Goal: Task Accomplishment & Management: Complete application form

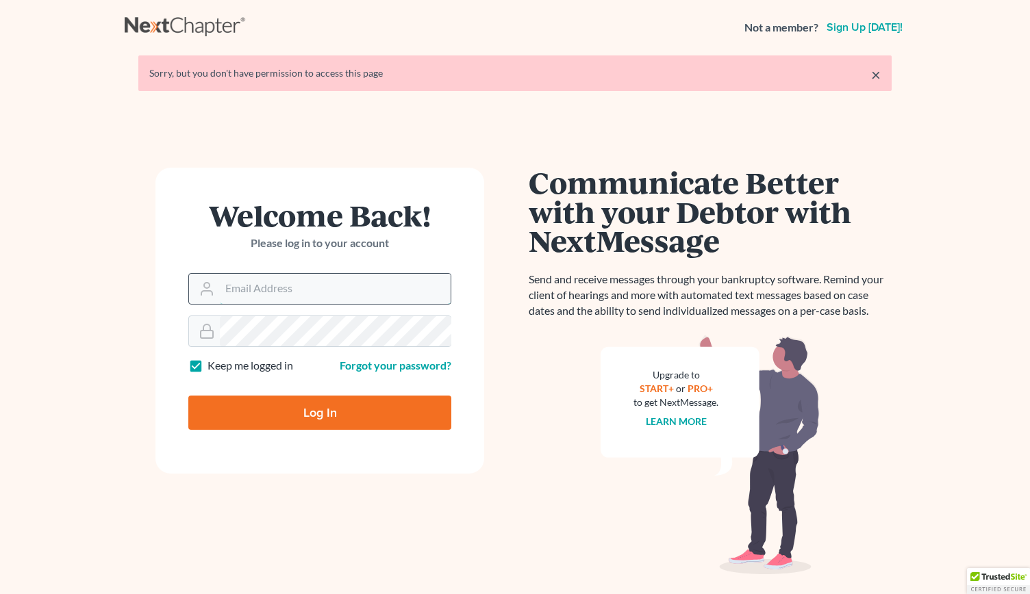
click at [268, 290] on input "Email Address" at bounding box center [335, 289] width 231 height 30
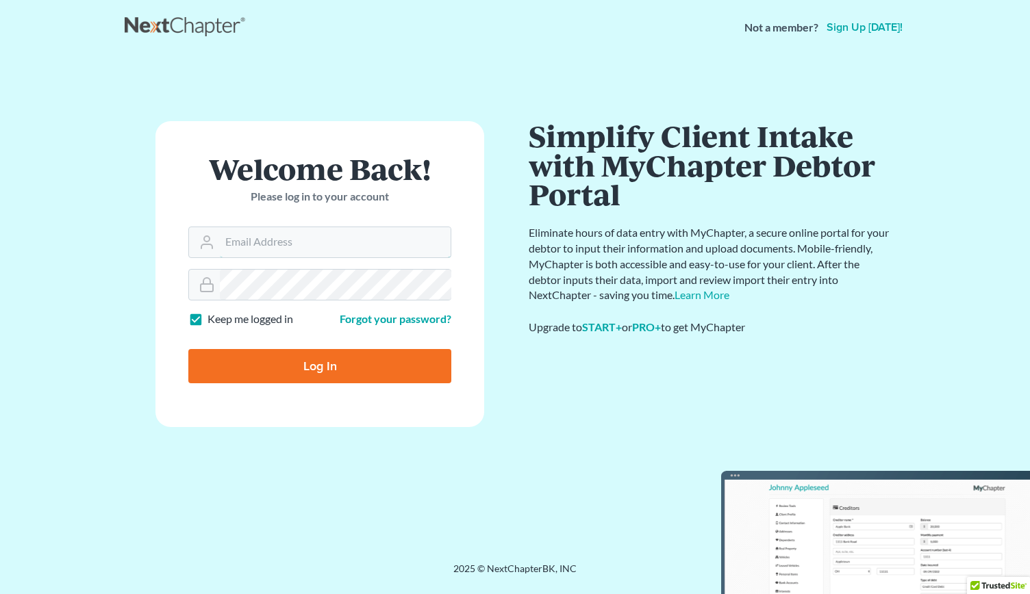
click at [0, 594] on com-1password-button at bounding box center [0, 594] width 0 height 0
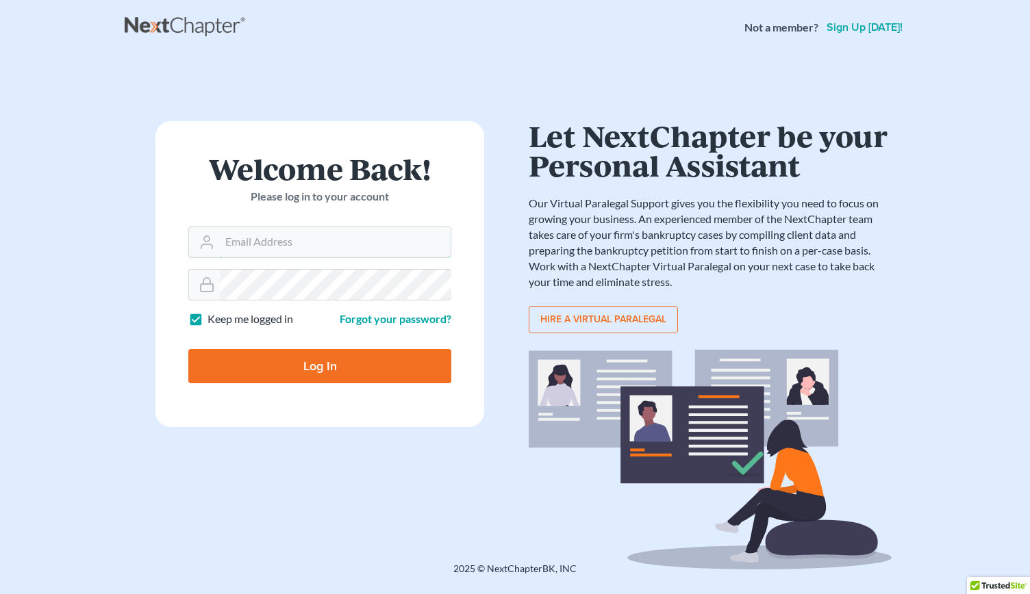
type input "[PERSON_NAME][EMAIL_ADDRESS][DOMAIN_NAME]"
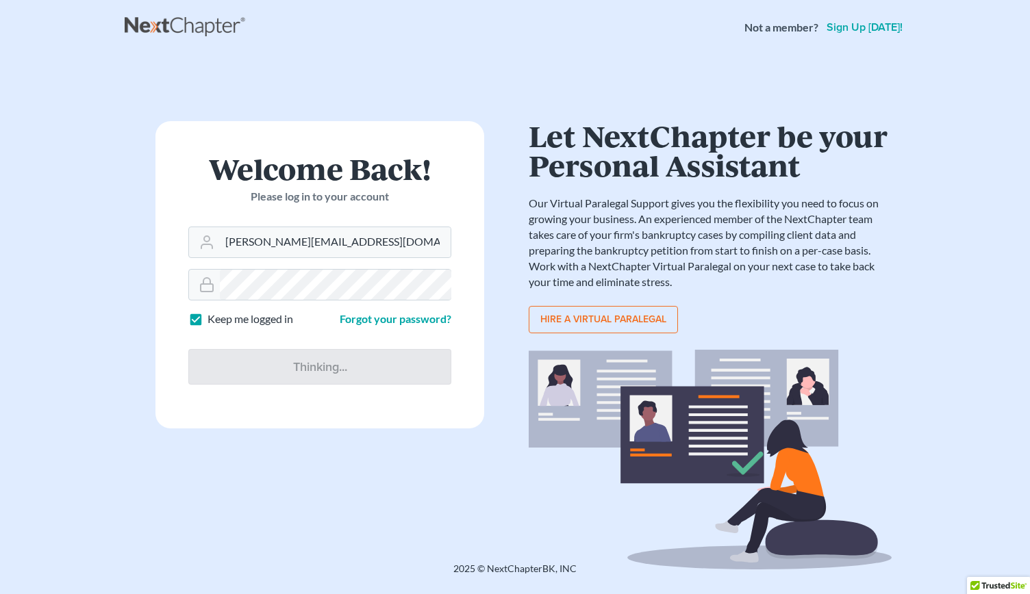
type input "Thinking..."
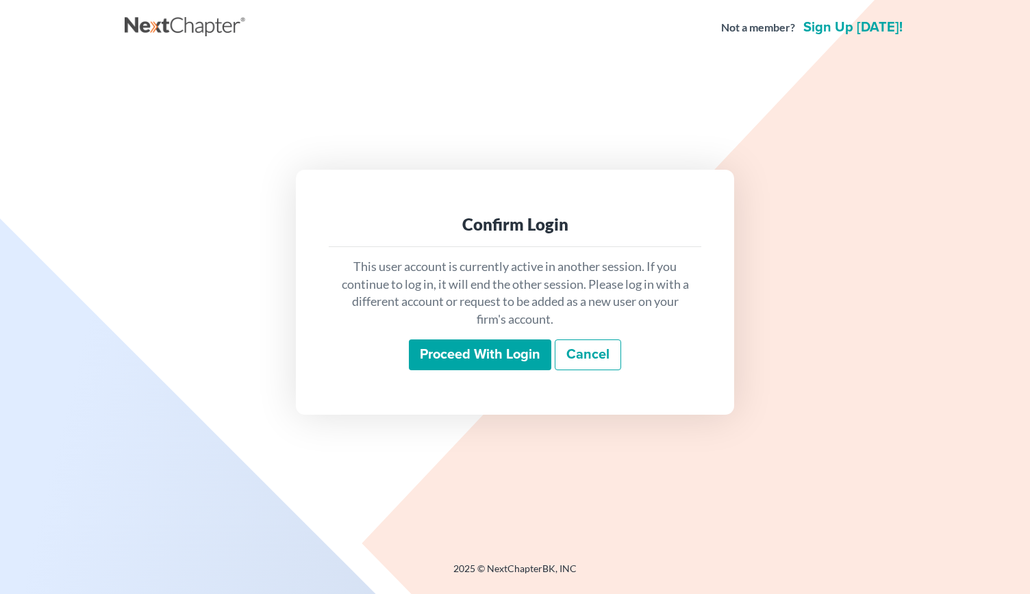
click at [445, 353] on input "Proceed with login" at bounding box center [480, 356] width 142 height 32
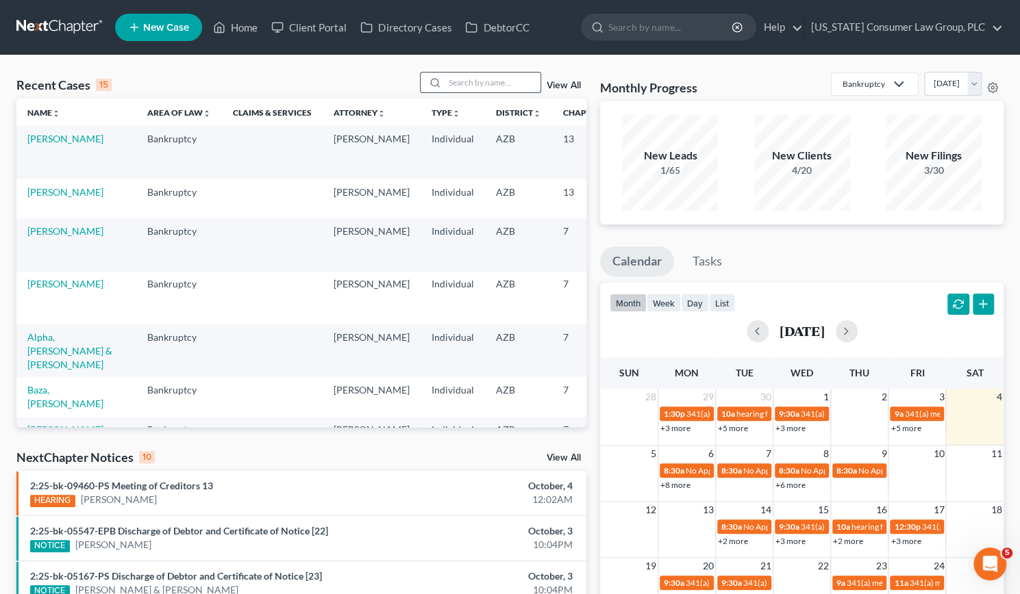
click at [476, 82] on input "search" at bounding box center [493, 83] width 96 height 20
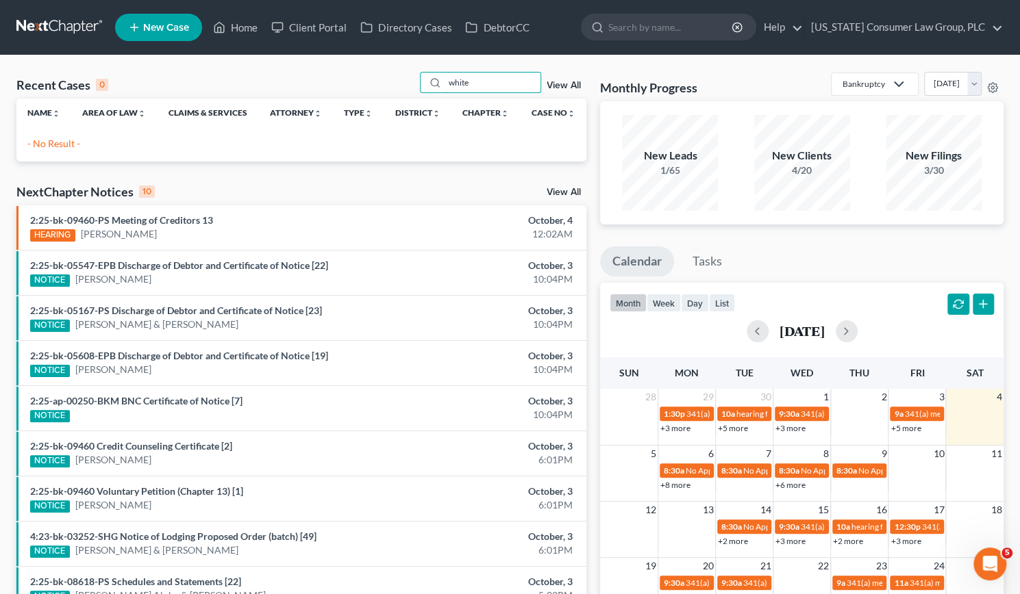
type input "white"
click at [245, 23] on link "Home" at bounding box center [235, 27] width 58 height 25
click at [241, 29] on link "Home" at bounding box center [235, 27] width 58 height 25
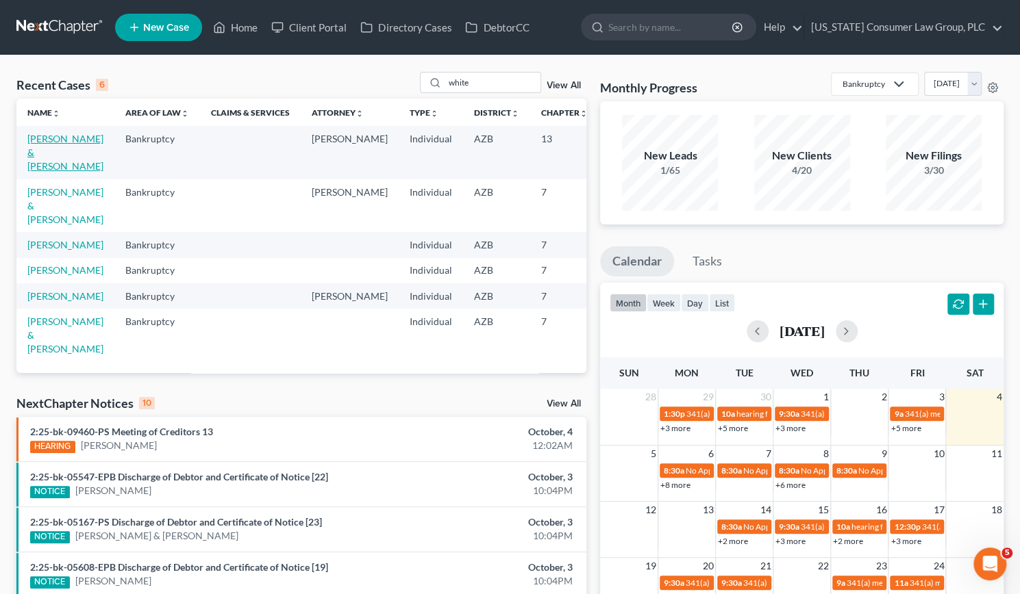
click at [31, 160] on link "White, Michelle & Steven" at bounding box center [65, 152] width 76 height 39
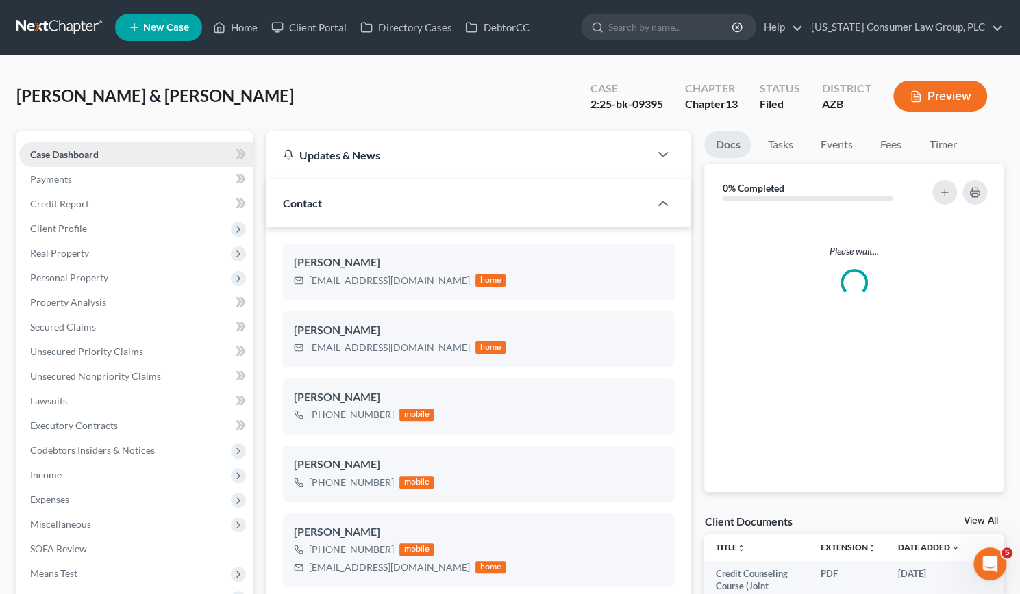
click at [30, 150] on span "Case Dashboard" at bounding box center [64, 155] width 68 height 12
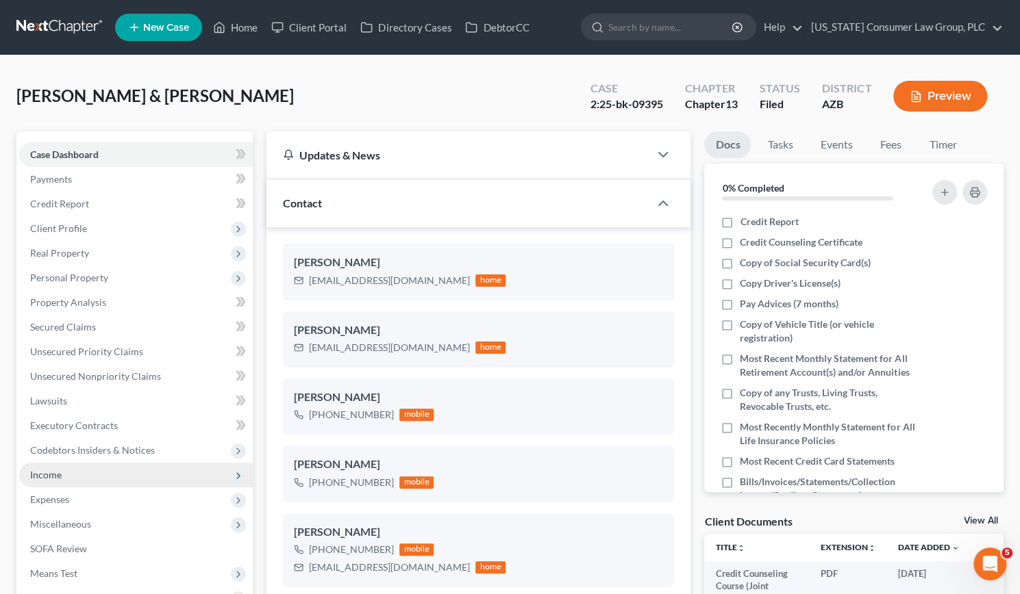
click at [45, 475] on span "Income" at bounding box center [46, 475] width 32 height 12
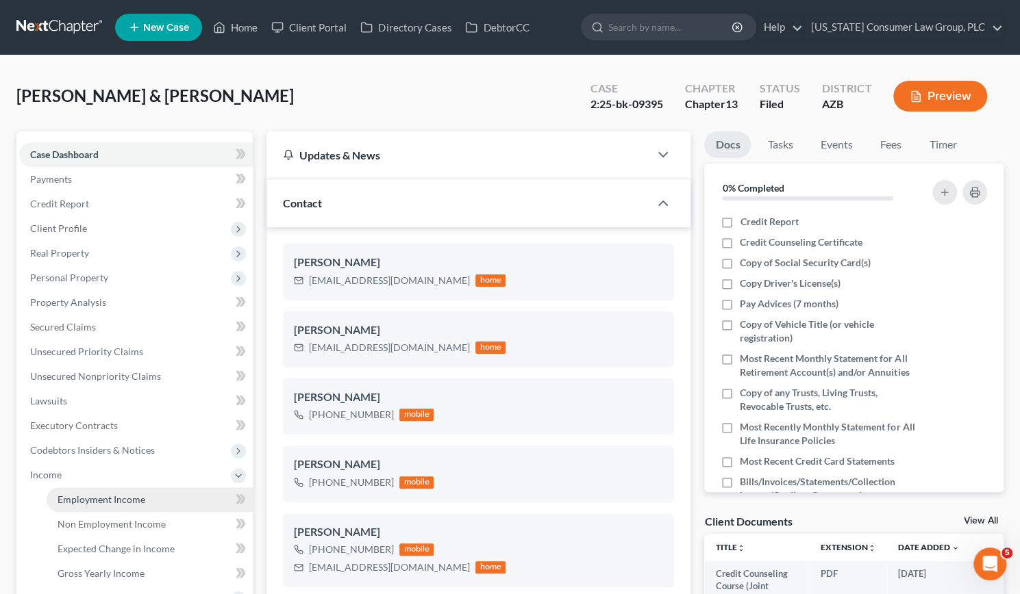
click at [87, 494] on span "Employment Income" at bounding box center [102, 500] width 88 height 12
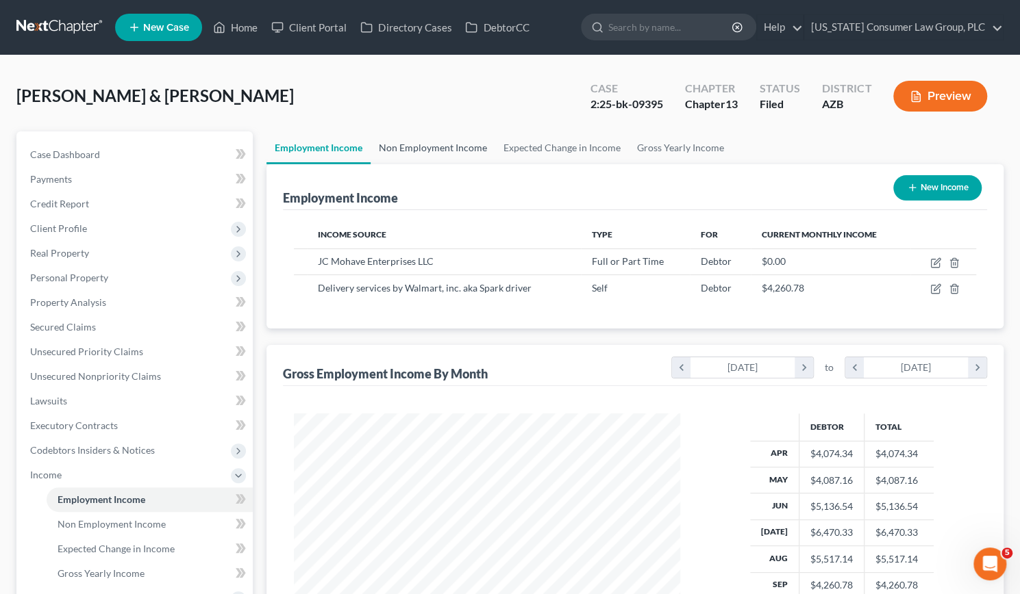
scroll to position [244, 414]
click at [465, 148] on link "Non Employment Income" at bounding box center [433, 148] width 125 height 33
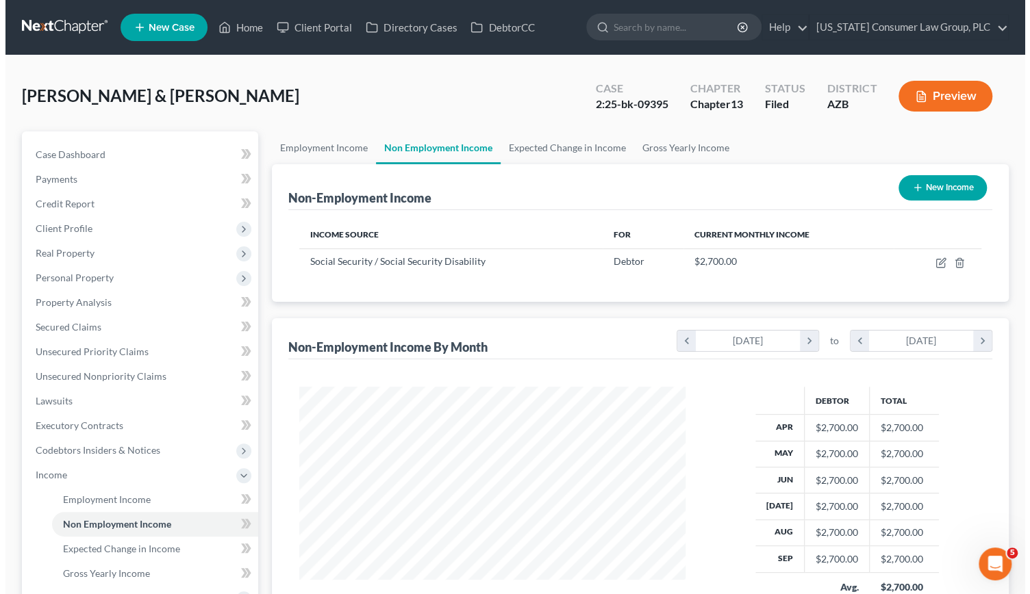
scroll to position [244, 414]
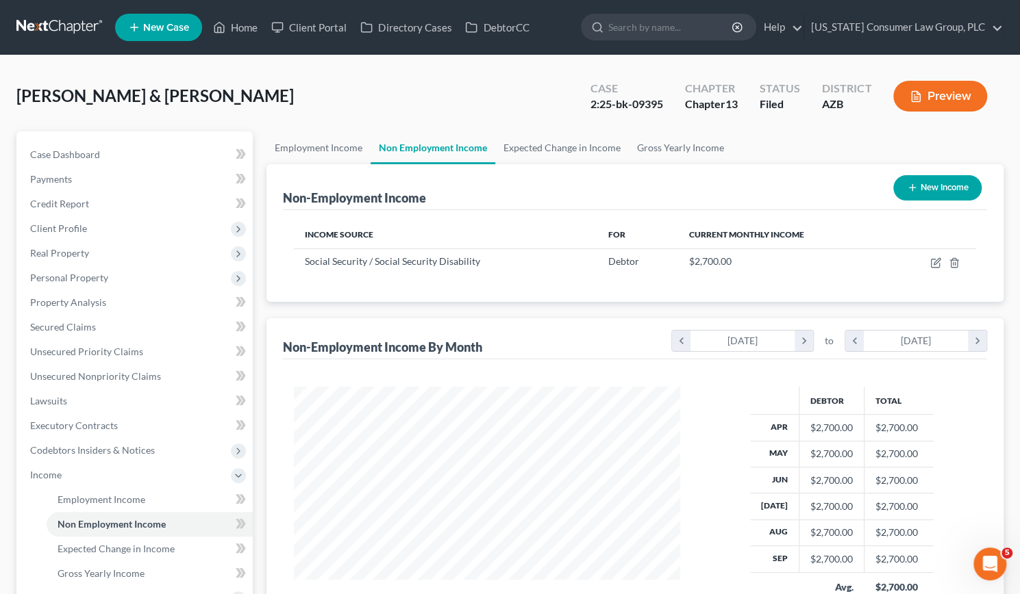
click at [932, 184] on button "New Income" at bounding box center [937, 187] width 88 height 25
select select "0"
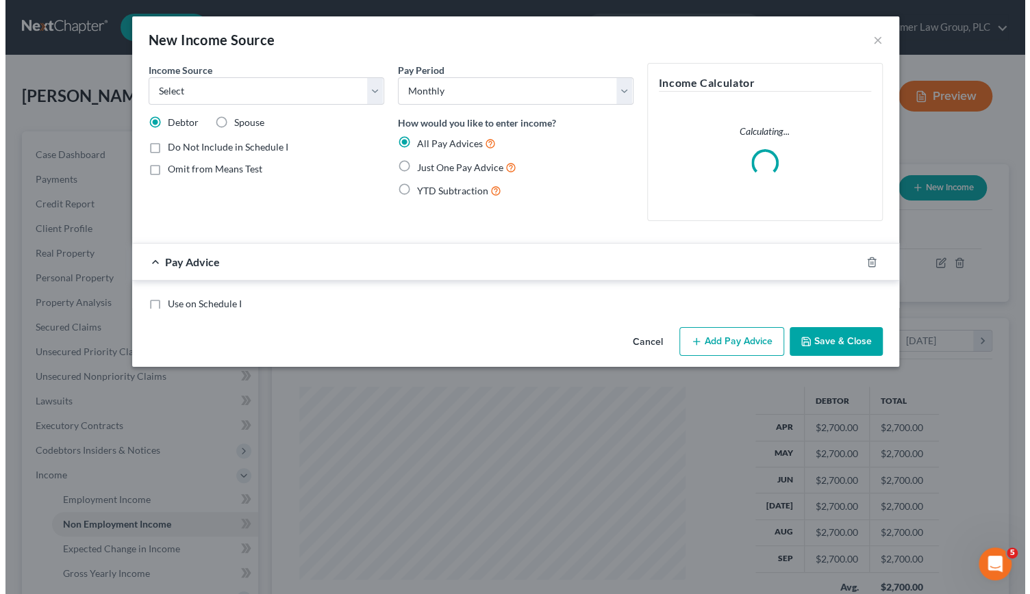
scroll to position [244, 418]
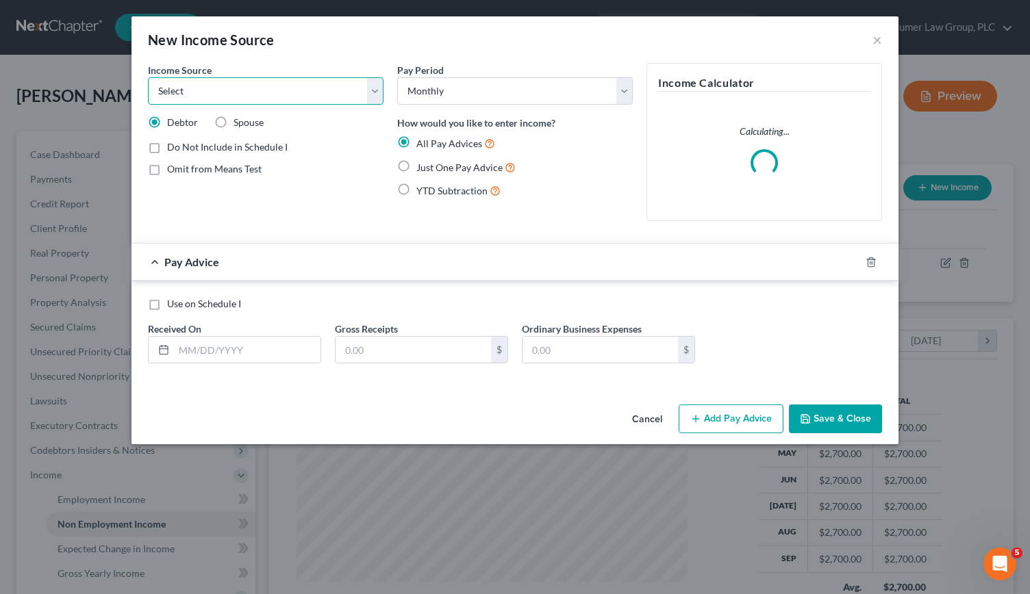
click at [372, 91] on select "Select Unemployment Disability (from employer) Pension Retirement Social Securi…" at bounding box center [266, 90] width 236 height 27
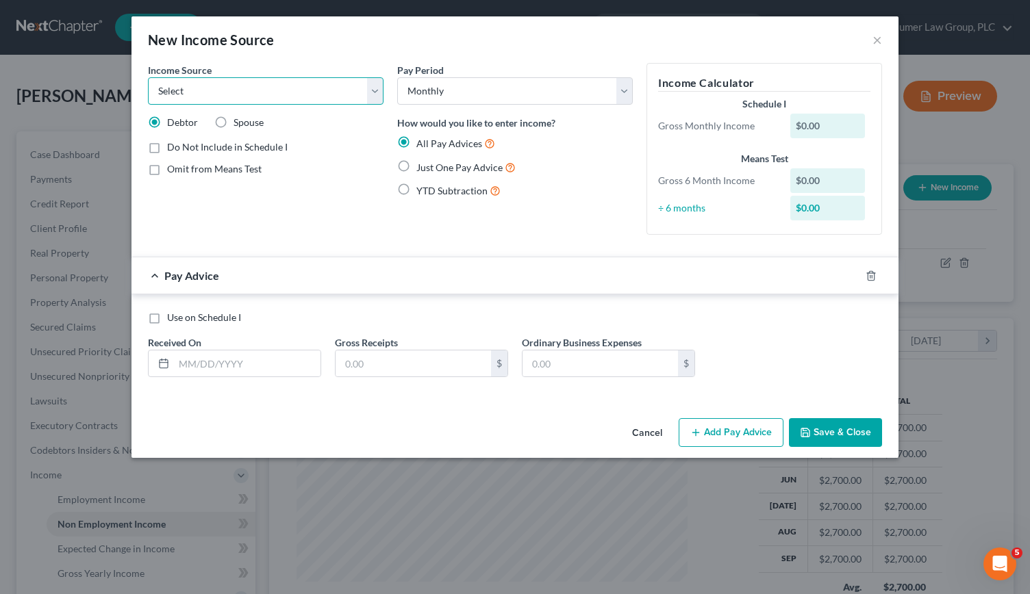
select select "5"
click at [148, 77] on select "Select Unemployment Disability (from employer) Pension Retirement Social Securi…" at bounding box center [266, 90] width 236 height 27
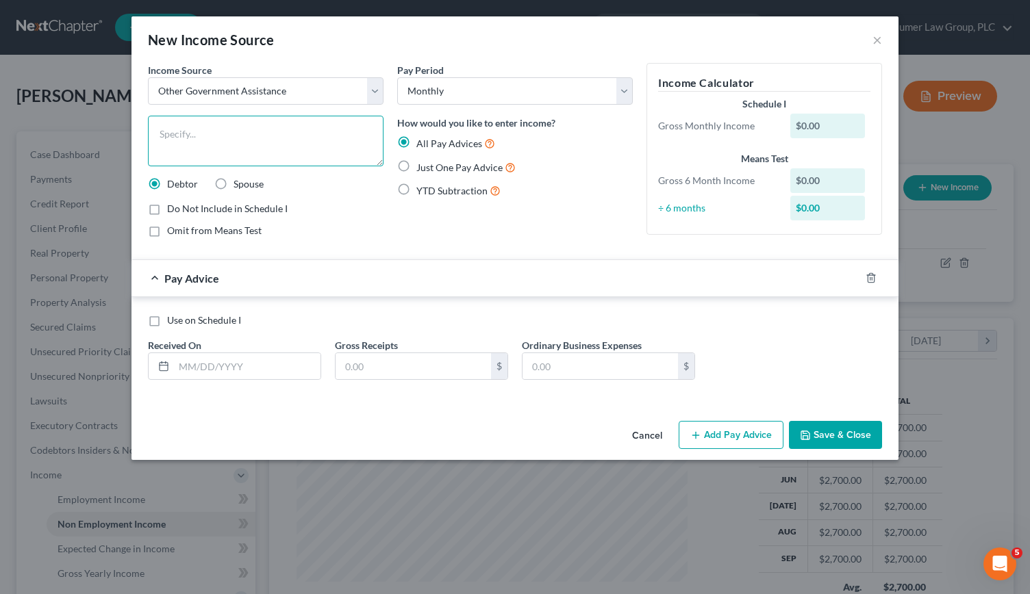
click at [216, 138] on textarea at bounding box center [266, 141] width 236 height 51
type textarea "f"
type textarea "Food stamps"
click at [203, 364] on input "text" at bounding box center [247, 366] width 147 height 26
click at [366, 364] on input "text" at bounding box center [413, 366] width 155 height 26
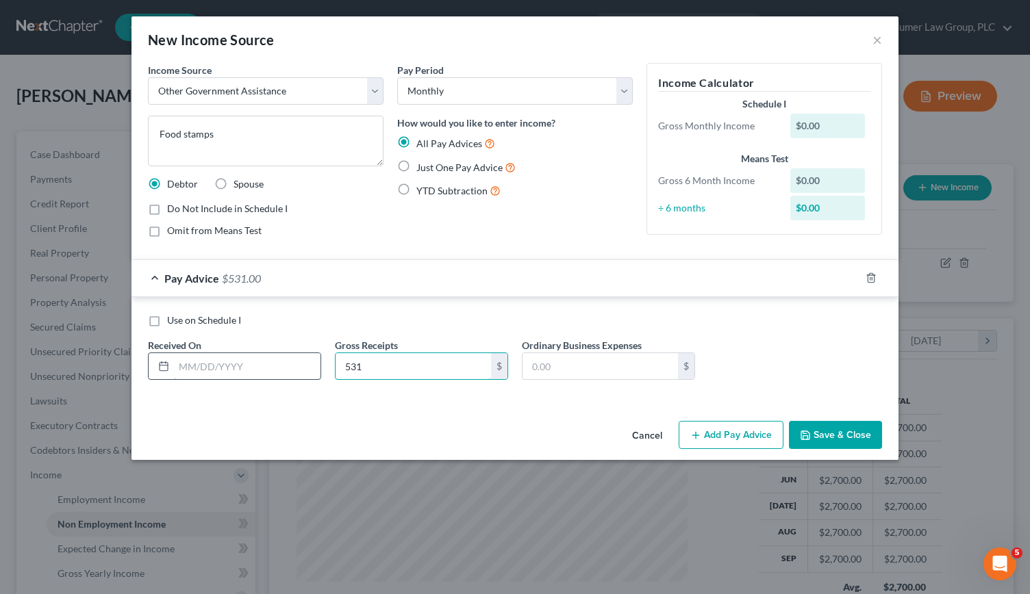
type input "531"
click at [240, 372] on input "text" at bounding box center [247, 366] width 147 height 26
type input "04/01/2025"
click at [744, 434] on button "Add Pay Advice" at bounding box center [731, 435] width 105 height 29
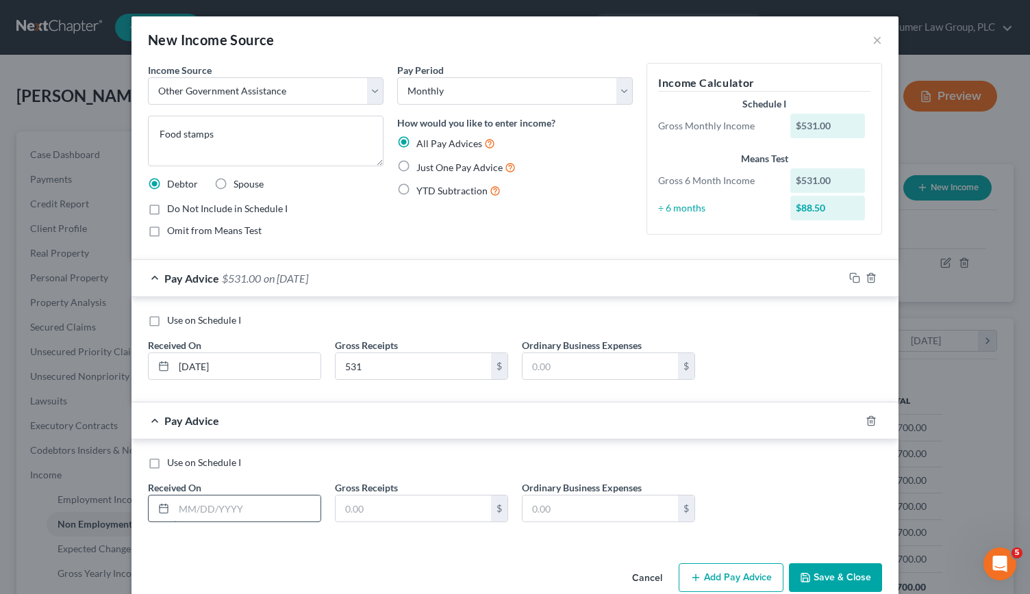
click at [187, 502] on input "text" at bounding box center [247, 509] width 147 height 26
type input "05/01/2025"
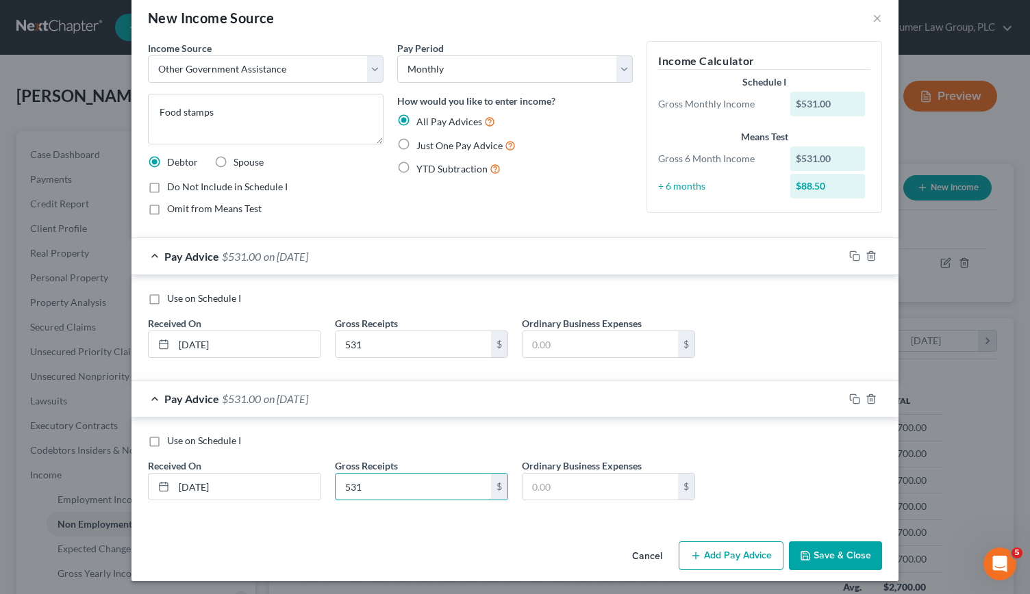
type input "531"
click at [732, 555] on button "Add Pay Advice" at bounding box center [731, 556] width 105 height 29
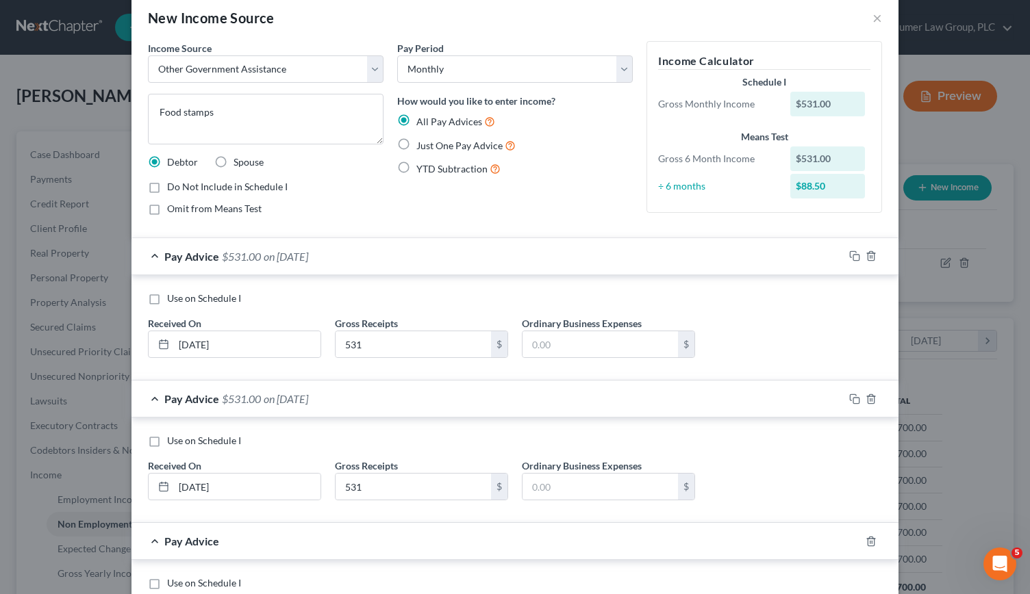
scroll to position [164, 0]
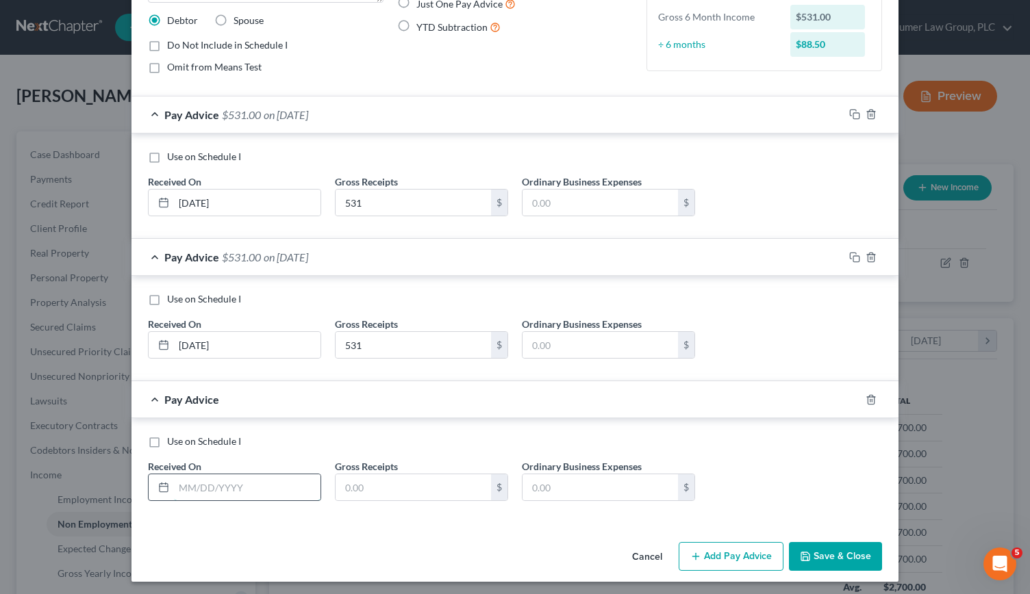
click at [177, 490] on input "text" at bounding box center [247, 488] width 147 height 26
type input "06/01/2025"
type input "531"
click at [704, 553] on button "Add Pay Advice" at bounding box center [731, 556] width 105 height 29
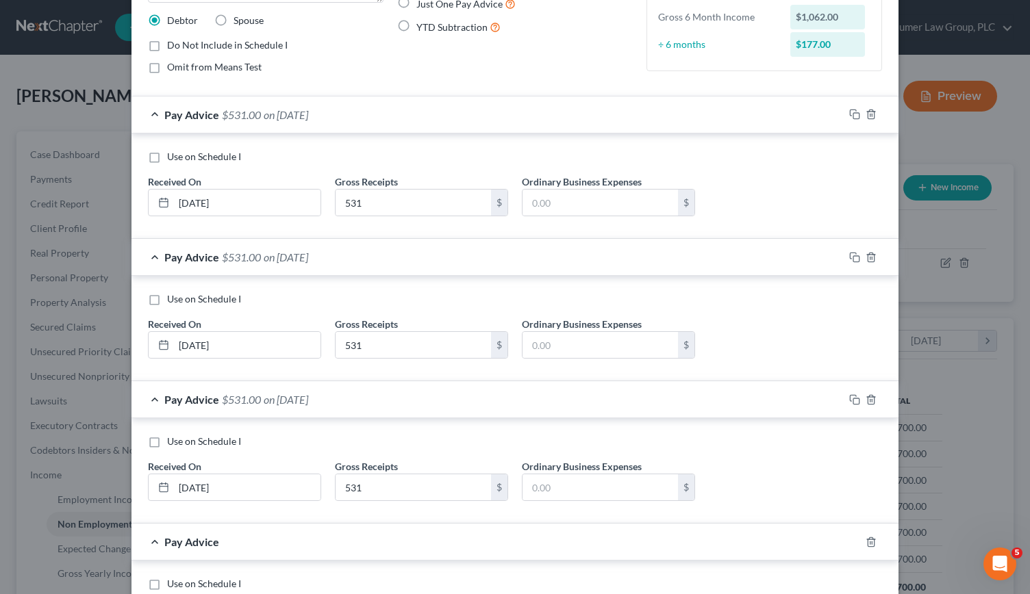
scroll to position [305, 0]
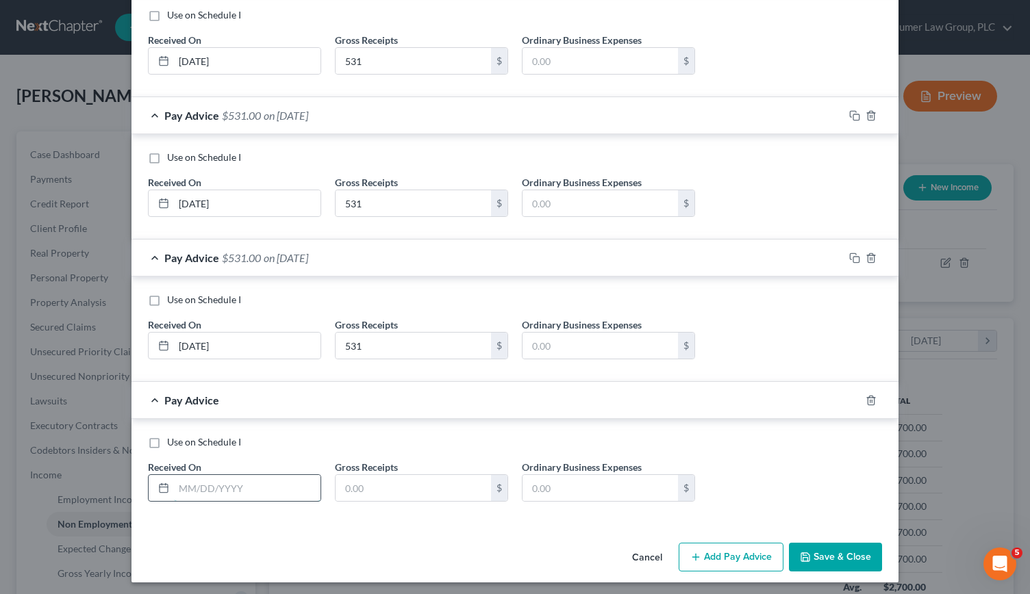
click at [181, 490] on input "text" at bounding box center [247, 488] width 147 height 26
type input "07/01/2025"
type input "531"
click at [740, 549] on button "Add Pay Advice" at bounding box center [731, 557] width 105 height 29
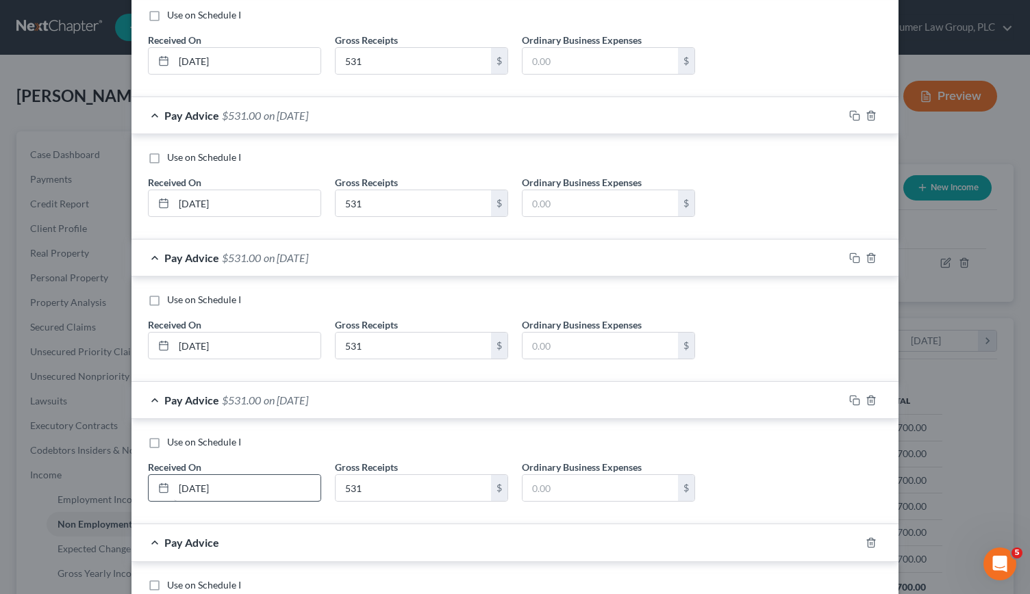
scroll to position [447, 0]
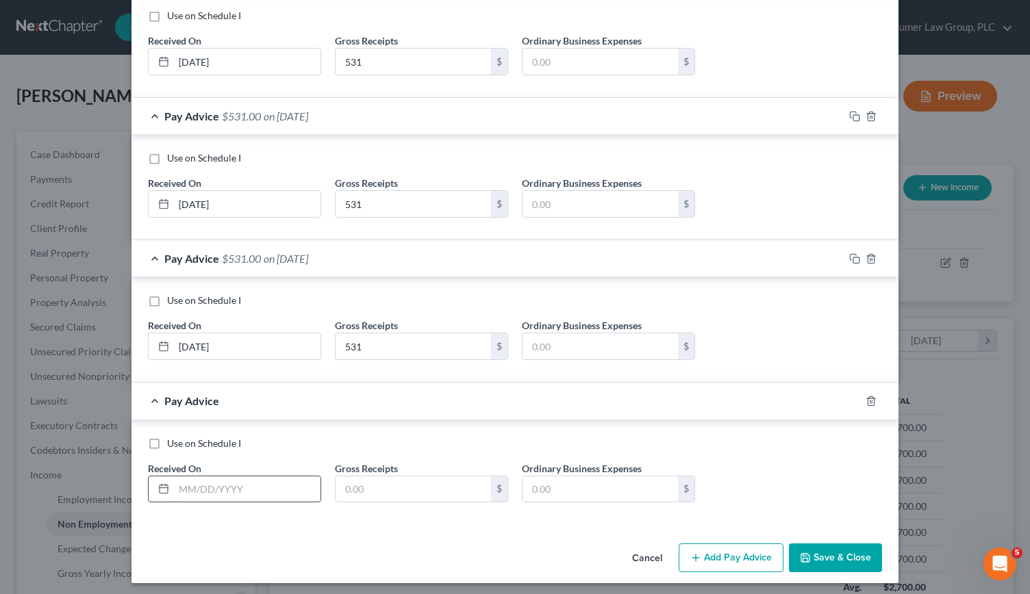
click at [210, 480] on input "text" at bounding box center [247, 490] width 147 height 26
type input "08/01/2025"
type input "531"
click at [696, 553] on icon "button" at bounding box center [695, 558] width 11 height 11
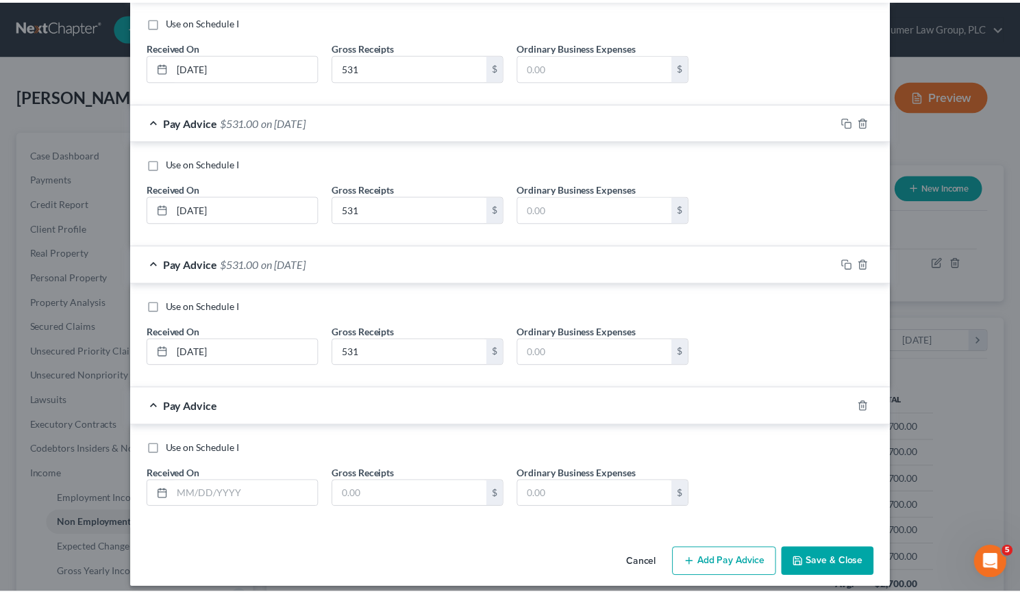
scroll to position [584, 0]
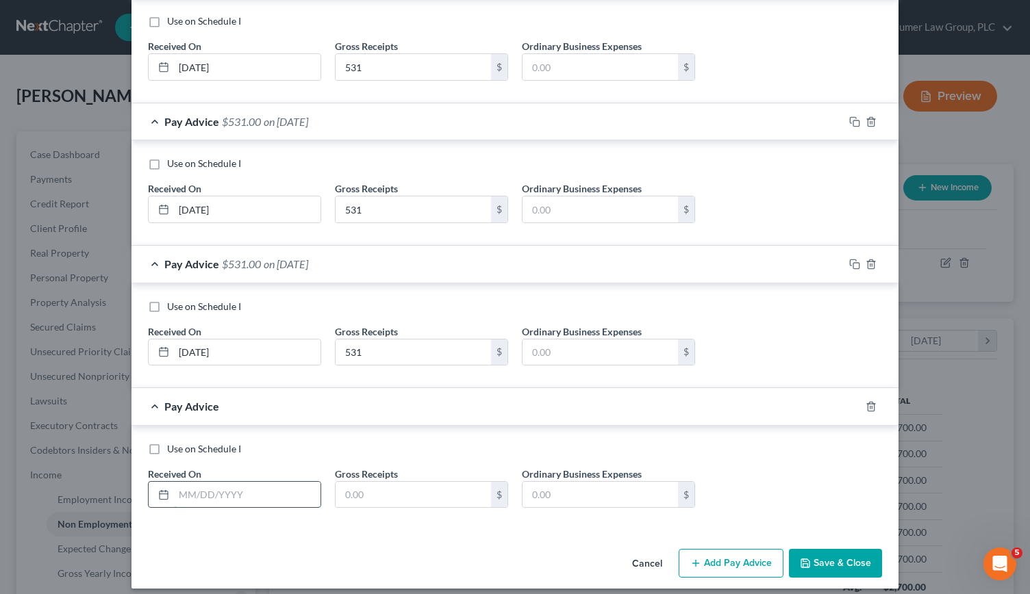
click at [203, 490] on input "text" at bounding box center [247, 495] width 147 height 26
type input "09/01/2025"
type input "531"
click at [829, 549] on button "Save & Close" at bounding box center [835, 563] width 93 height 29
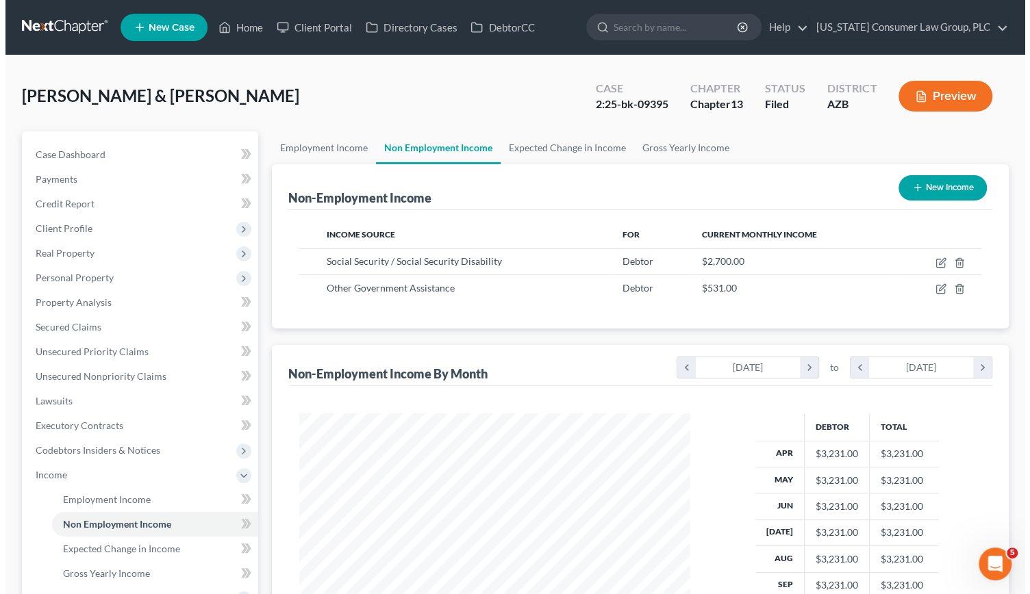
scroll to position [684664, 684494]
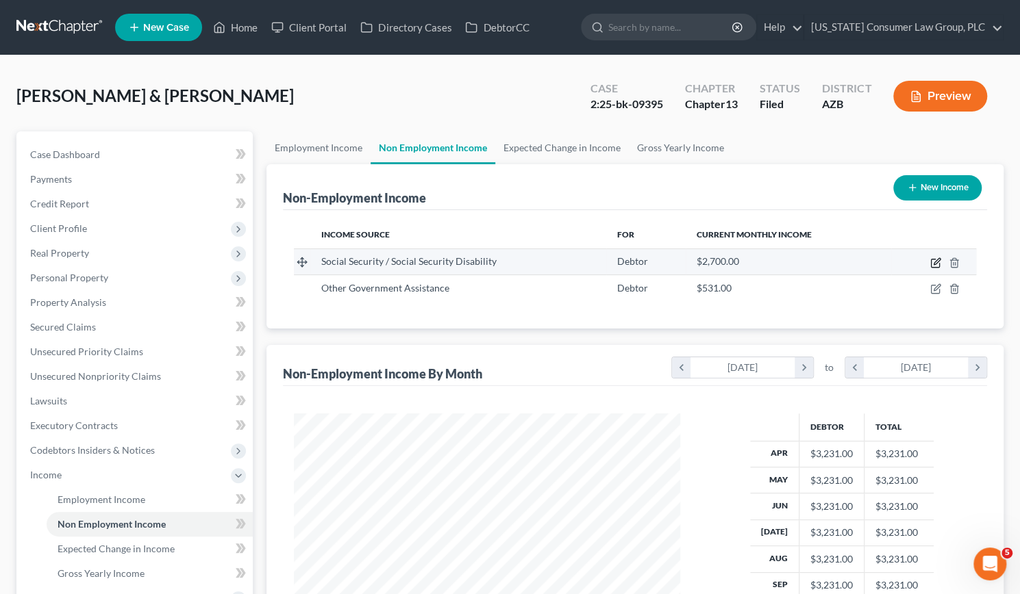
click at [938, 262] on icon "button" at bounding box center [935, 263] width 11 height 11
select select "4"
select select "0"
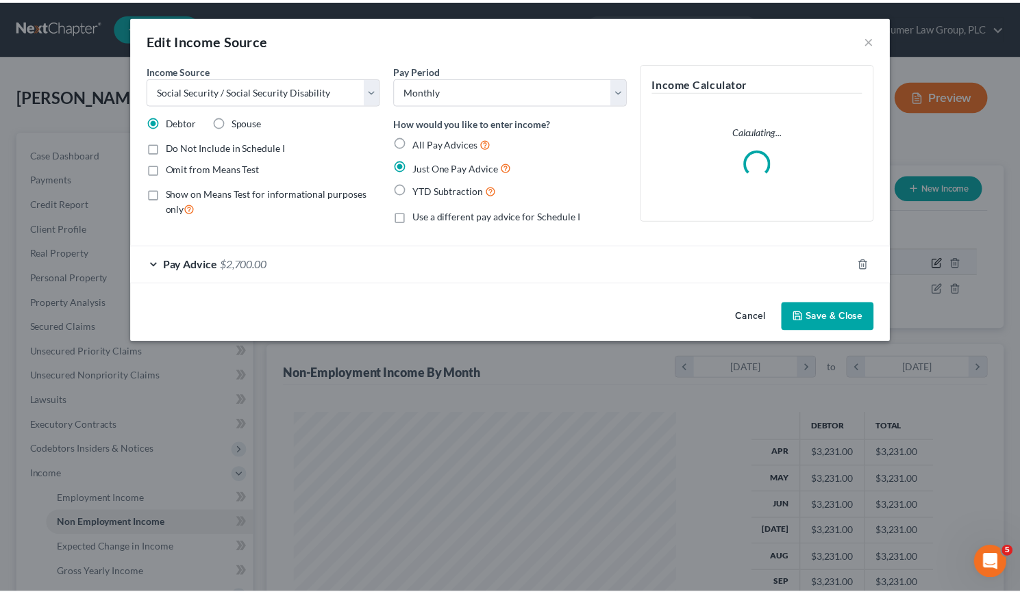
scroll to position [244, 418]
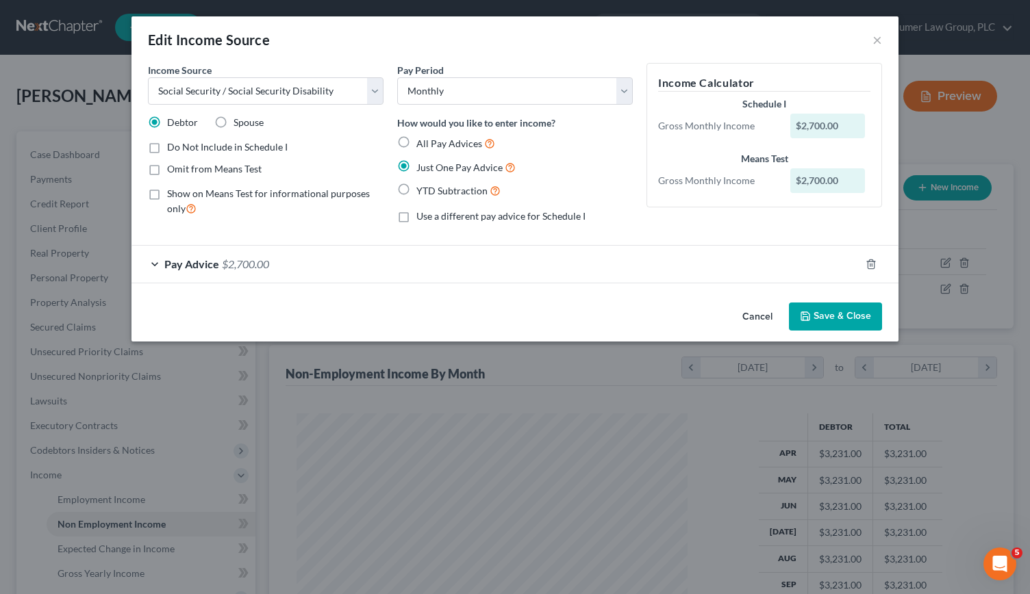
click at [827, 318] on button "Save & Close" at bounding box center [835, 317] width 93 height 29
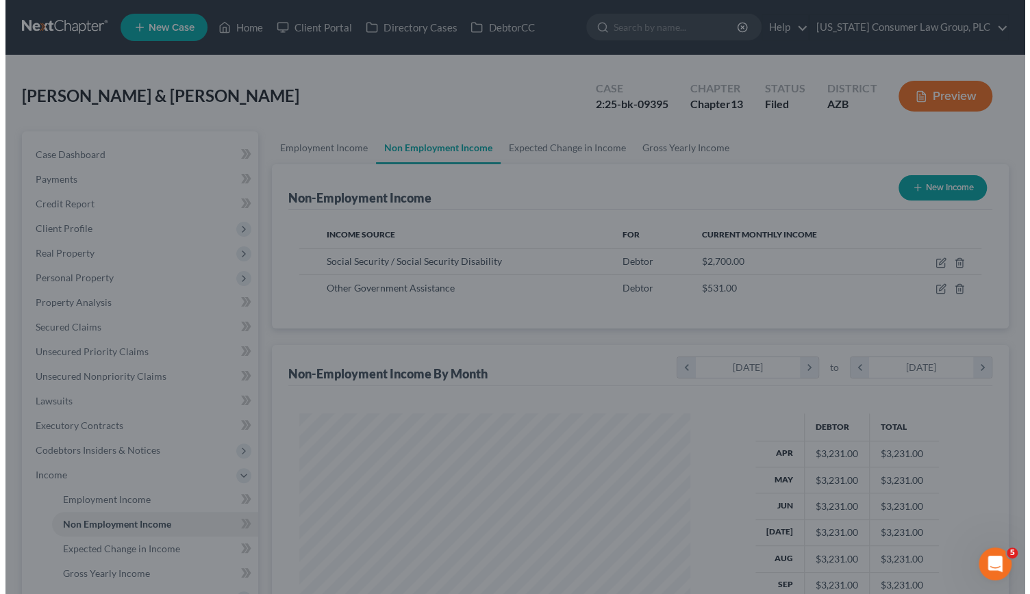
scroll to position [684664, 684494]
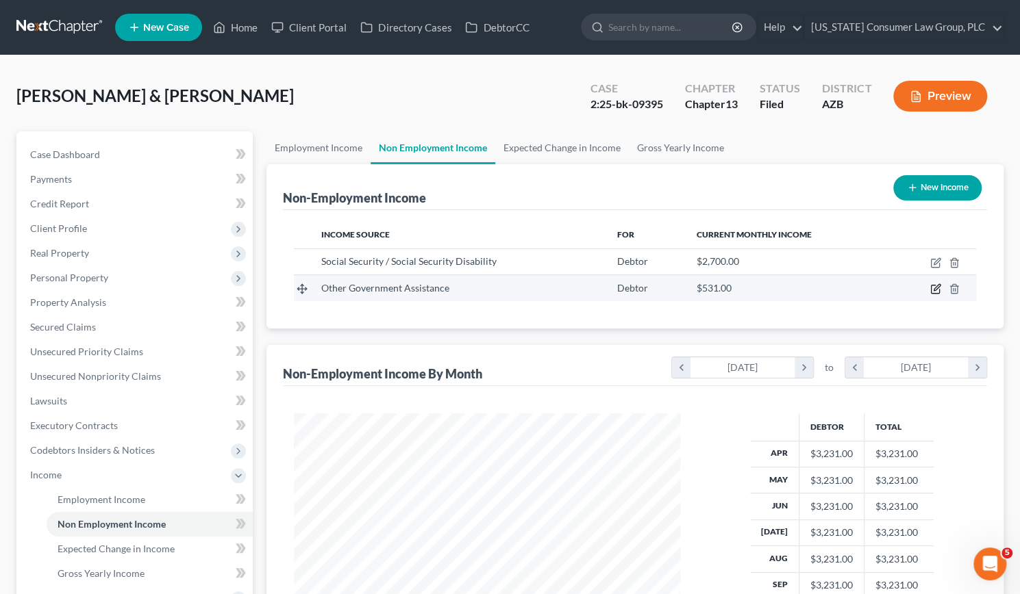
click at [934, 286] on icon "button" at bounding box center [935, 289] width 11 height 11
select select "5"
select select "0"
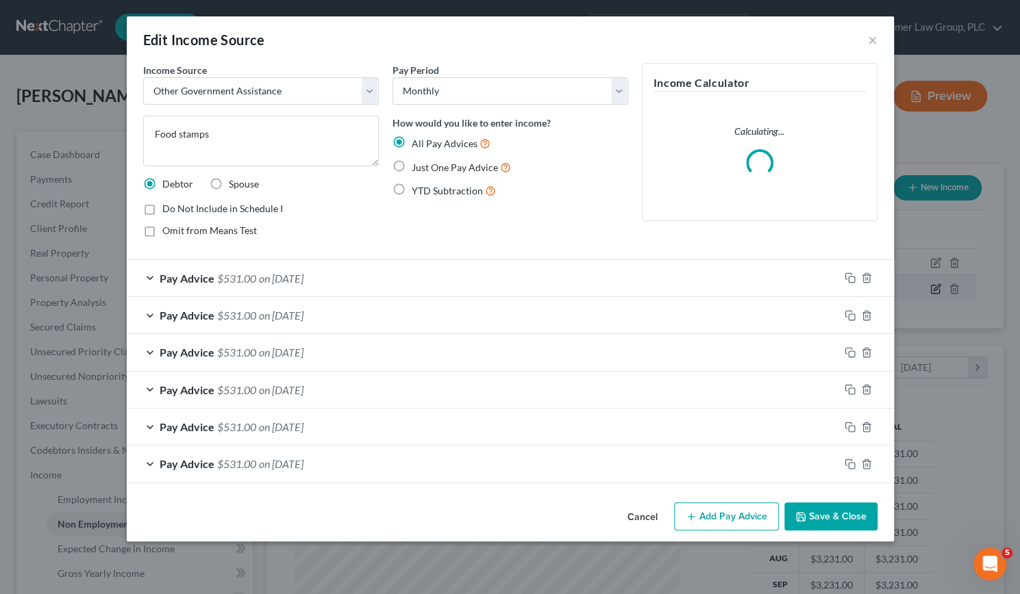
scroll to position [244, 418]
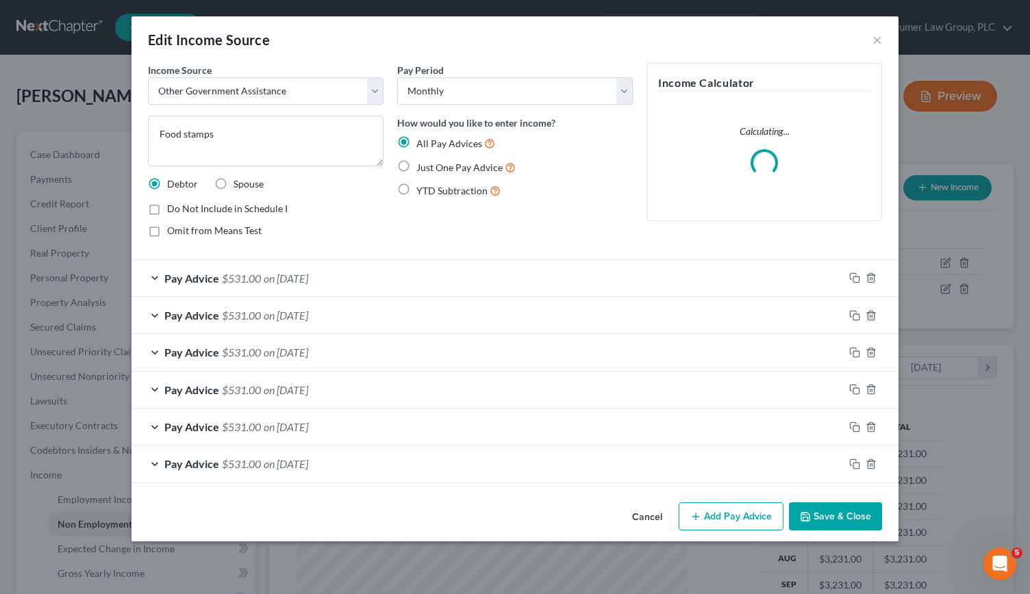
click at [416, 163] on label "Just One Pay Advice" at bounding box center [465, 168] width 99 height 16
click at [422, 163] on input "Just One Pay Advice" at bounding box center [426, 164] width 9 height 9
radio input "true"
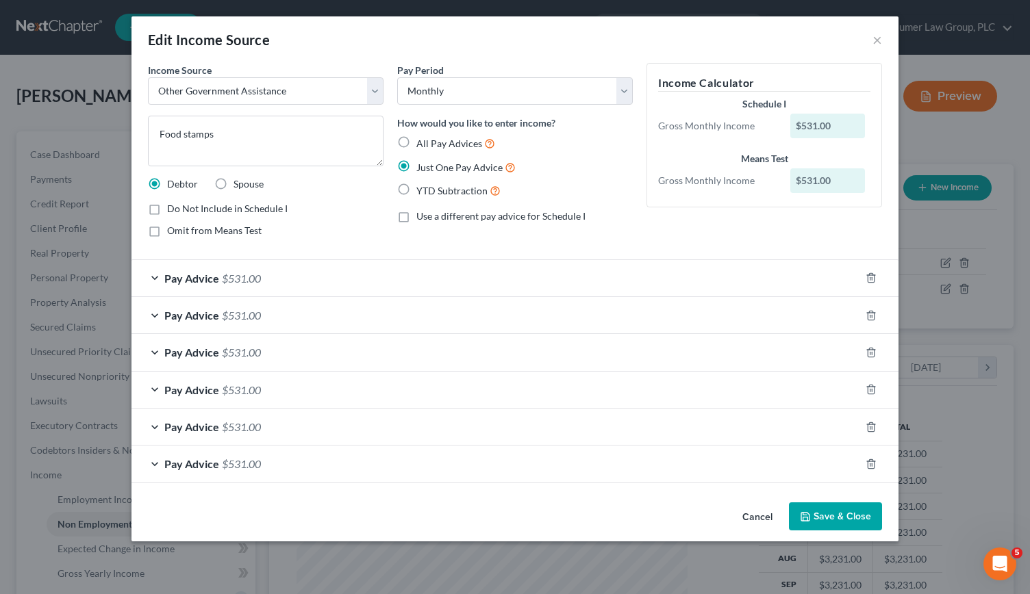
click at [844, 510] on button "Save & Close" at bounding box center [835, 517] width 93 height 29
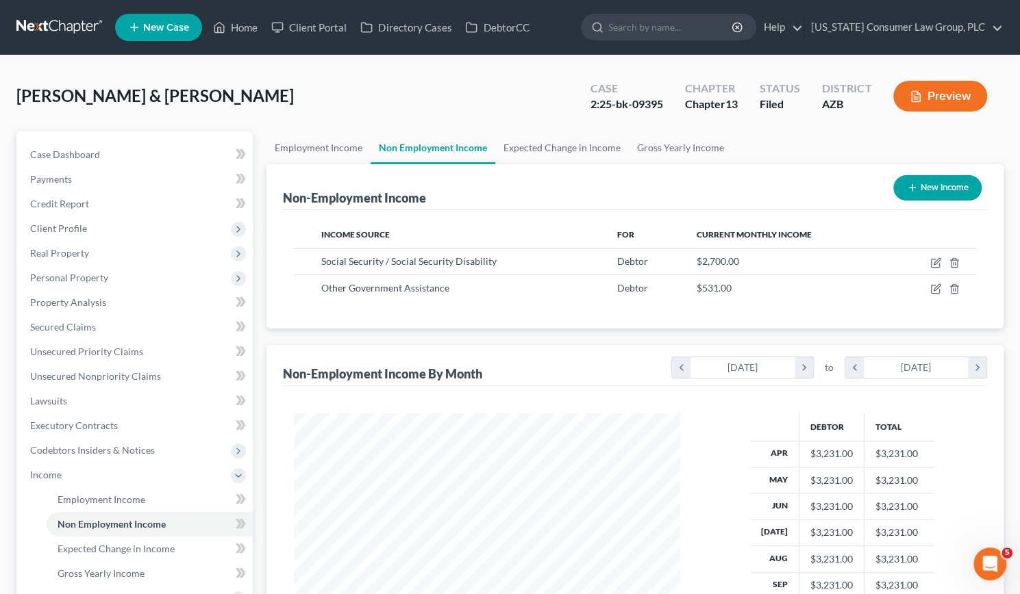
scroll to position [684664, 684494]
click at [321, 151] on link "Employment Income" at bounding box center [318, 148] width 104 height 33
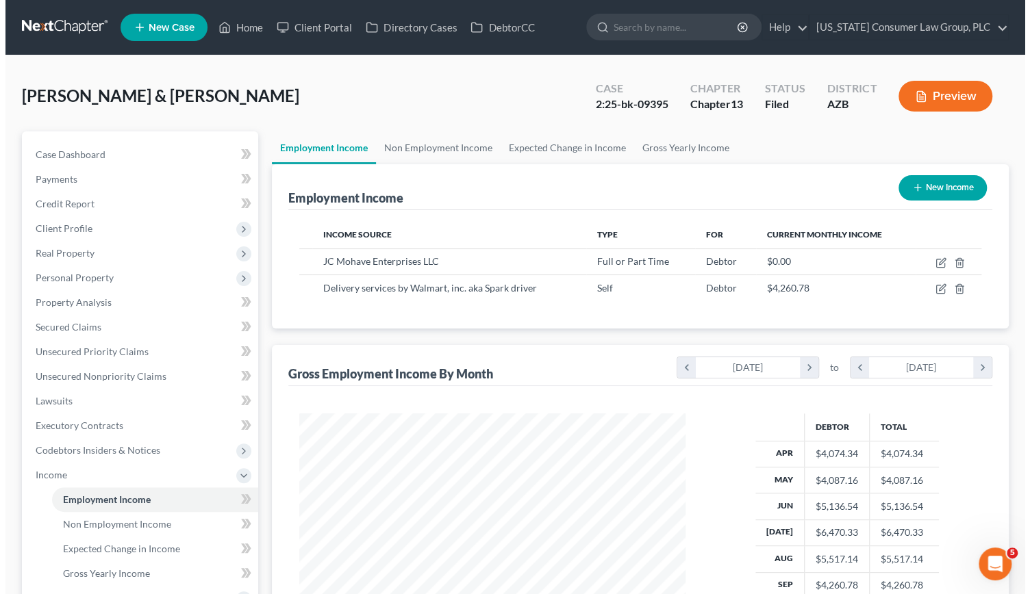
scroll to position [244, 414]
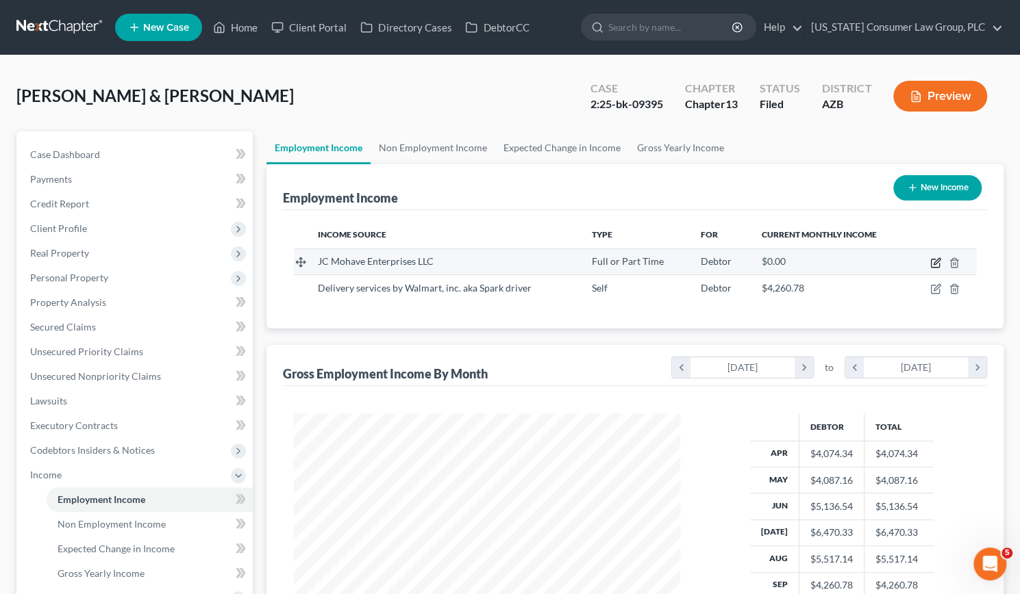
click at [934, 262] on icon "button" at bounding box center [937, 261] width 6 height 6
select select "0"
select select "3"
select select "1"
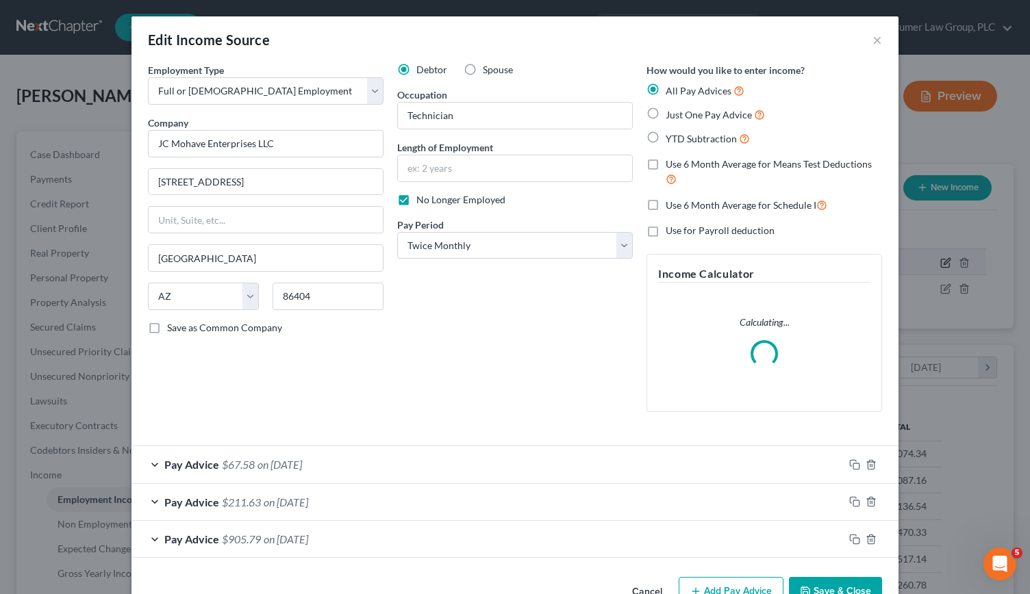
scroll to position [244, 418]
click at [441, 170] on input "text" at bounding box center [515, 168] width 234 height 26
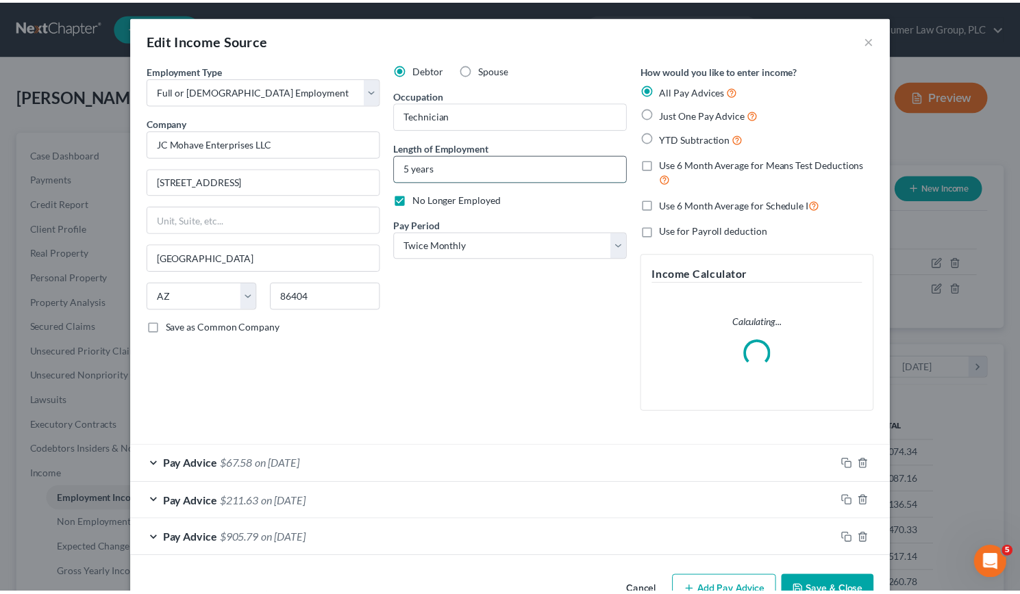
scroll to position [37, 0]
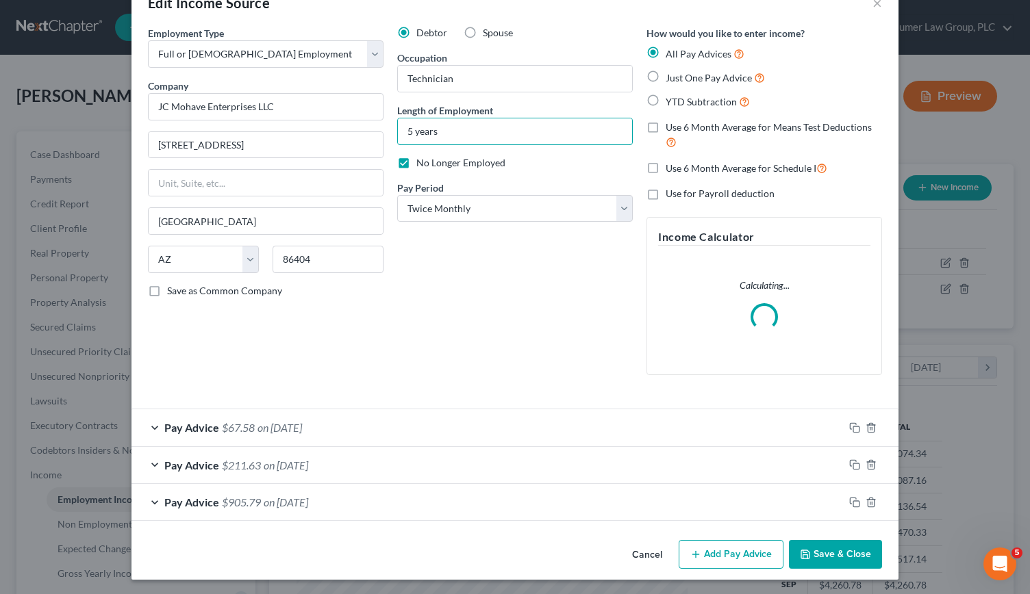
type input "5 years"
click at [838, 553] on button "Save & Close" at bounding box center [835, 554] width 93 height 29
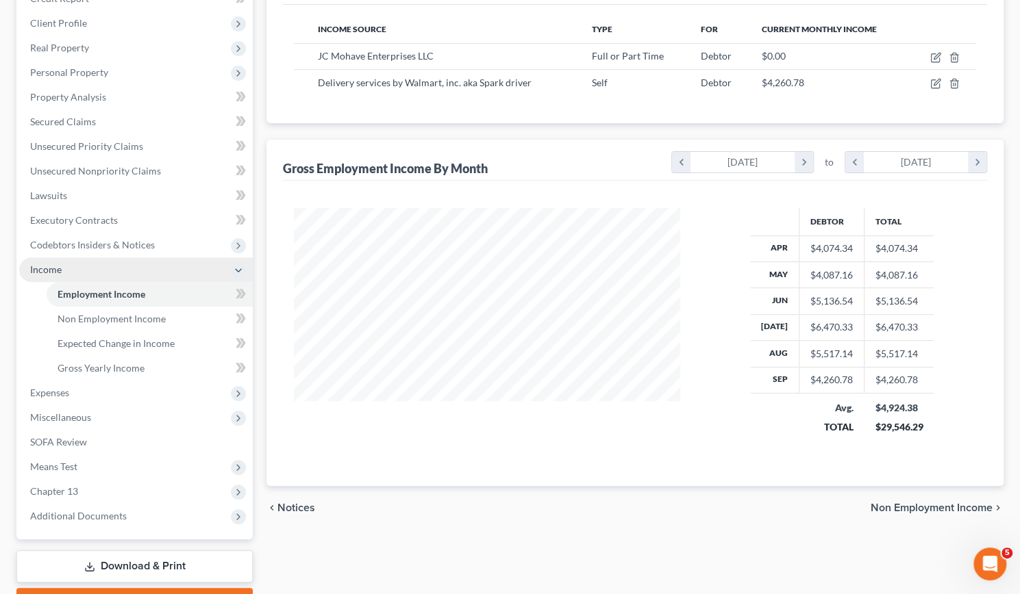
scroll to position [214, 0]
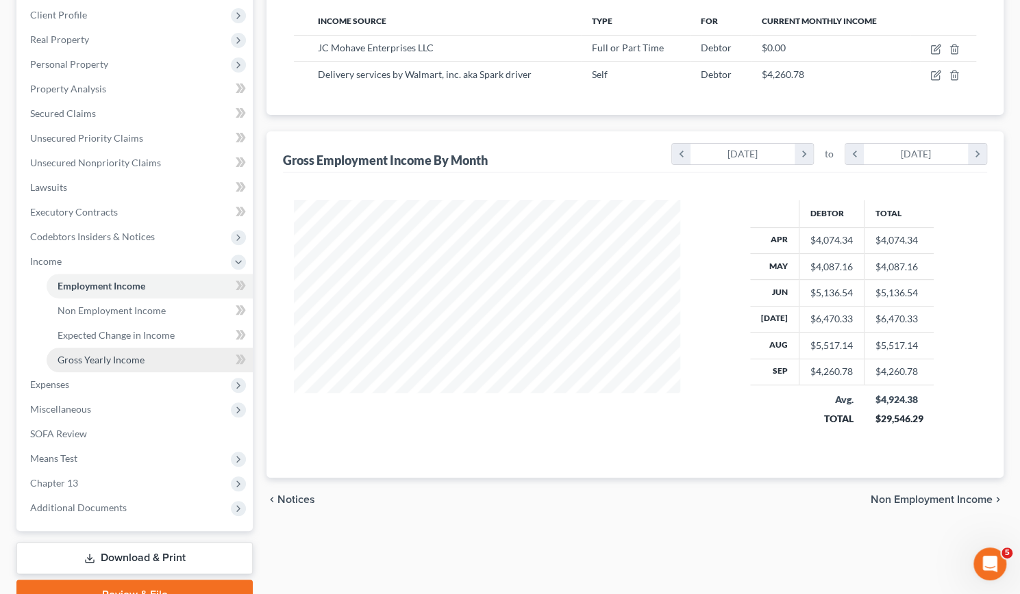
click at [112, 358] on span "Gross Yearly Income" at bounding box center [101, 360] width 87 height 12
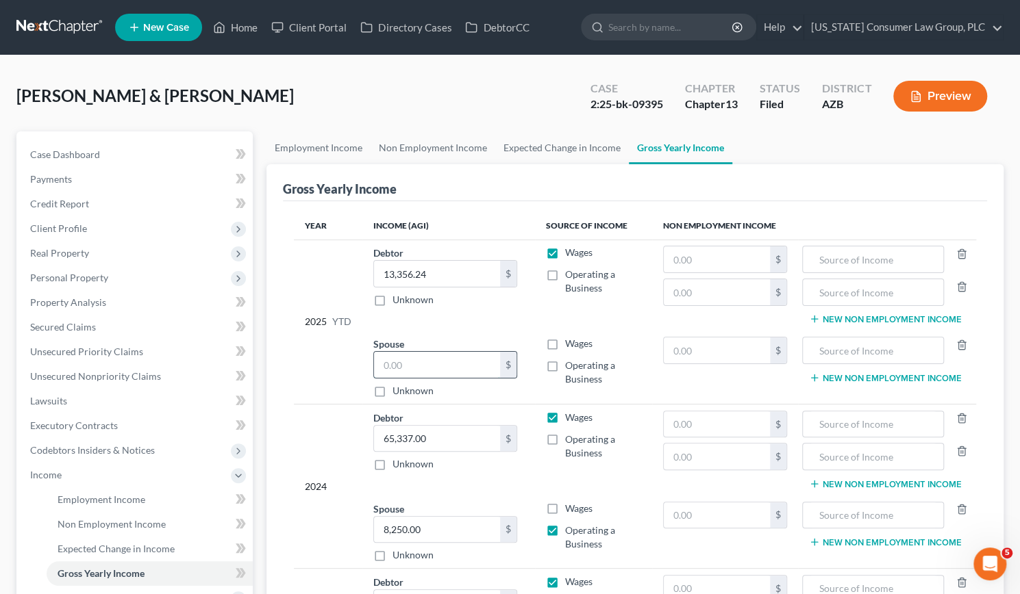
click at [398, 364] on input "text" at bounding box center [437, 365] width 126 height 26
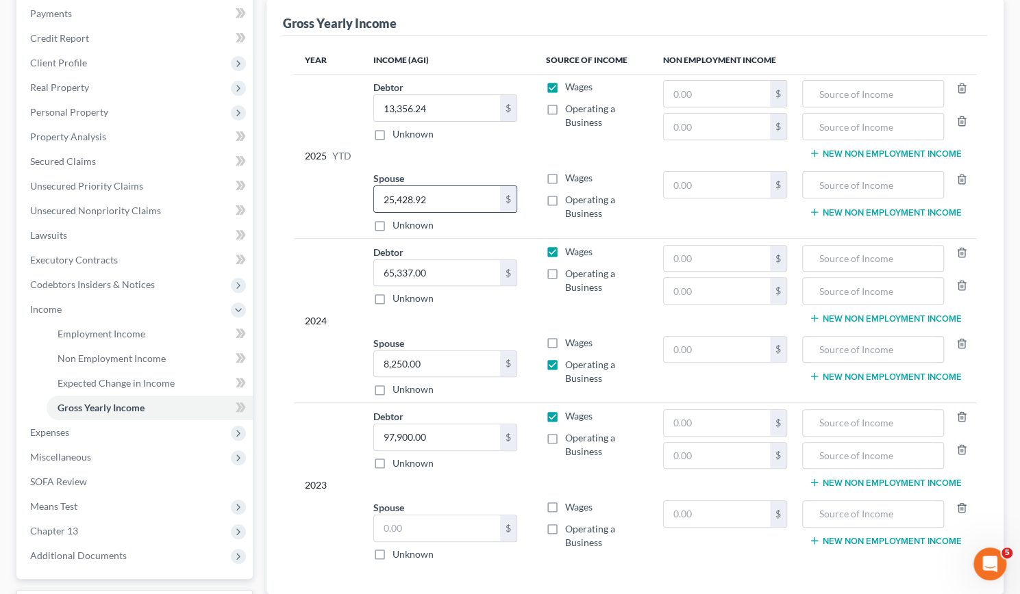
scroll to position [182, 0]
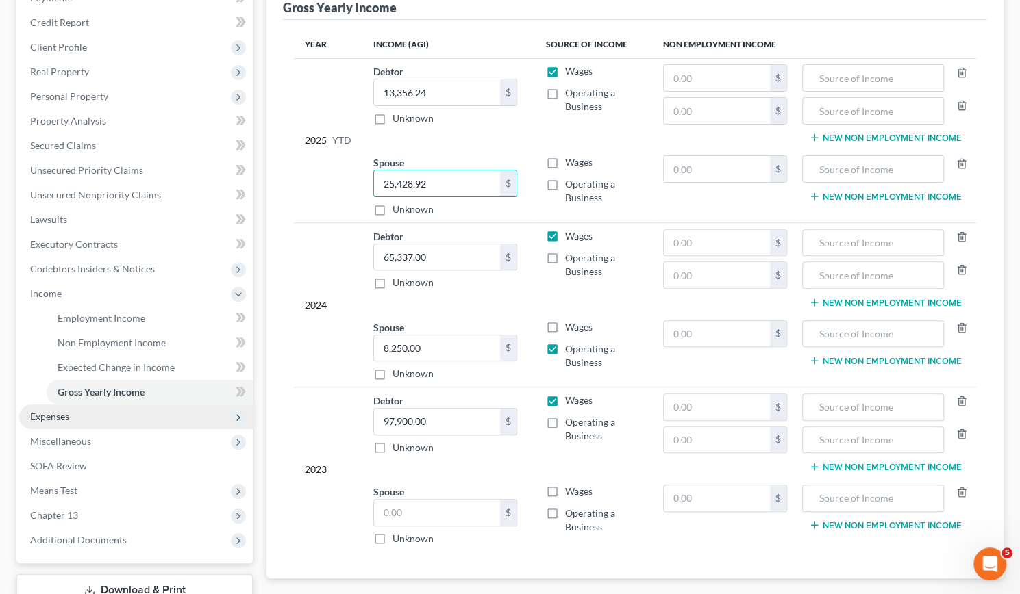
type input "25,428.92"
click at [55, 423] on span "Expenses" at bounding box center [136, 417] width 234 height 25
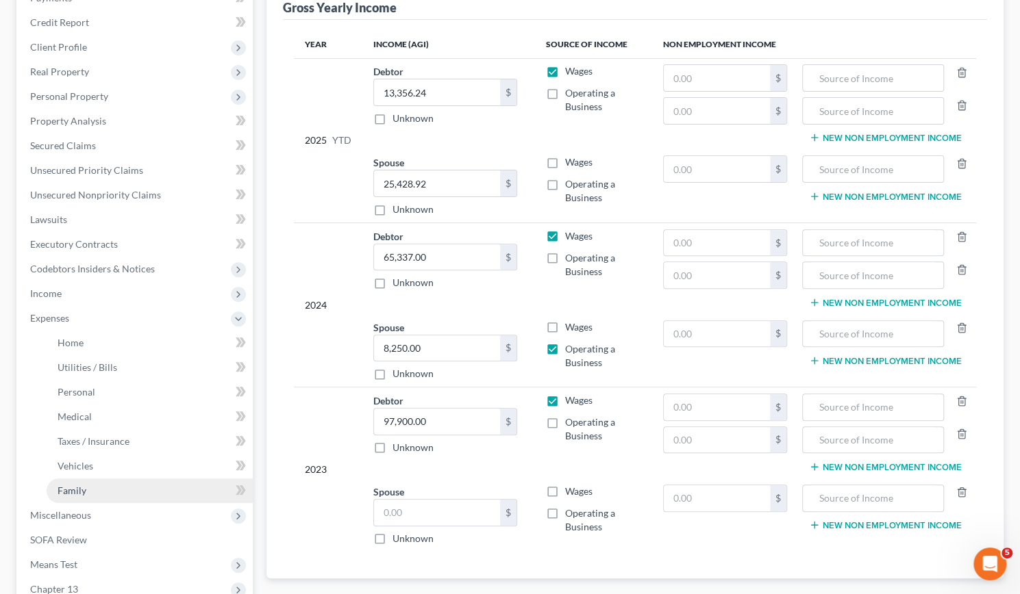
click at [74, 487] on span "Family" at bounding box center [72, 491] width 29 height 12
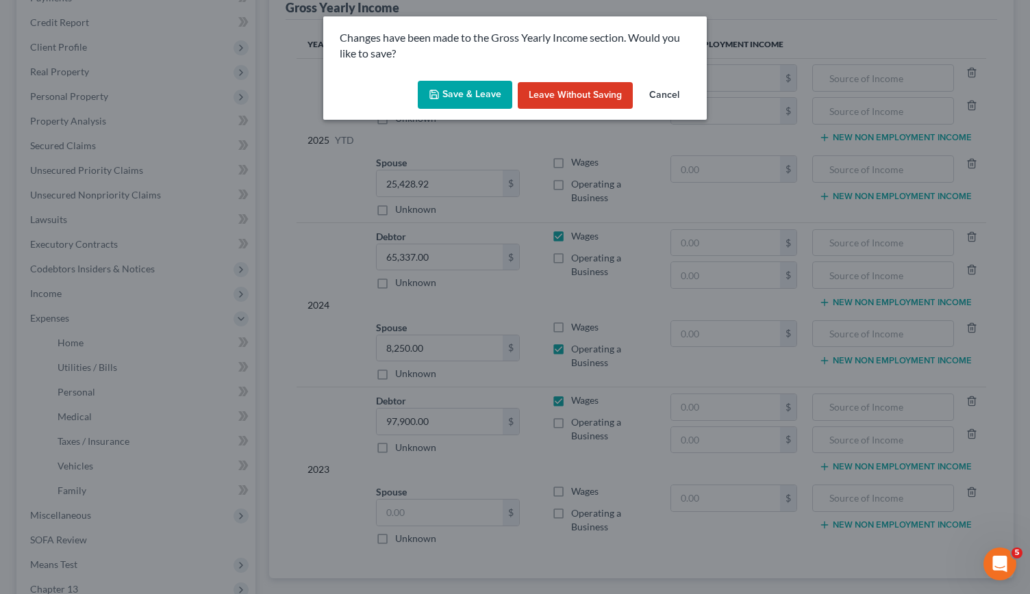
click at [467, 89] on button "Save & Leave" at bounding box center [465, 95] width 95 height 29
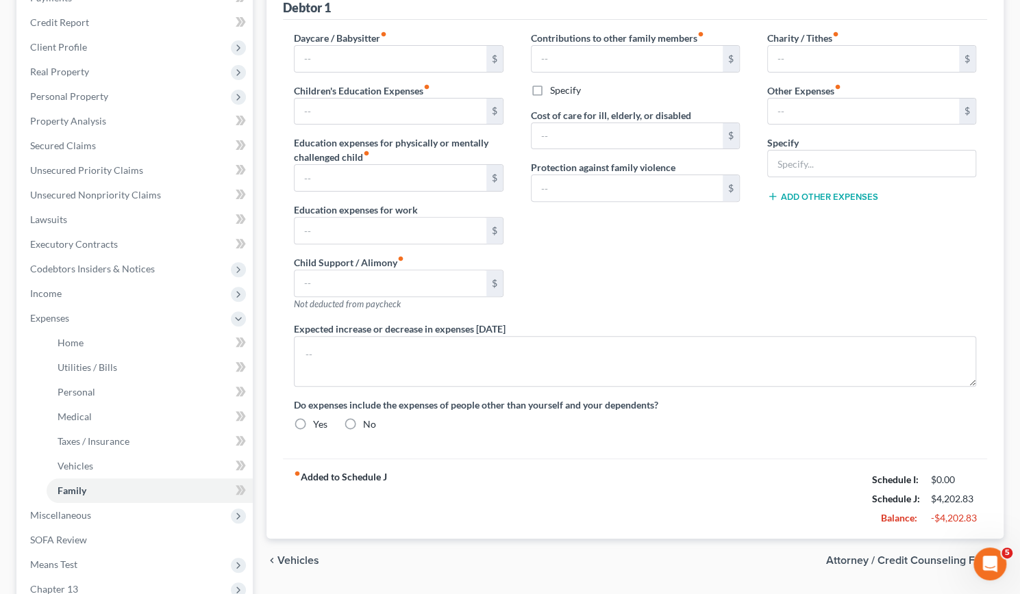
type input "300.00"
type input "Misc"
radio input "true"
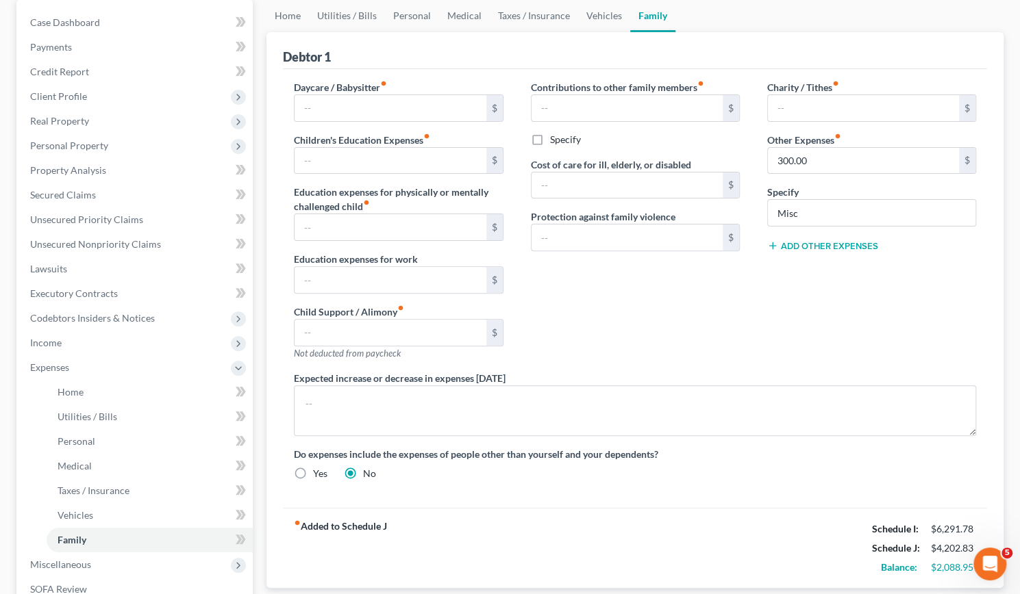
scroll to position [136, 0]
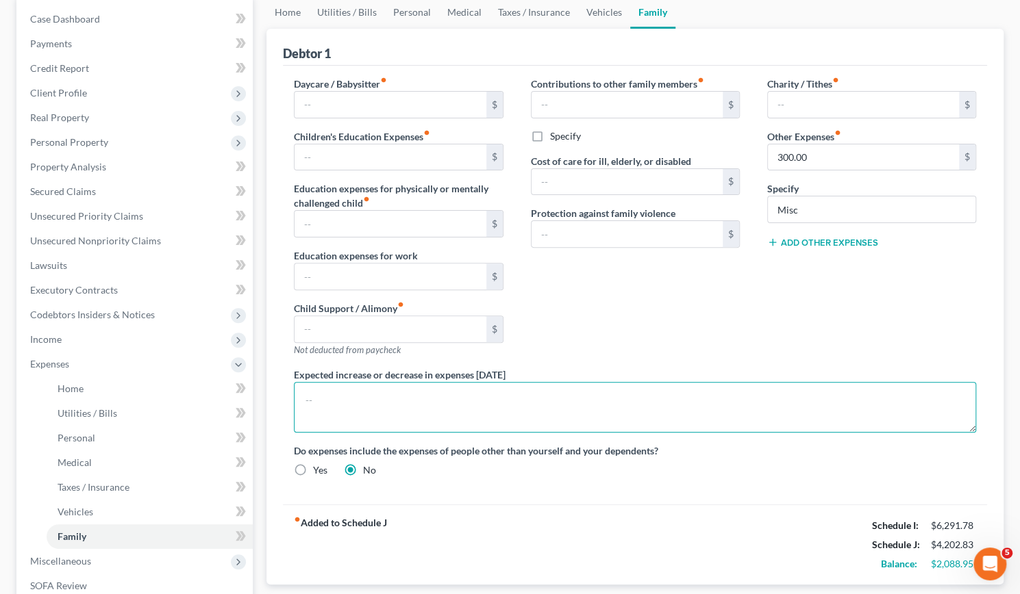
click at [495, 409] on textarea at bounding box center [635, 407] width 682 height 51
type textarea "F"
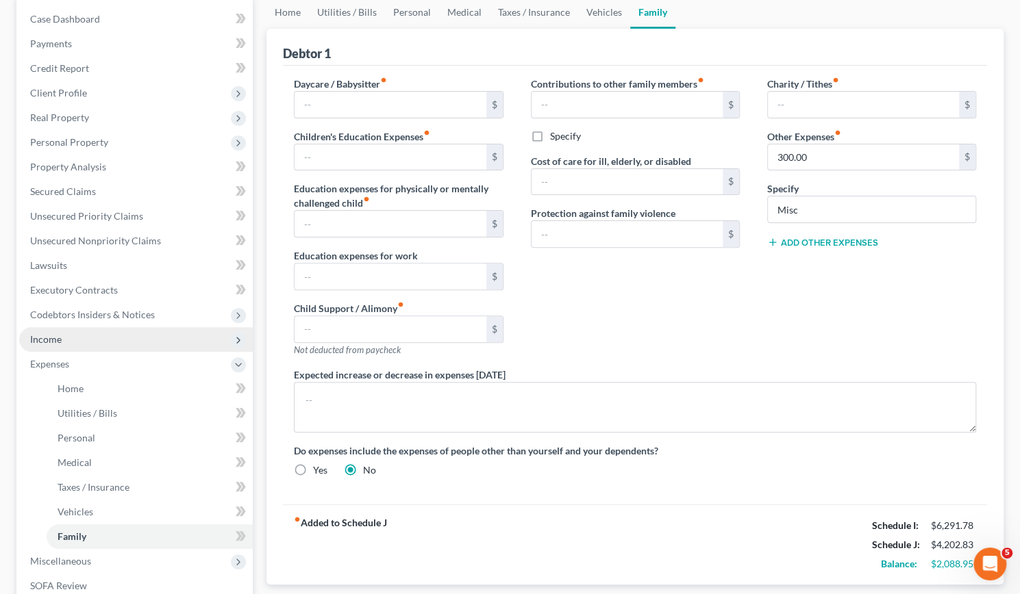
click at [38, 337] on span "Income" at bounding box center [46, 340] width 32 height 12
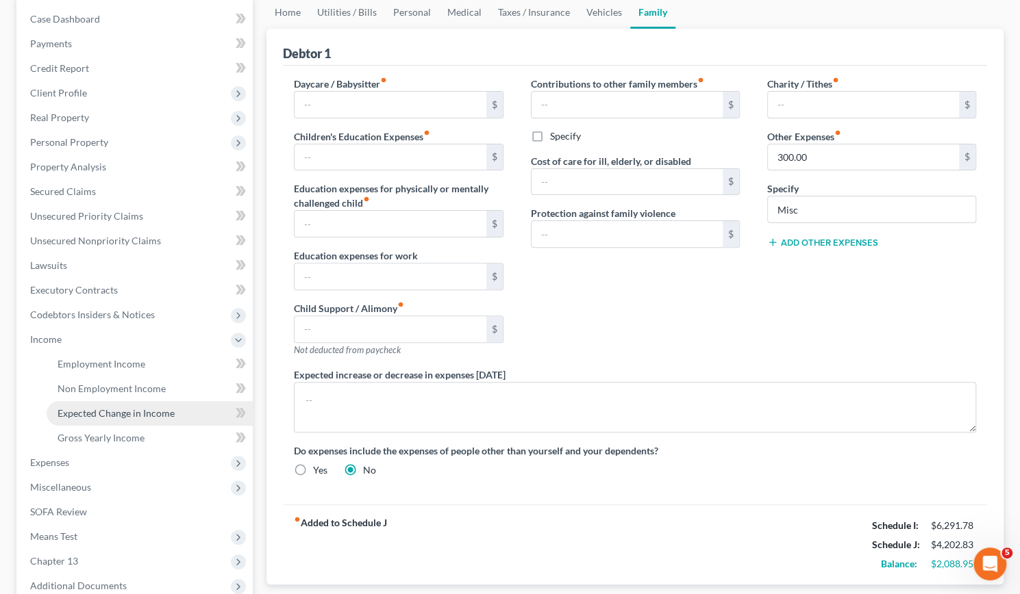
click at [104, 408] on span "Expected Change in Income" at bounding box center [116, 414] width 117 height 12
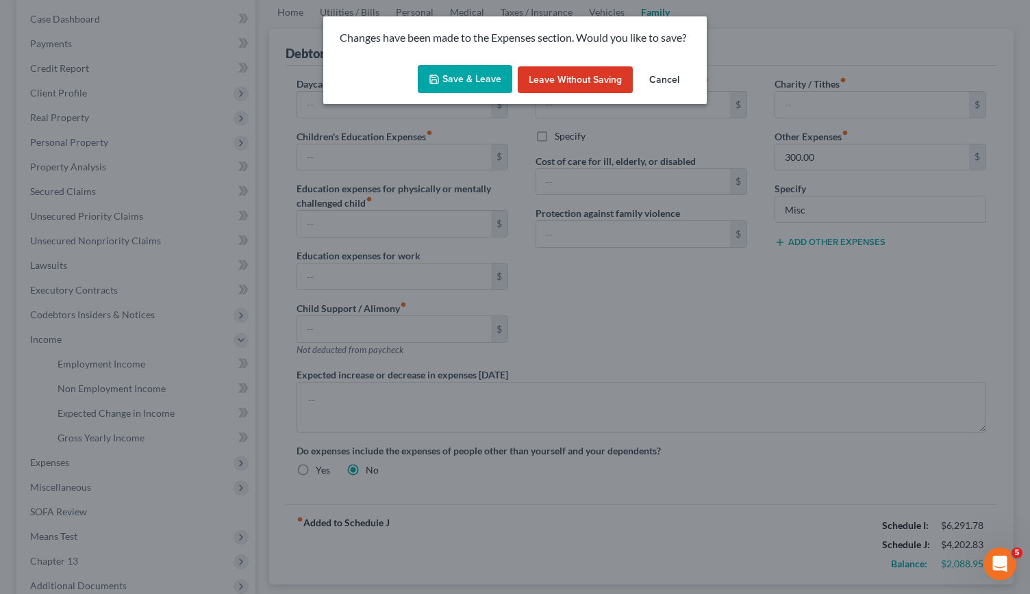
click at [477, 83] on button "Save & Leave" at bounding box center [465, 79] width 95 height 29
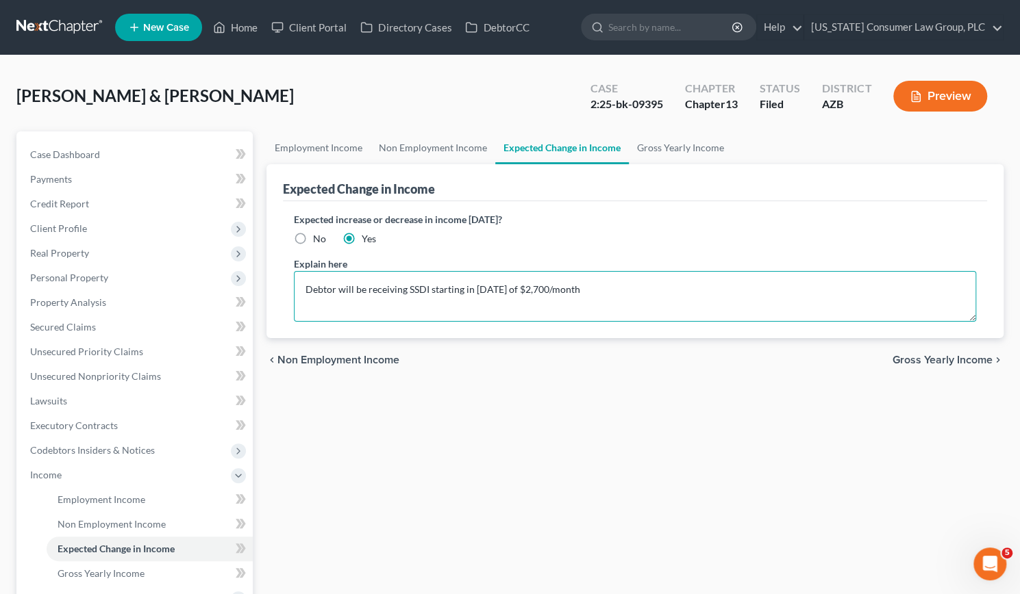
click at [653, 296] on textarea "Debtor will be receiving SSDI starting in November 2025 of $2,700/month" at bounding box center [635, 296] width 682 height 51
click at [782, 287] on textarea "Debtor will be receiving SSDI starting in November 2025 of $2,700/month. Food s…" at bounding box center [635, 296] width 682 height 51
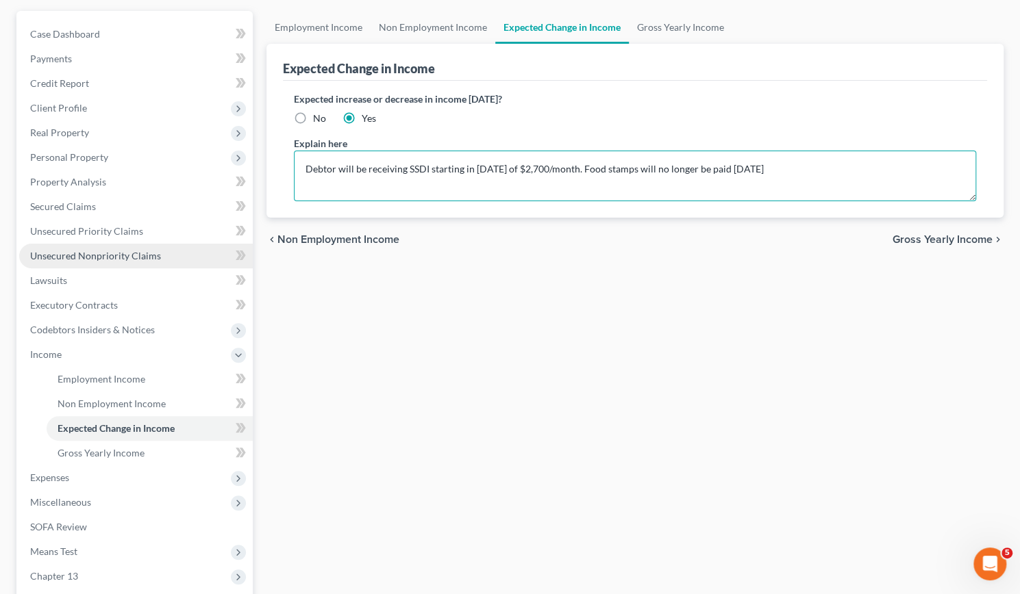
scroll to position [123, 0]
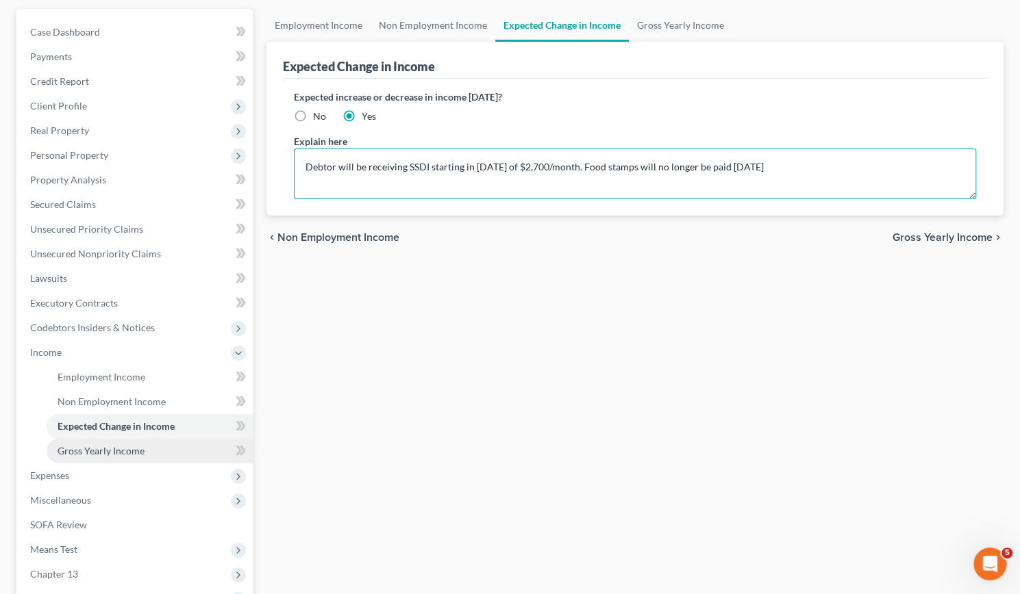
type textarea "Debtor will be receiving SSDI starting in November 2025 of $2,700/month. Food s…"
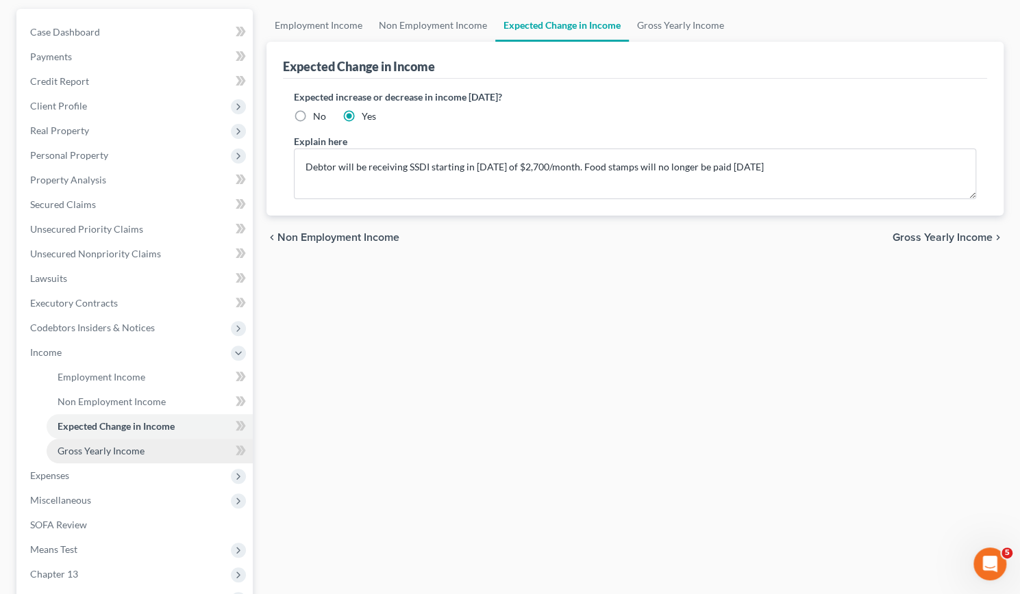
click at [101, 449] on span "Gross Yearly Income" at bounding box center [101, 451] width 87 height 12
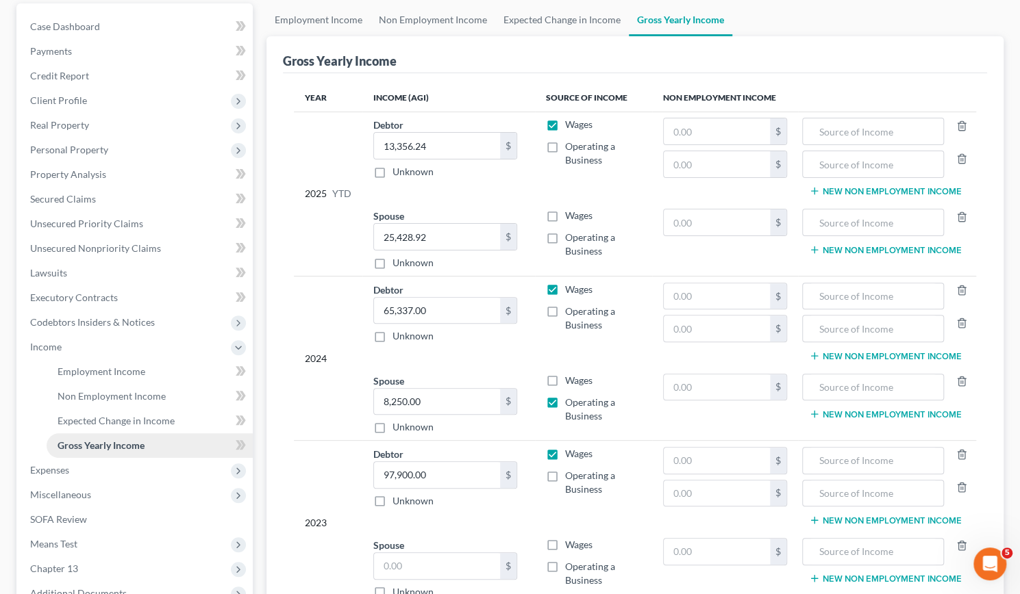
scroll to position [129, 0]
click at [60, 462] on span "Expenses" at bounding box center [136, 470] width 234 height 25
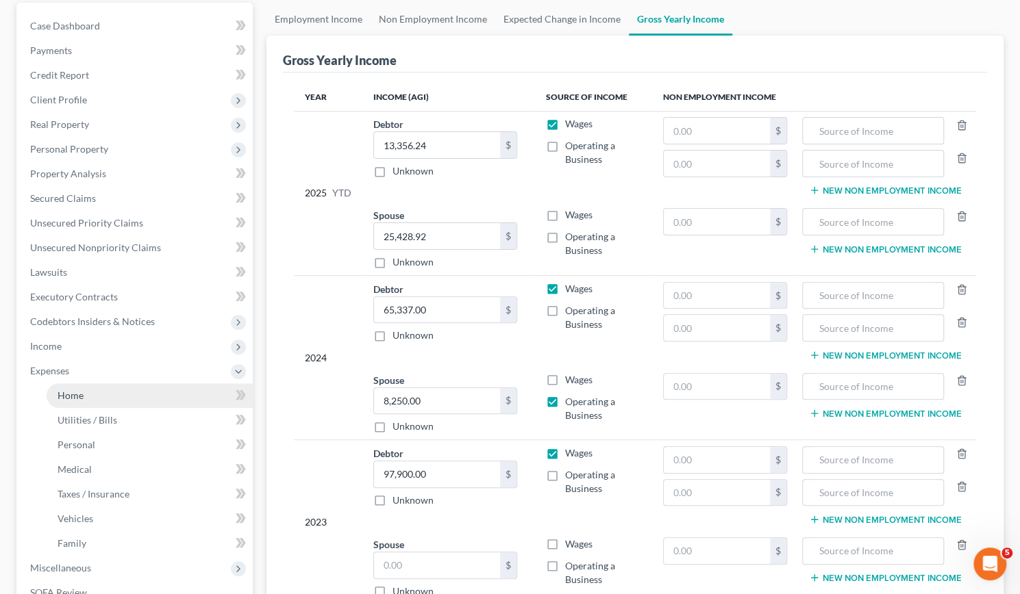
click at [69, 397] on span "Home" at bounding box center [71, 396] width 26 height 12
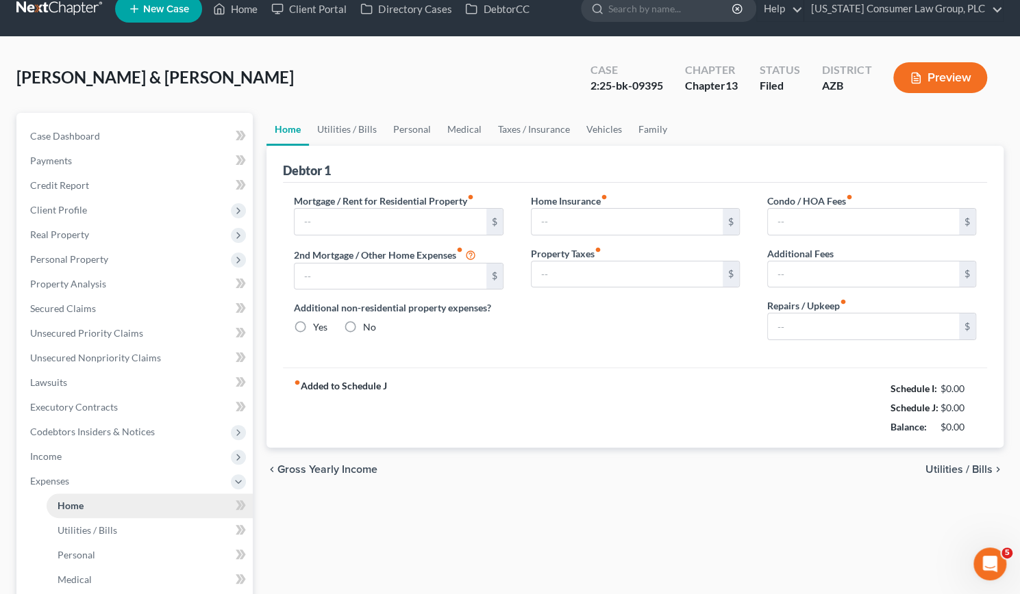
type input "1,250.00"
type input "0.00"
radio input "true"
type input "12.83"
type input "0.00"
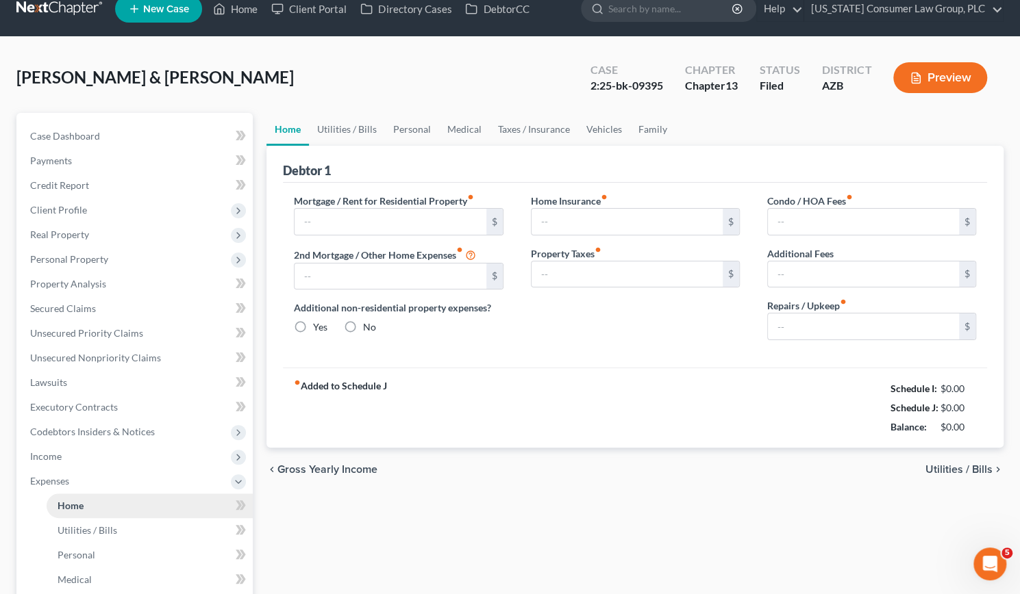
type input "0.00"
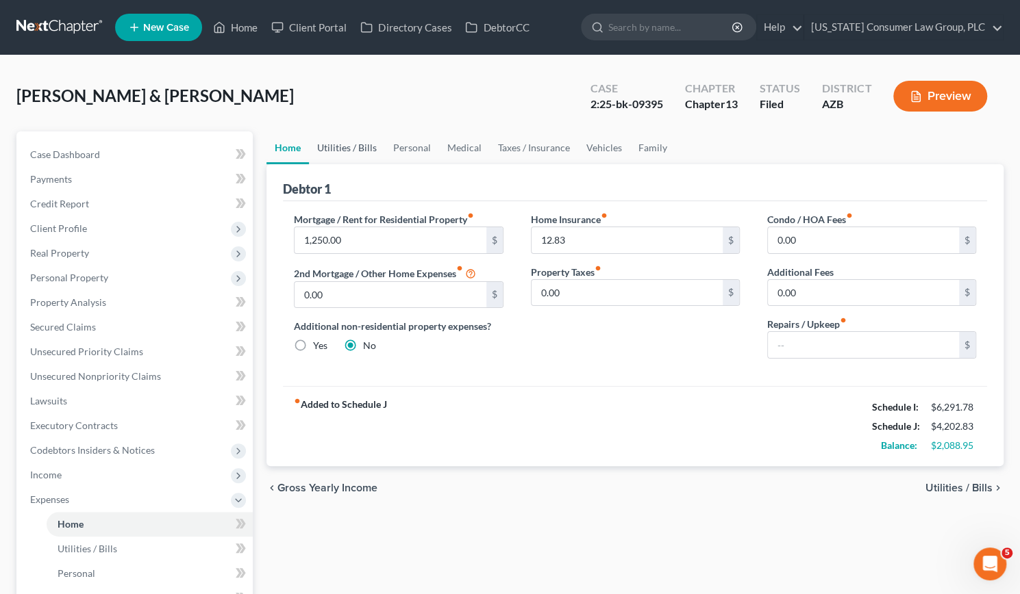
click at [349, 145] on link "Utilities / Bills" at bounding box center [347, 148] width 76 height 33
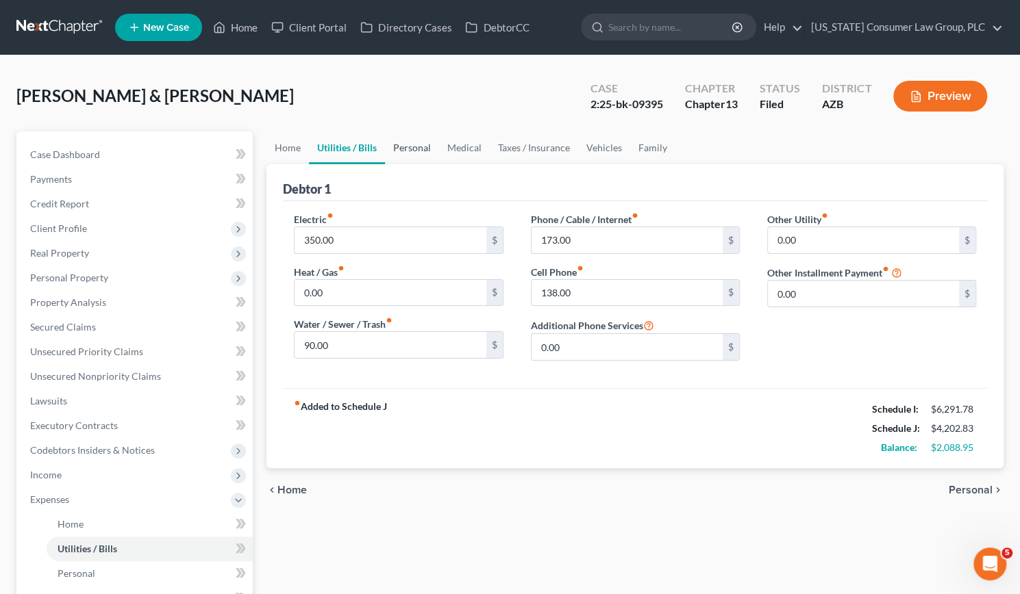
click at [410, 145] on link "Personal" at bounding box center [412, 148] width 54 height 33
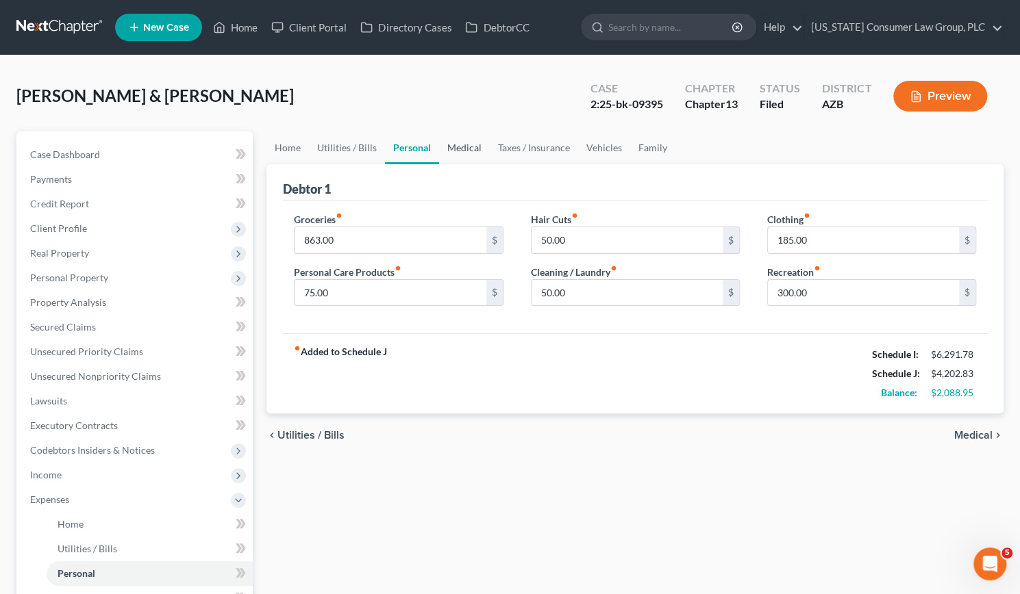
click at [446, 143] on link "Medical" at bounding box center [464, 148] width 51 height 33
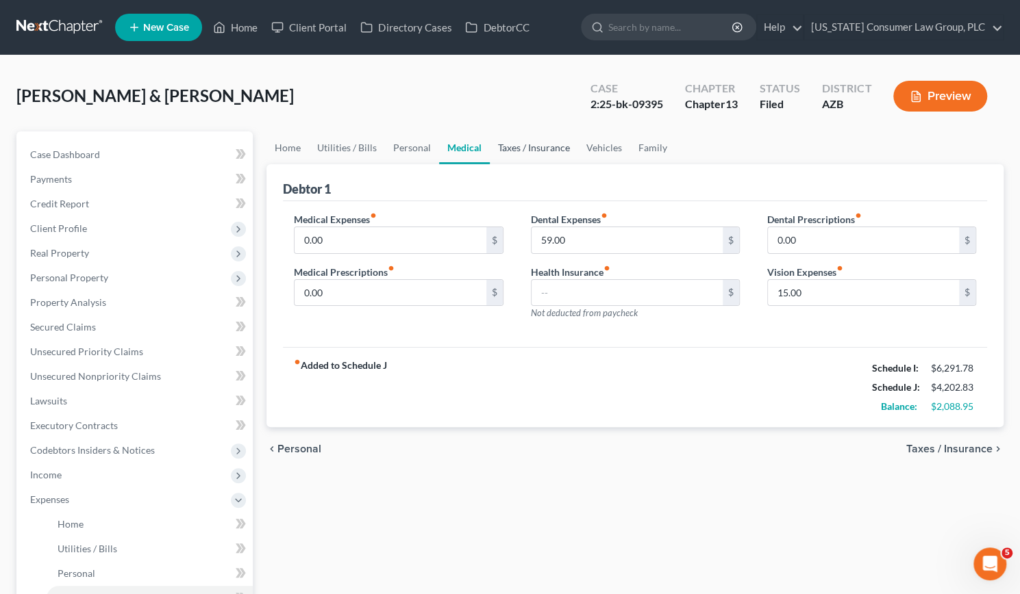
click at [545, 147] on link "Taxes / Insurance" at bounding box center [534, 148] width 88 height 33
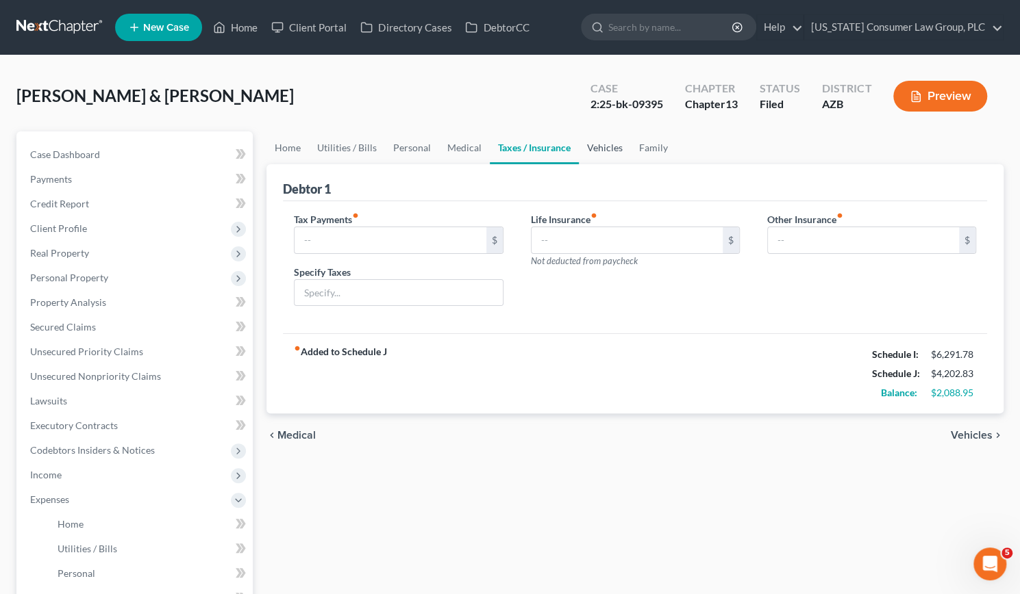
click at [590, 146] on link "Vehicles" at bounding box center [605, 148] width 52 height 33
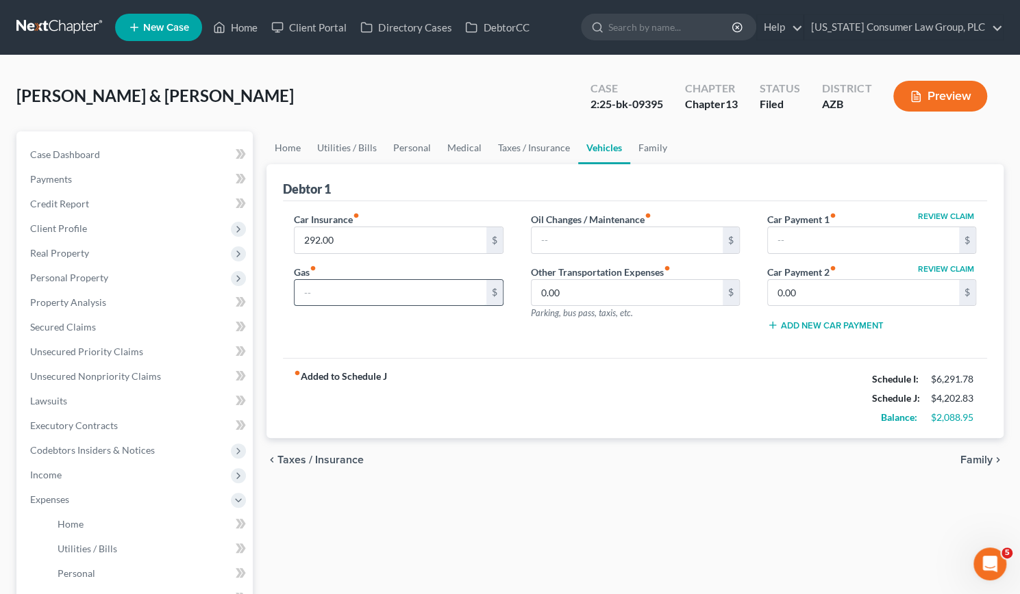
click at [336, 301] on input "text" at bounding box center [390, 293] width 191 height 26
type input "400"
type input "150"
click at [648, 143] on link "Family" at bounding box center [652, 148] width 45 height 33
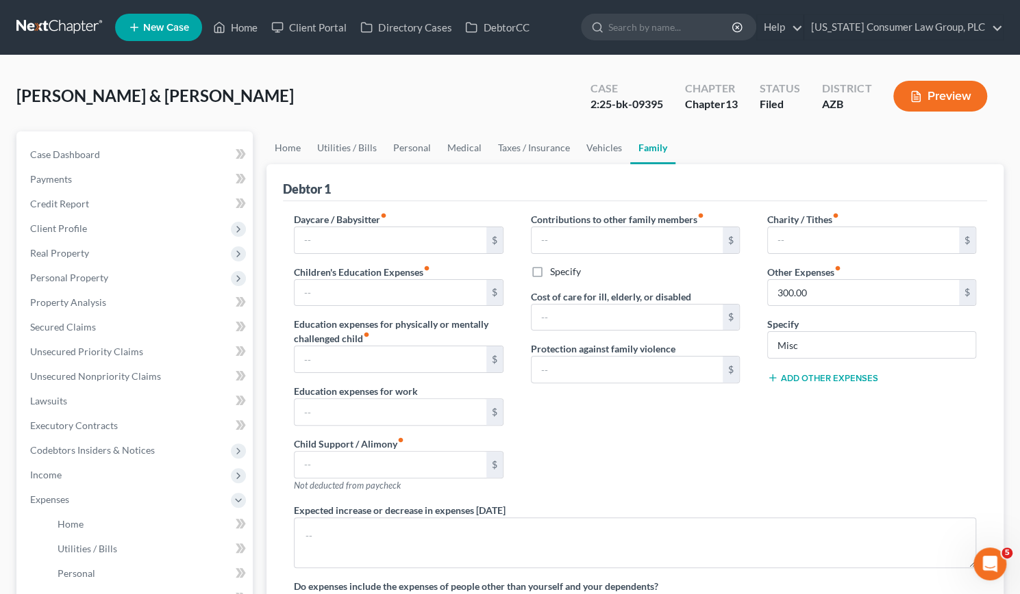
scroll to position [80, 0]
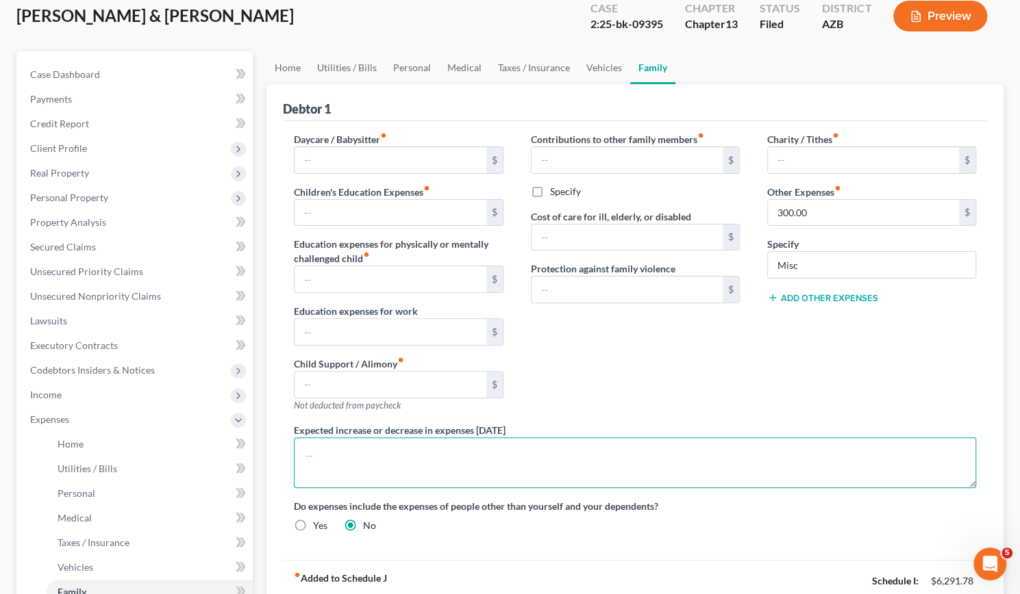
click at [398, 456] on textarea at bounding box center [635, 463] width 682 height 51
paste textarea "Although Schedule J shows excess net income, it arises entirely from Social Sec…"
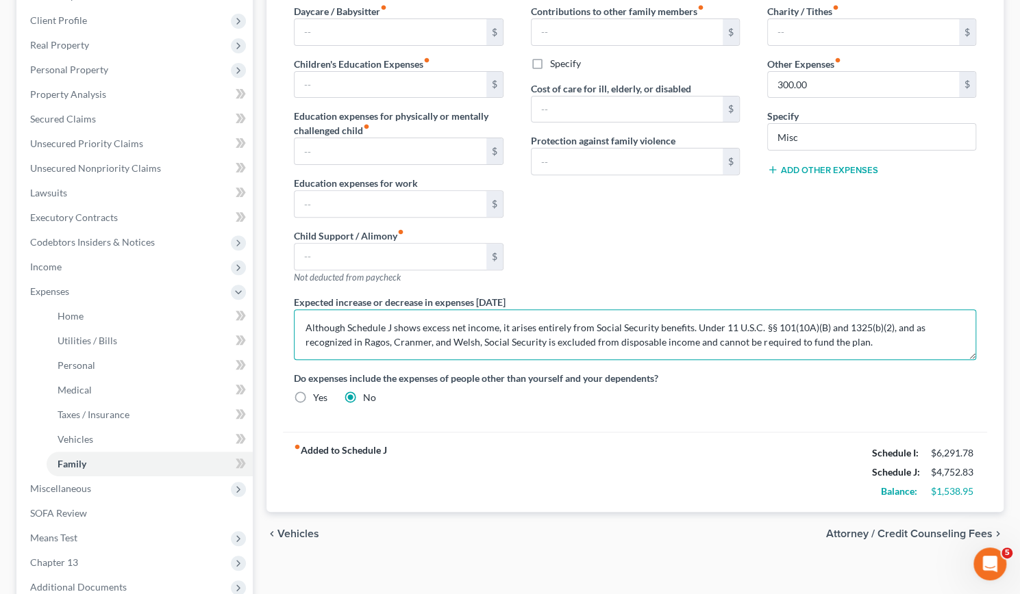
scroll to position [209, 0]
type textarea "Although Schedule J shows excess net income, it arises entirely from Social Sec…"
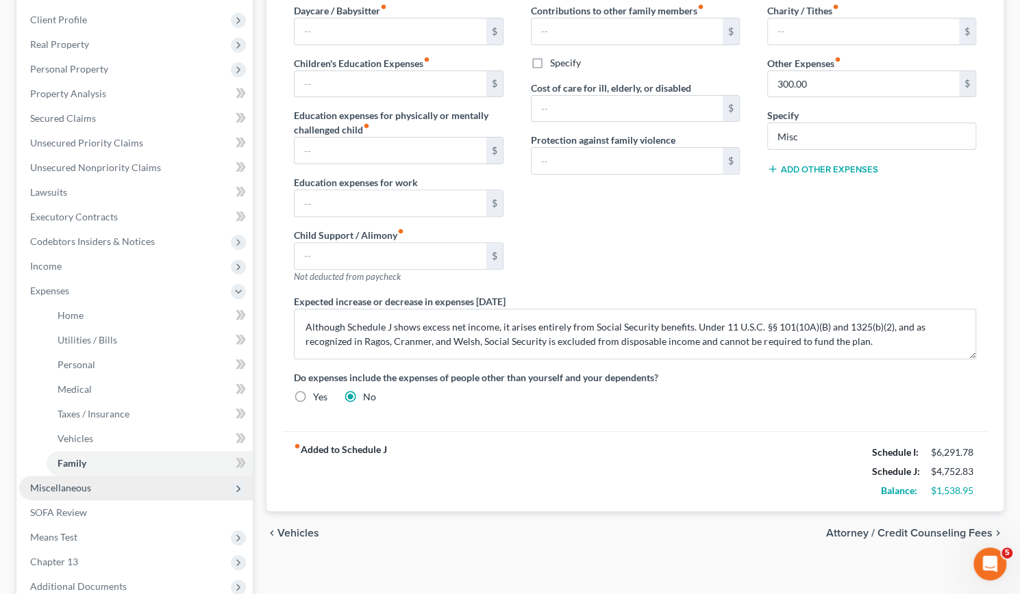
click at [81, 490] on span "Miscellaneous" at bounding box center [60, 488] width 61 height 12
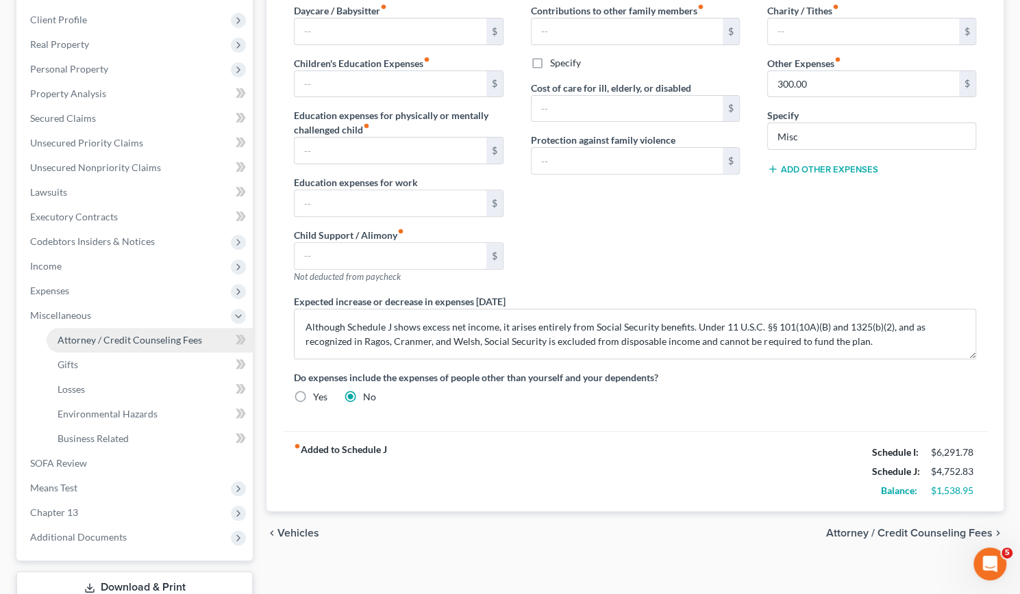
click at [88, 342] on span "Attorney / Credit Counseling Fees" at bounding box center [130, 340] width 145 height 12
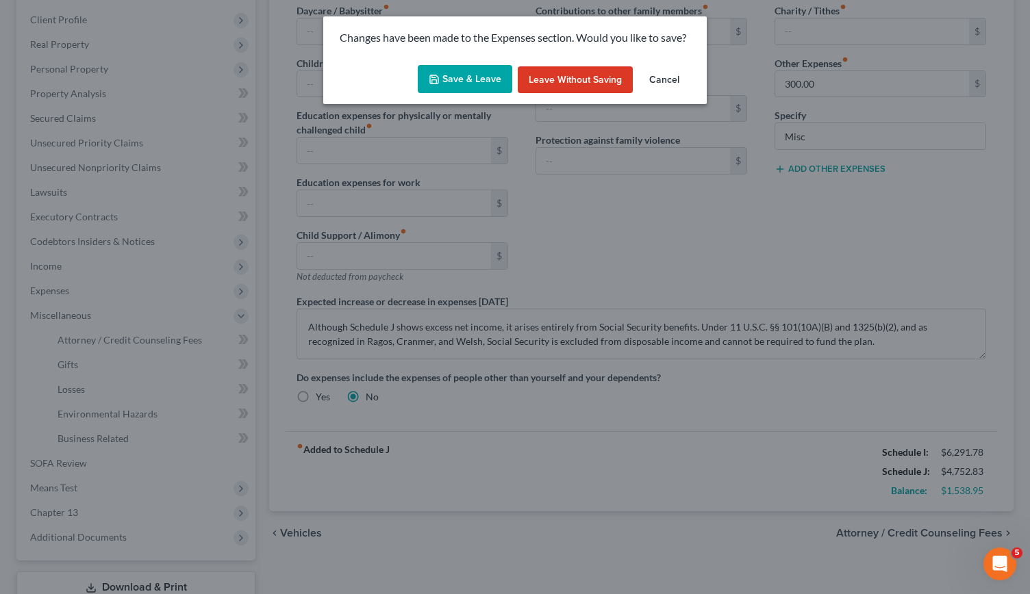
click at [448, 87] on button "Save & Leave" at bounding box center [465, 79] width 95 height 29
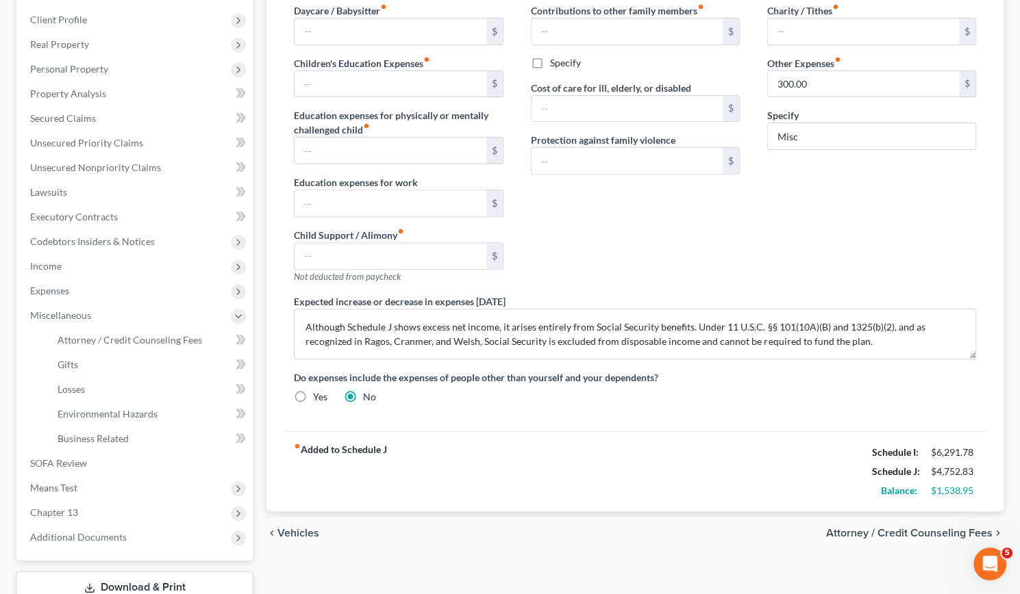
select select "10"
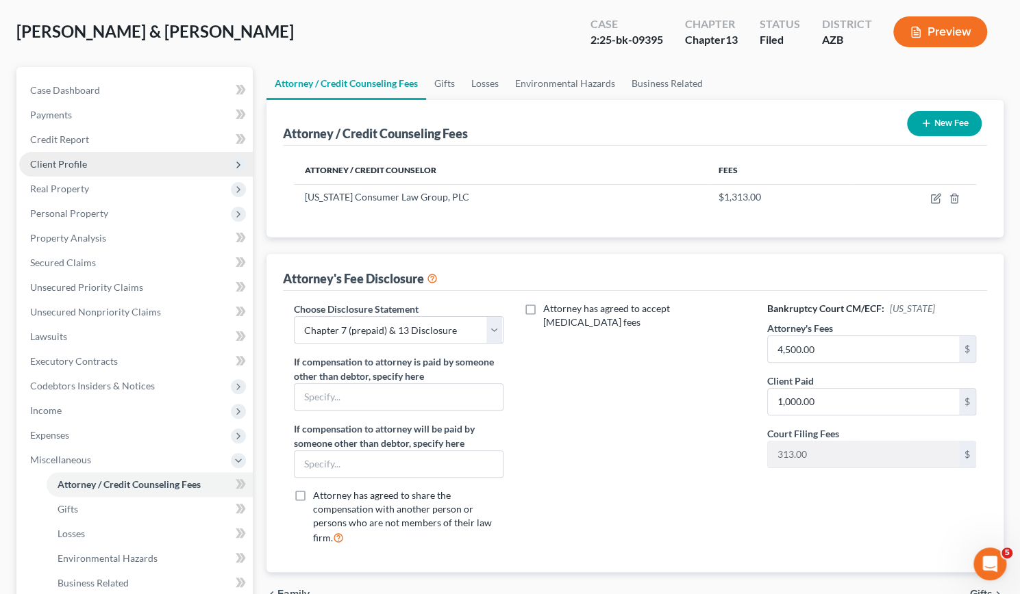
scroll to position [60, 0]
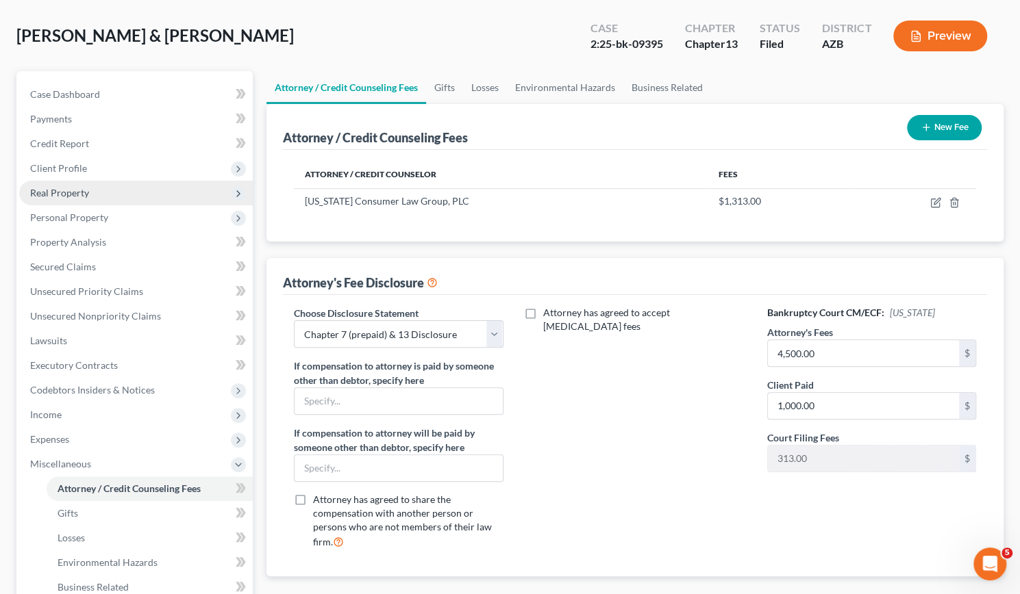
click at [75, 191] on span "Real Property" at bounding box center [59, 193] width 59 height 12
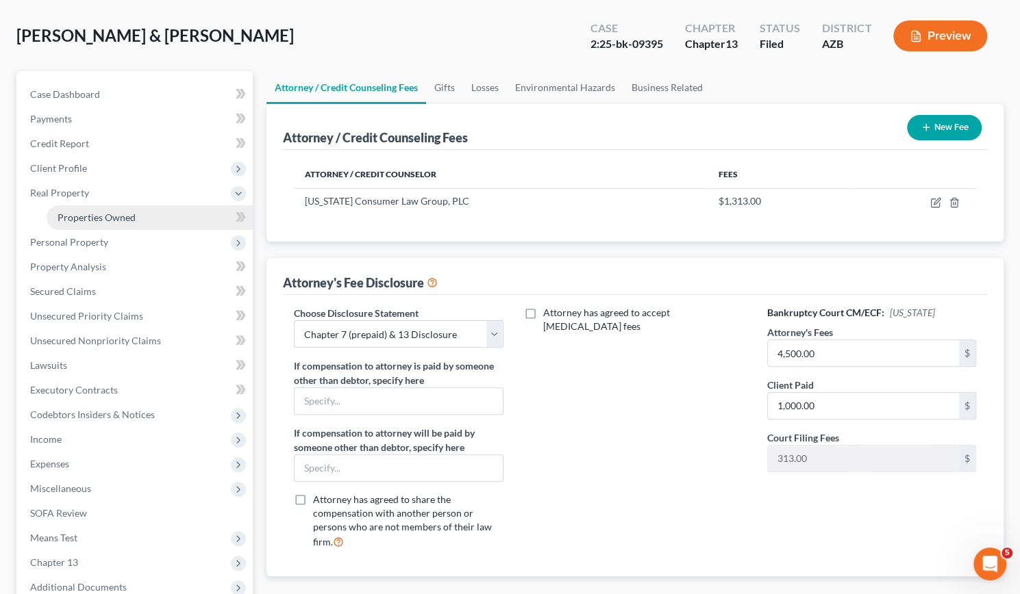
click at [78, 215] on span "Properties Owned" at bounding box center [97, 218] width 78 height 12
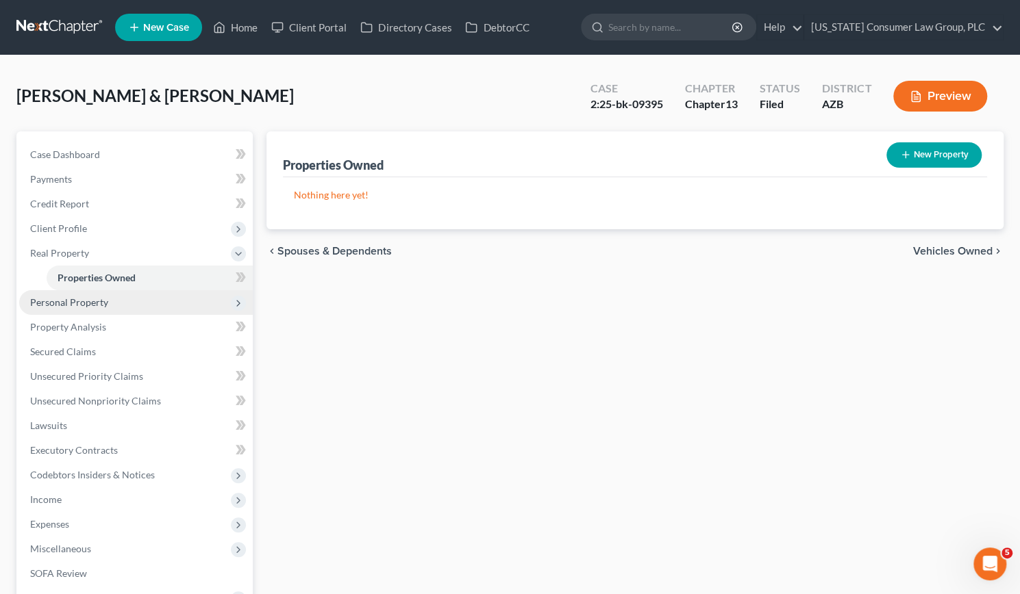
click at [71, 299] on span "Personal Property" at bounding box center [69, 303] width 78 height 12
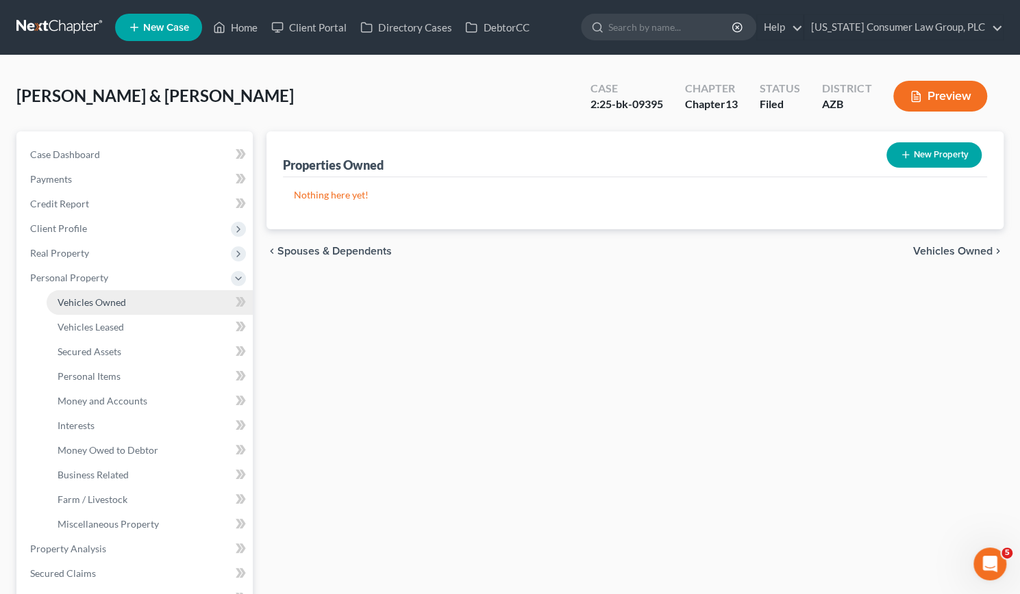
click at [91, 301] on span "Vehicles Owned" at bounding box center [92, 303] width 68 height 12
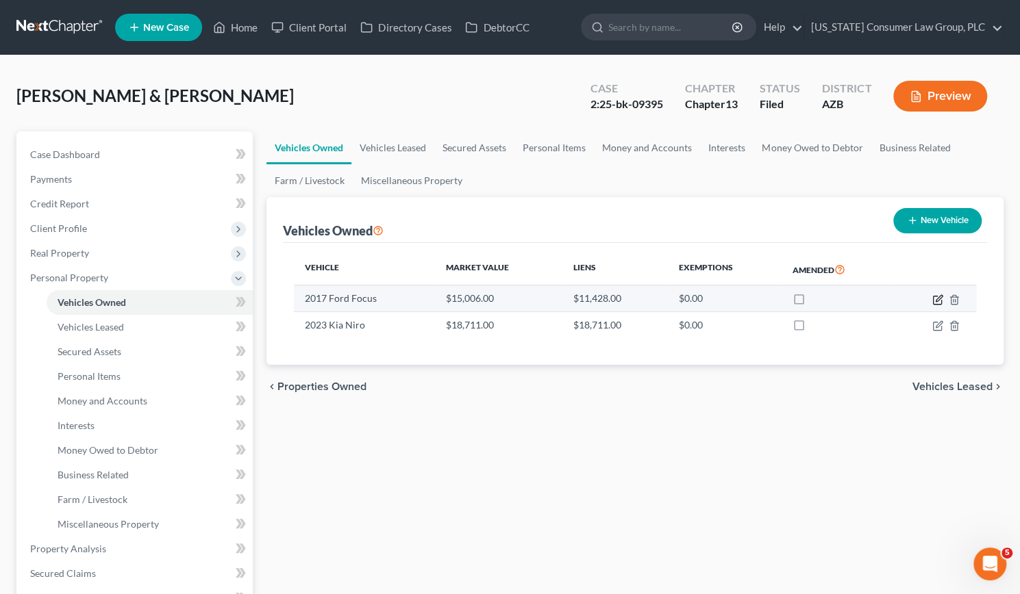
click at [934, 297] on icon "button" at bounding box center [937, 300] width 11 height 11
select select "0"
select select "9"
select select "0"
select select "2"
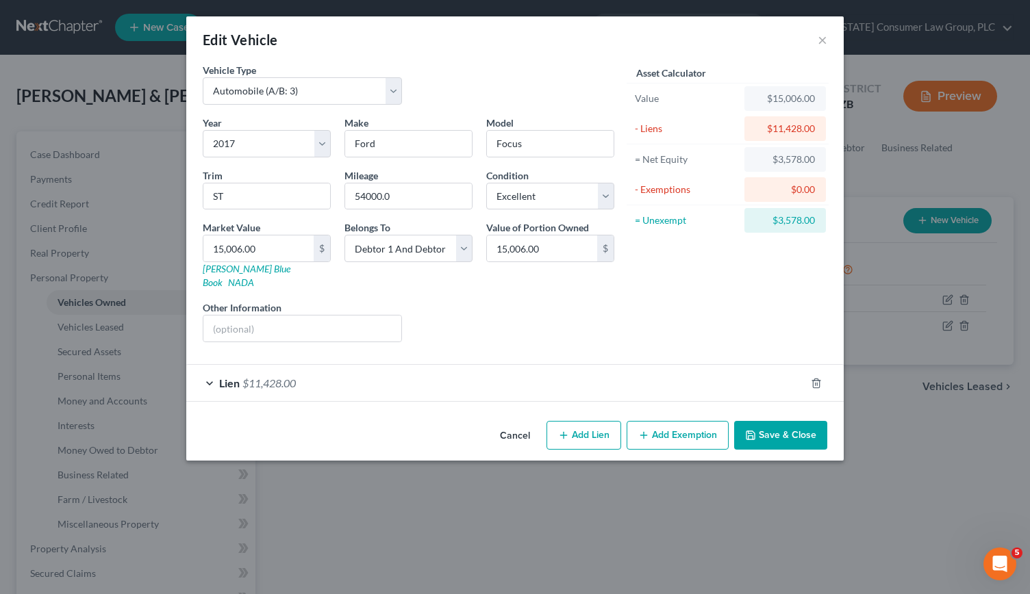
click at [667, 421] on button "Add Exemption" at bounding box center [678, 435] width 102 height 29
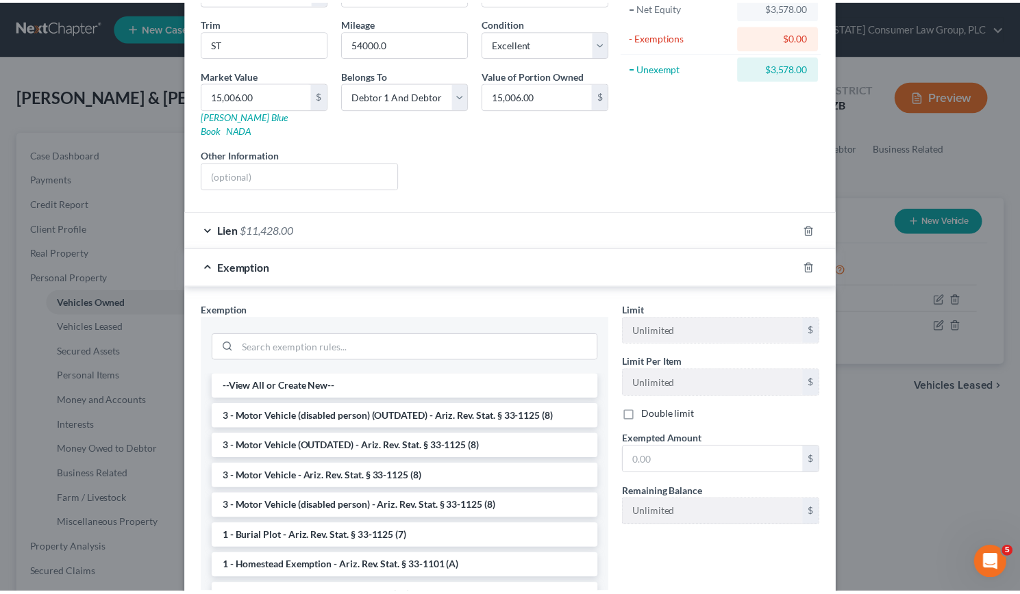
scroll to position [153, 0]
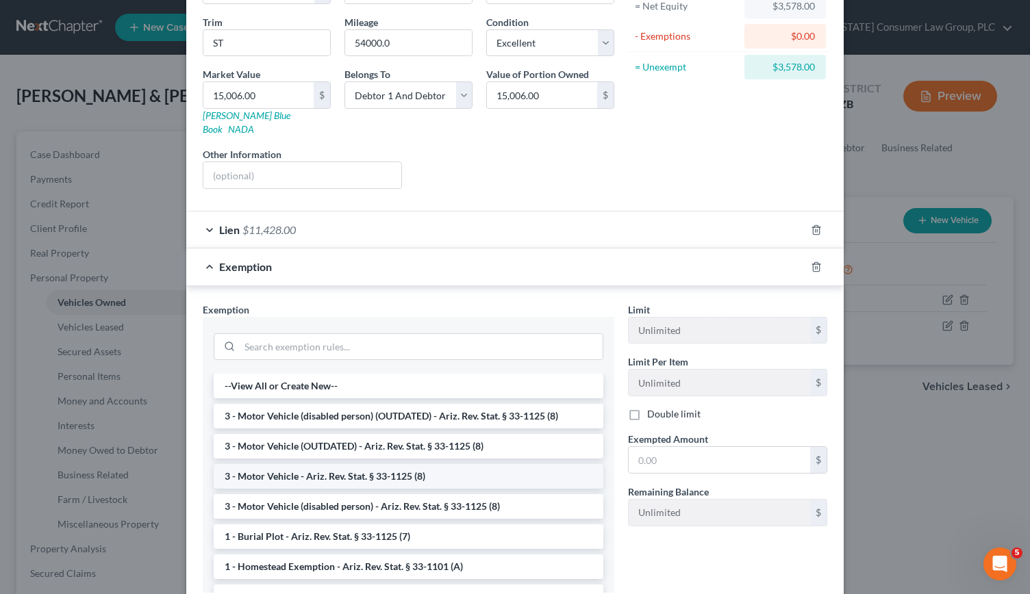
click at [397, 464] on li "3 - Motor Vehicle - Ariz. Rev. Stat. § 33-1125 (8)" at bounding box center [409, 476] width 390 height 25
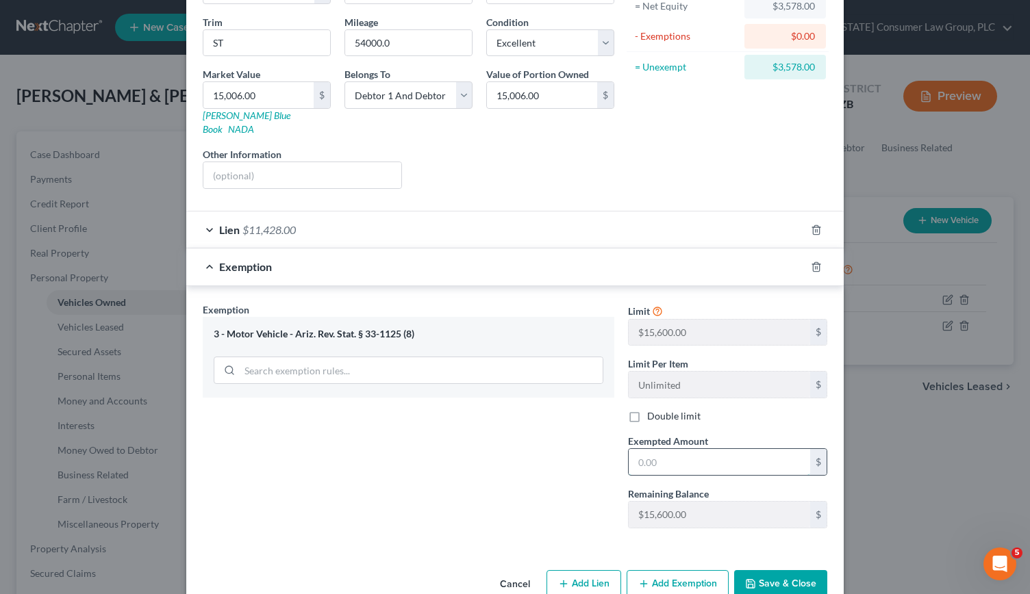
click at [672, 449] on input "text" at bounding box center [720, 462] width 182 height 26
click at [667, 449] on input "text" at bounding box center [720, 462] width 182 height 26
type input "5"
type input "3,578"
click at [789, 573] on button "Save & Close" at bounding box center [780, 585] width 93 height 29
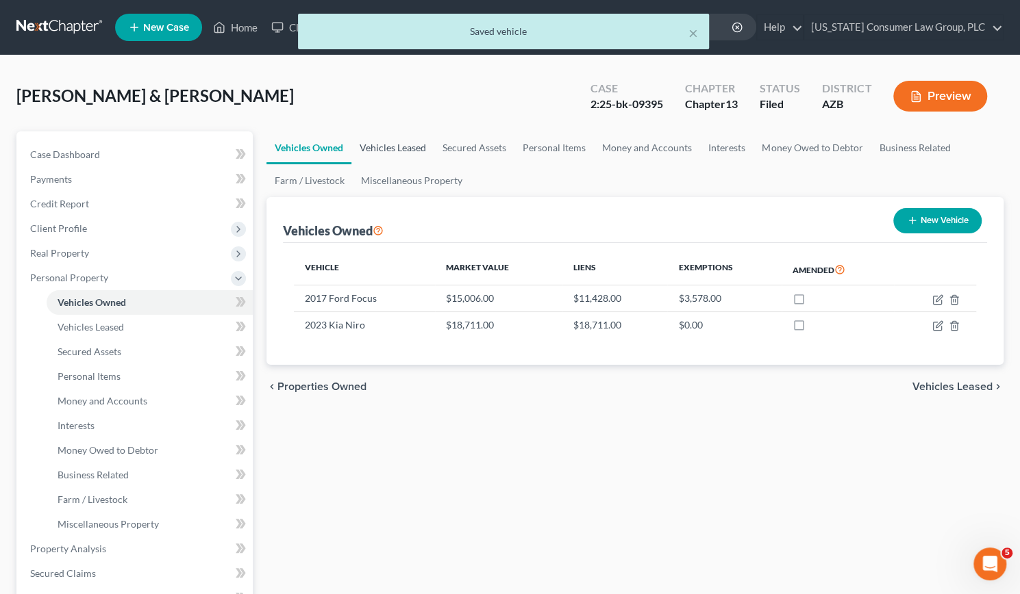
click at [405, 144] on link "Vehicles Leased" at bounding box center [392, 148] width 83 height 33
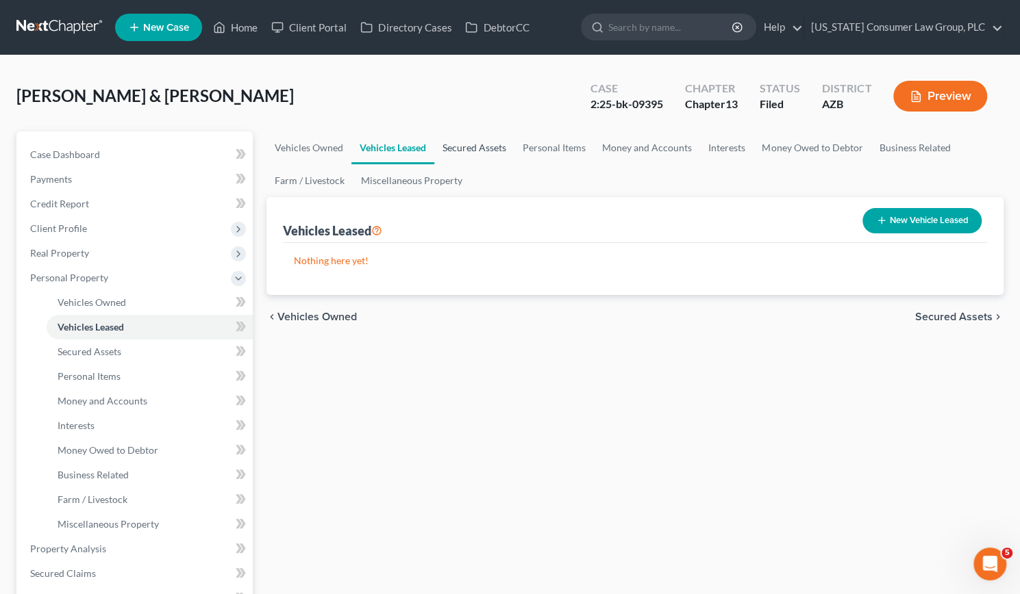
click at [481, 136] on link "Secured Assets" at bounding box center [474, 148] width 80 height 33
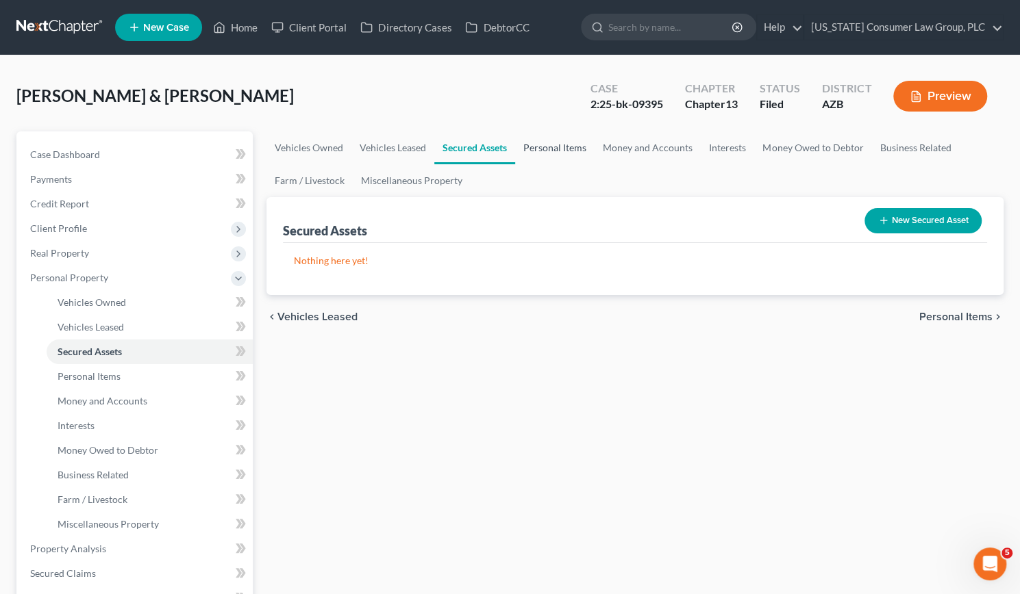
click at [544, 148] on link "Personal Items" at bounding box center [554, 148] width 79 height 33
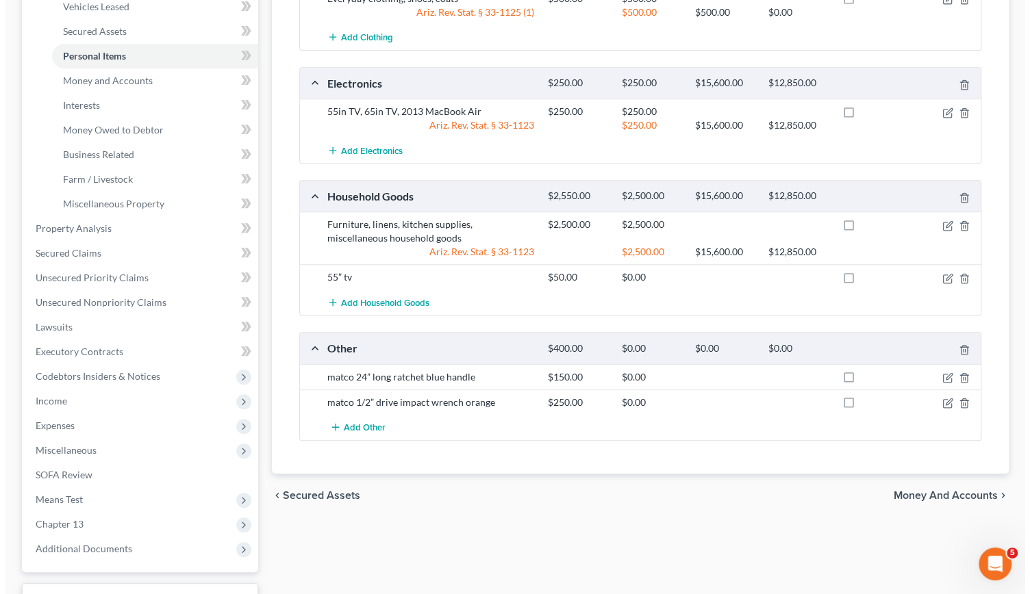
scroll to position [322, 0]
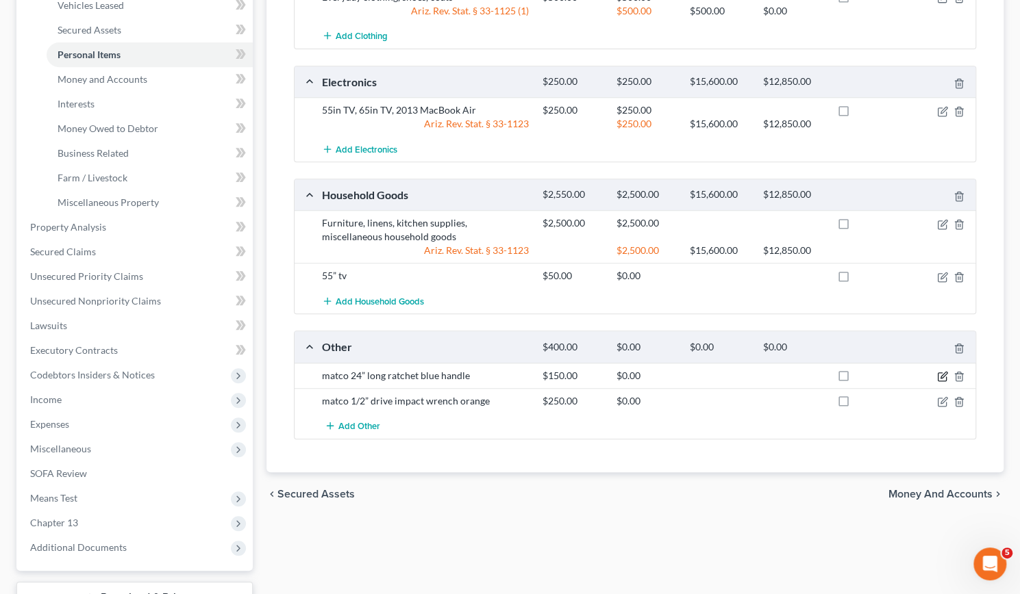
click at [940, 372] on icon "button" at bounding box center [942, 376] width 11 height 11
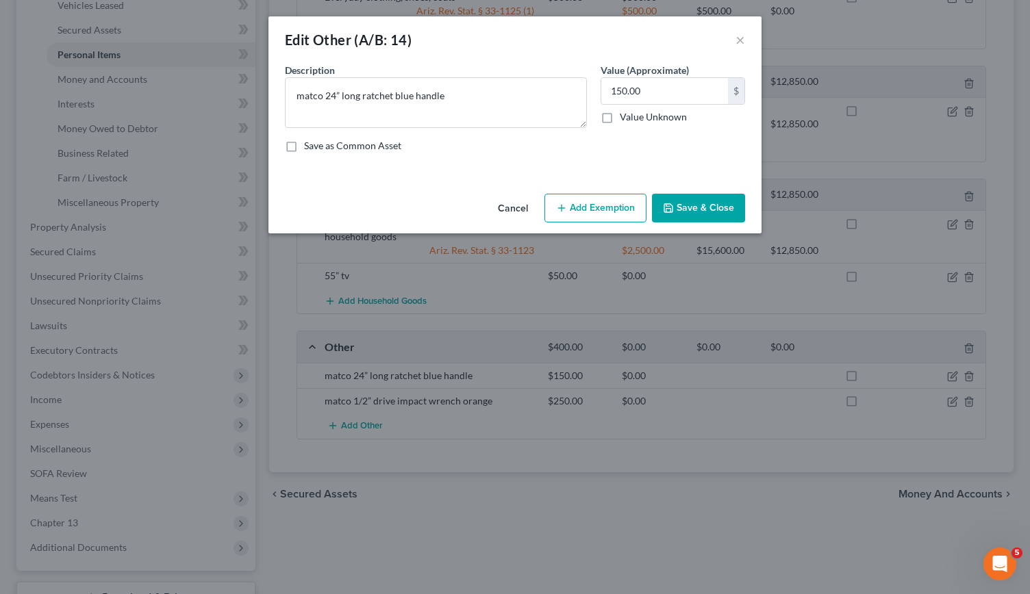
click at [590, 203] on button "Add Exemption" at bounding box center [596, 208] width 102 height 29
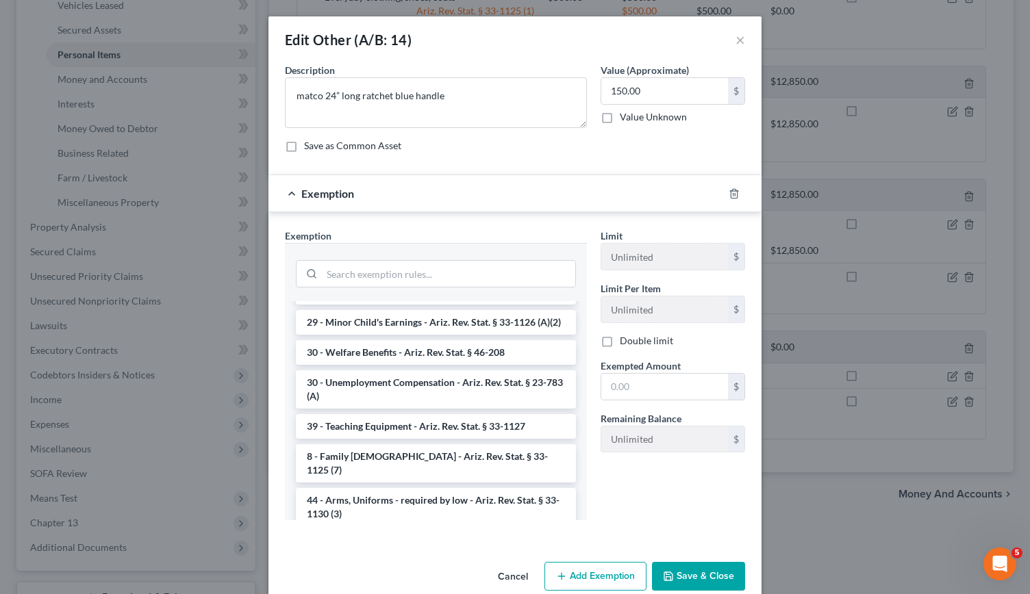
scroll to position [351, 0]
click at [356, 275] on input "search" at bounding box center [448, 274] width 253 height 26
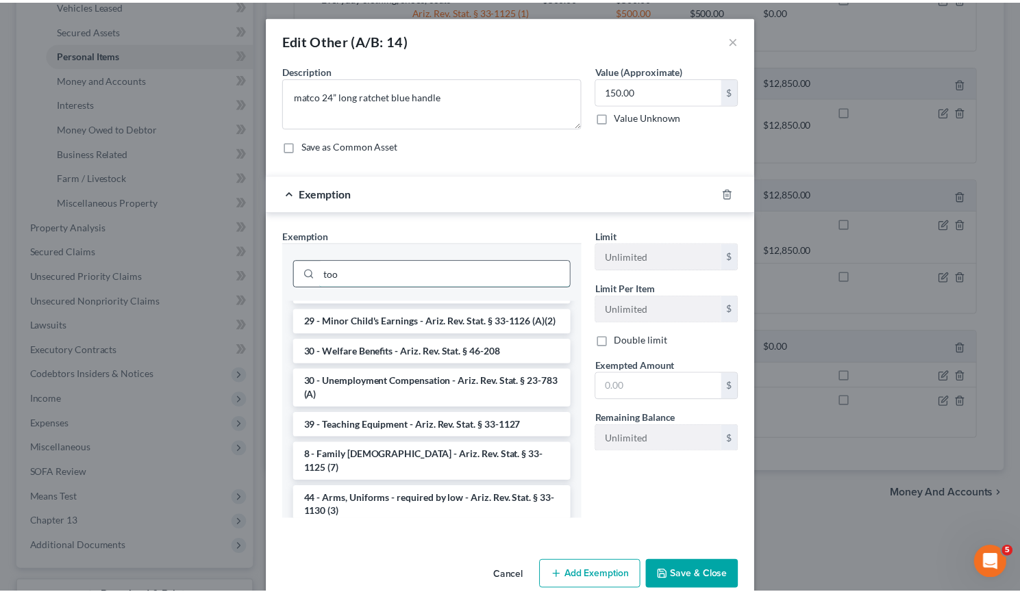
scroll to position [0, 0]
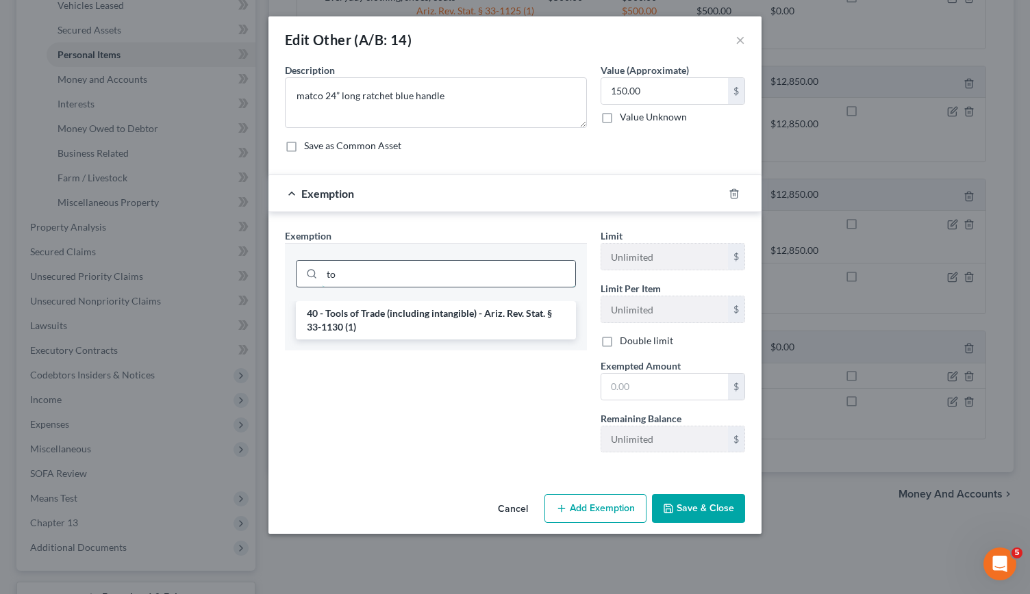
type input "t"
type input "tool"
click at [421, 313] on li "40 - Tools of Trade (including intangible) - Ariz. Rev. Stat. § 33-1130 (1)" at bounding box center [436, 320] width 280 height 38
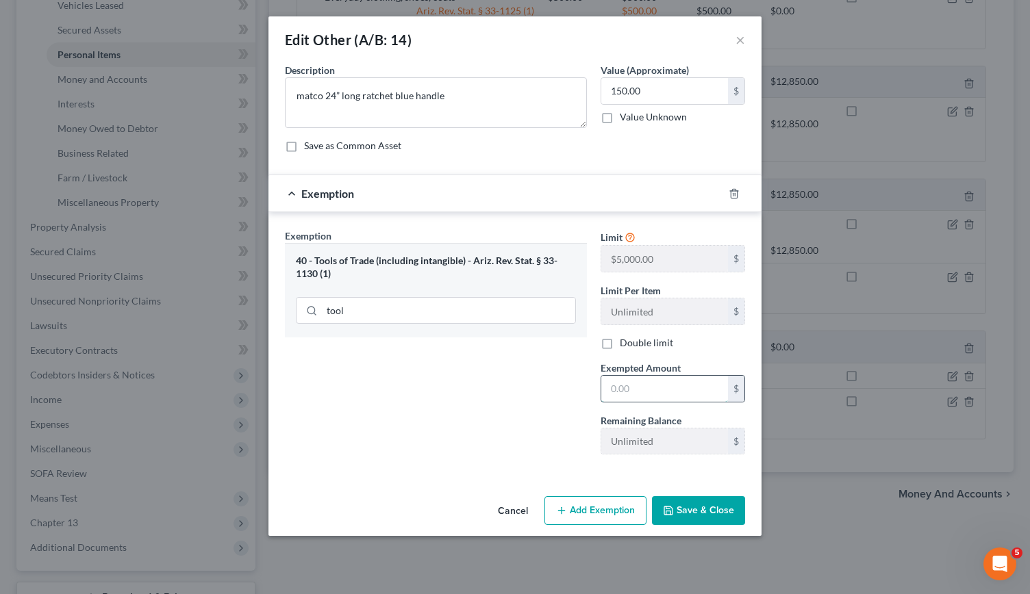
click at [634, 391] on input "text" at bounding box center [664, 389] width 127 height 26
type input "150"
click at [694, 513] on button "Save & Close" at bounding box center [698, 511] width 93 height 29
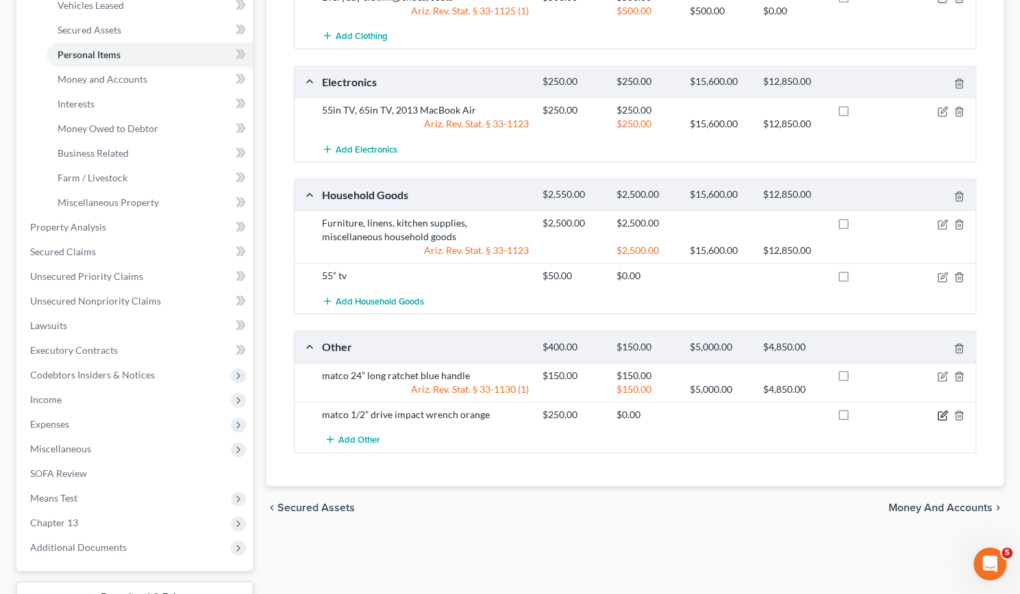
click at [938, 410] on icon "button" at bounding box center [942, 415] width 11 height 11
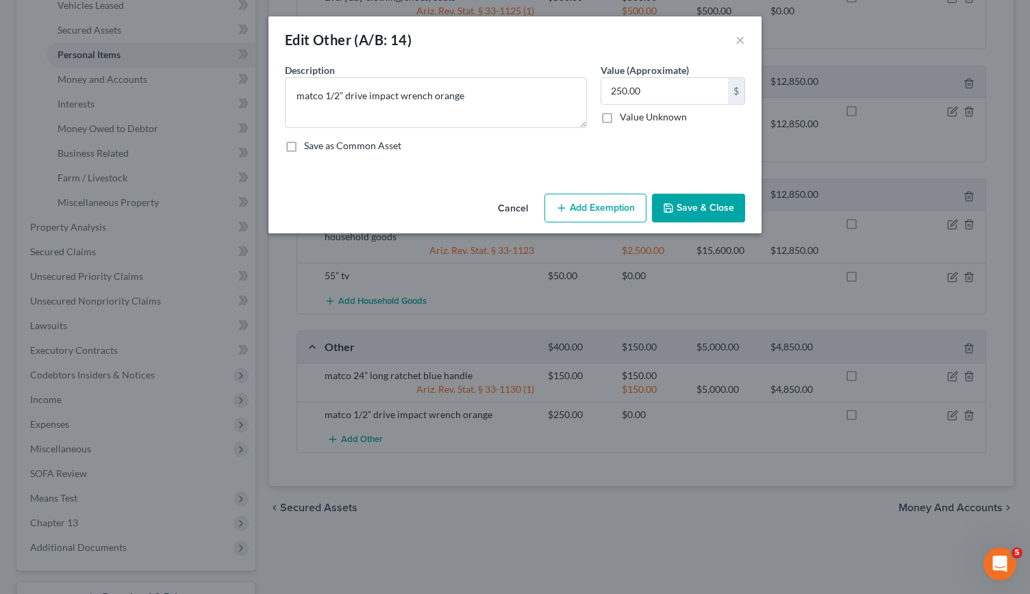
click at [601, 210] on button "Add Exemption" at bounding box center [596, 208] width 102 height 29
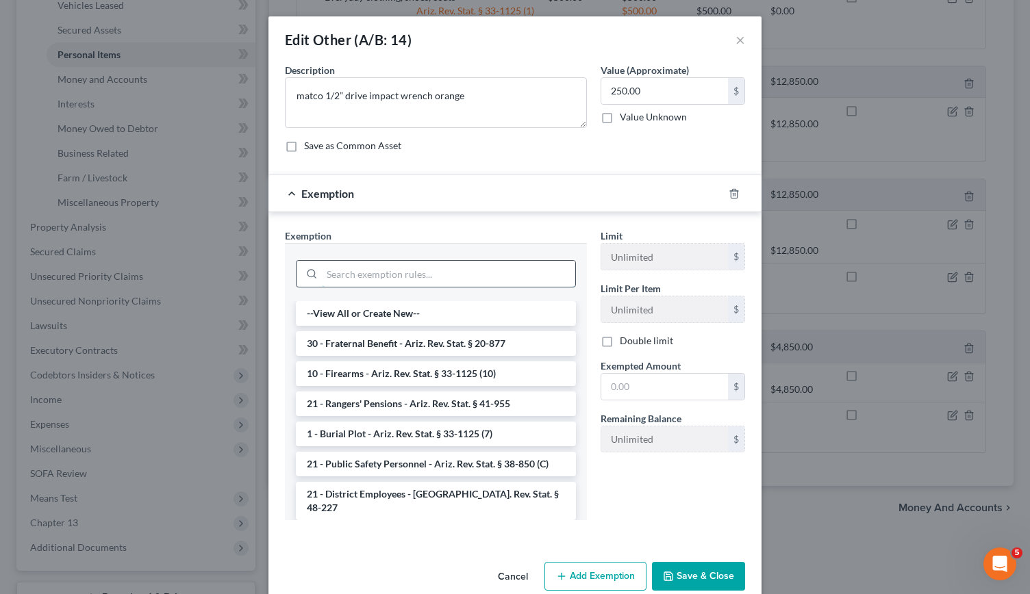
click at [388, 271] on input "search" at bounding box center [448, 274] width 253 height 26
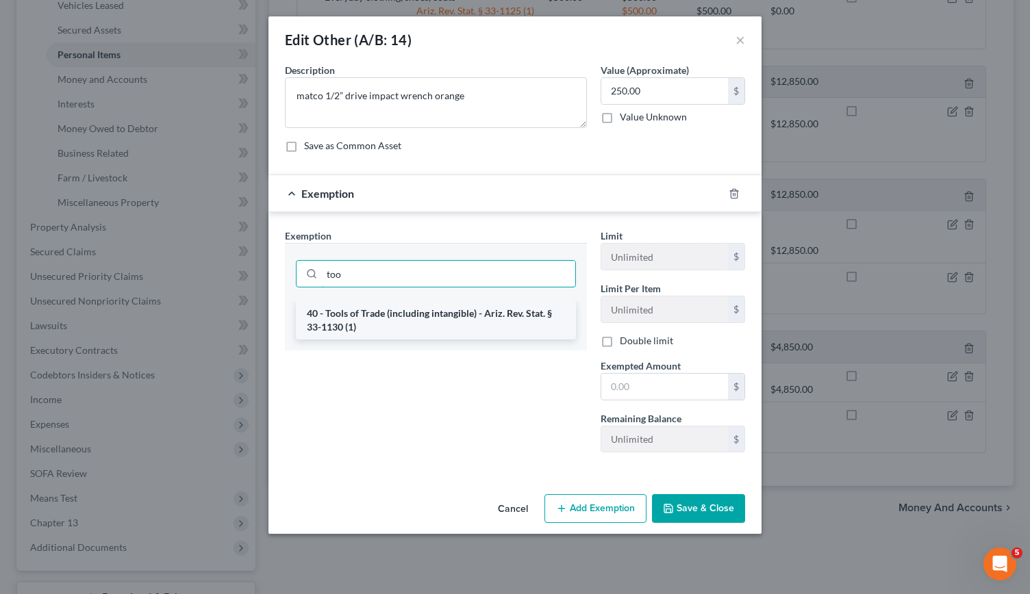
type input "too"
click at [397, 318] on li "40 - Tools of Trade (including intangible) - Ariz. Rev. Stat. § 33-1130 (1)" at bounding box center [436, 320] width 280 height 38
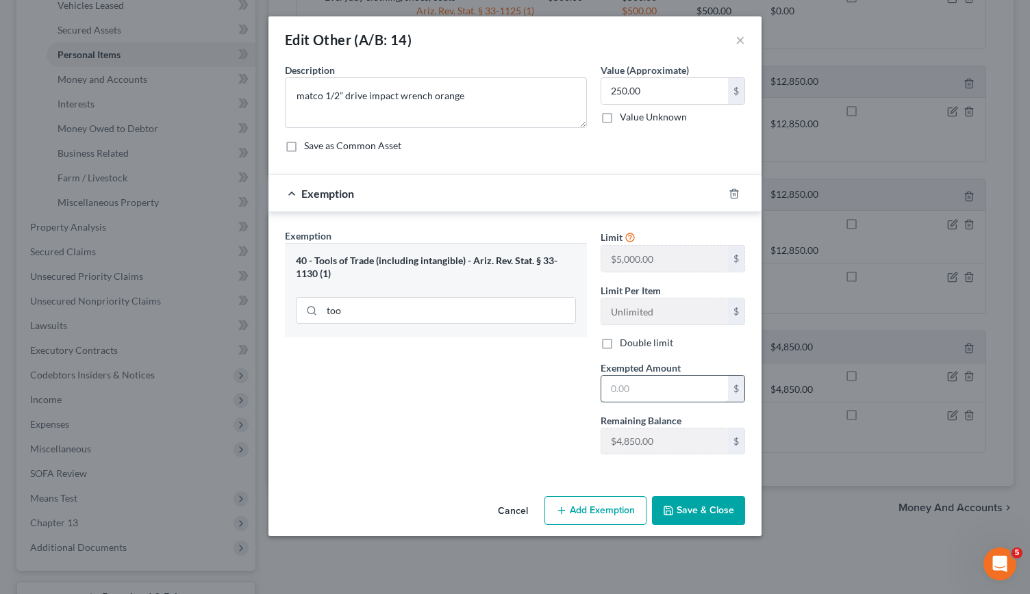
click at [635, 382] on input "text" at bounding box center [664, 389] width 127 height 26
type input "250"
click at [697, 505] on button "Save & Close" at bounding box center [698, 511] width 93 height 29
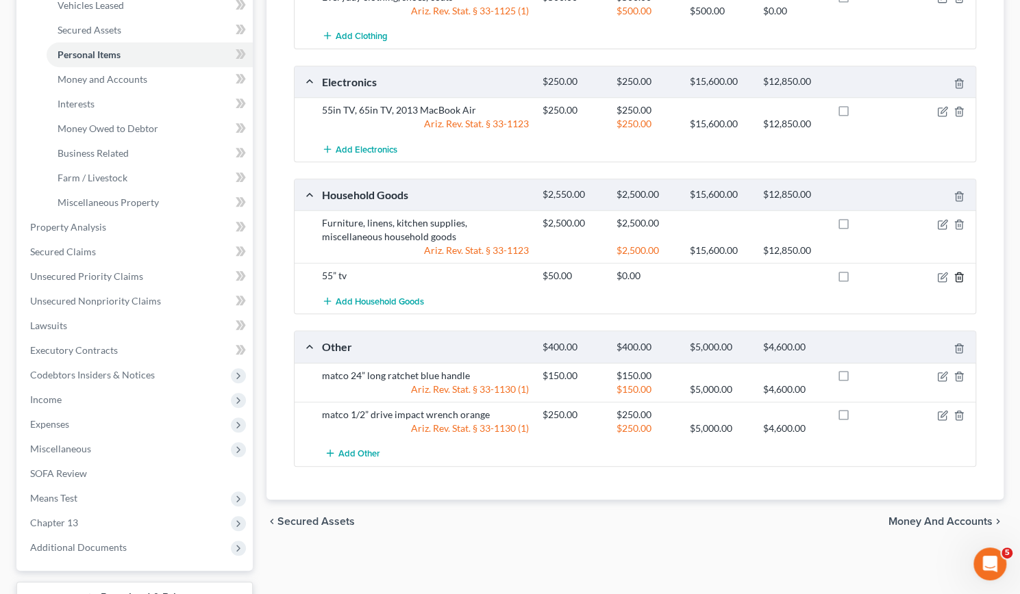
click at [962, 276] on icon "button" at bounding box center [958, 277] width 6 height 9
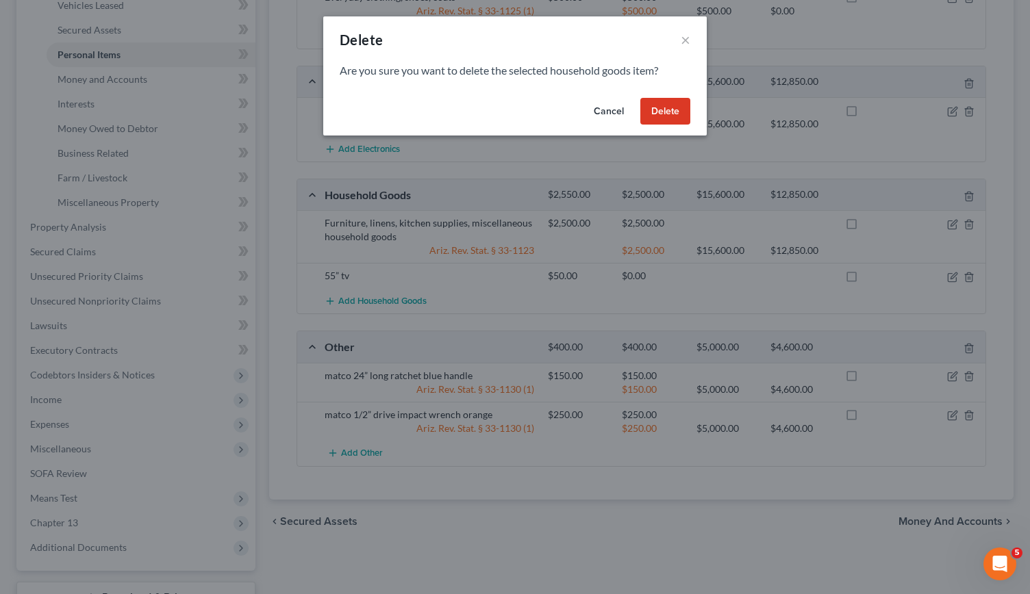
click at [660, 112] on button "Delete" at bounding box center [665, 111] width 50 height 27
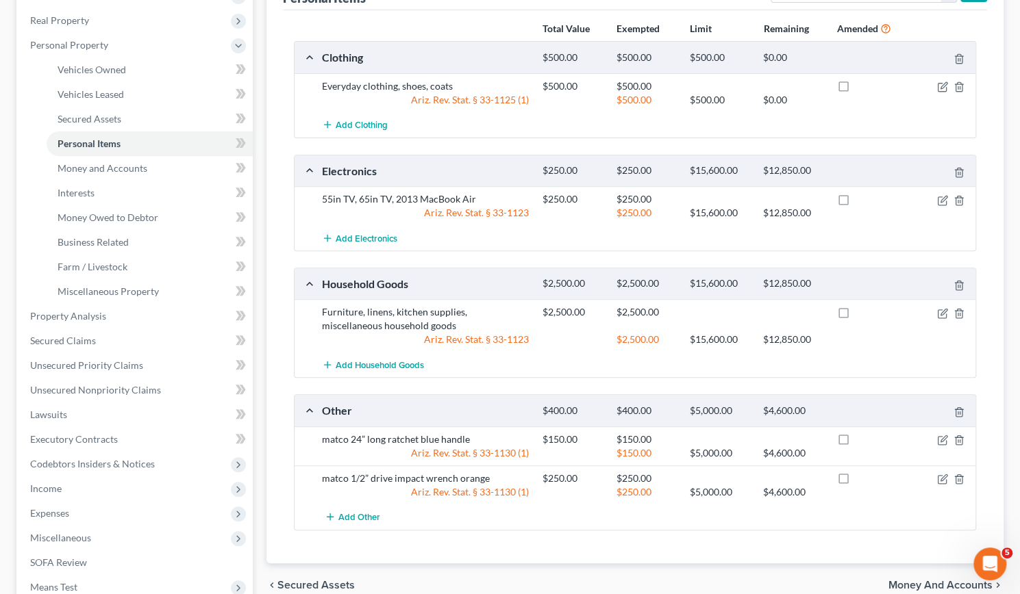
scroll to position [231, 0]
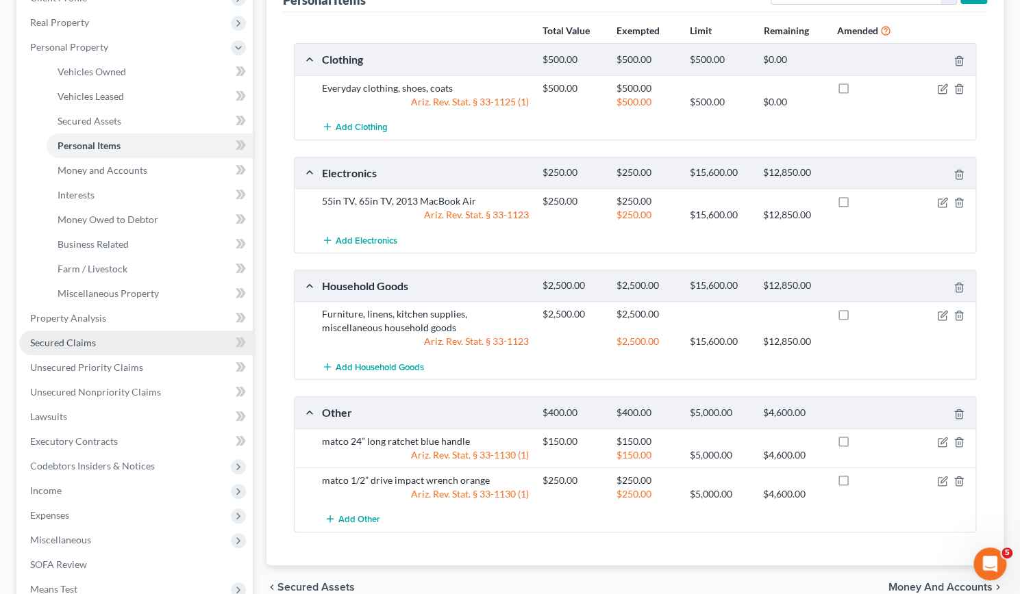
click at [76, 341] on span "Secured Claims" at bounding box center [63, 343] width 66 height 12
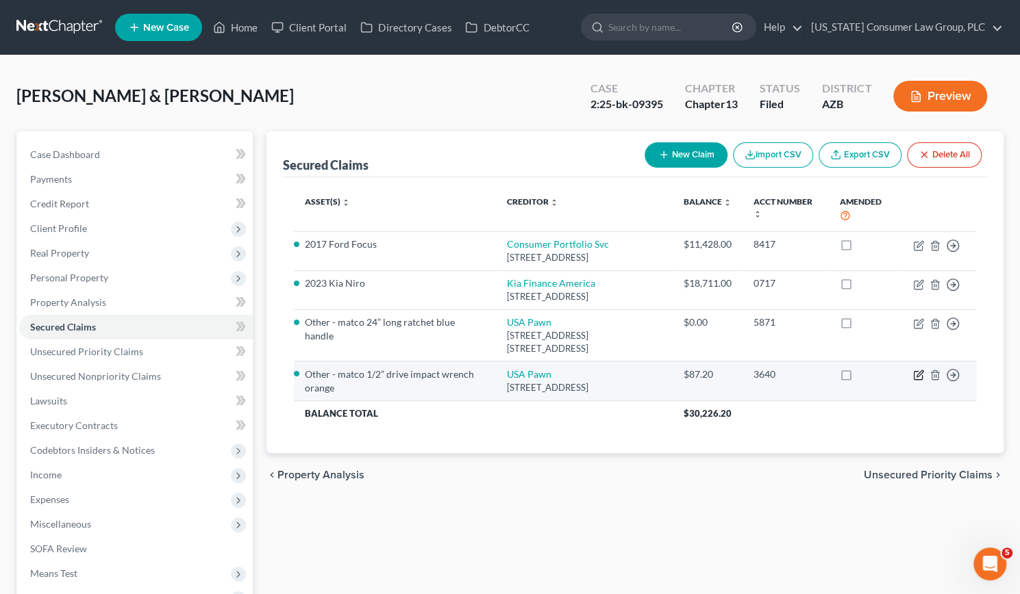
click at [918, 381] on icon "button" at bounding box center [918, 375] width 11 height 11
select select "45"
select select "2"
select select "0"
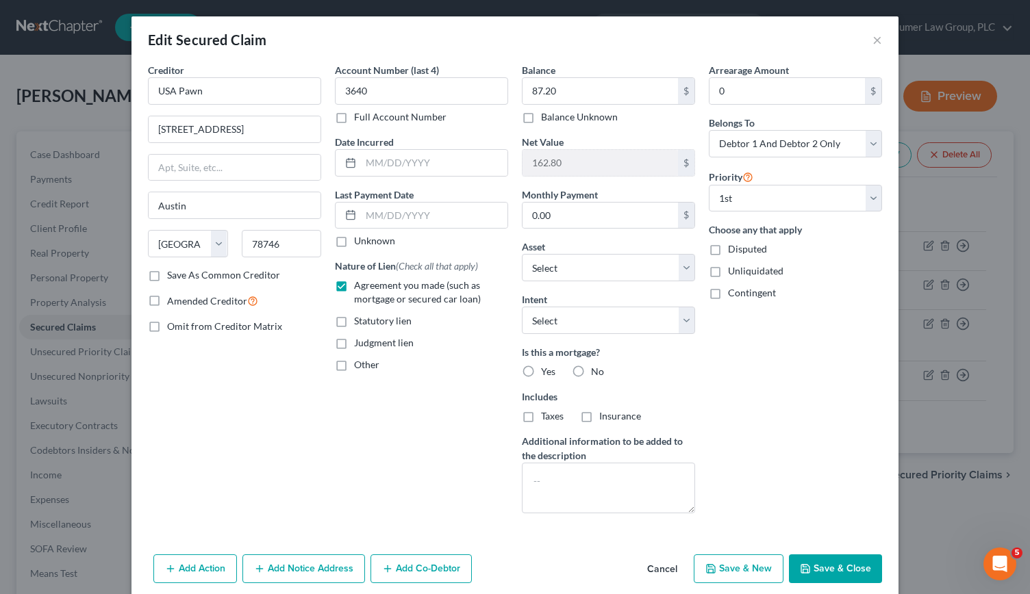
click at [591, 373] on label "No" at bounding box center [597, 372] width 13 height 14
click at [597, 373] on input "No" at bounding box center [601, 369] width 9 height 9
radio input "true"
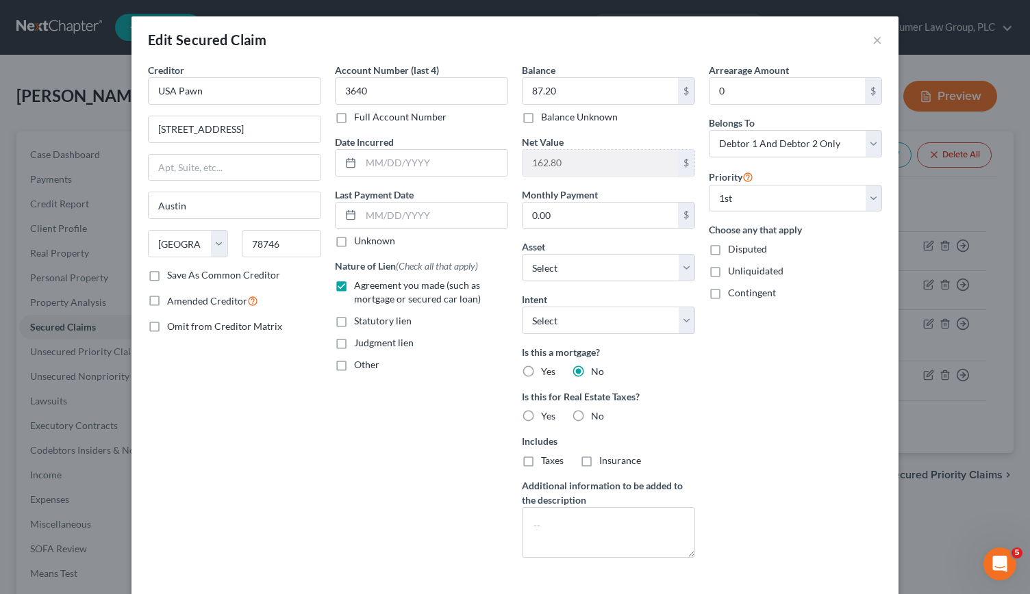
scroll to position [97, 0]
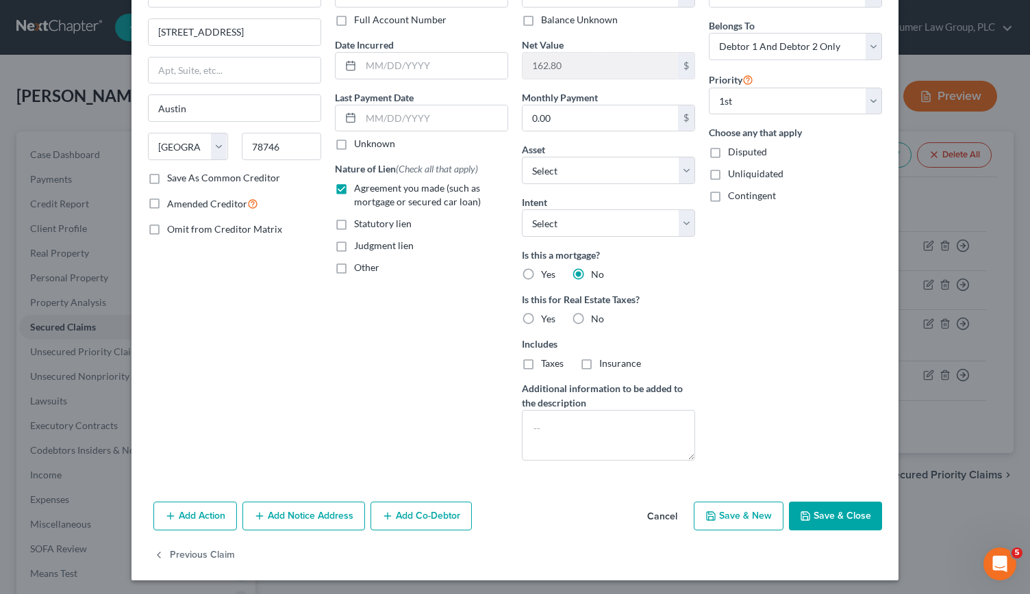
click at [591, 314] on label "No" at bounding box center [597, 319] width 13 height 14
click at [597, 314] on input "No" at bounding box center [601, 316] width 9 height 9
radio input "true"
click at [825, 508] on button "Save & Close" at bounding box center [835, 516] width 93 height 29
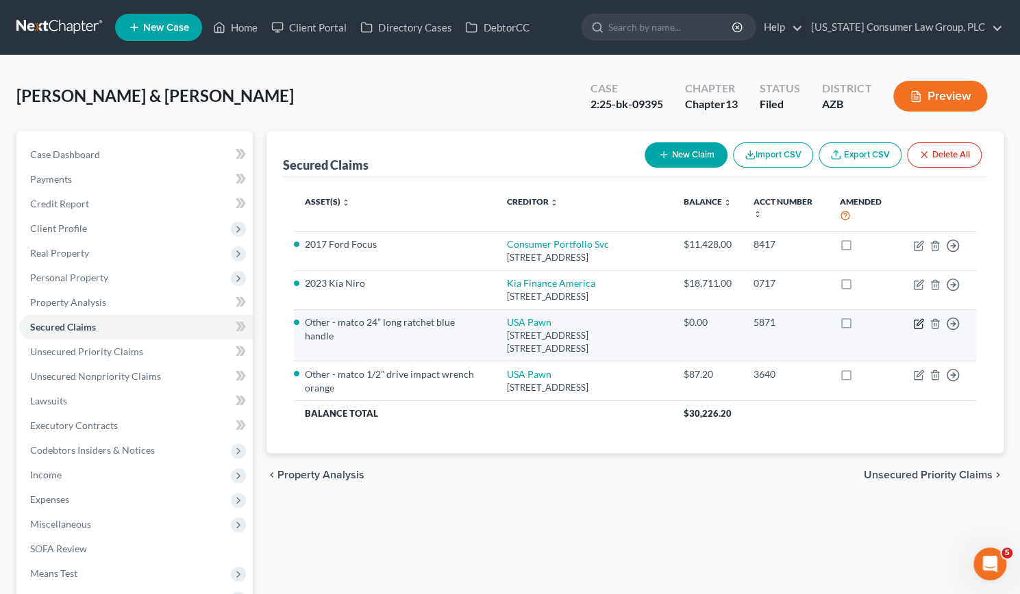
click at [917, 325] on icon "button" at bounding box center [919, 322] width 6 height 6
select select "45"
select select "2"
select select "0"
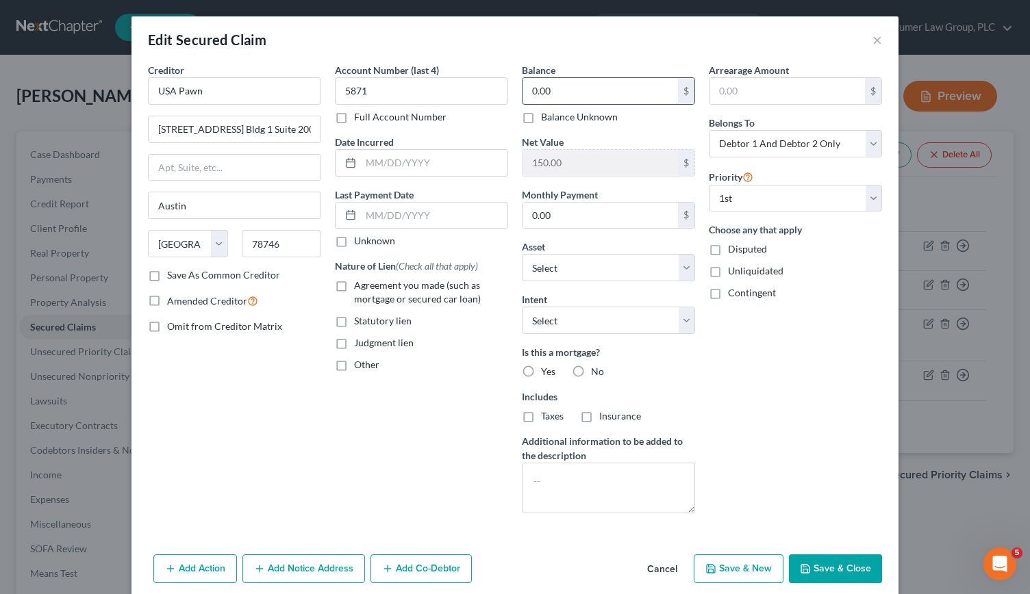
click at [556, 91] on input "0.00" at bounding box center [600, 91] width 155 height 26
type input "150"
click at [739, 563] on button "Save & New" at bounding box center [739, 569] width 90 height 29
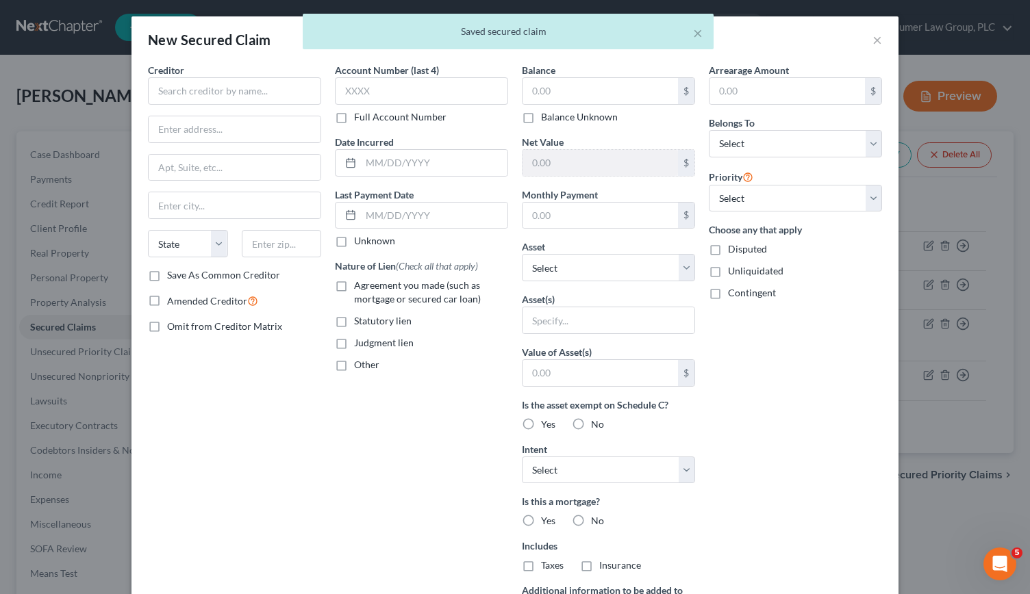
click at [868, 38] on div "× Saved secured claim" at bounding box center [508, 35] width 1030 height 42
click at [873, 40] on div "× Saved secured claim" at bounding box center [508, 35] width 1030 height 42
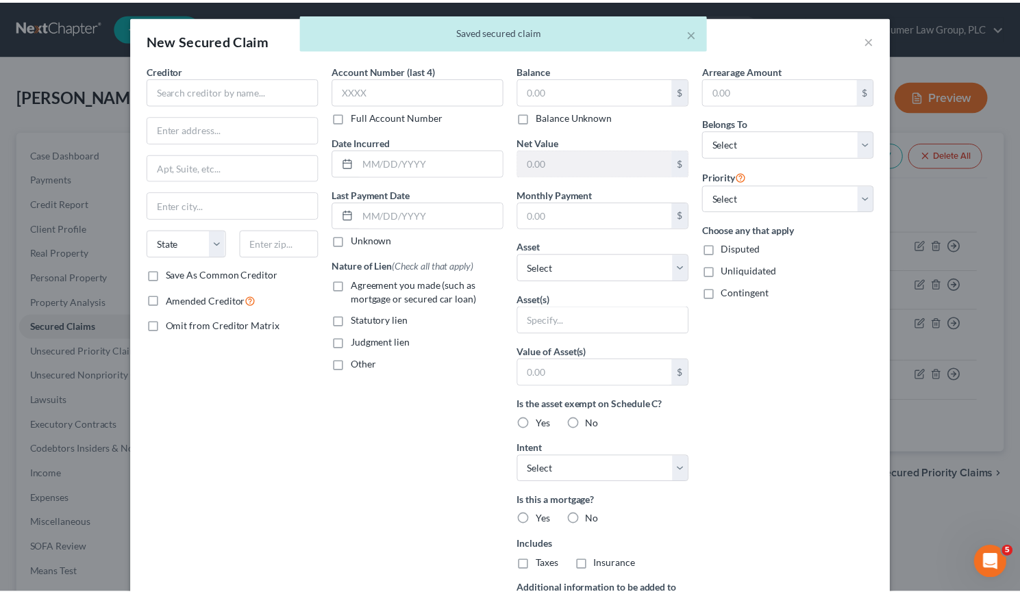
scroll to position [162, 0]
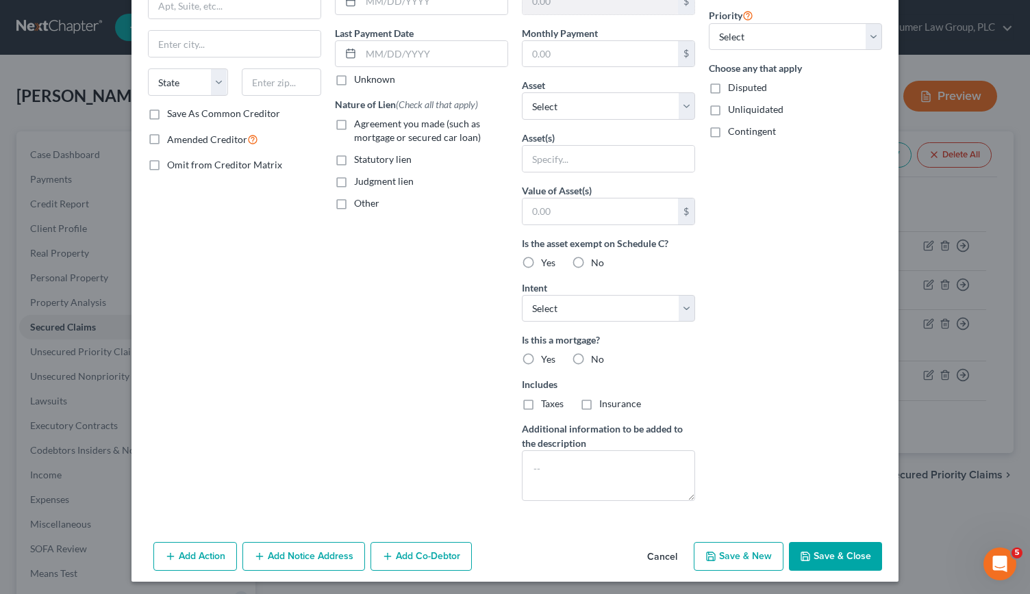
click at [652, 556] on button "Cancel" at bounding box center [662, 557] width 52 height 27
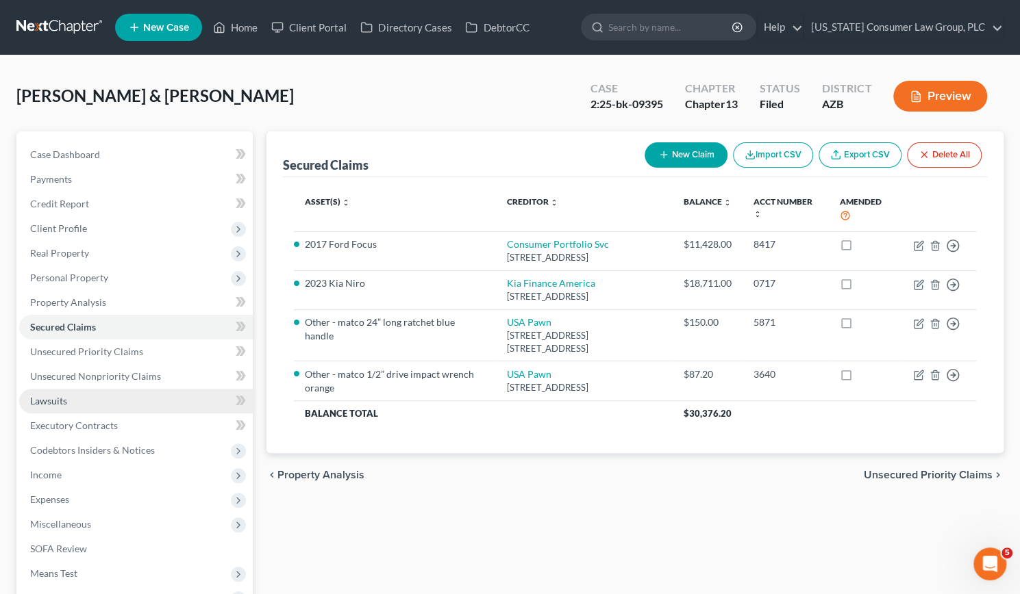
click at [56, 399] on span "Lawsuits" at bounding box center [48, 401] width 37 height 12
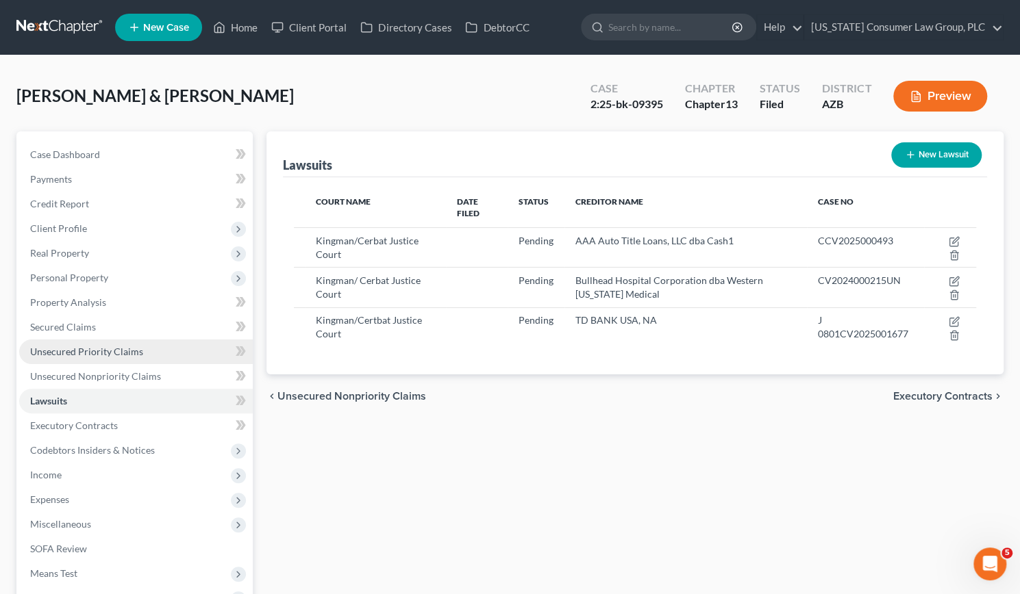
click at [56, 342] on link "Unsecured Priority Claims" at bounding box center [136, 352] width 234 height 25
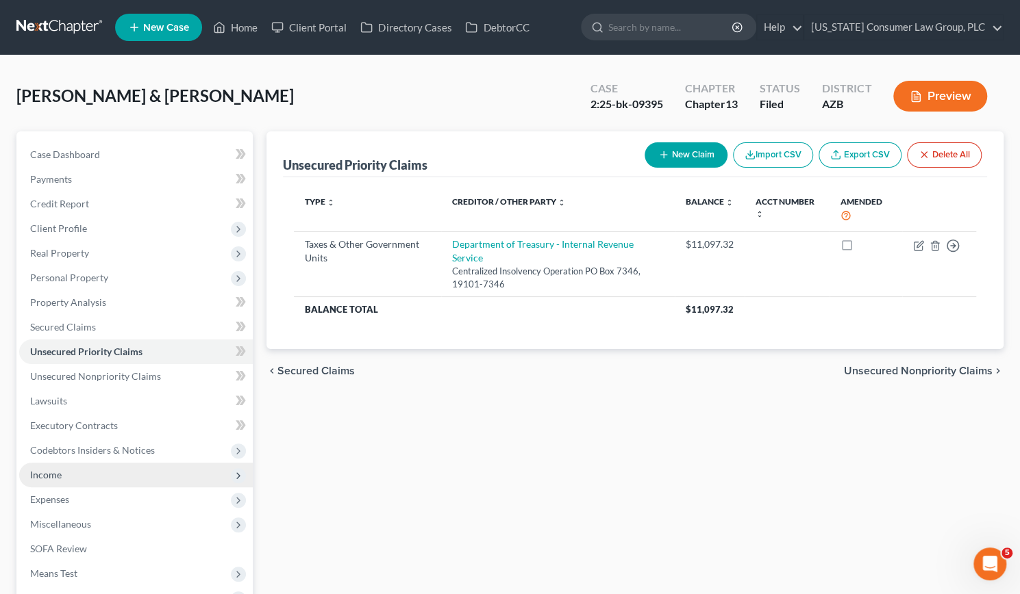
click at [52, 479] on span "Income" at bounding box center [46, 475] width 32 height 12
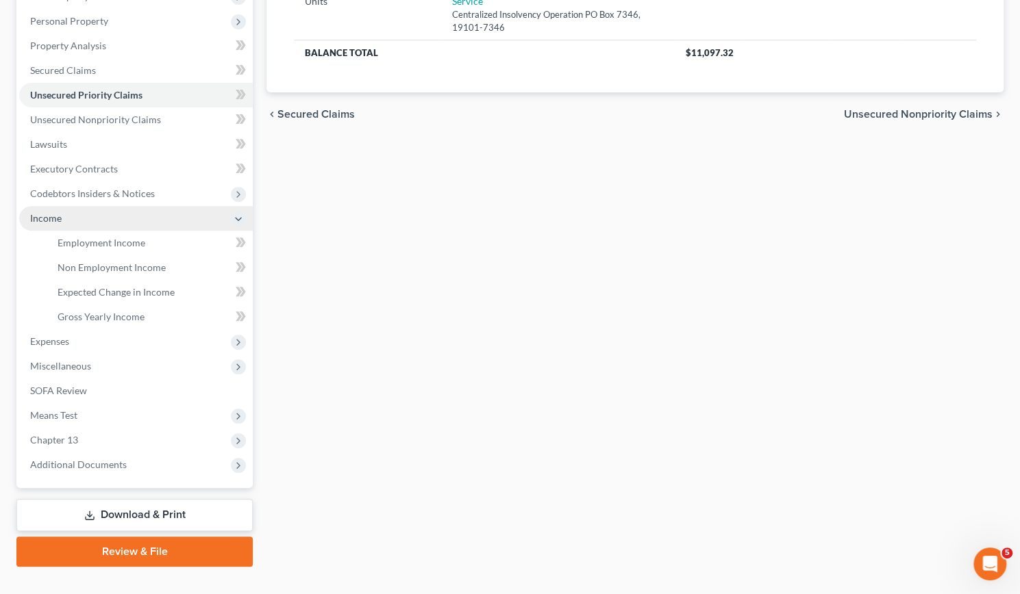
scroll to position [258, 0]
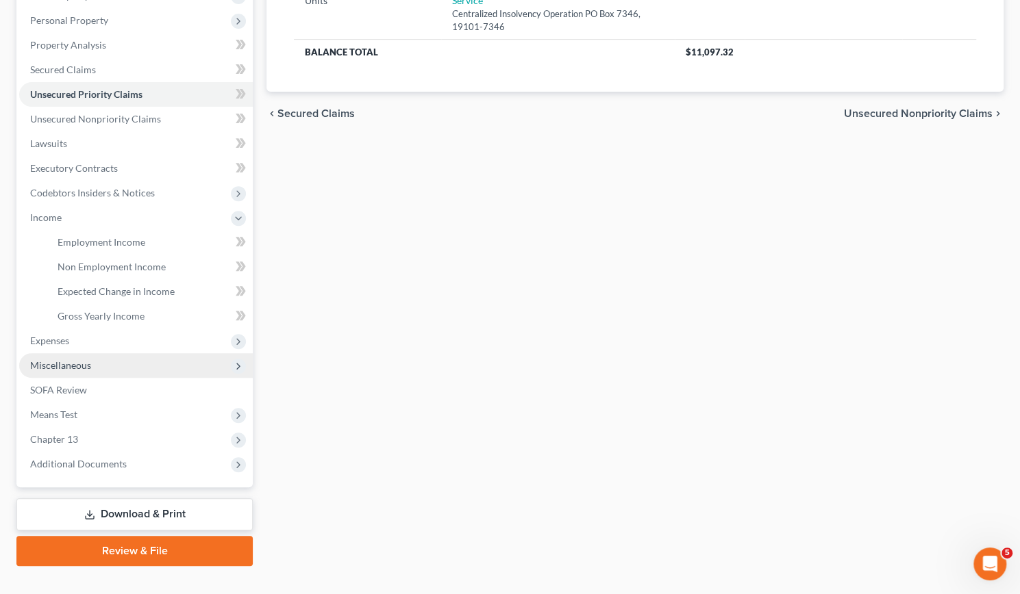
click at [63, 364] on span "Miscellaneous" at bounding box center [60, 366] width 61 height 12
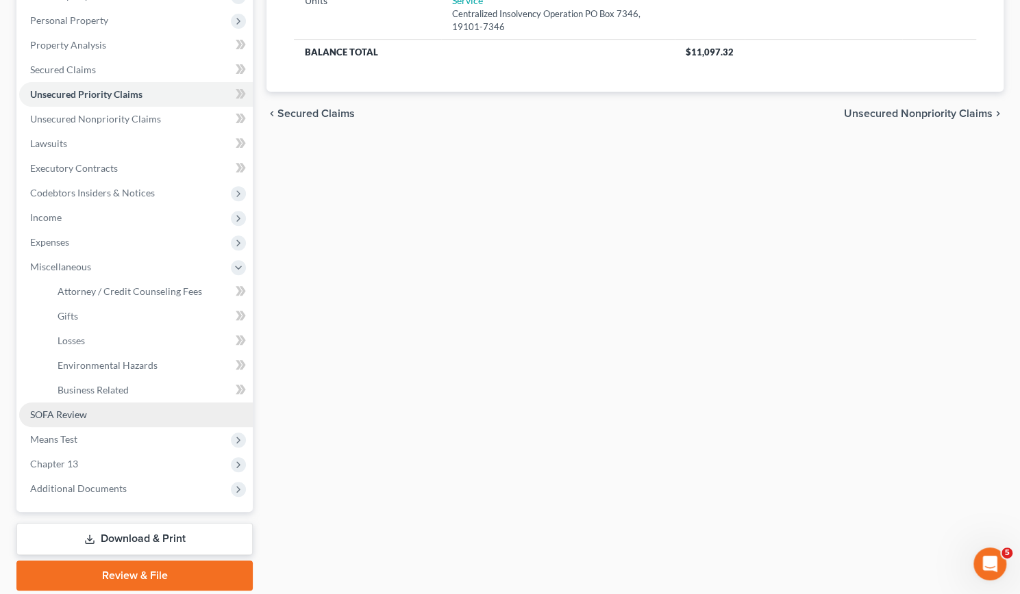
click at [58, 409] on span "SOFA Review" at bounding box center [58, 415] width 57 height 12
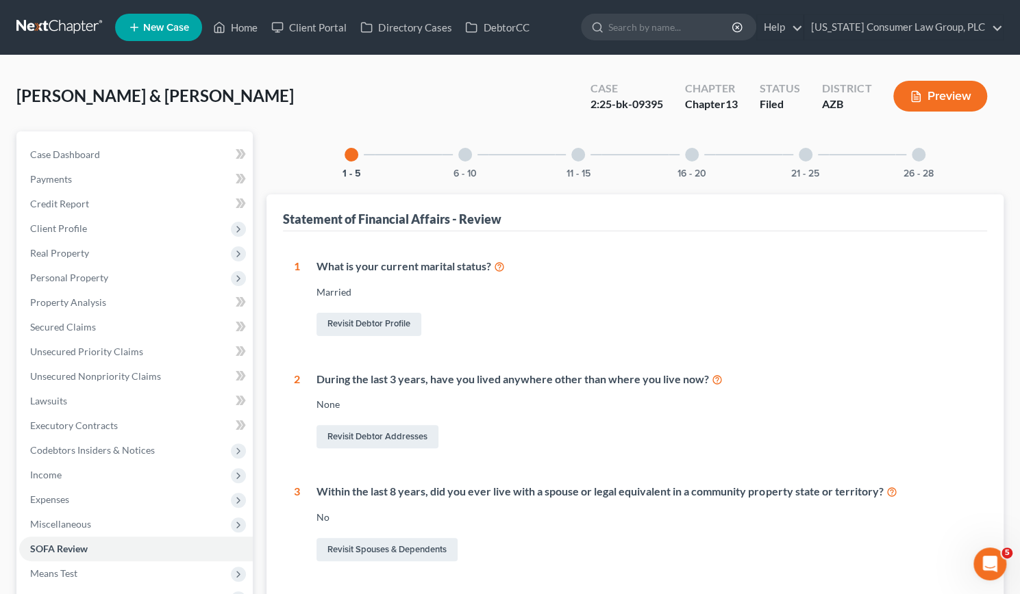
click at [463, 153] on div at bounding box center [465, 155] width 14 height 14
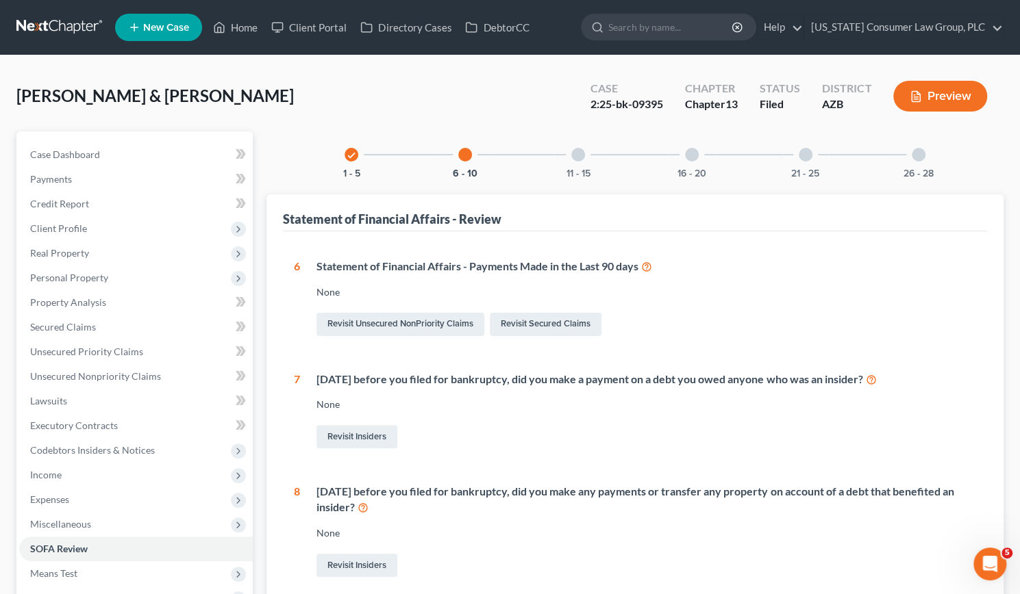
click at [575, 155] on div at bounding box center [578, 155] width 14 height 14
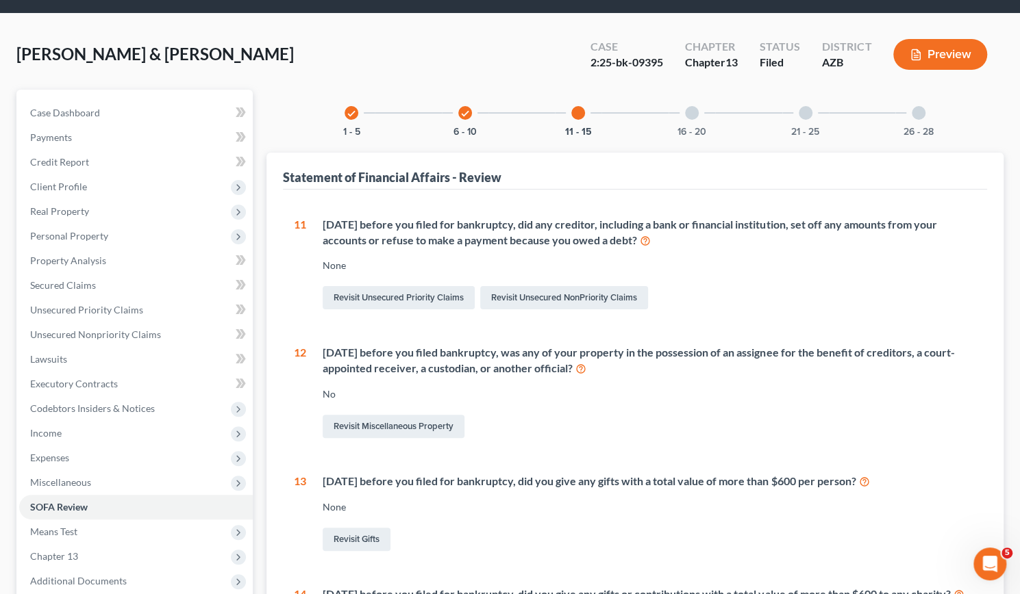
scroll to position [41, 0]
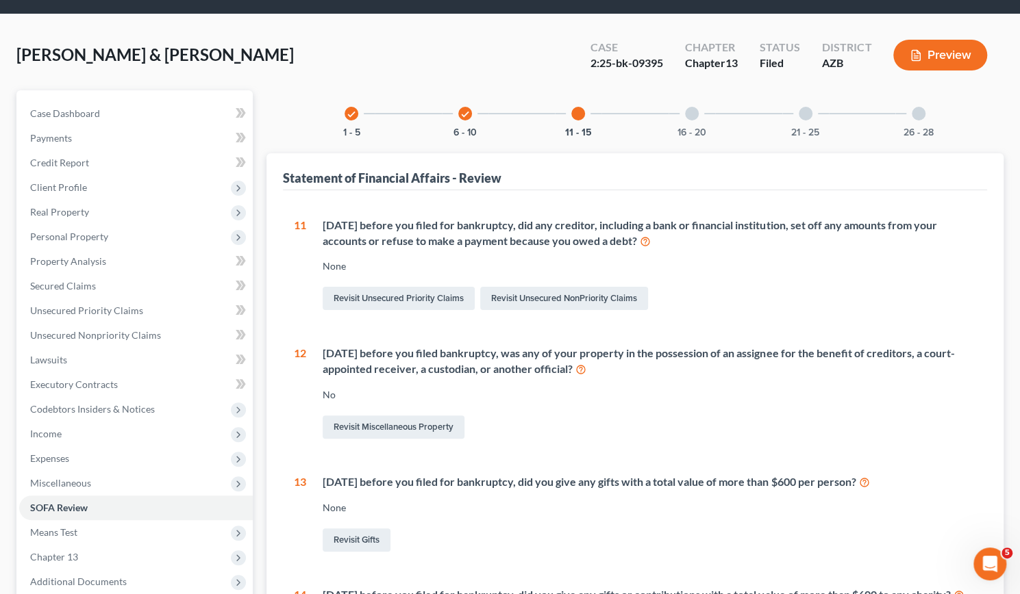
click at [691, 107] on div at bounding box center [692, 114] width 14 height 14
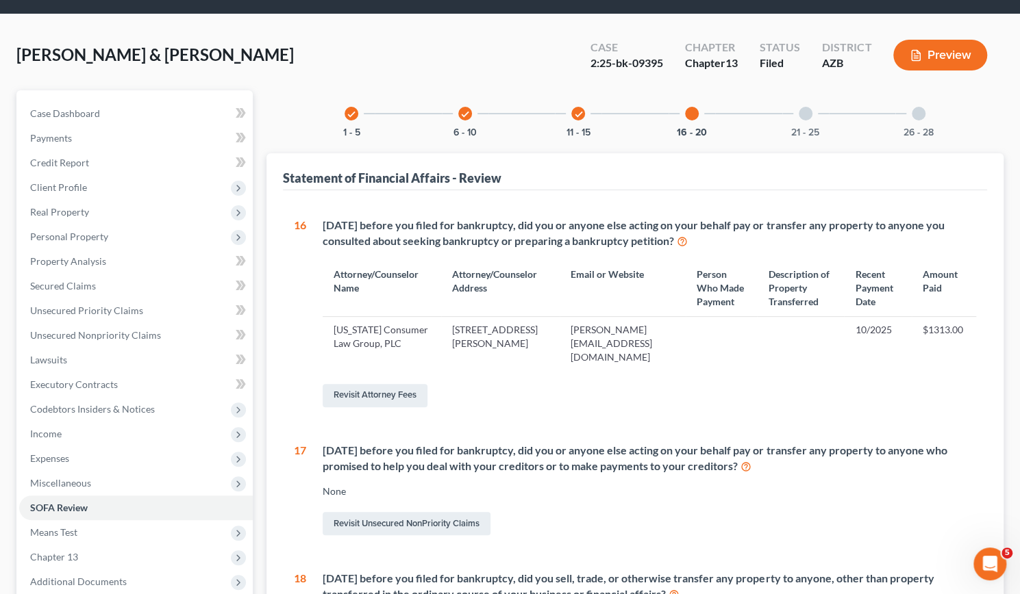
click at [805, 116] on div at bounding box center [806, 114] width 14 height 14
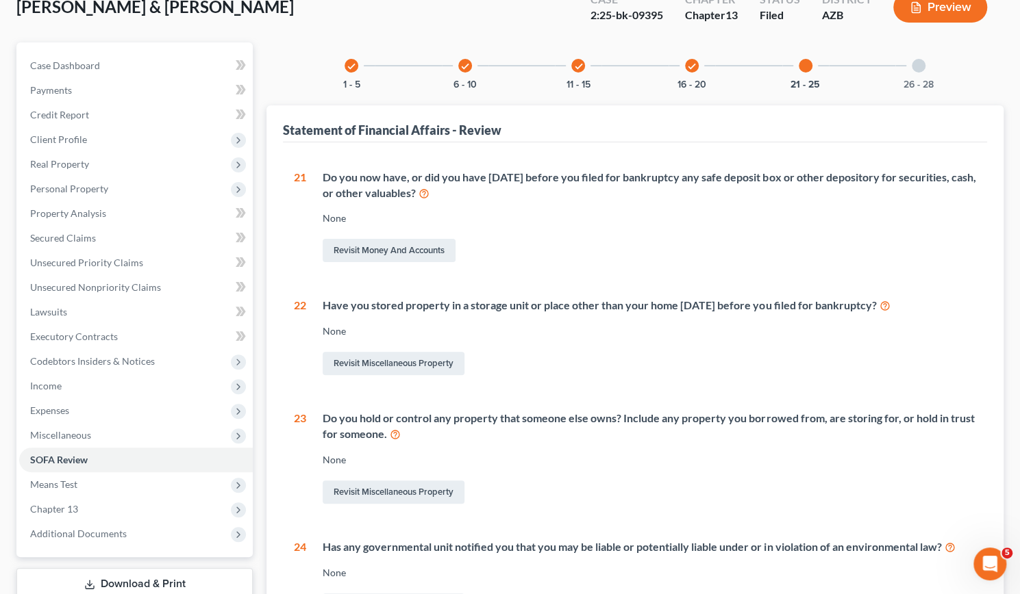
scroll to position [90, 0]
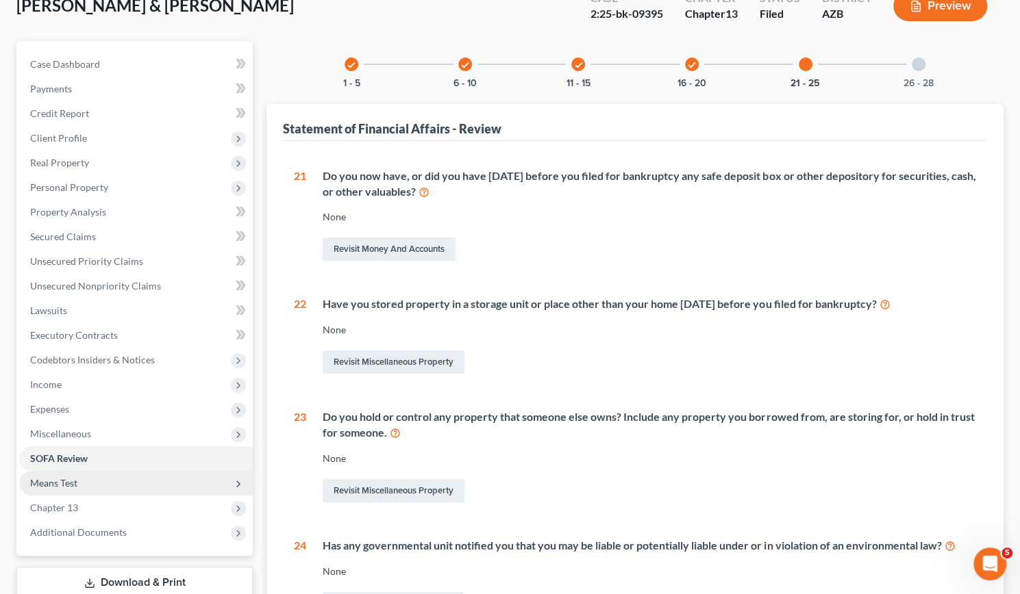
click at [53, 483] on span "Means Test" at bounding box center [53, 483] width 47 height 12
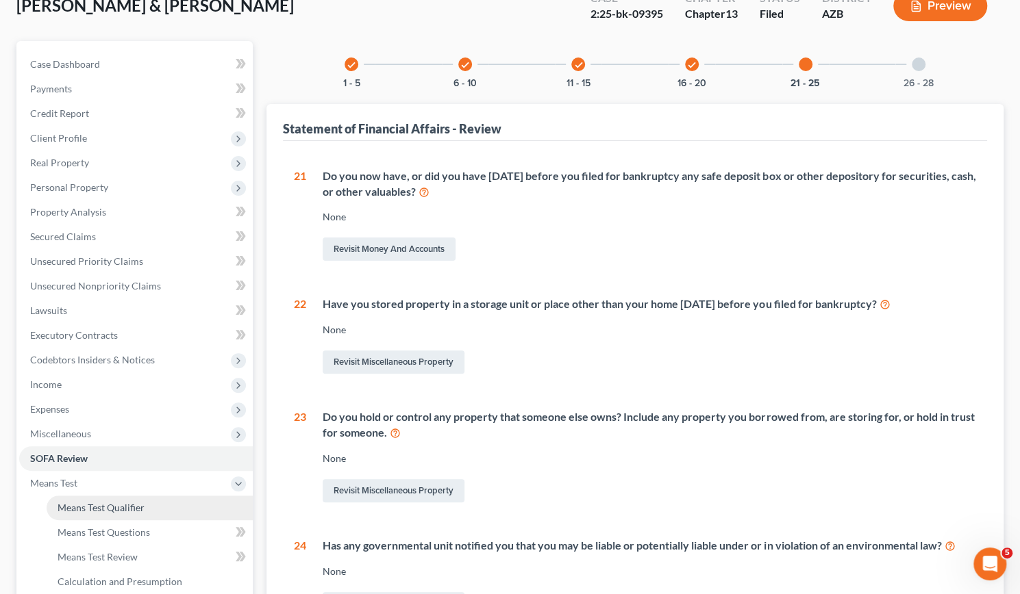
click at [70, 506] on span "Means Test Qualifier" at bounding box center [101, 508] width 87 height 12
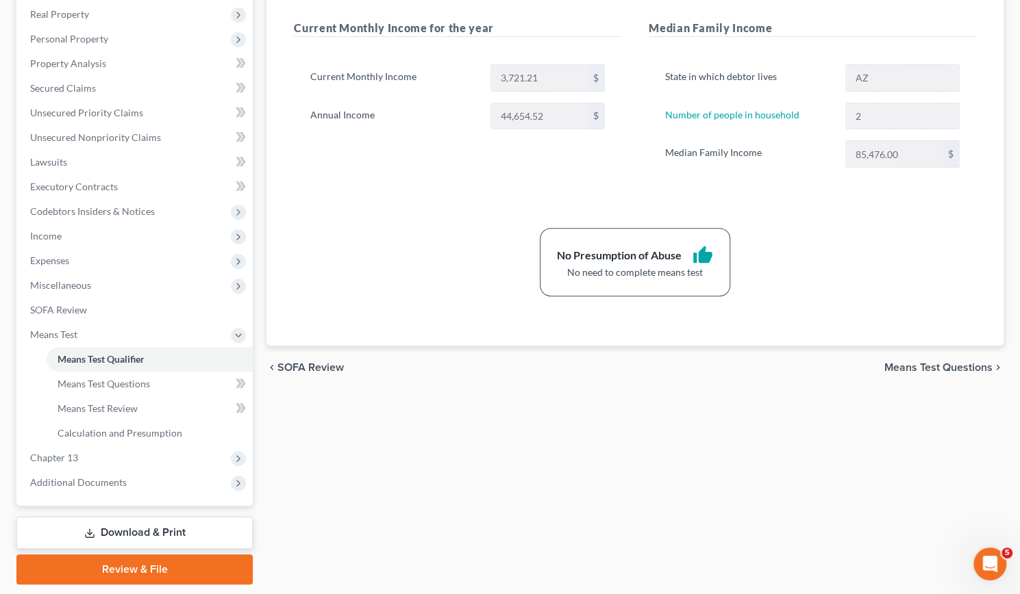
scroll to position [241, 0]
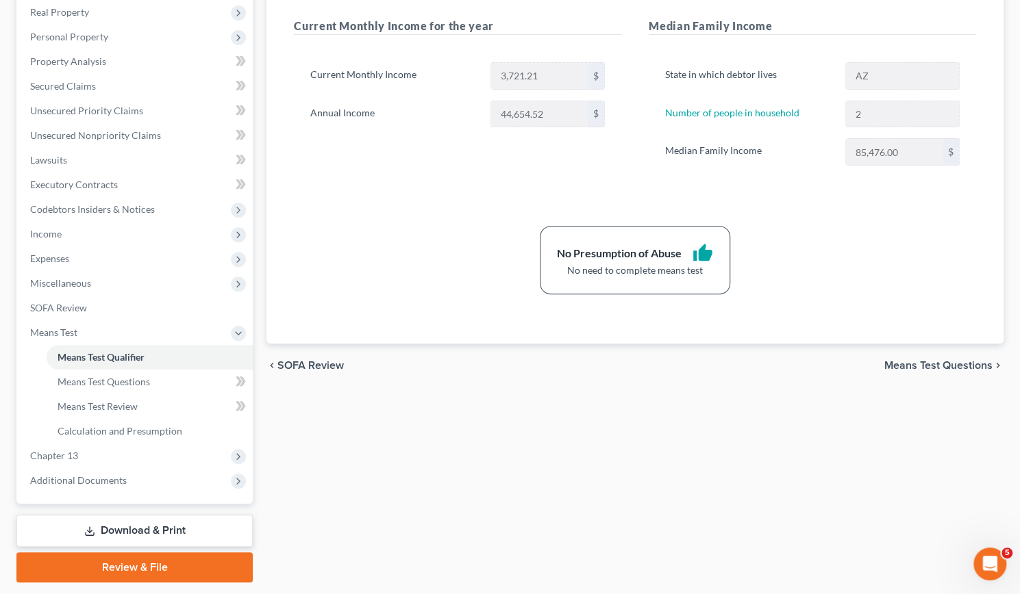
click at [944, 361] on span "Means Test Questions" at bounding box center [938, 365] width 108 height 11
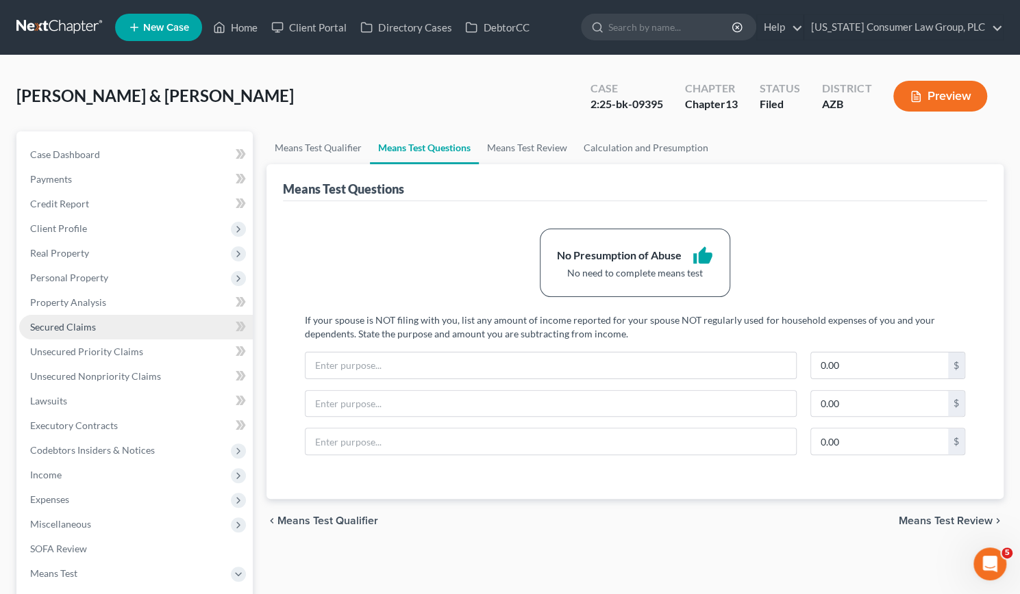
click at [186, 323] on link "Secured Claims" at bounding box center [136, 327] width 234 height 25
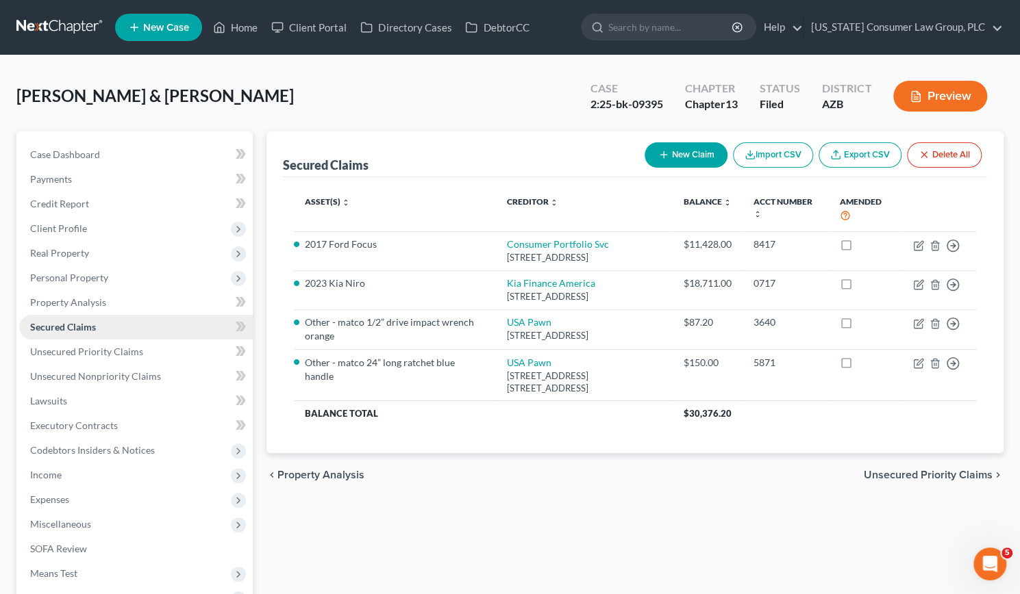
scroll to position [181, 0]
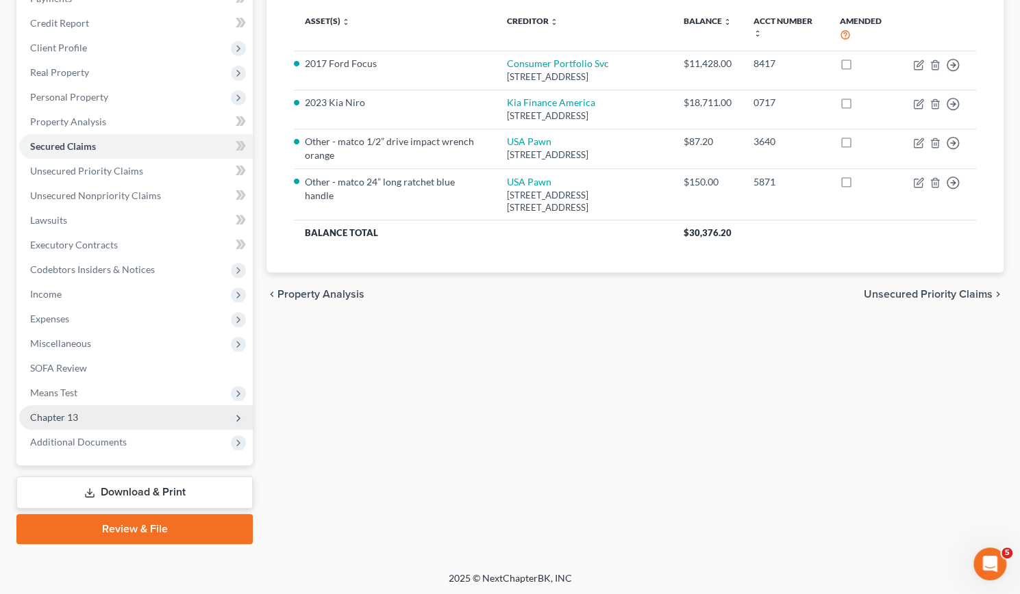
click at [70, 418] on span "Chapter 13" at bounding box center [54, 418] width 48 height 12
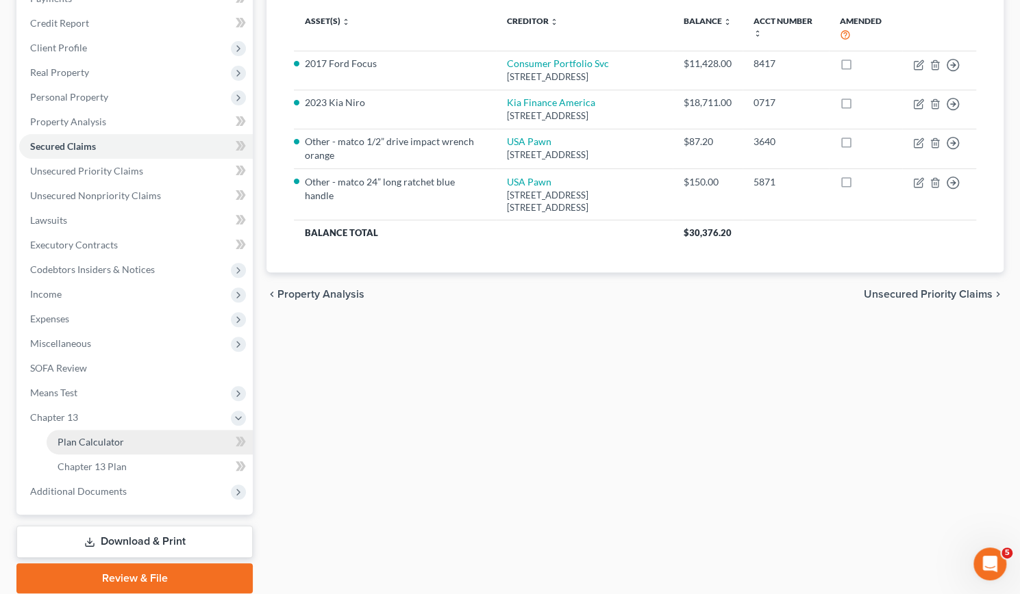
click at [79, 442] on span "Plan Calculator" at bounding box center [91, 442] width 66 height 12
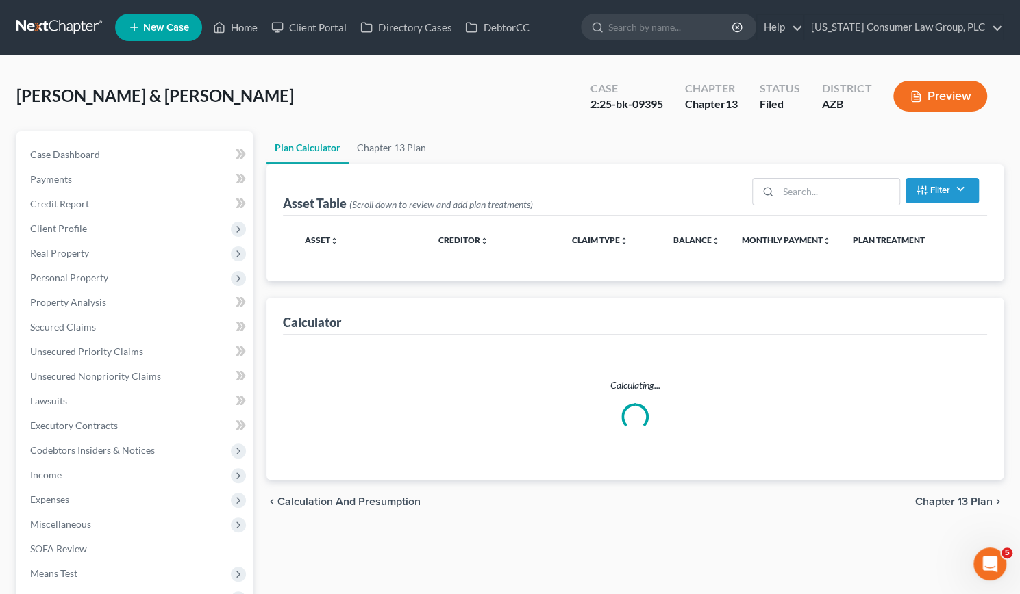
select select "59"
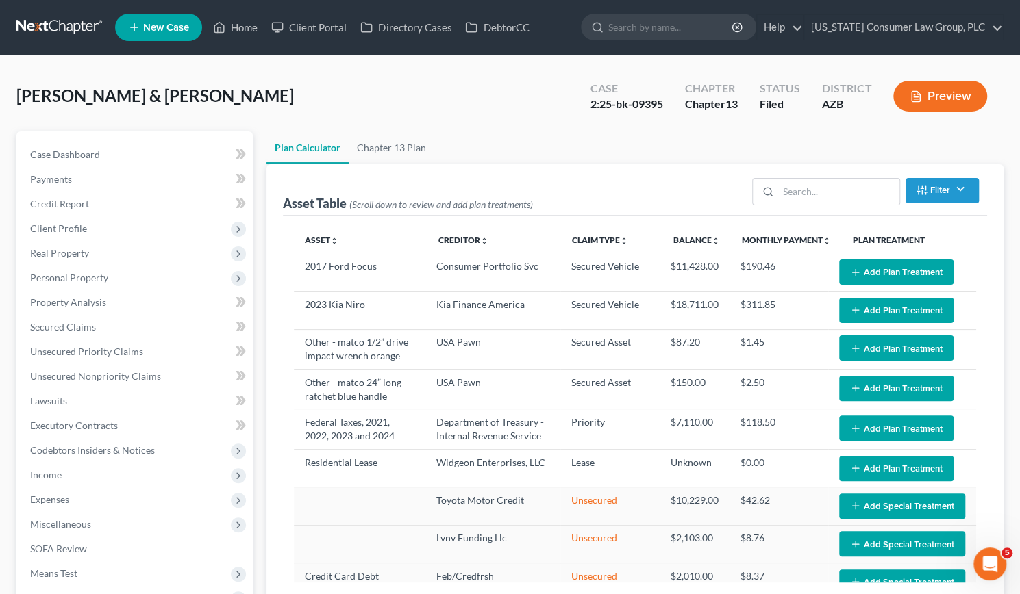
select select "59"
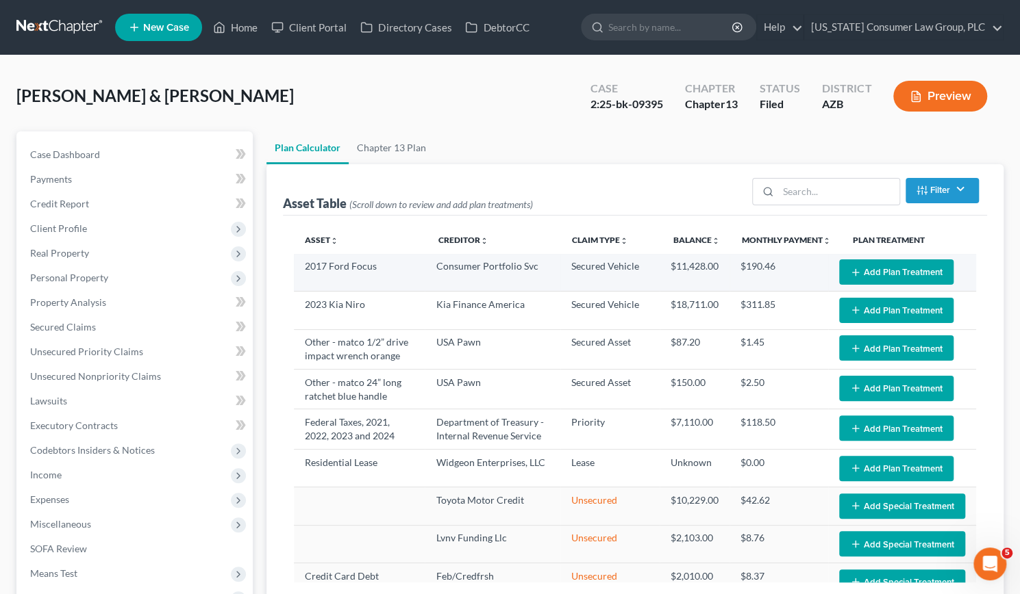
click at [855, 269] on button "Add Plan Treatment" at bounding box center [896, 272] width 114 height 25
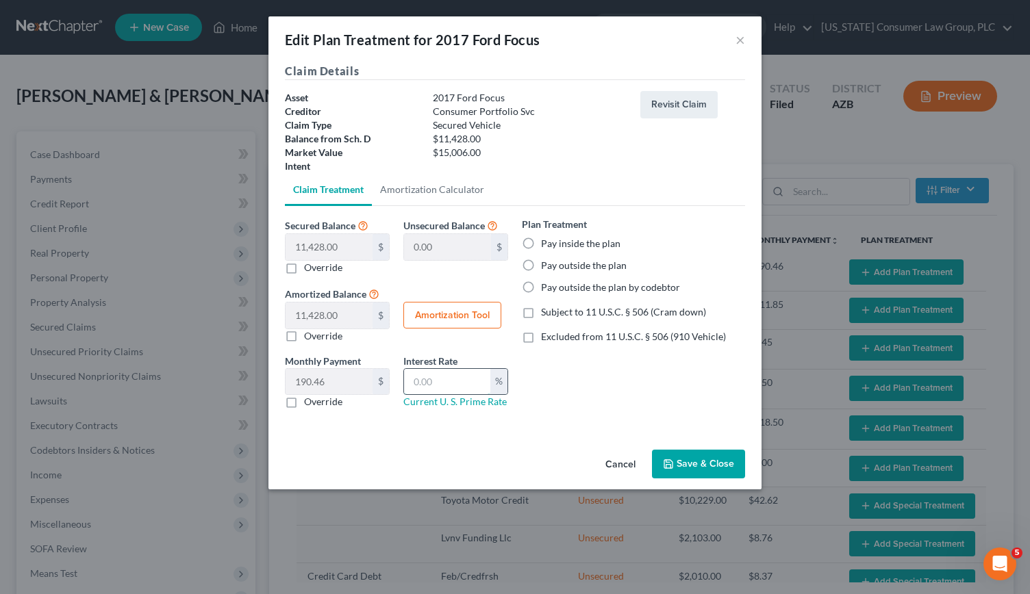
click at [456, 377] on input "text" at bounding box center [447, 382] width 86 height 26
type input "9.5"
click at [470, 316] on button "Amortization Tool" at bounding box center [452, 315] width 98 height 27
type input "11,428.00"
type input "9.5"
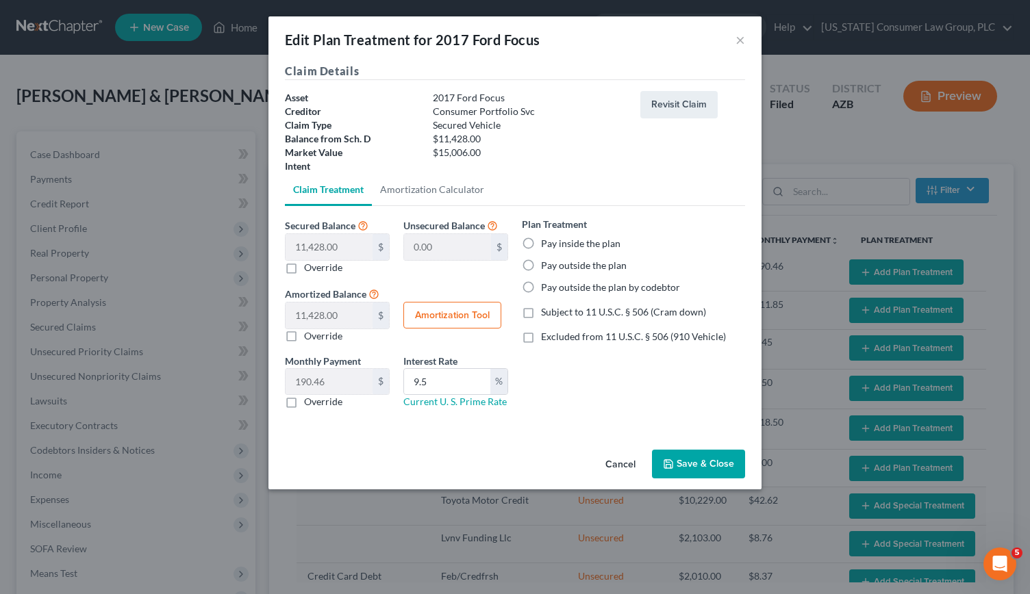
type input "60"
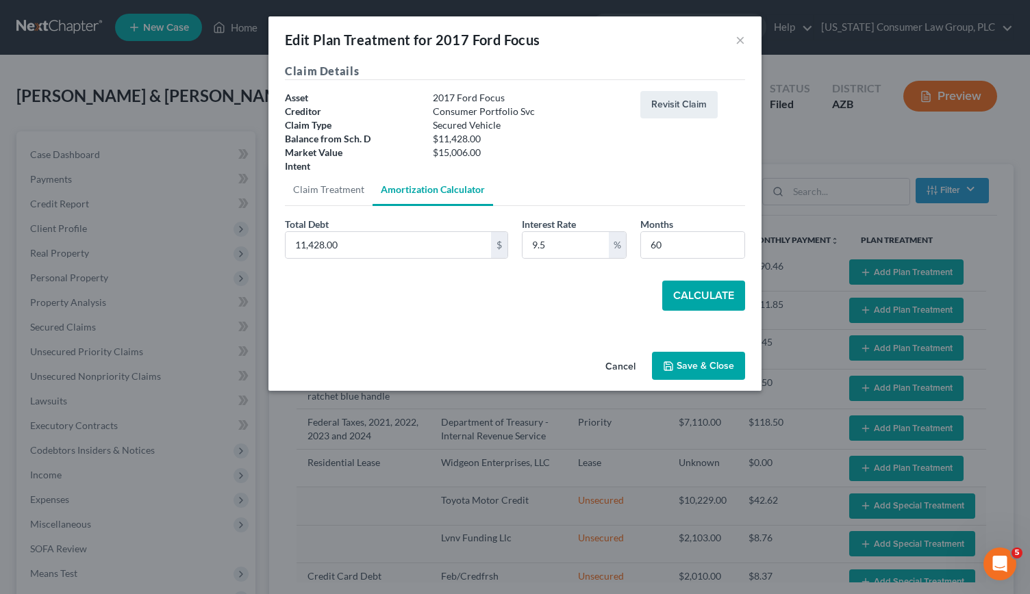
click at [701, 292] on button "Calculate" at bounding box center [703, 296] width 83 height 30
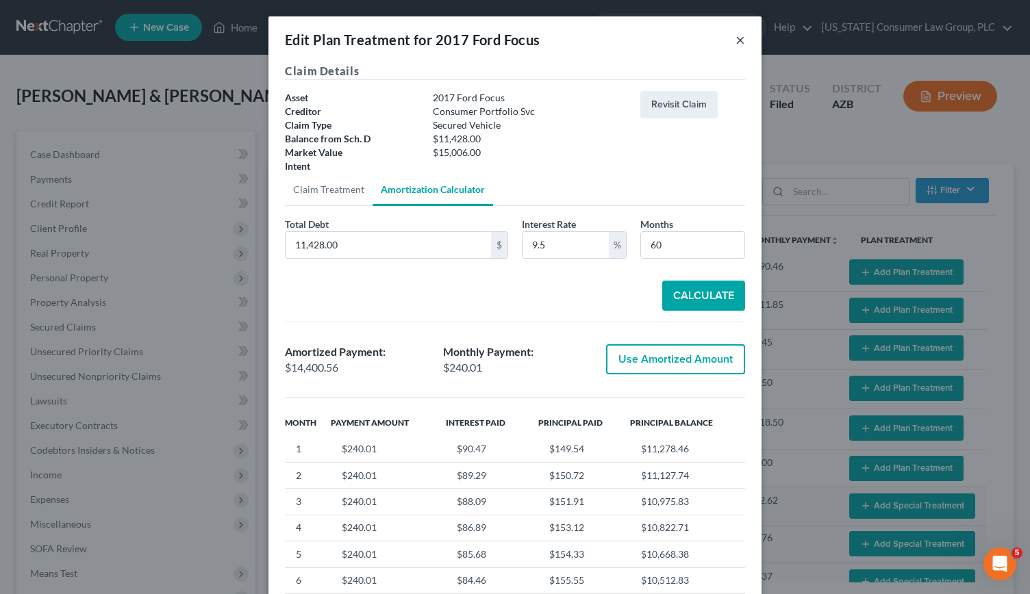
click at [736, 38] on button "×" at bounding box center [741, 40] width 10 height 16
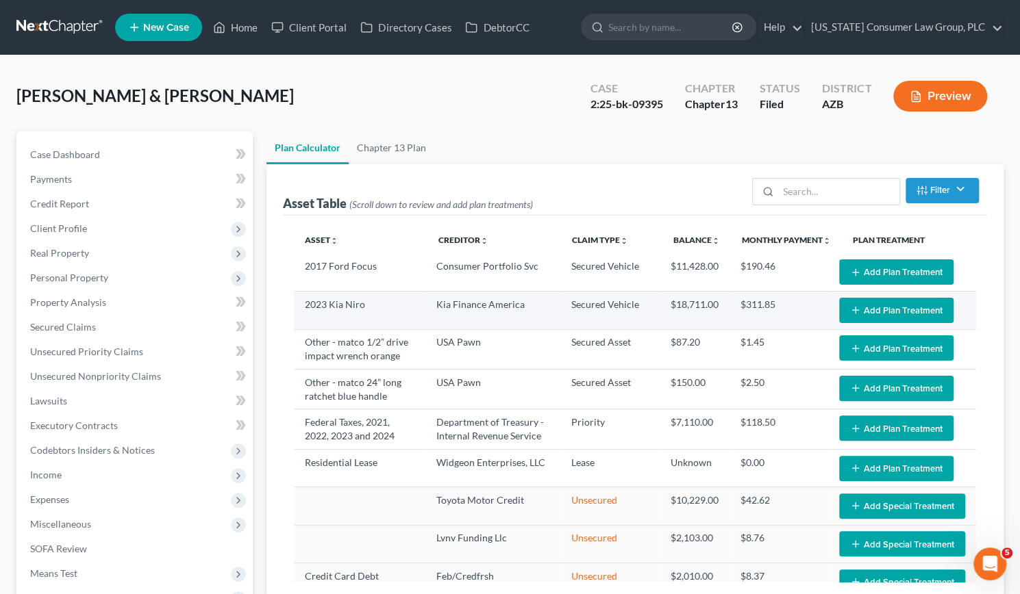
click at [862, 301] on button "Add Plan Treatment" at bounding box center [896, 310] width 114 height 25
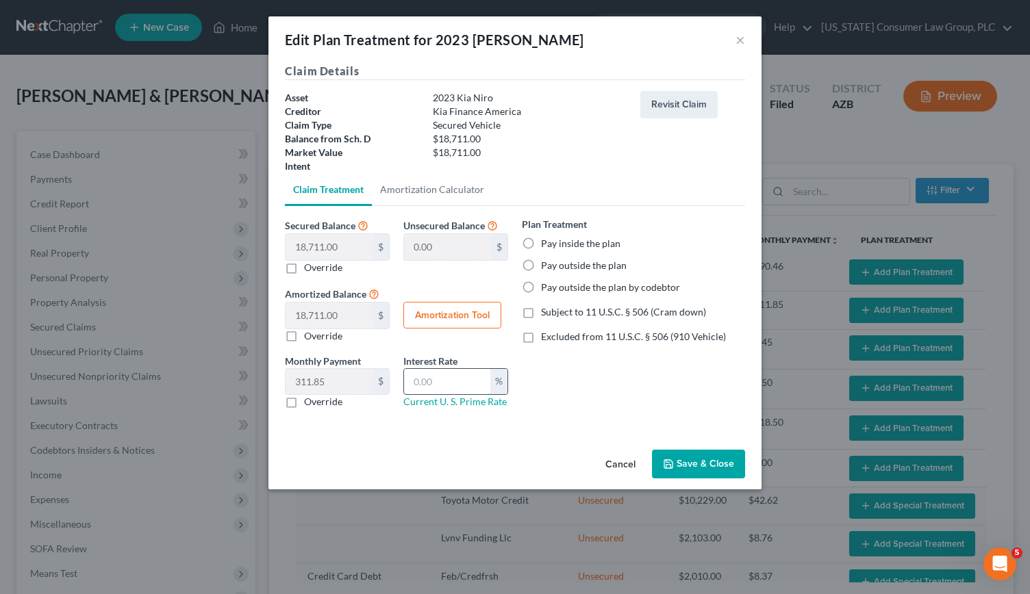
click at [443, 377] on input "text" at bounding box center [447, 382] width 86 height 26
type input "9.5"
click at [449, 315] on button "Amortization Tool" at bounding box center [452, 315] width 98 height 27
type input "18,711.00"
type input "9.5"
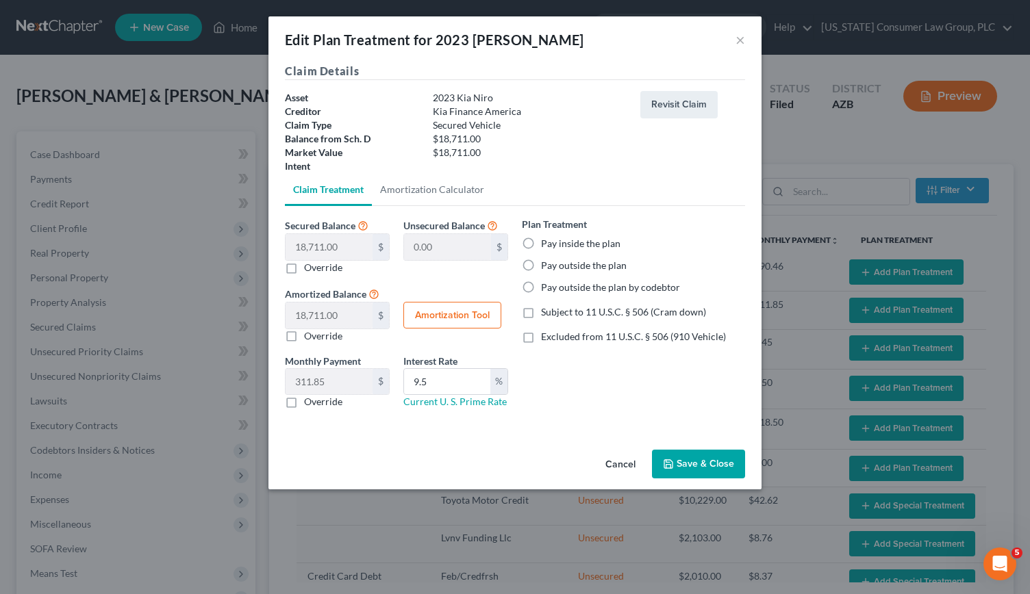
type input "60"
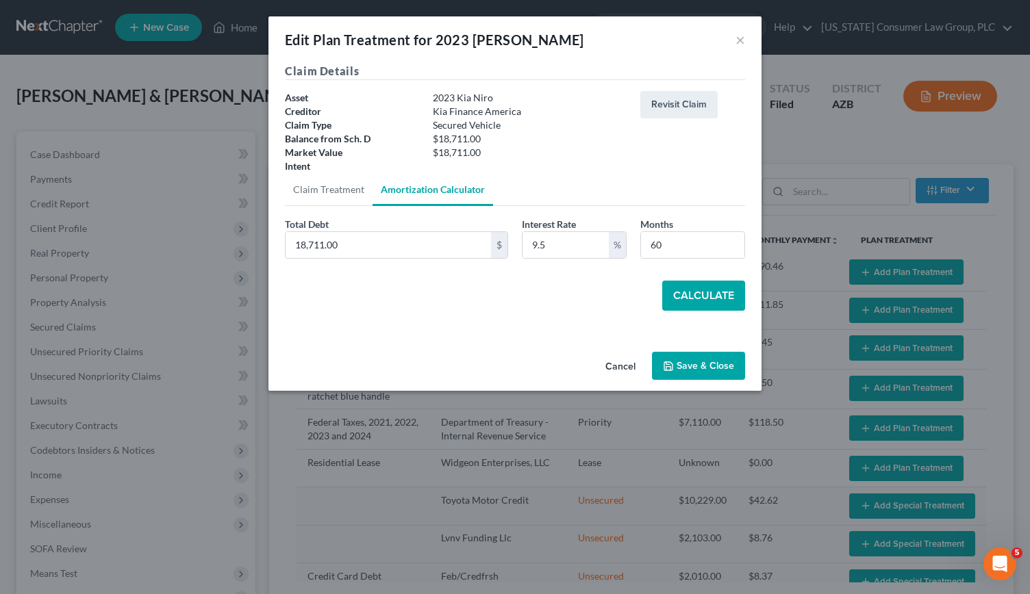
click at [718, 293] on button "Calculate" at bounding box center [703, 296] width 83 height 30
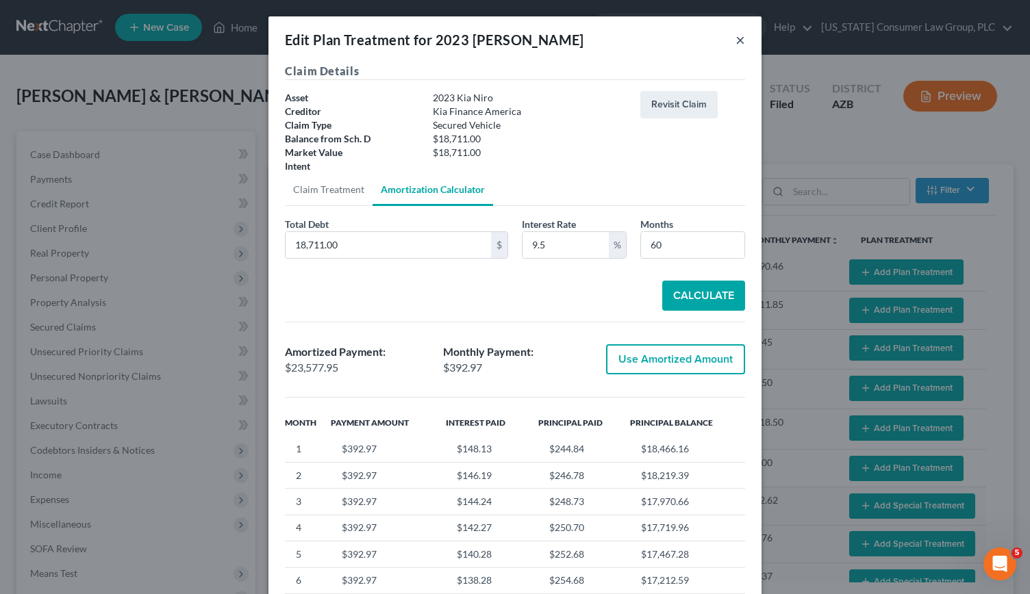
click at [736, 38] on button "×" at bounding box center [741, 40] width 10 height 16
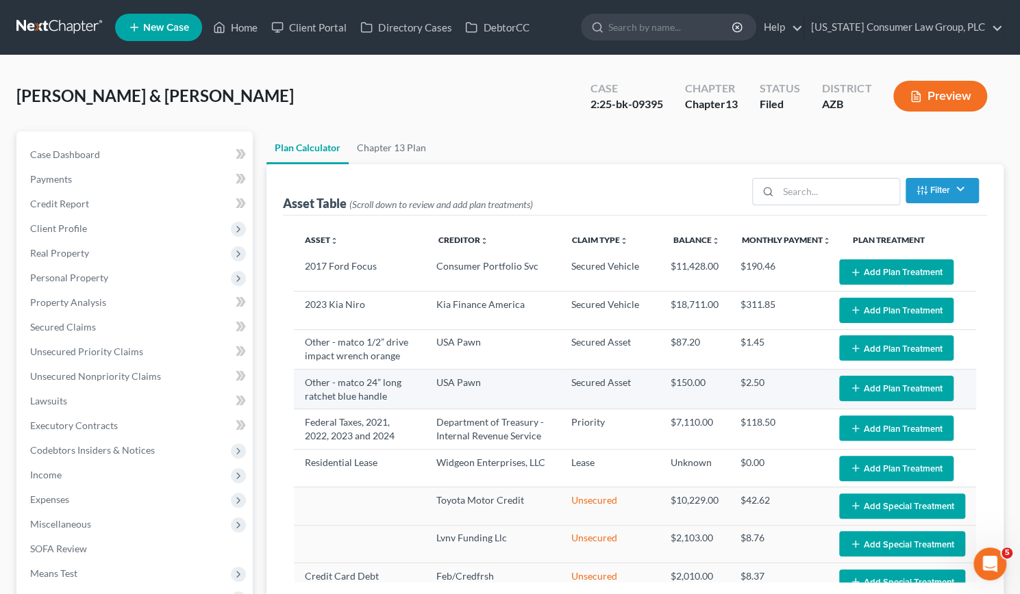
click at [899, 389] on button "Add Plan Treatment" at bounding box center [896, 388] width 114 height 25
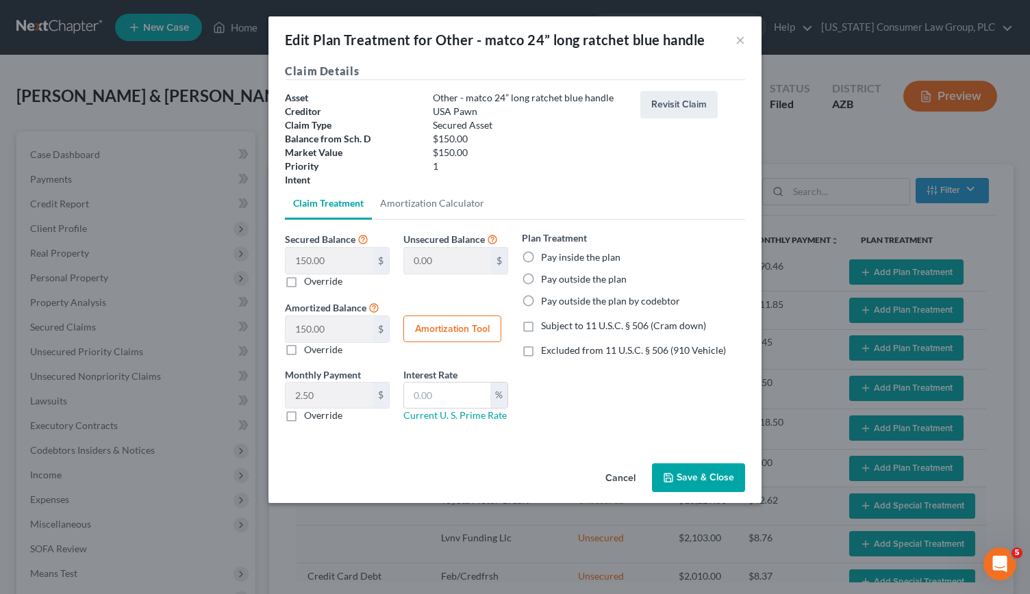
click at [453, 326] on button "Amortization Tool" at bounding box center [452, 329] width 98 height 27
type input "150.00"
type input "60"
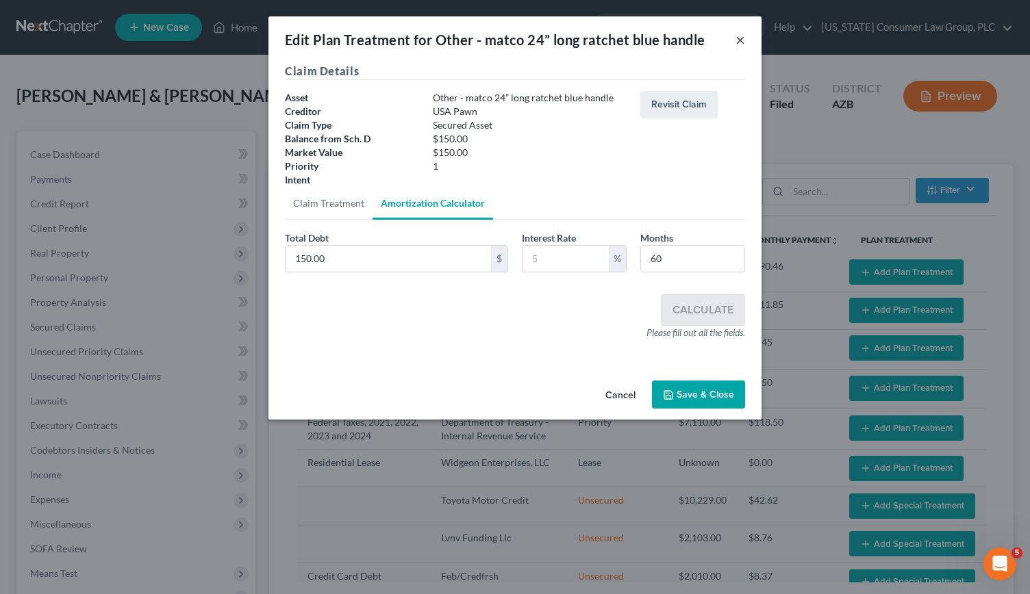
click at [743, 43] on button "×" at bounding box center [741, 40] width 10 height 16
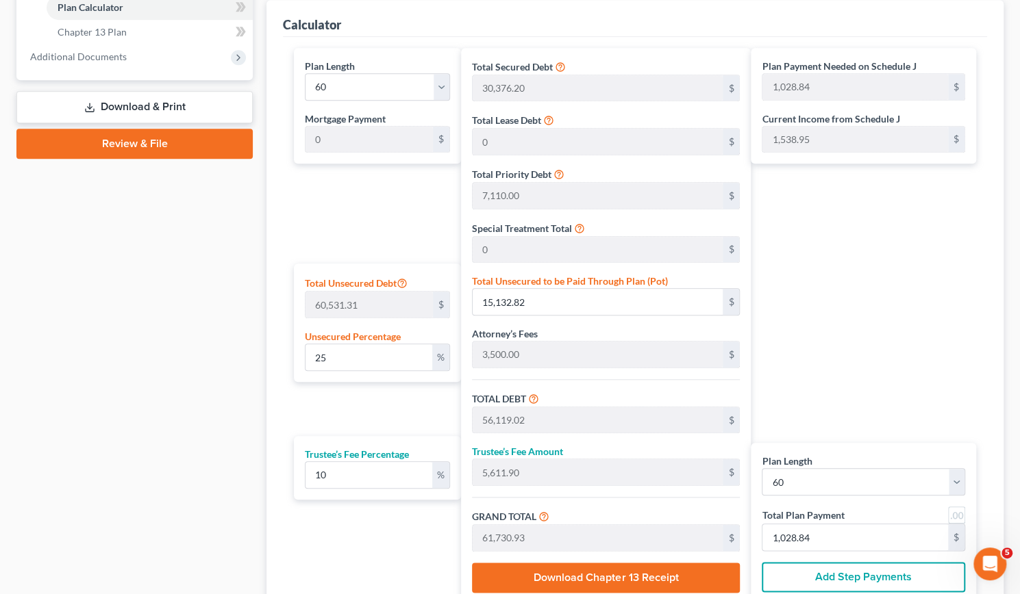
scroll to position [614, 0]
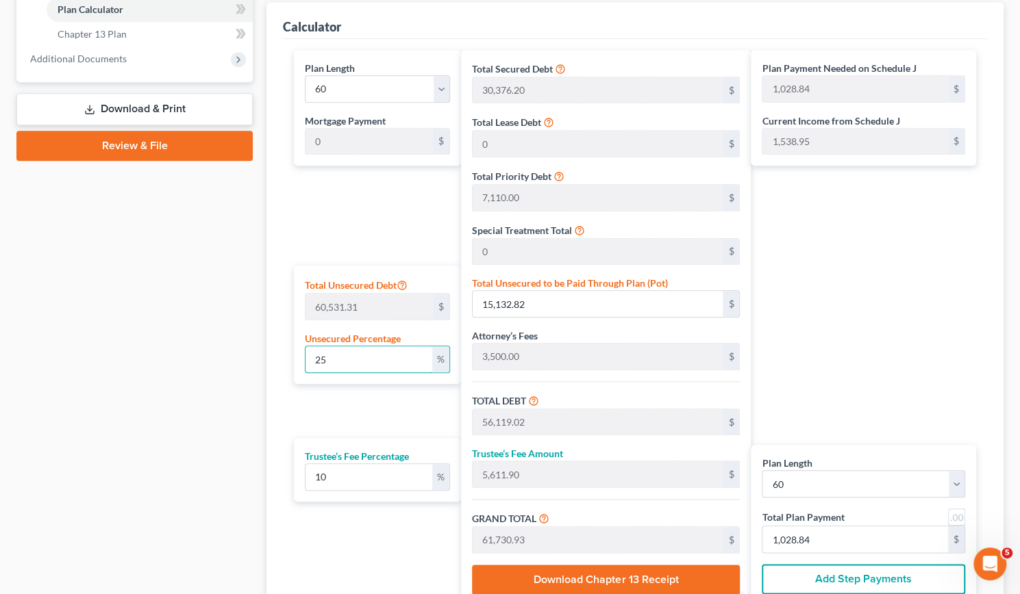
drag, startPoint x: 340, startPoint y: 358, endPoint x: 297, endPoint y: 358, distance: 43.2
click at [297, 358] on div "Total Unsecured Debt 60,531.31 $ Unsecured Percentage 25 %" at bounding box center [377, 325] width 167 height 118
type input "0"
type input "40,986.20"
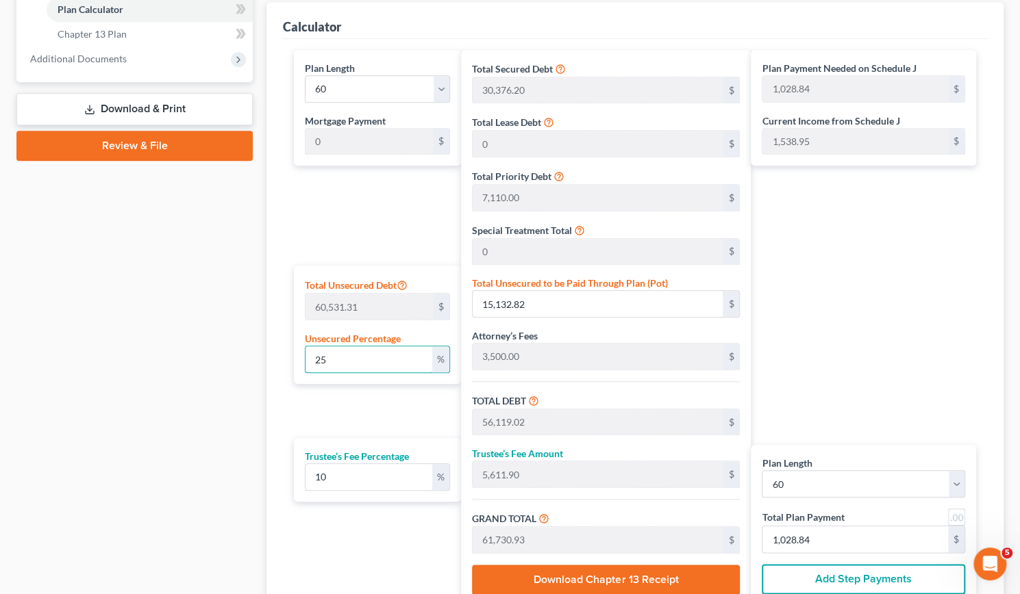
type input "4,098.62"
type input "45,084.82"
type input "751.41"
type input "0"
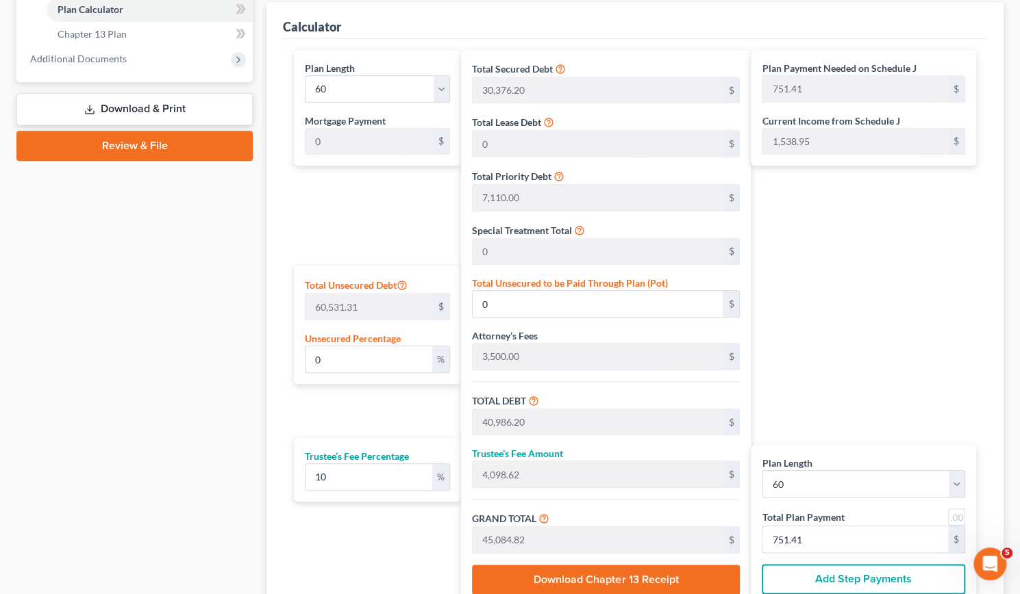
click at [891, 261] on div "Plan Payment Needed on Schedule J 751.41 $ Current Income from Schedule J 1,538…" at bounding box center [867, 328] width 232 height 556
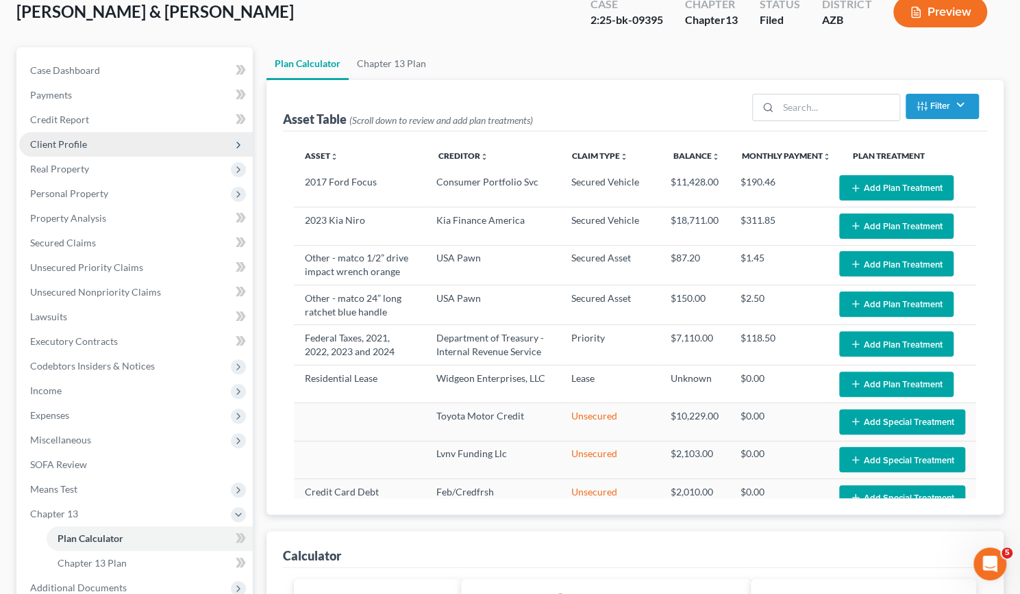
scroll to position [0, 0]
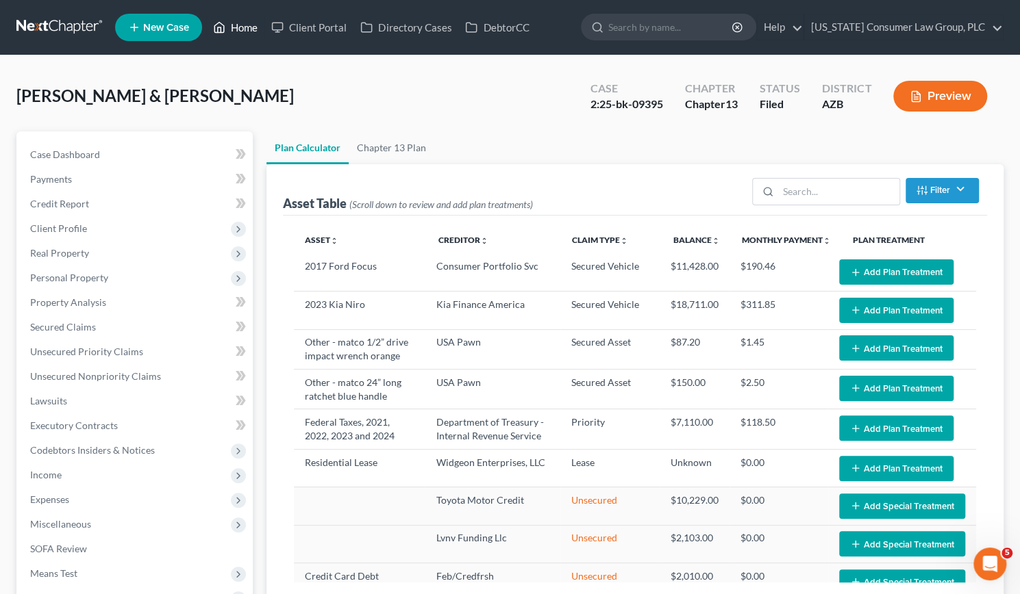
click at [229, 28] on link "Home" at bounding box center [235, 27] width 58 height 25
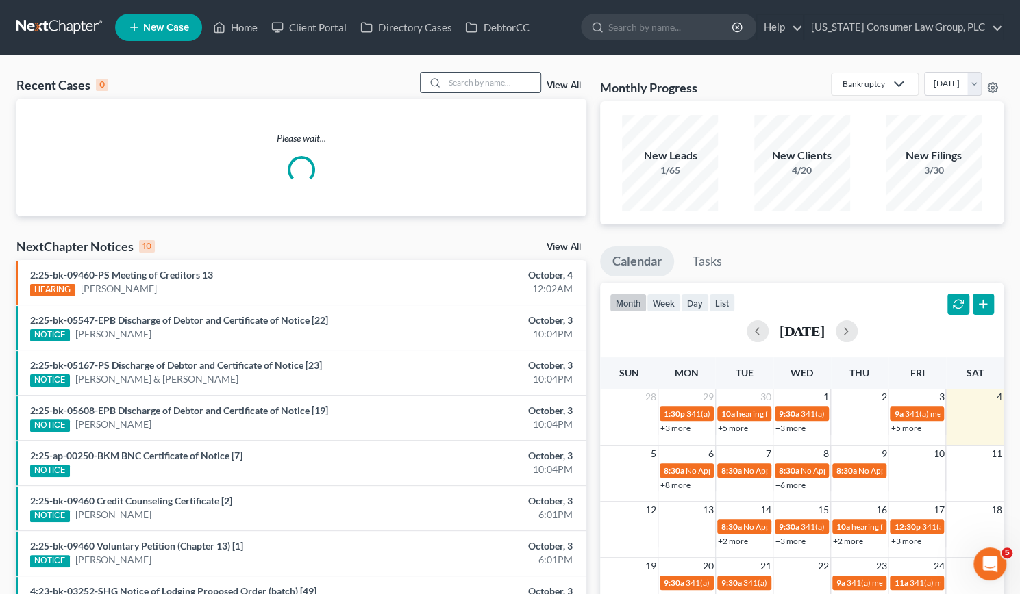
click at [474, 86] on input "search" at bounding box center [493, 83] width 96 height 20
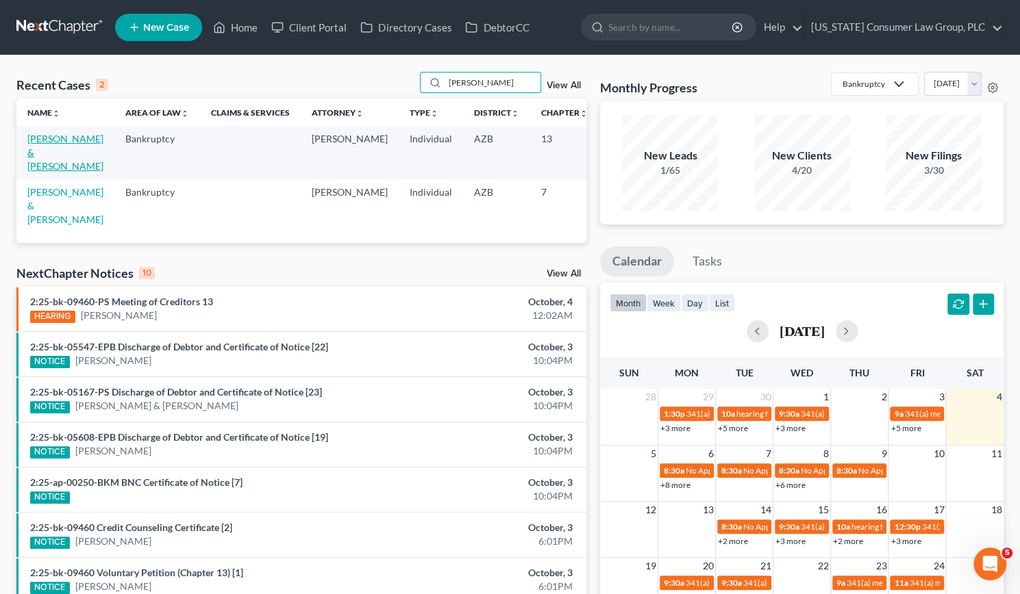
type input "Eagy"
click at [30, 171] on link "Eagy, Daniel & Amanda" at bounding box center [65, 152] width 76 height 39
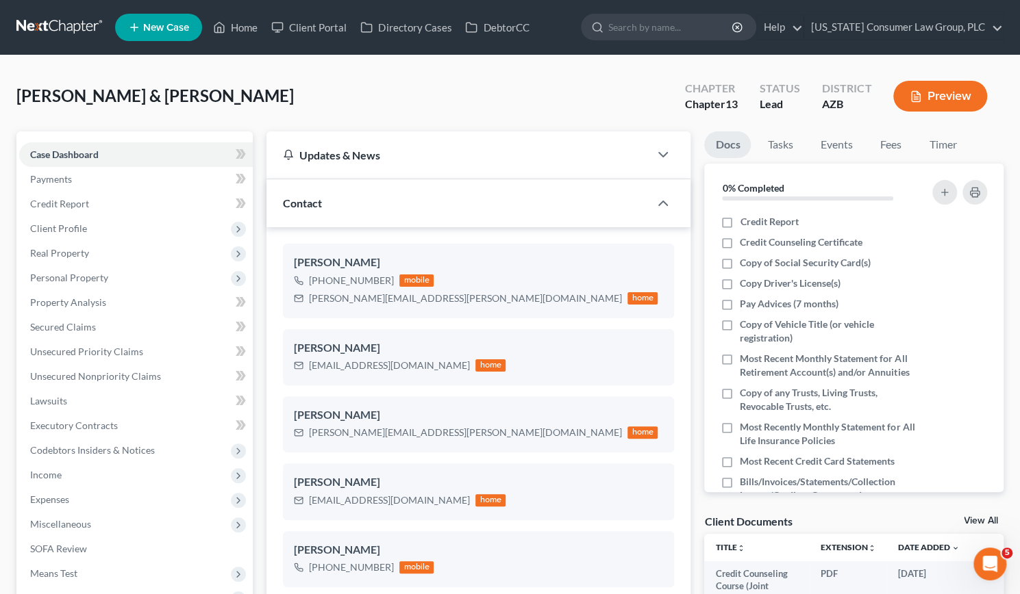
click at [47, 477] on span "Income" at bounding box center [46, 475] width 32 height 12
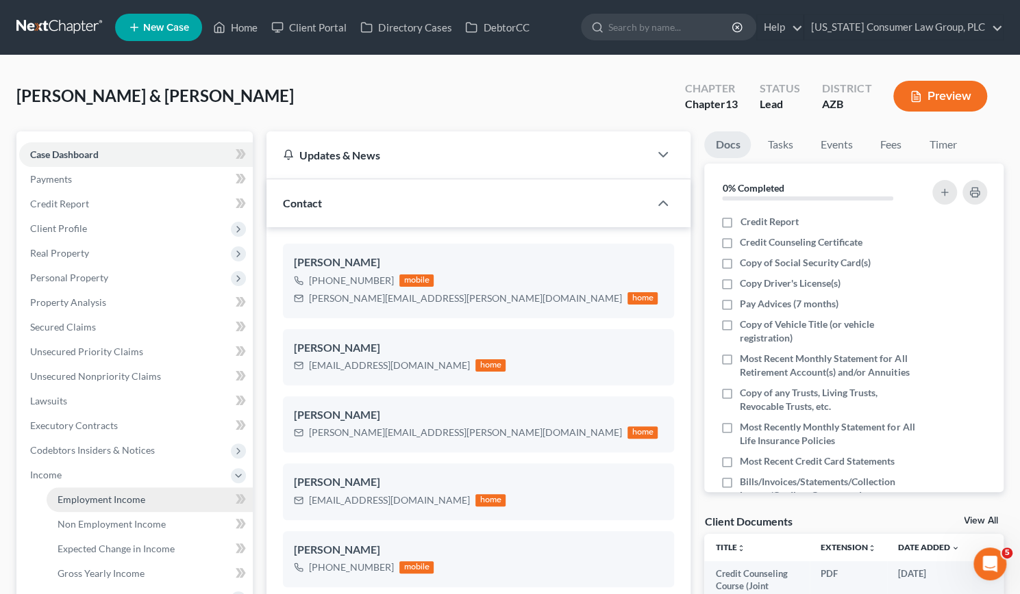
click at [85, 505] on link "Employment Income" at bounding box center [150, 500] width 206 height 25
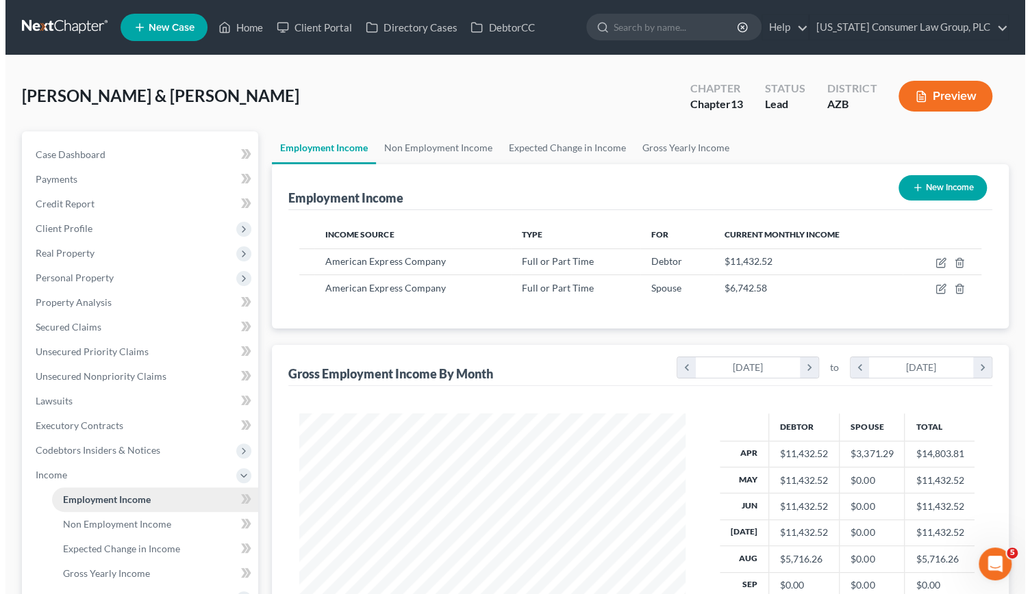
scroll to position [244, 414]
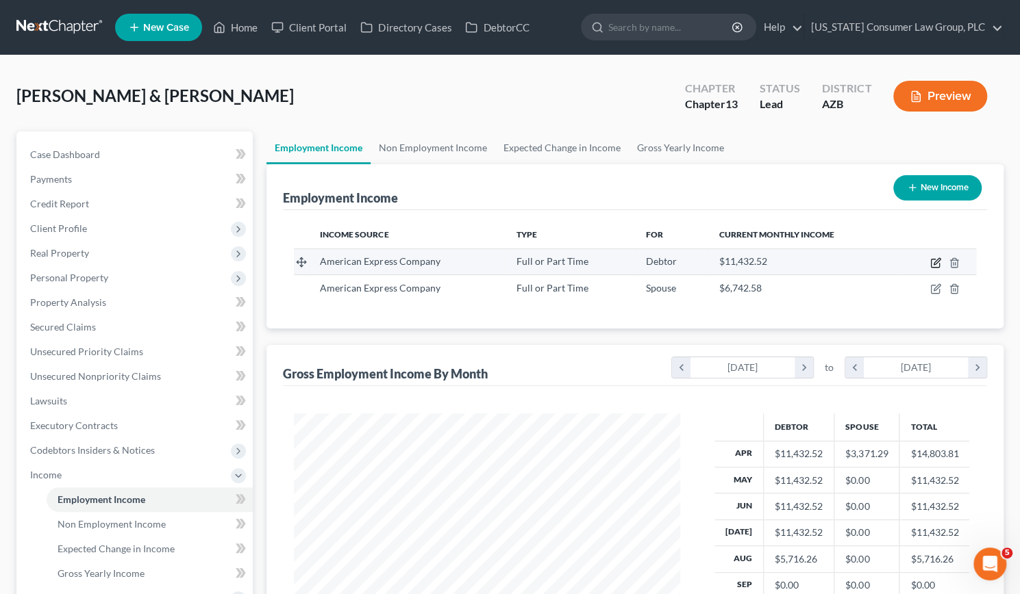
click at [937, 264] on icon "button" at bounding box center [935, 263] width 11 height 11
select select "0"
select select "3"
select select "1"
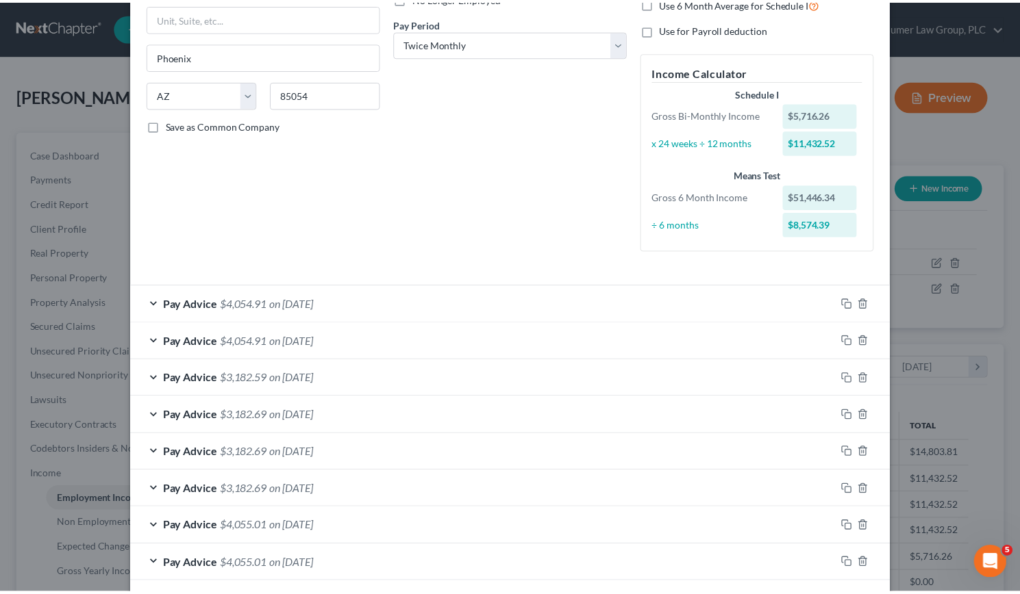
scroll to position [300, 0]
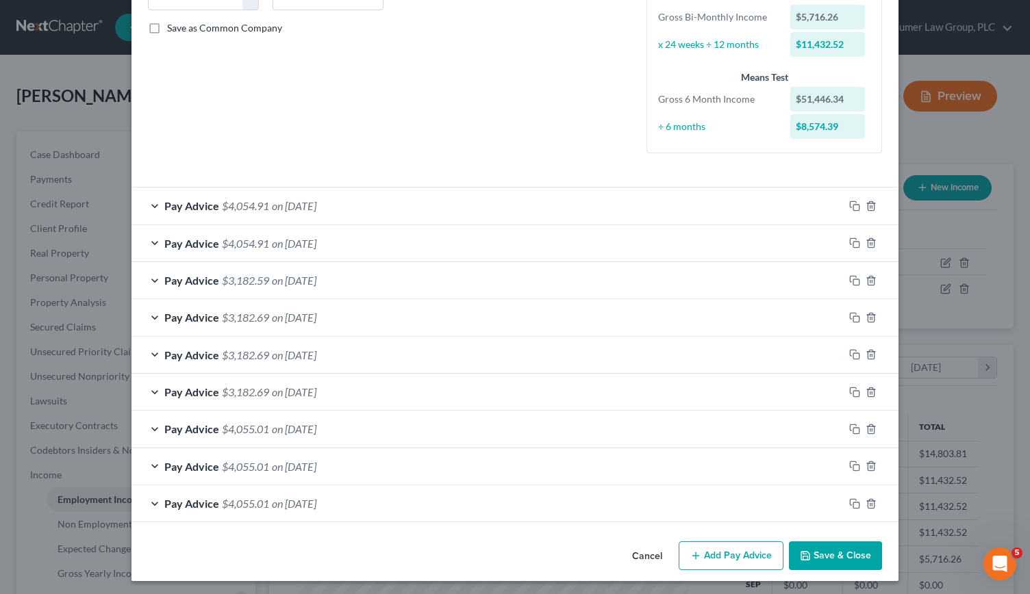
click at [848, 549] on button "Save & Close" at bounding box center [835, 556] width 93 height 29
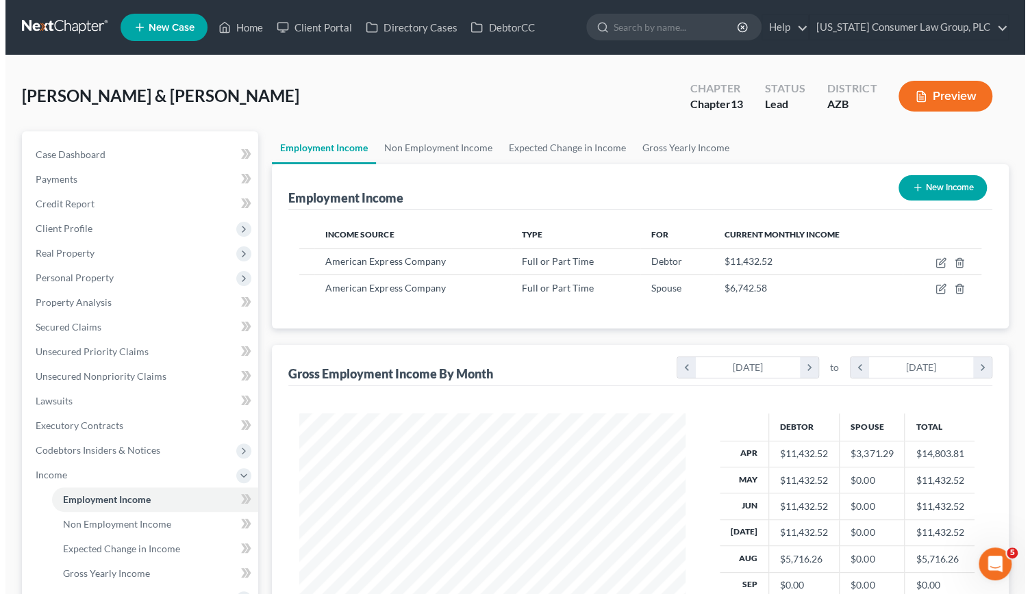
scroll to position [684664, 684494]
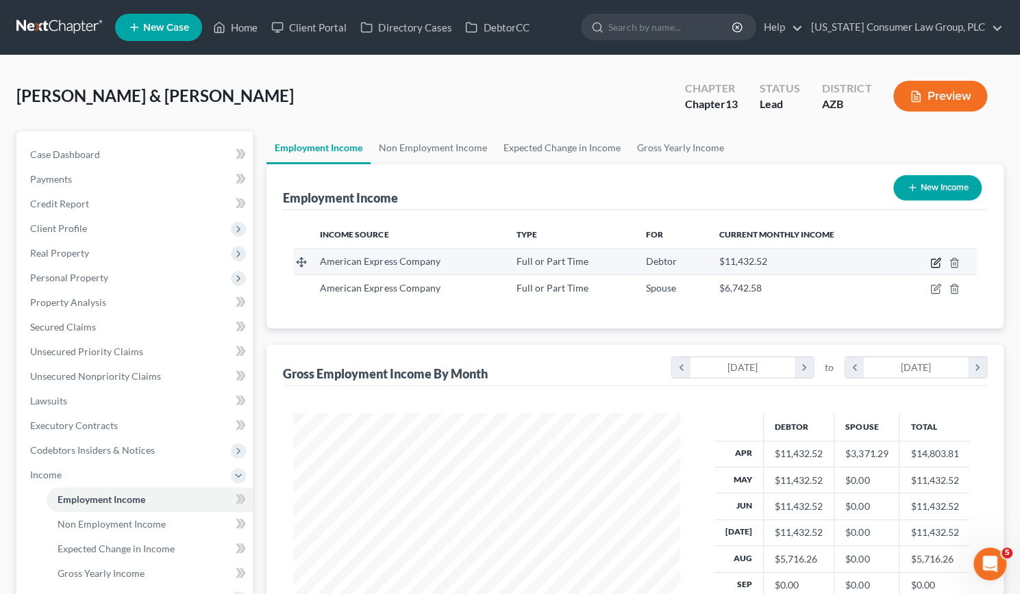
click at [934, 264] on icon "button" at bounding box center [935, 263] width 11 height 11
select select "0"
select select "3"
select select "1"
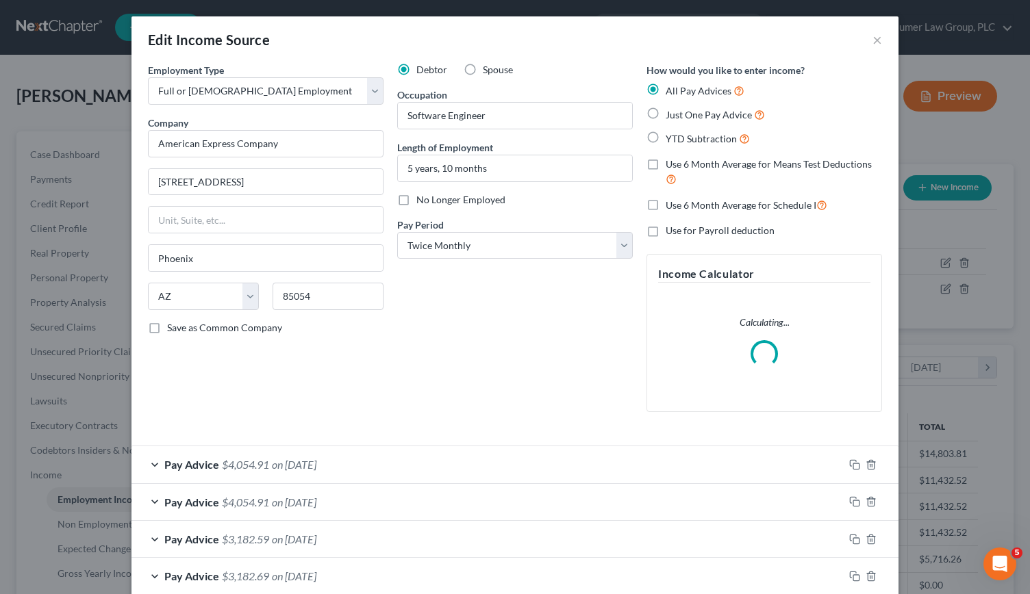
scroll to position [259, 0]
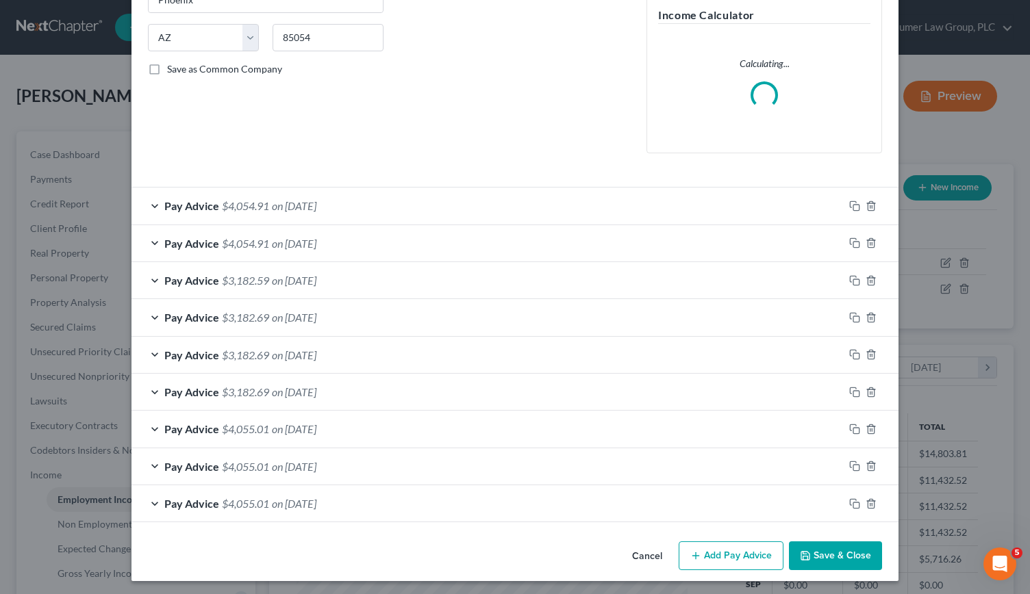
click at [718, 522] on div "Pay Advice $4,055.01 on 04/15/2025" at bounding box center [488, 504] width 712 height 36
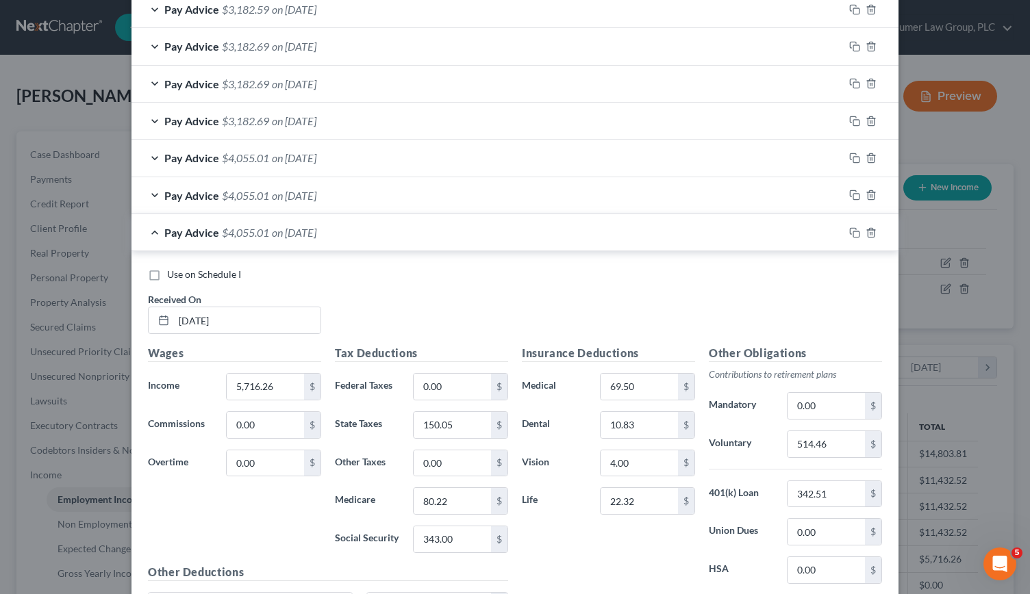
scroll to position [784, 0]
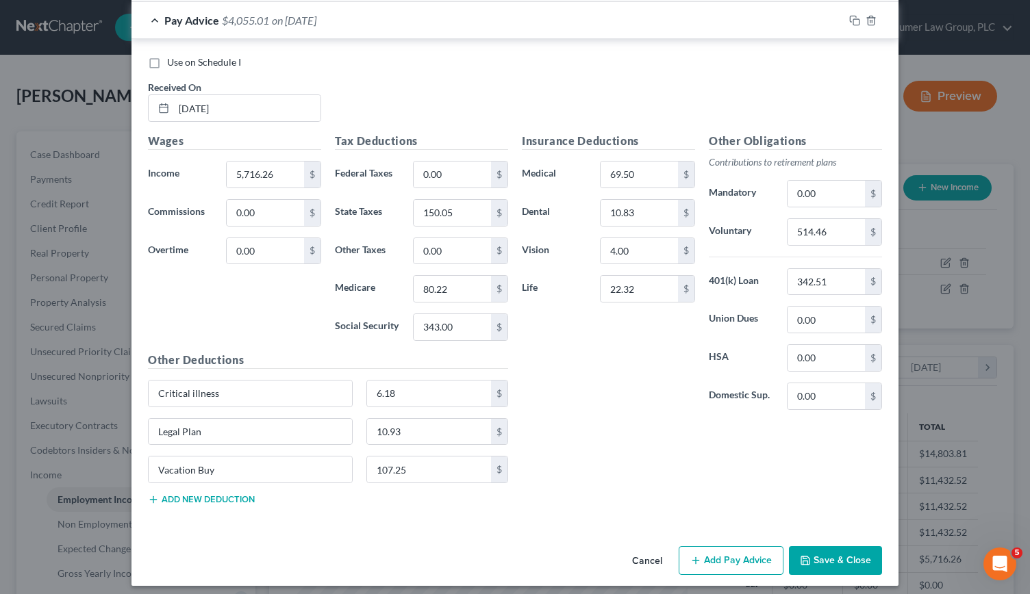
click at [729, 551] on button "Add Pay Advice" at bounding box center [731, 561] width 105 height 29
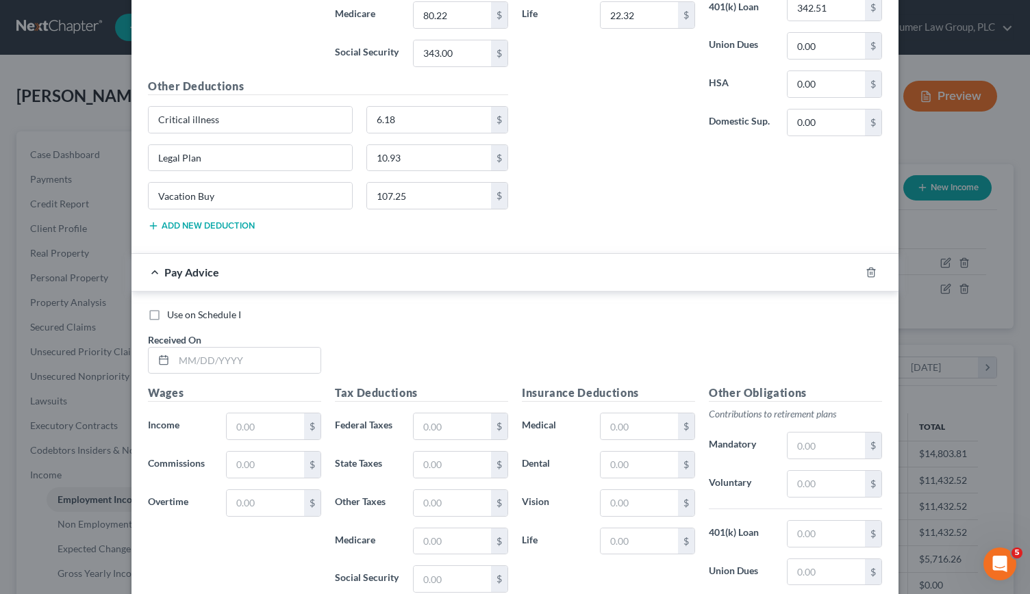
scroll to position [1059, 0]
click at [179, 349] on input "text" at bounding box center [247, 360] width 147 height 26
type input "08/30/2025"
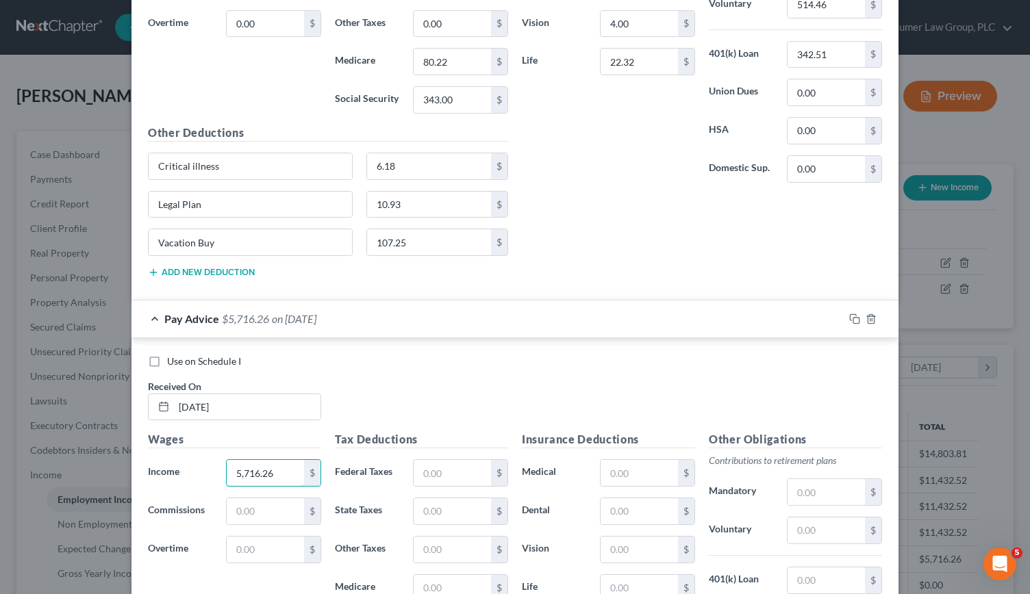
scroll to position [1012, 0]
type input "5,716.26"
click at [422, 503] on input "text" at bounding box center [452, 510] width 77 height 26
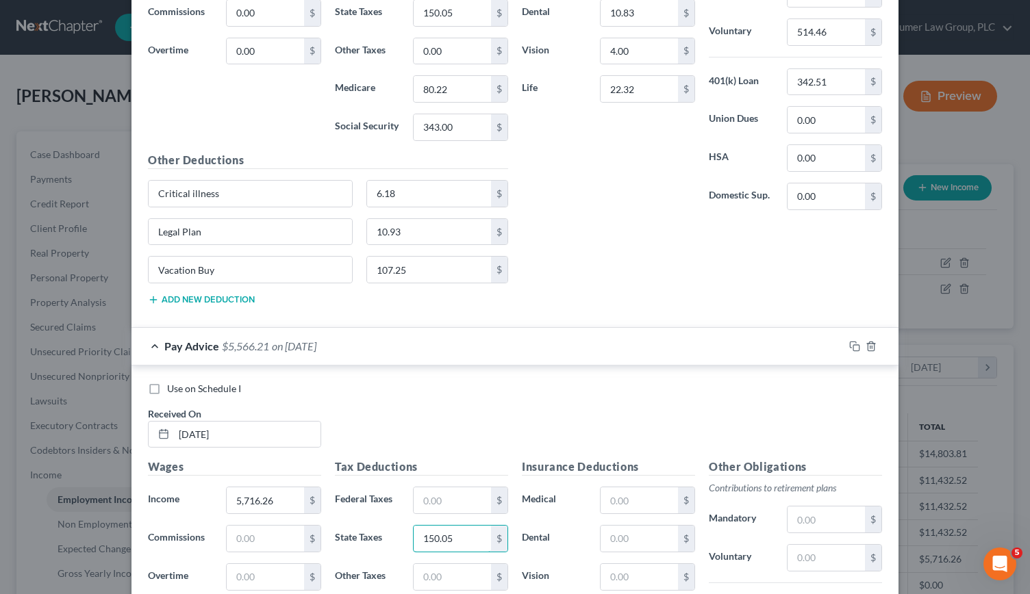
scroll to position [1044, 0]
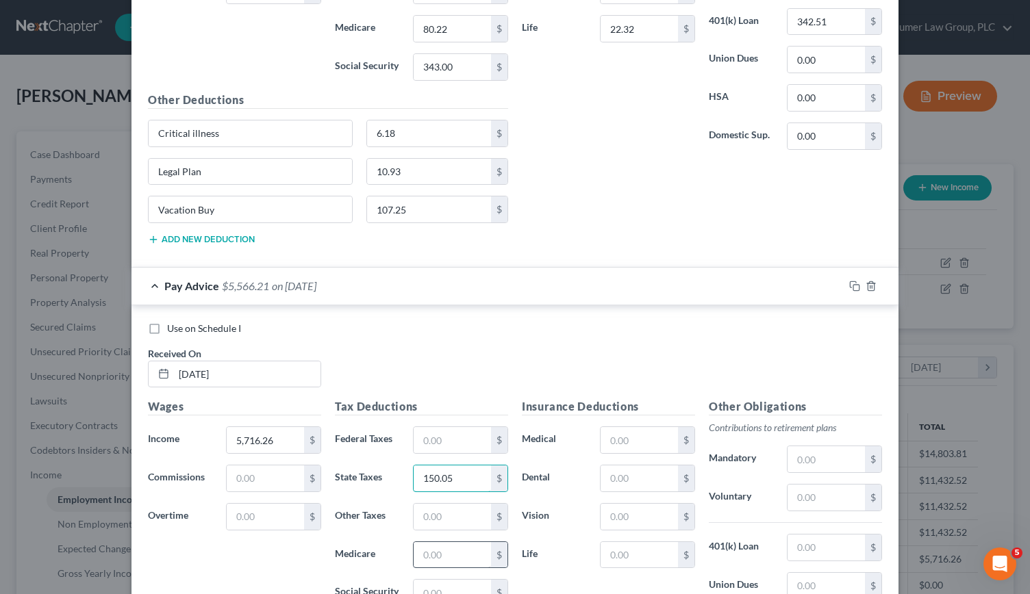
type input "150.05"
click at [429, 542] on input "text" at bounding box center [452, 555] width 77 height 26
type input "80.22"
click at [436, 580] on input "text" at bounding box center [452, 593] width 77 height 26
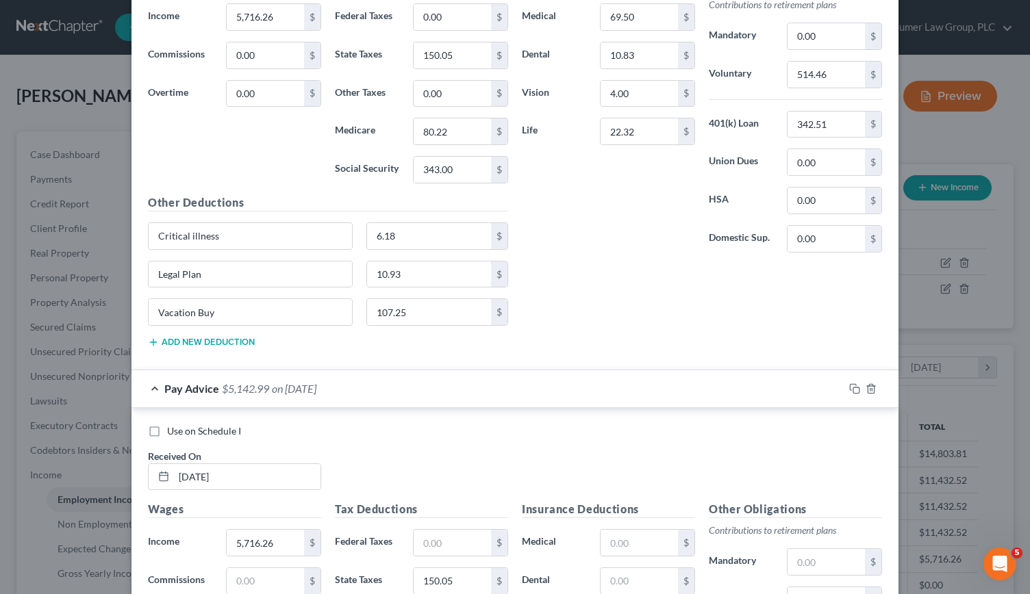
scroll to position [940, 0]
type input "343"
click at [619, 543] on input "text" at bounding box center [639, 544] width 77 height 26
type input "69.50"
type input "10.83"
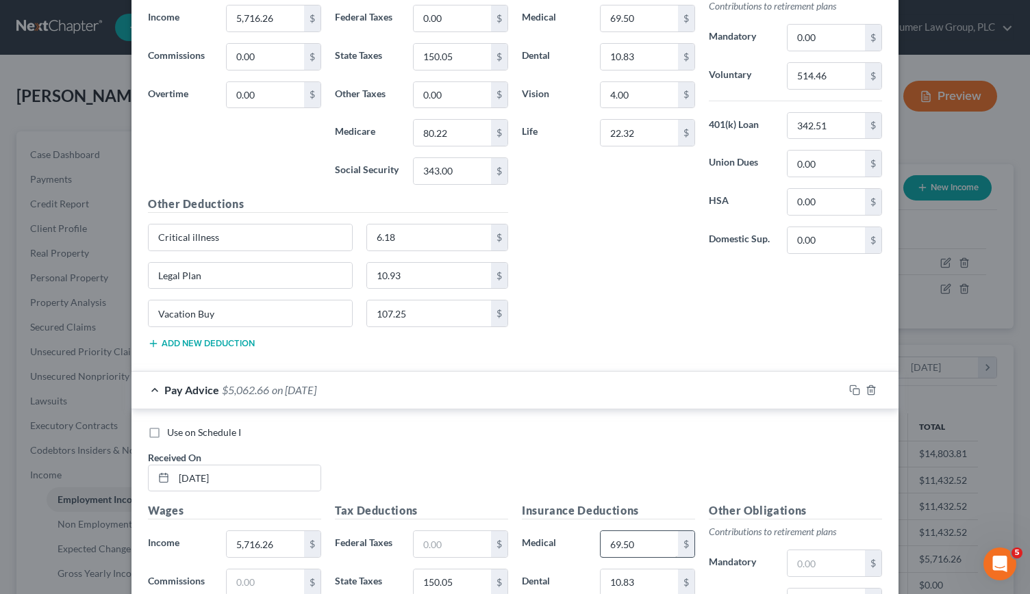
scroll to position [1230, 0]
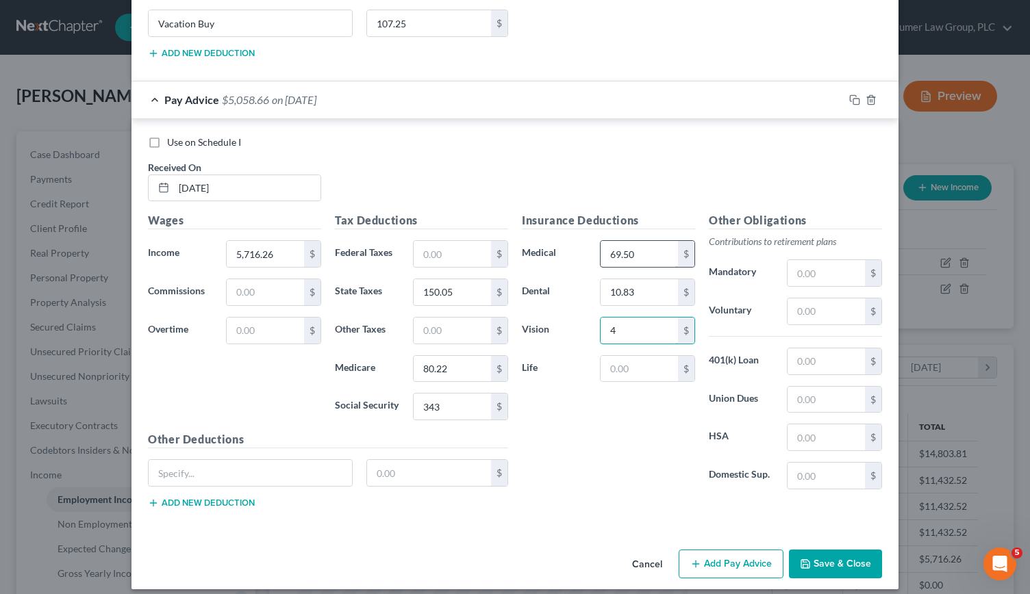
type input "4"
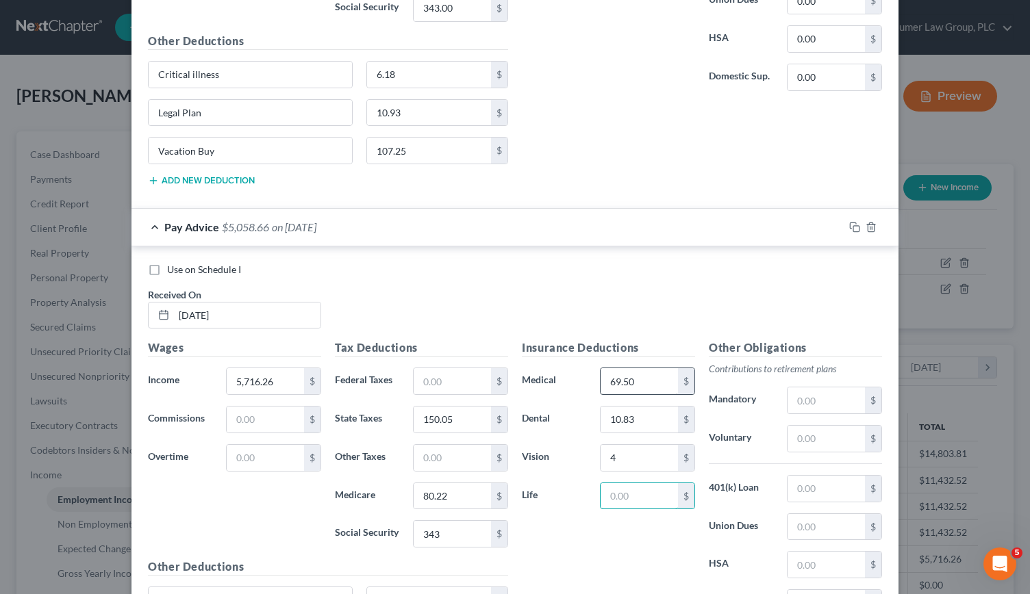
scroll to position [1110, 0]
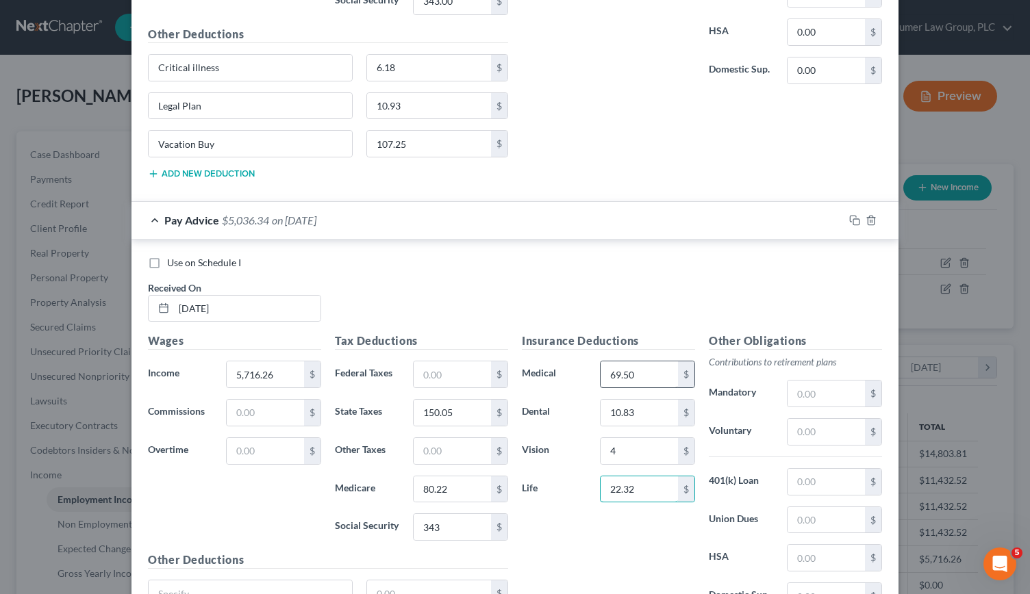
type input "22.32"
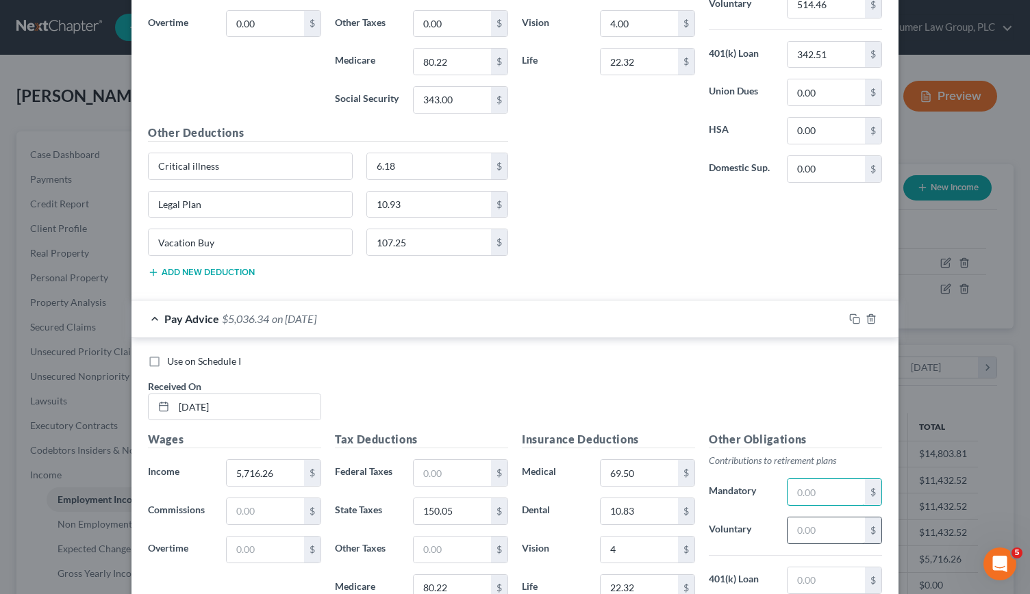
scroll to position [1011, 0]
click at [804, 527] on input "text" at bounding box center [826, 531] width 77 height 26
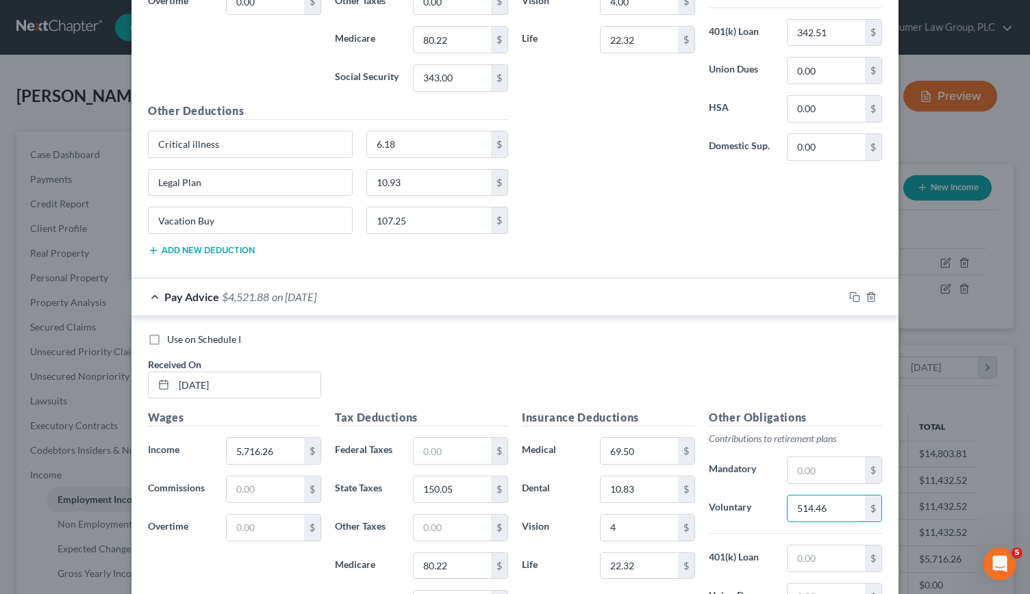
scroll to position [1040, 0]
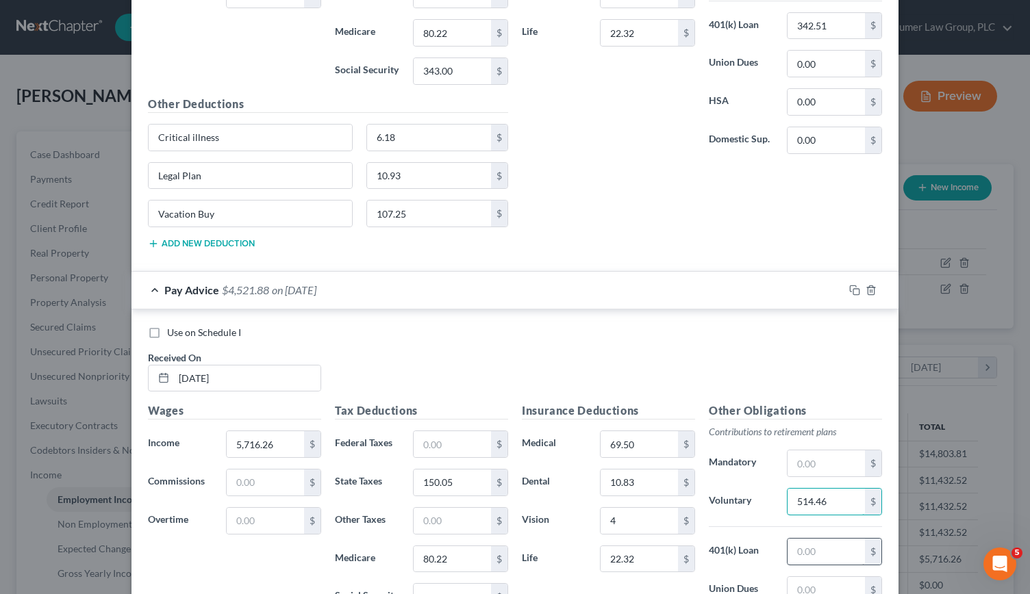
type input "514.46"
click at [803, 540] on input "text" at bounding box center [826, 552] width 77 height 26
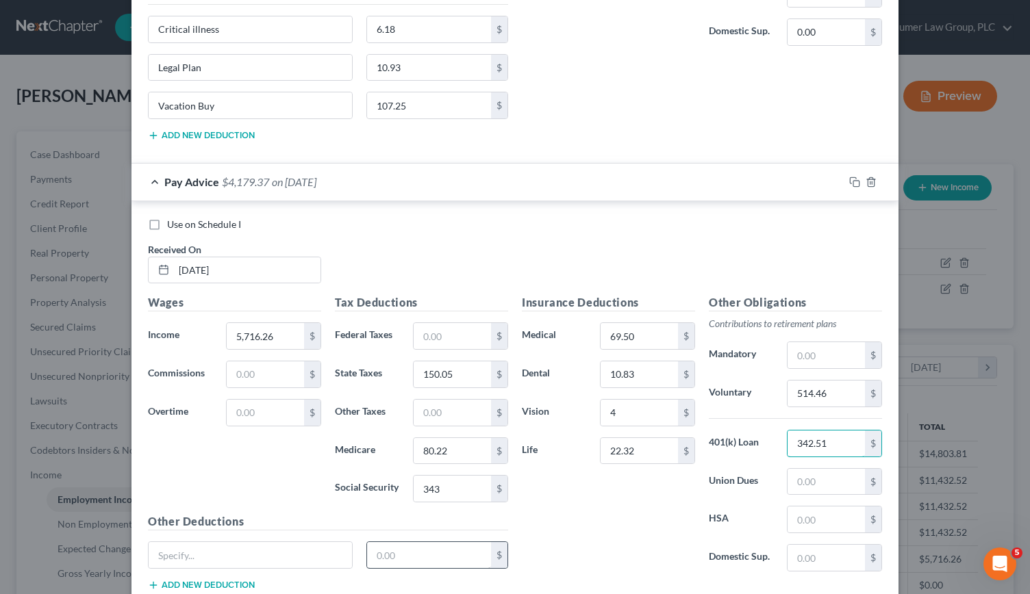
scroll to position [1148, 0]
type input "342.51"
click at [227, 542] on input "text" at bounding box center [250, 555] width 203 height 26
type input "Critical Illness"
type input "6.18"
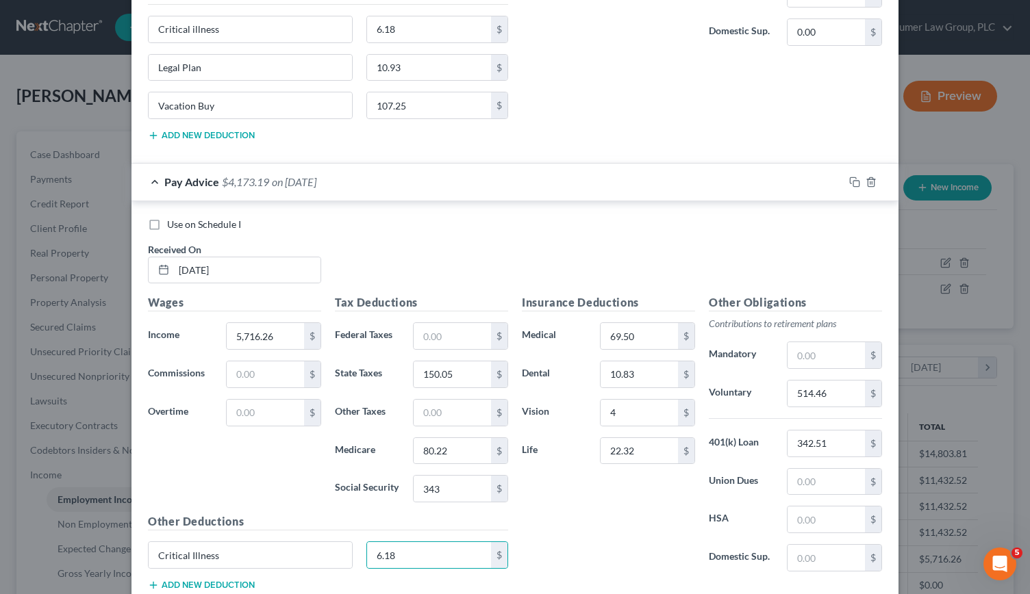
click at [160, 580] on button "Add new deduction" at bounding box center [201, 585] width 107 height 11
click at [173, 590] on input "text" at bounding box center [250, 594] width 203 height 26
type input "Legal Plan"
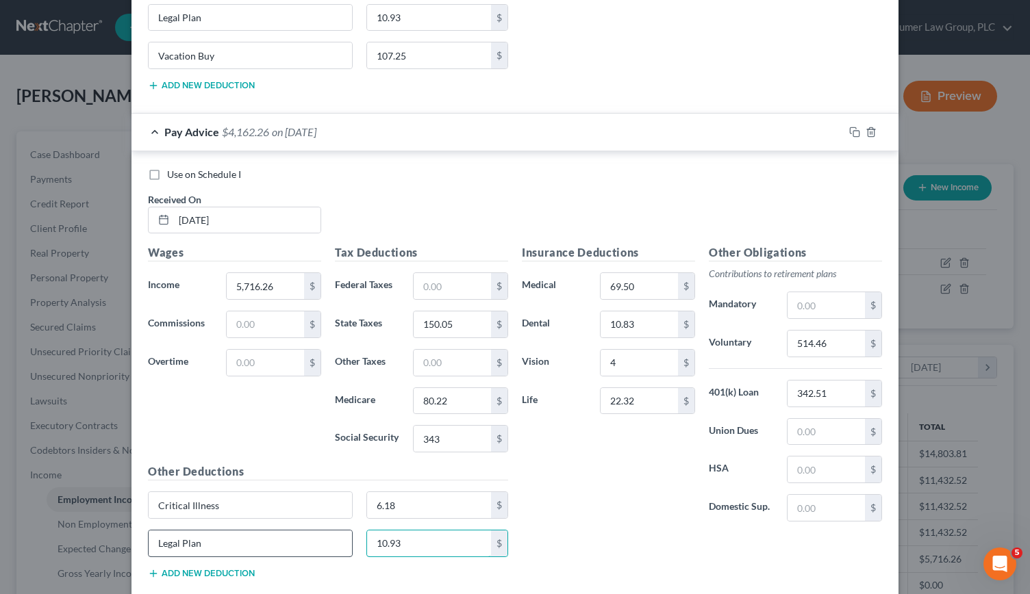
scroll to position [1200, 0]
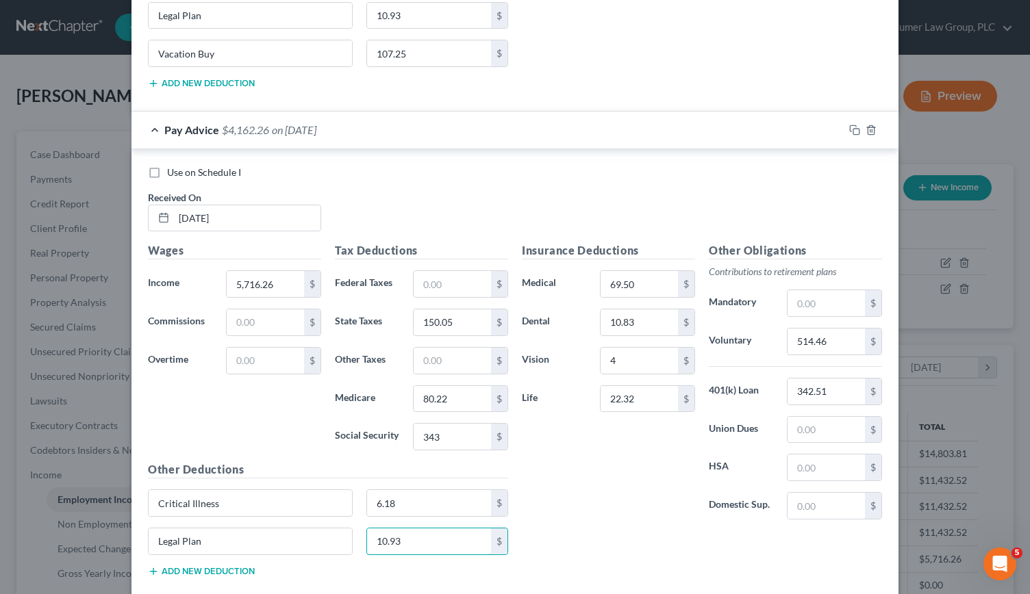
type input "10.93"
click at [186, 566] on button "Add new deduction" at bounding box center [201, 571] width 107 height 11
click at [173, 567] on input "text" at bounding box center [250, 580] width 203 height 26
type input "C"
type input "Vacation Buy"
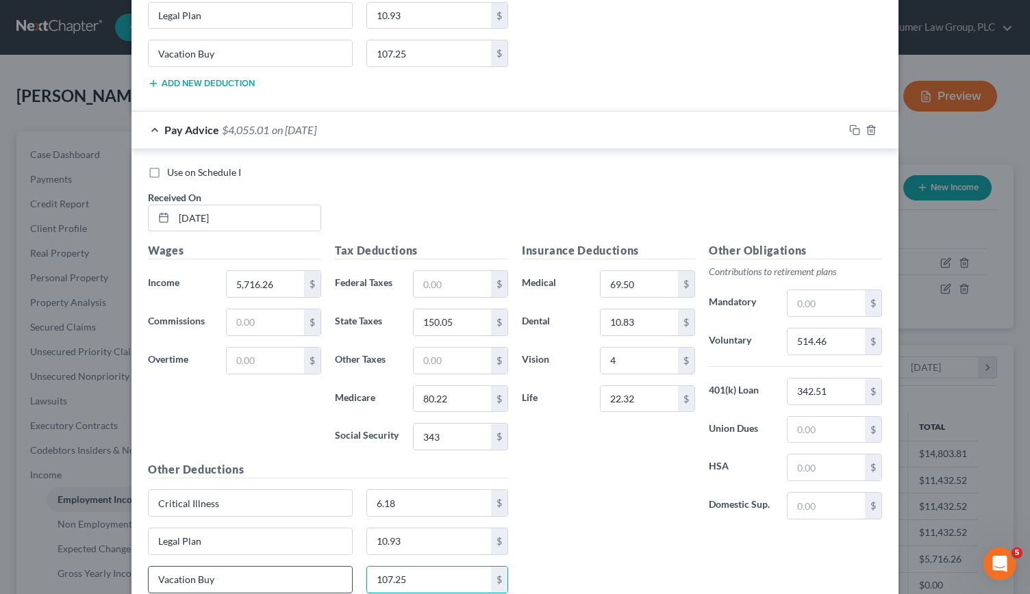
scroll to position [1305, 0]
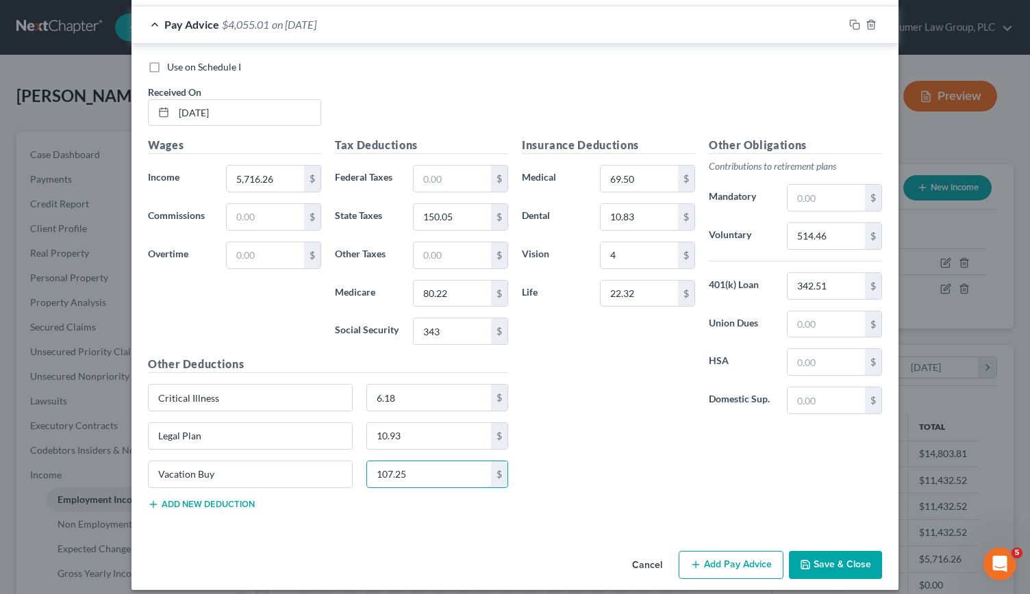
type input "107.25"
click at [744, 551] on button "Add Pay Advice" at bounding box center [731, 565] width 105 height 29
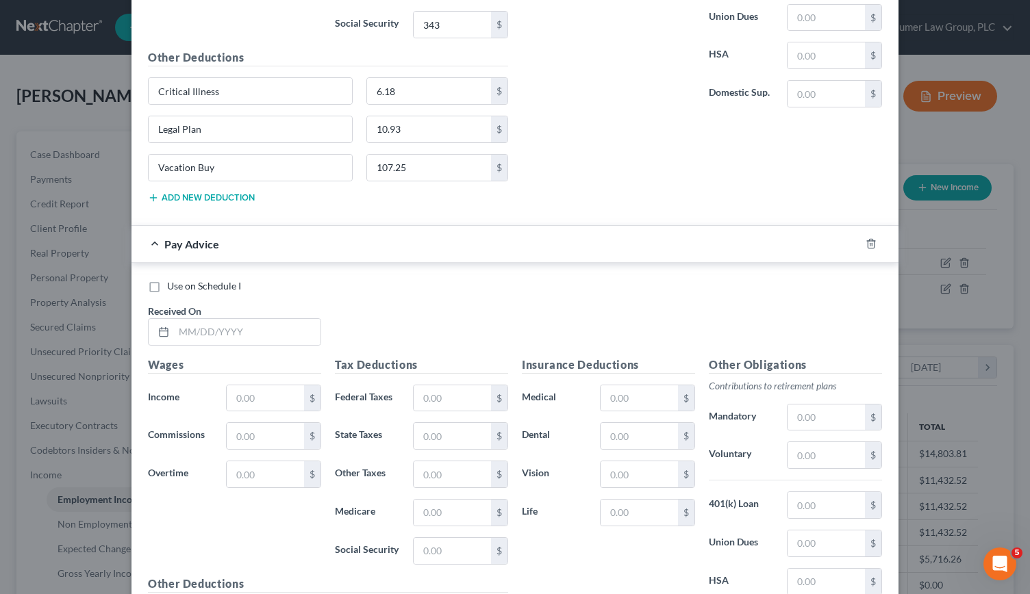
scroll to position [1623, 0]
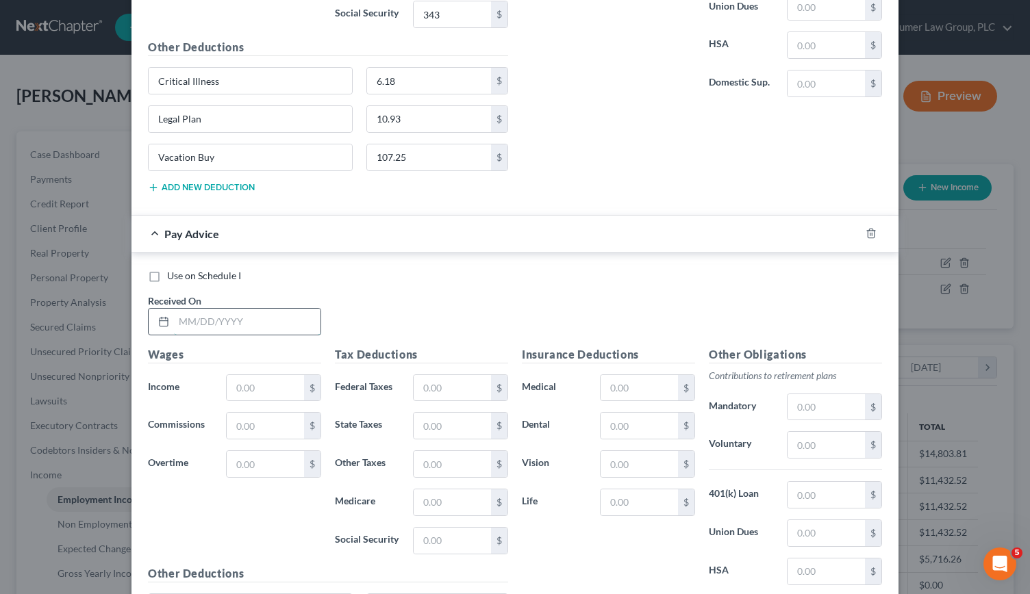
click at [200, 309] on input "text" at bounding box center [247, 322] width 147 height 26
type input "09/15/2025"
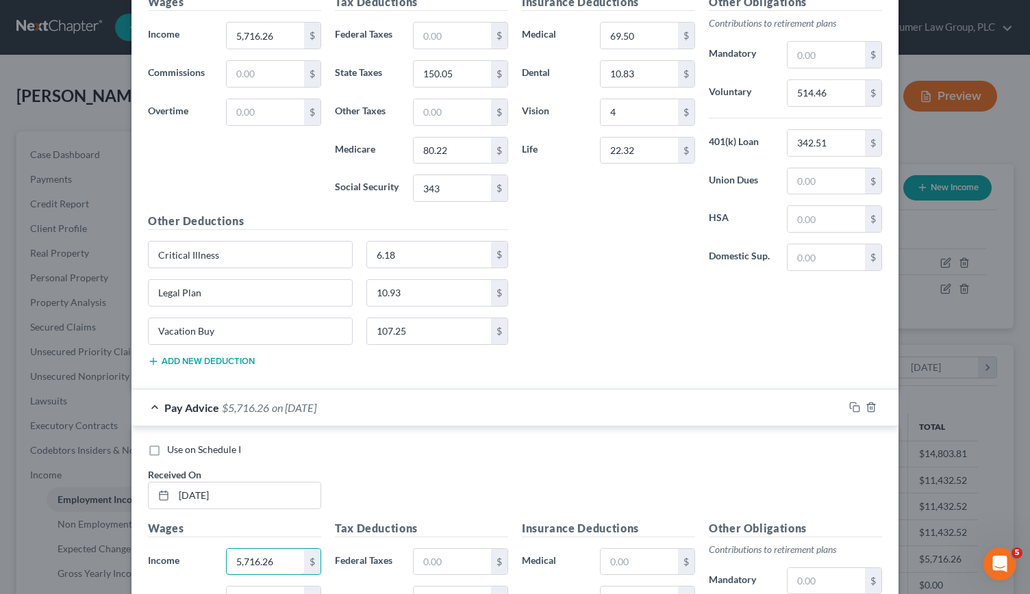
scroll to position [1501, 0]
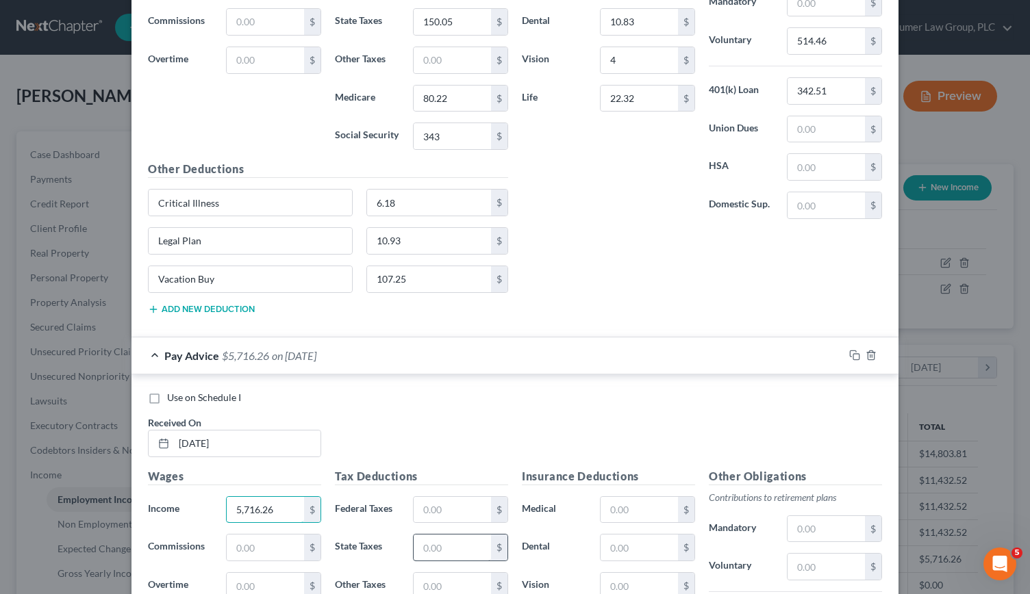
type input "5,716.26"
click at [434, 538] on input "text" at bounding box center [452, 548] width 77 height 26
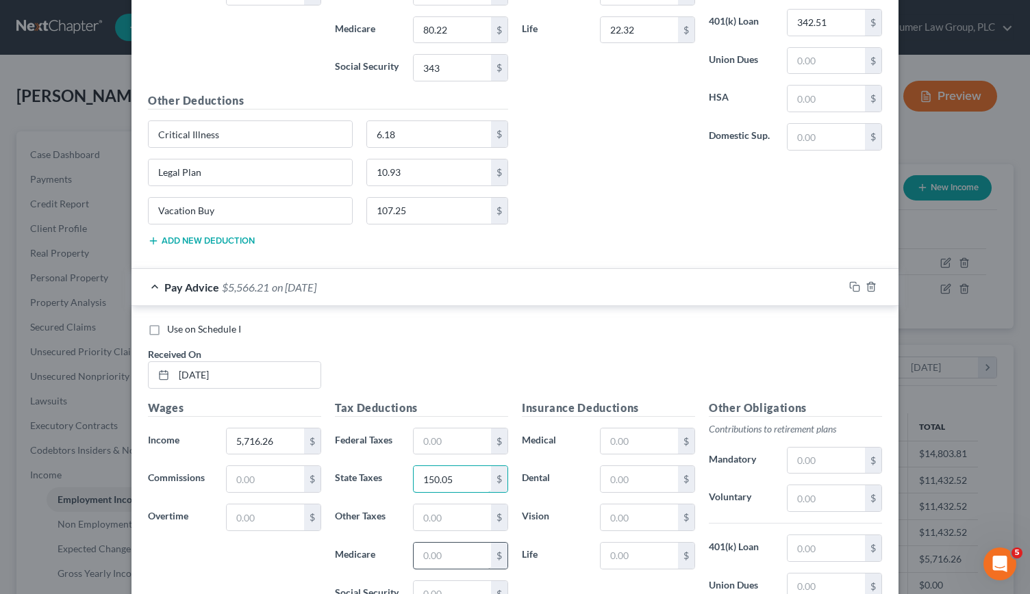
type input "150.05"
click at [432, 547] on input "text" at bounding box center [452, 556] width 77 height 26
type input "80.22"
type input "343"
click at [626, 431] on input "text" at bounding box center [639, 442] width 77 height 26
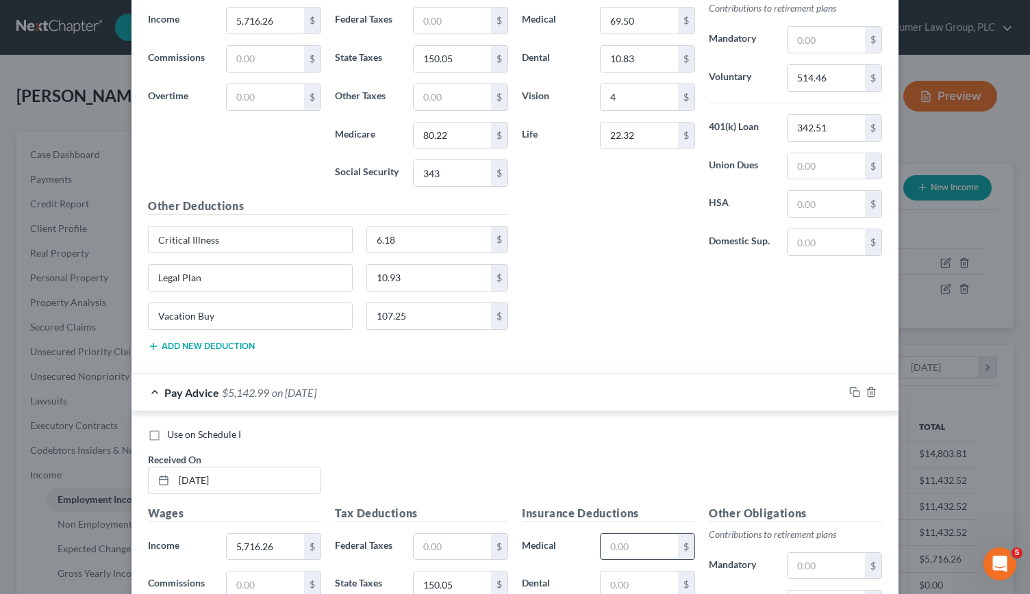
scroll to position [1453, 0]
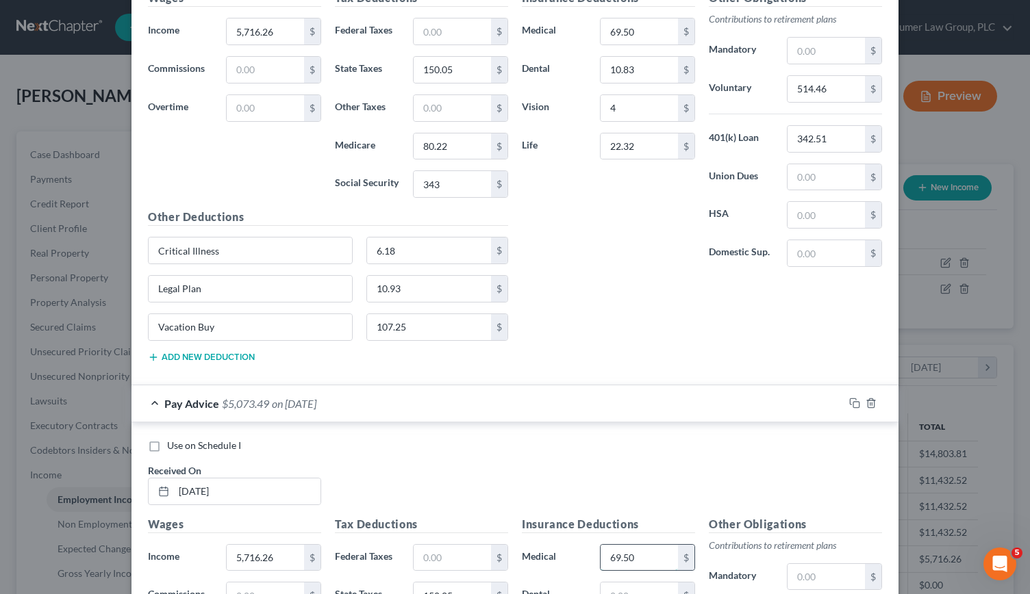
type input "69.50"
type input "10.83"
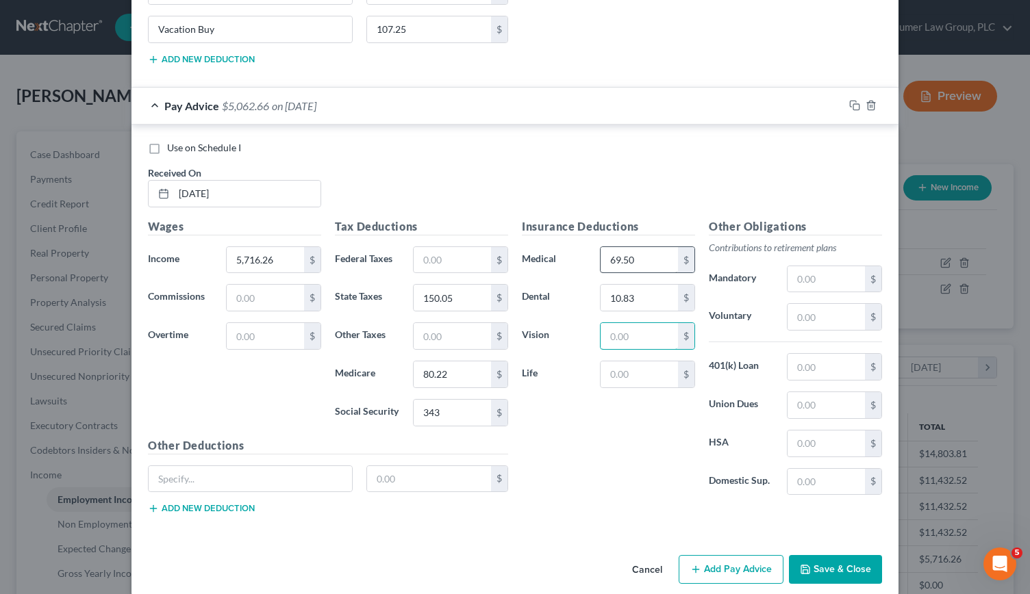
type input "3"
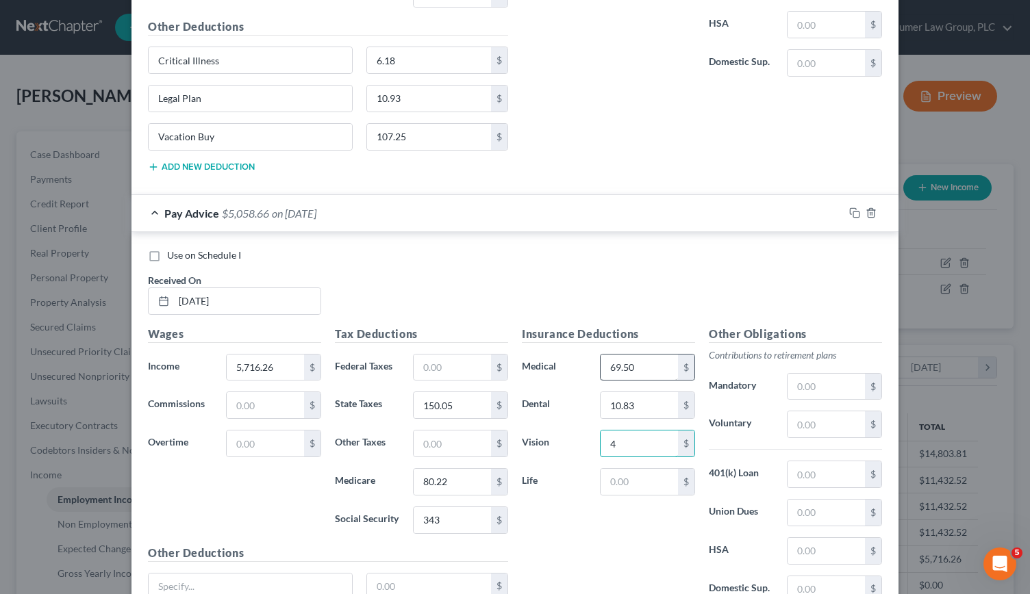
scroll to position [1644, 0]
type input "4"
click at [621, 468] on input "text" at bounding box center [639, 481] width 77 height 26
type input "22.32"
click at [814, 415] on input "text" at bounding box center [826, 424] width 77 height 26
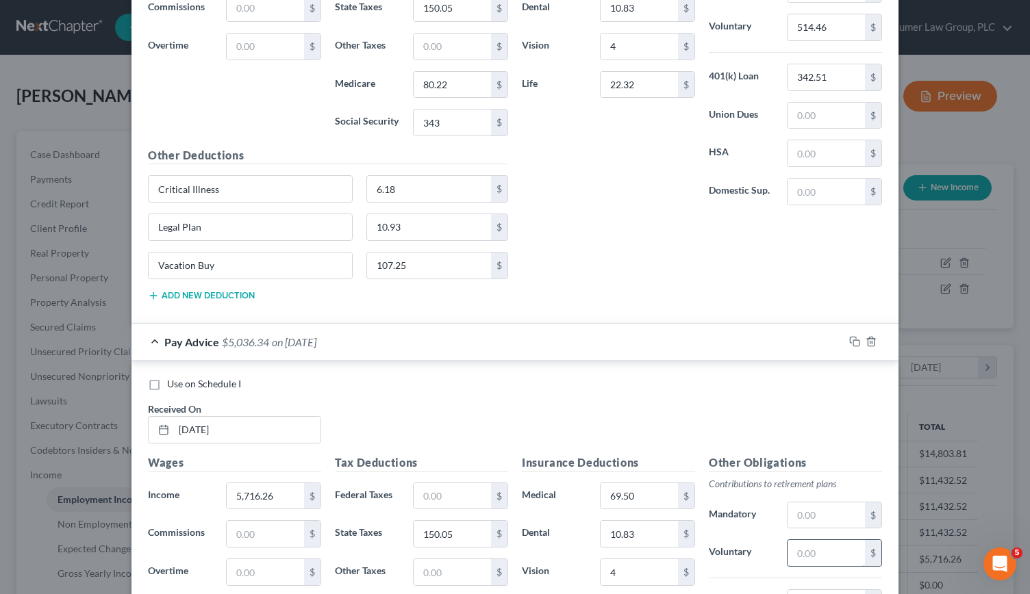
scroll to position [1514, 0]
type input "514.46"
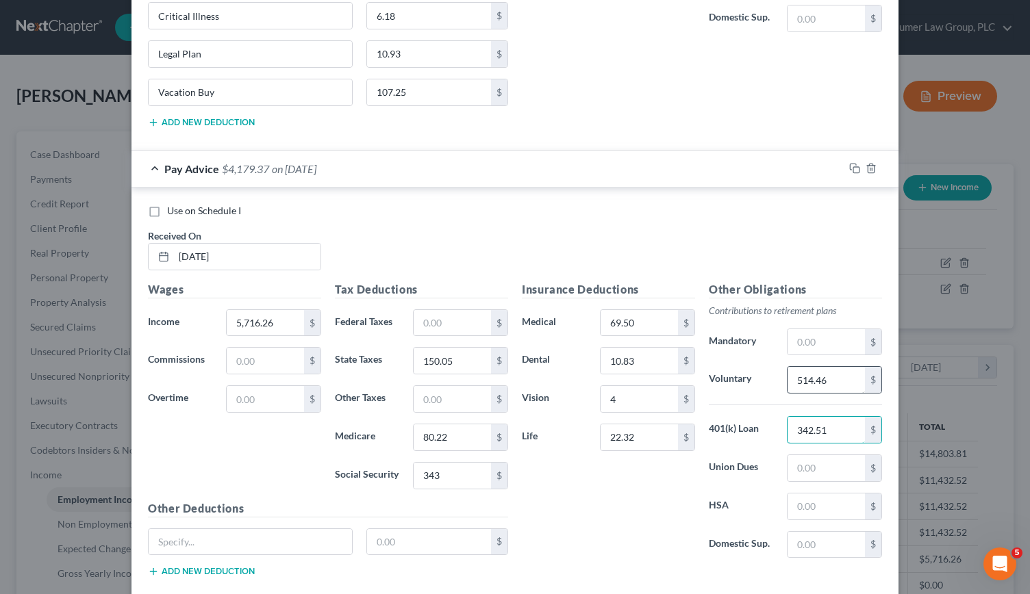
scroll to position [1682, 0]
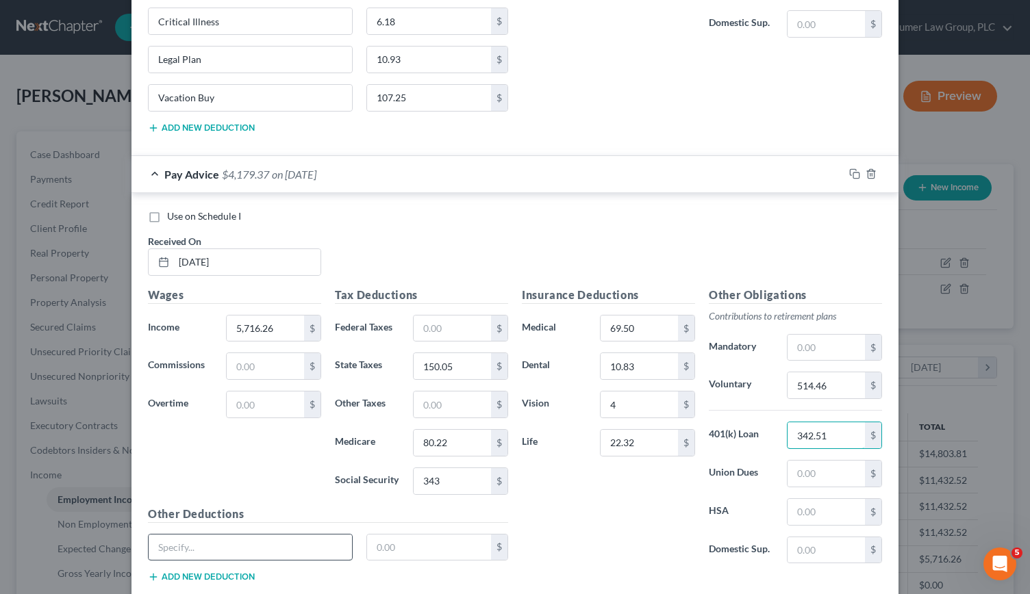
type input "342.51"
click at [260, 535] on input "text" at bounding box center [250, 548] width 203 height 26
type input "Critical Illness"
type input "6.18"
click at [207, 552] on div "Critical Illness 6.18 $" at bounding box center [328, 553] width 374 height 38
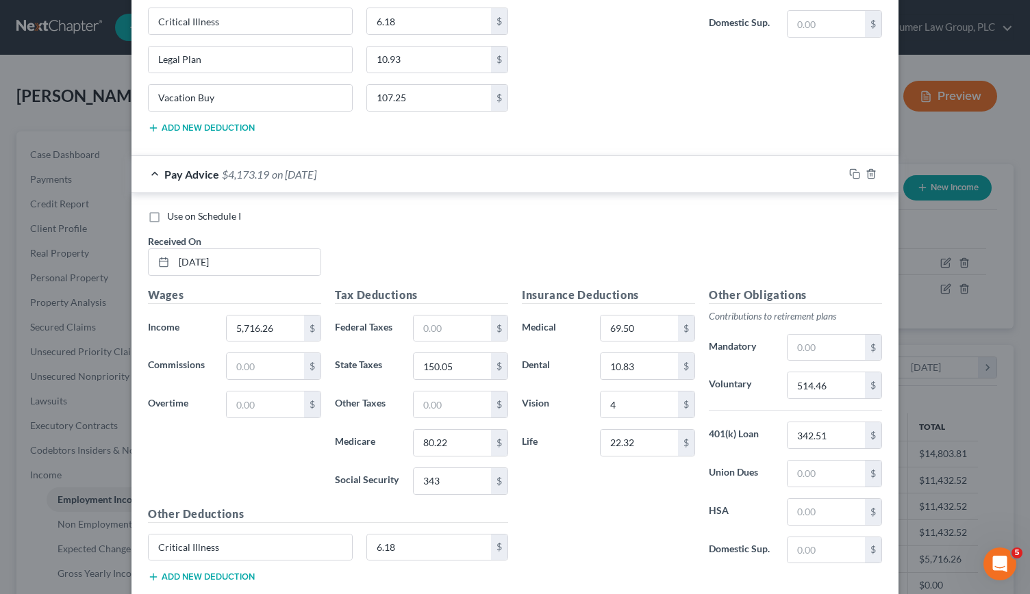
click at [184, 572] on button "Add new deduction" at bounding box center [201, 577] width 107 height 11
click at [184, 573] on input "text" at bounding box center [250, 586] width 203 height 26
type input "Legal Plan"
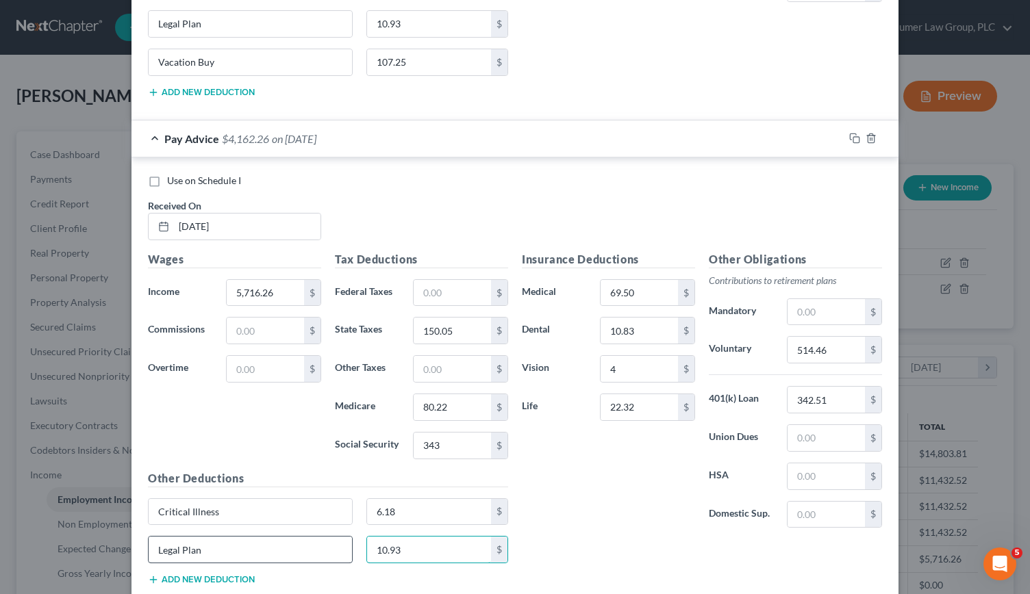
scroll to position [1720, 0]
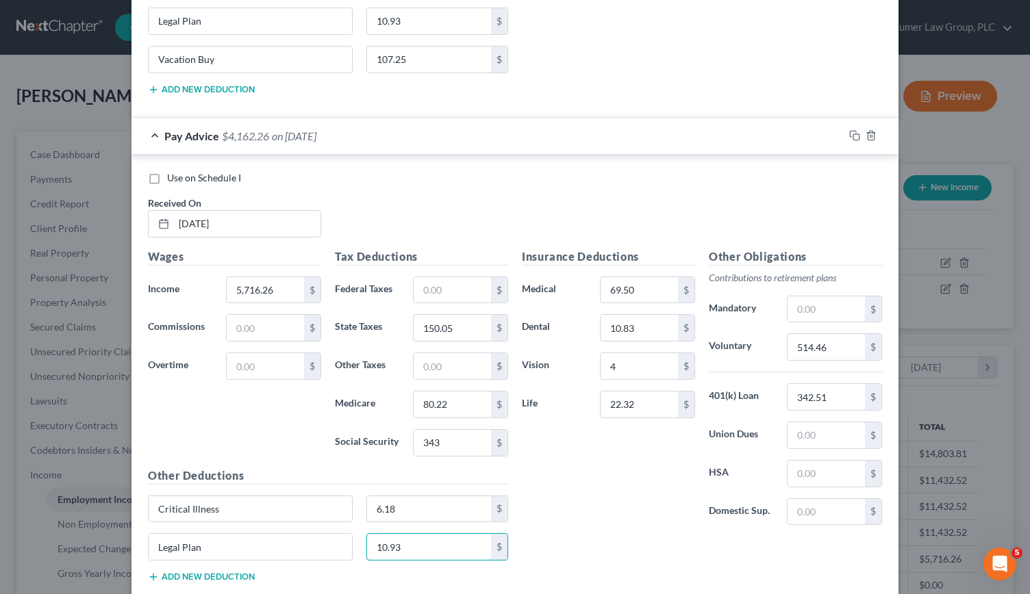
type input "10.93"
click at [184, 572] on button "Add new deduction" at bounding box center [201, 577] width 107 height 11
click at [184, 573] on input "text" at bounding box center [250, 586] width 203 height 26
type input "Vacation Buy"
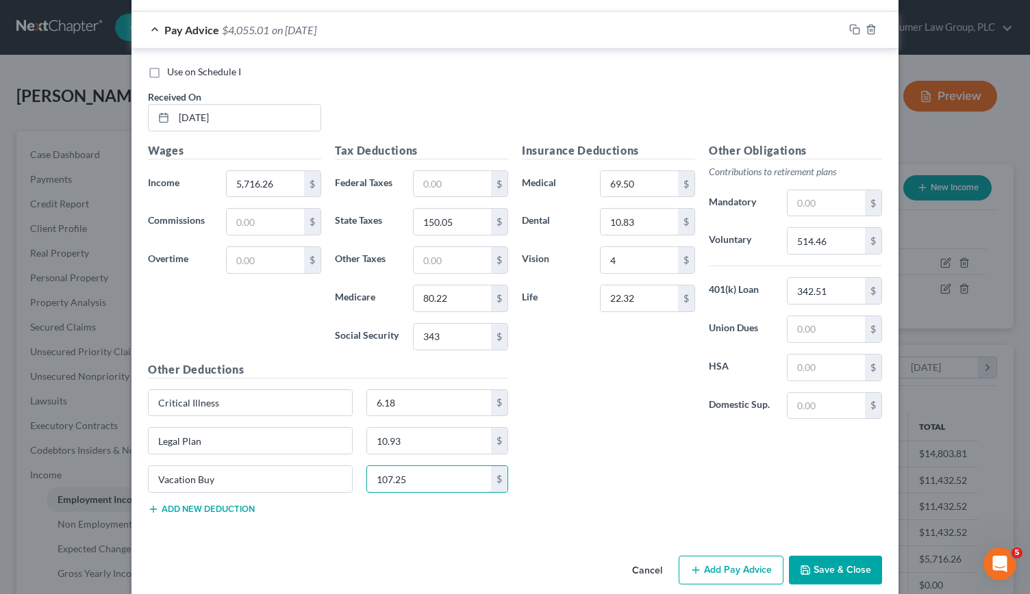
type input "107.25"
click at [699, 557] on button "Add Pay Advice" at bounding box center [731, 570] width 105 height 29
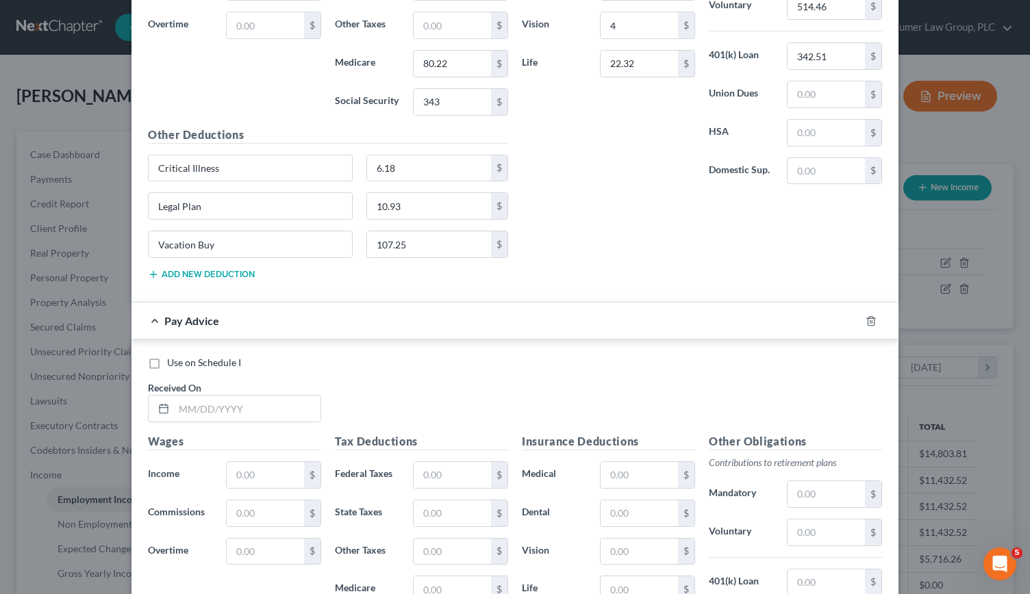
scroll to position [2076, 0]
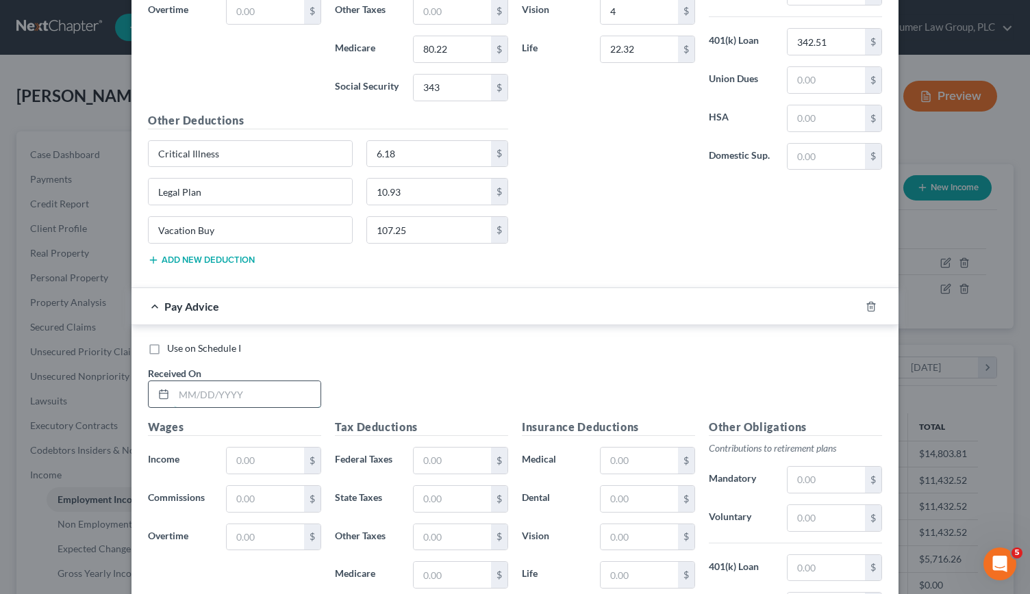
click at [203, 381] on input "text" at bounding box center [247, 394] width 147 height 26
type input "09/30/2205"
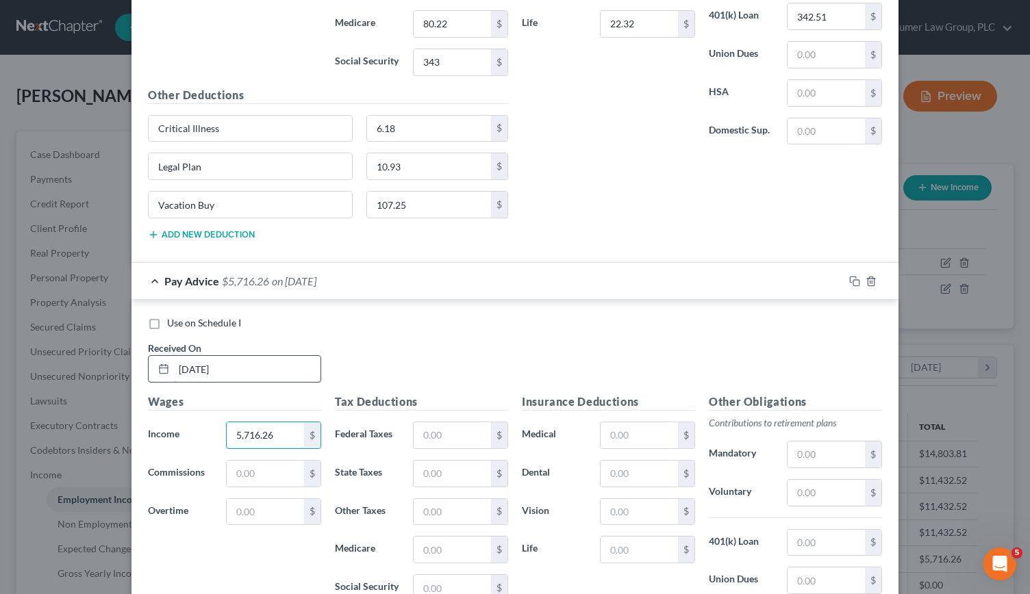
scroll to position [2102, 0]
type input "5,716.26"
click at [451, 422] on input "text" at bounding box center [452, 435] width 77 height 26
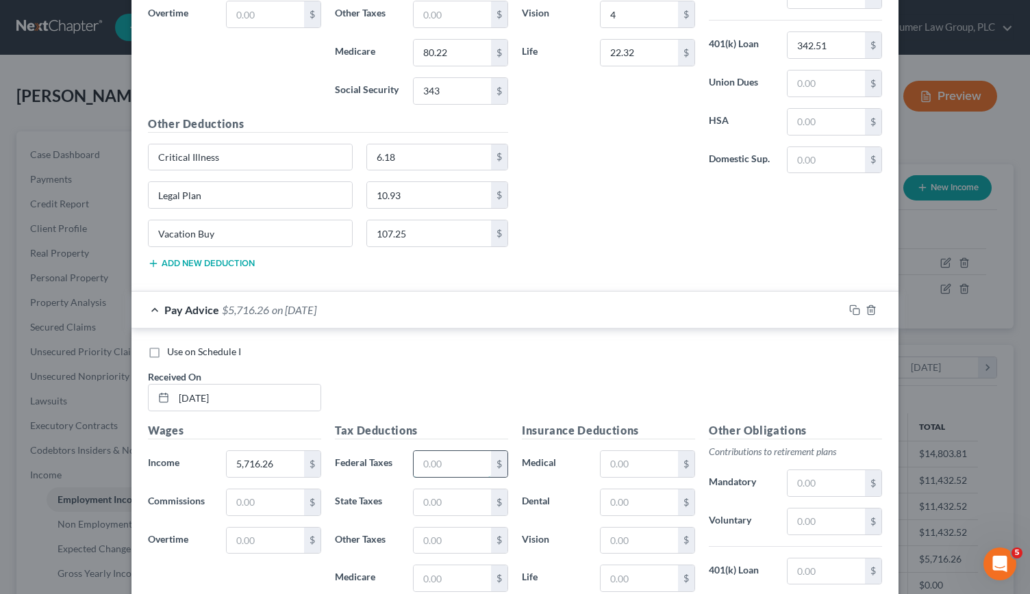
scroll to position [2073, 0]
click at [431, 489] on input "text" at bounding box center [452, 502] width 77 height 26
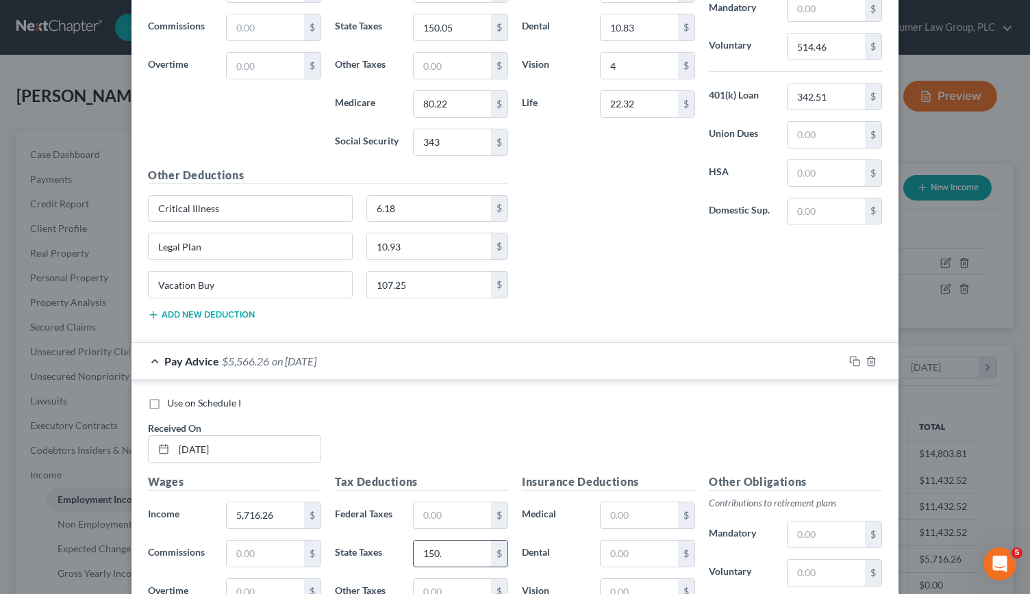
scroll to position [2023, 0]
type input "150.05"
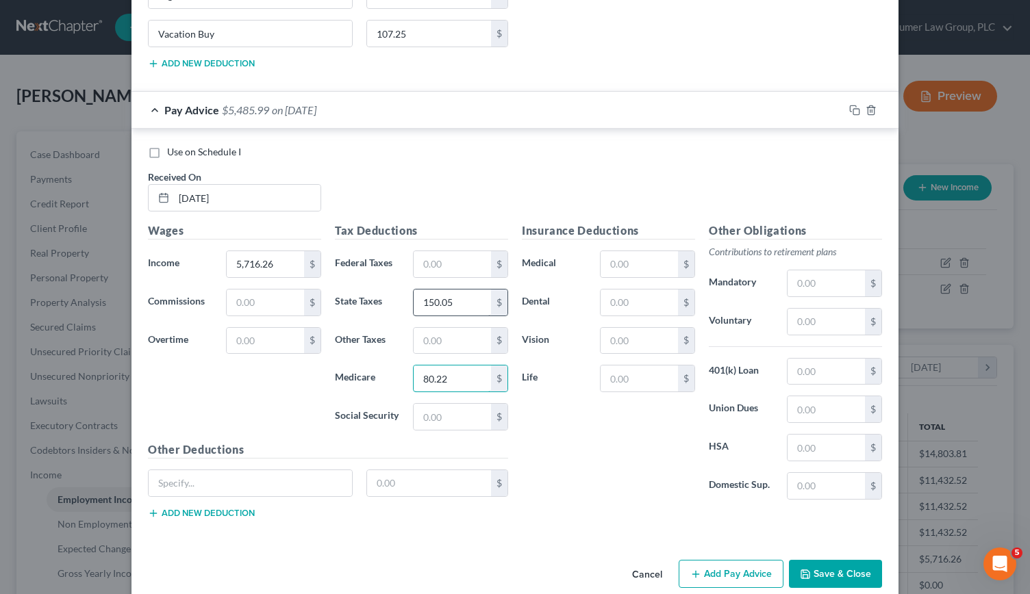
type input "80.22"
type input "343"
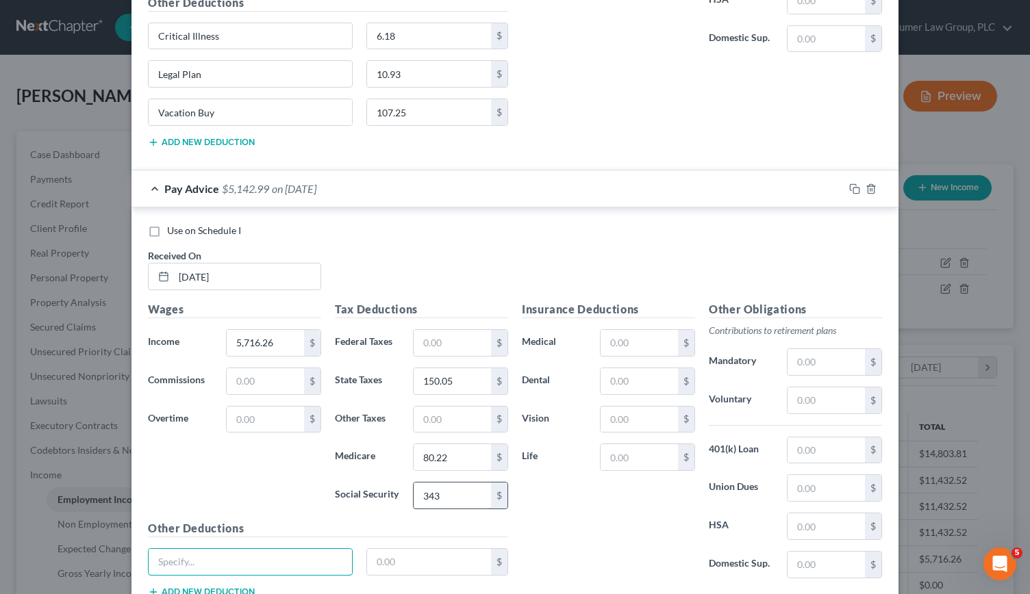
scroll to position [2193, 0]
type input "Critical Illness"
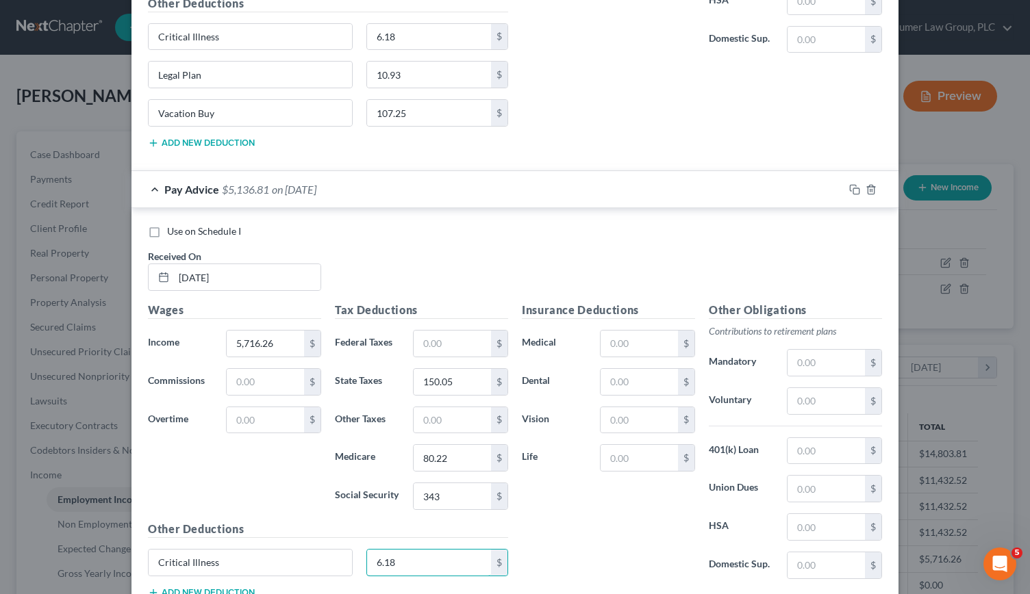
type input "6.18"
click at [214, 588] on button "Add new deduction" at bounding box center [201, 593] width 107 height 11
click at [162, 588] on input "text" at bounding box center [250, 601] width 203 height 26
type input "Legal Plan"
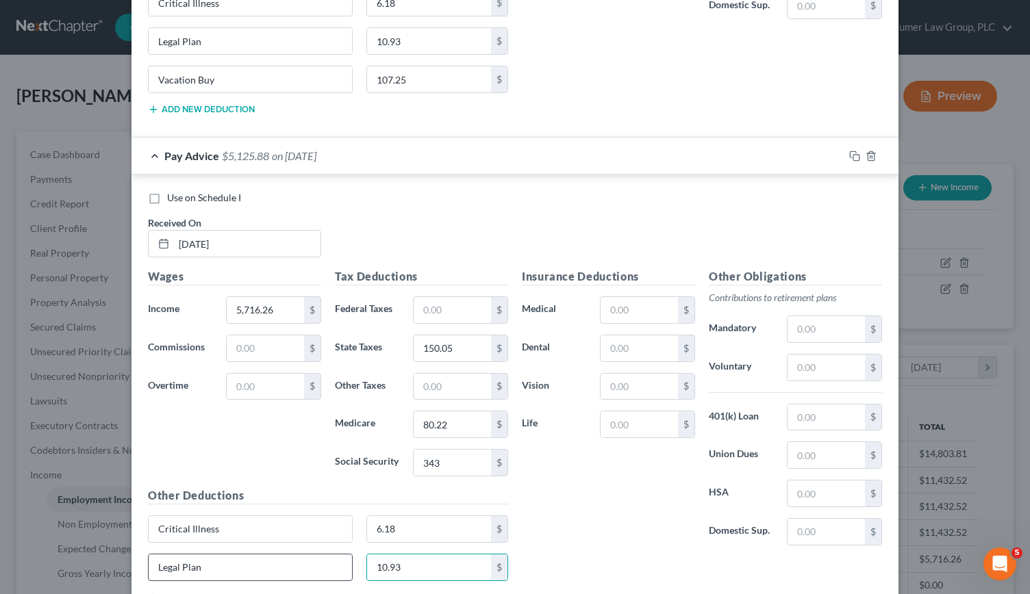
scroll to position [2240, 0]
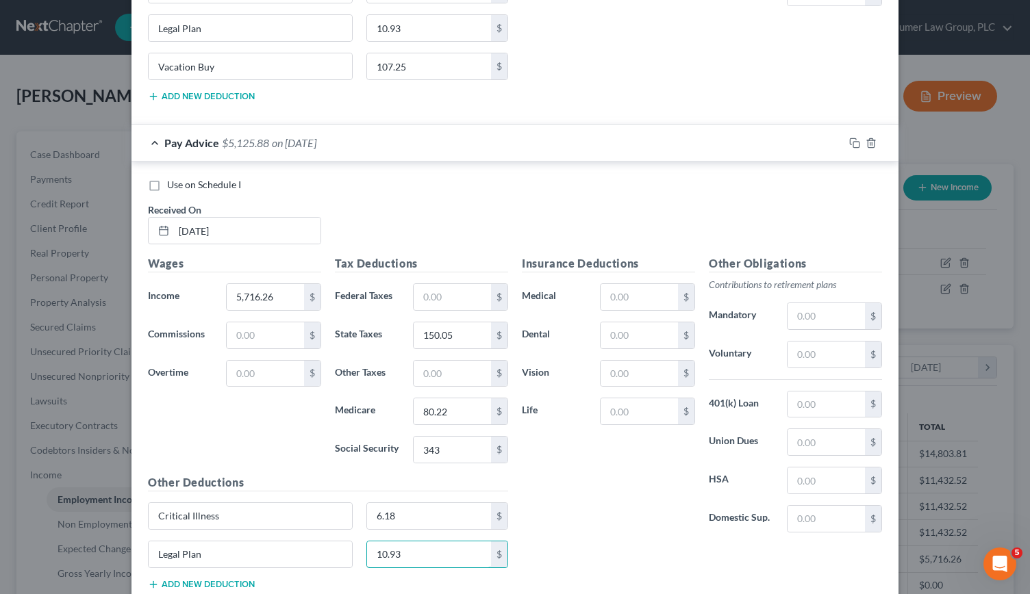
type input "10.93"
click at [167, 579] on button "Add new deduction" at bounding box center [201, 584] width 107 height 11
click at [167, 580] on input "text" at bounding box center [250, 593] width 203 height 26
type input "Vacation buy"
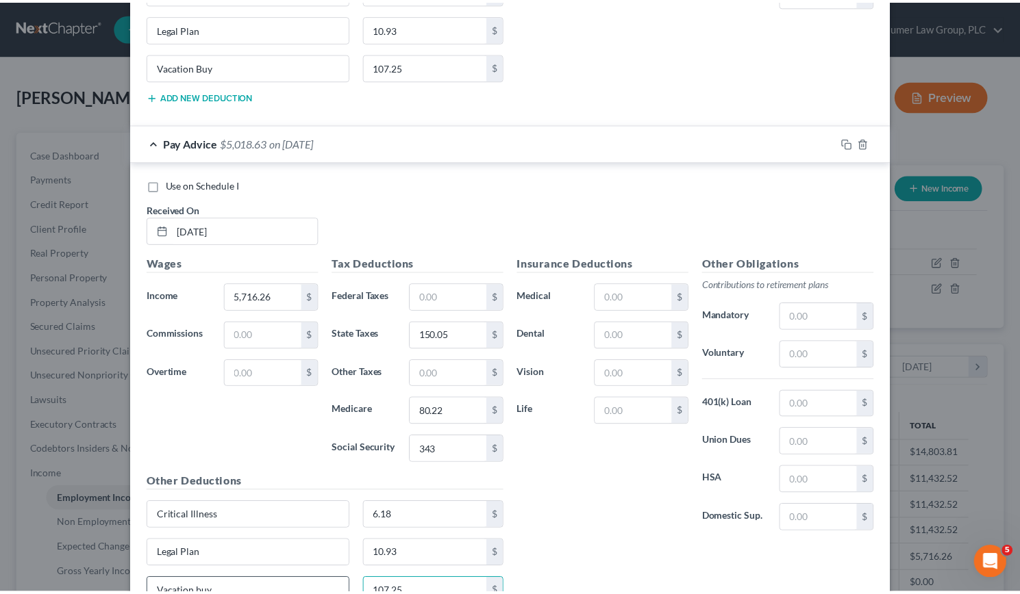
scroll to position [2348, 0]
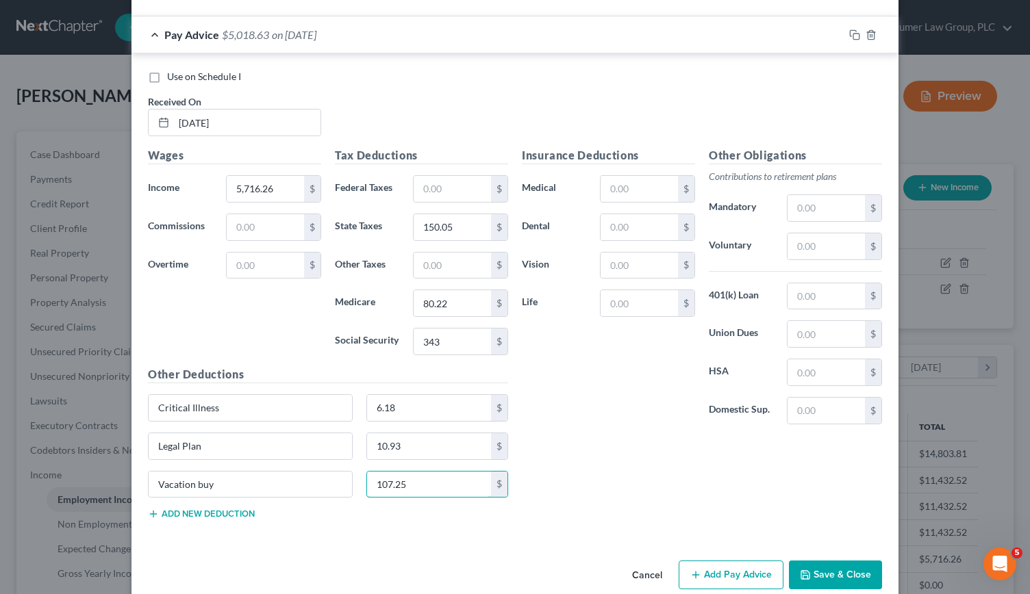
type input "107.25"
click at [821, 561] on button "Save & Close" at bounding box center [835, 575] width 93 height 29
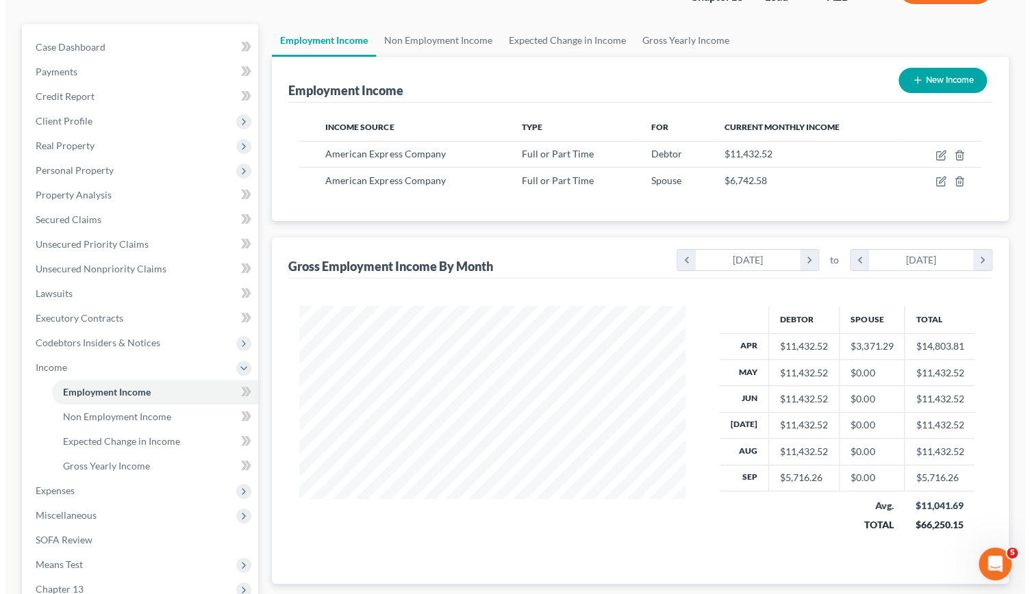
scroll to position [108, 0]
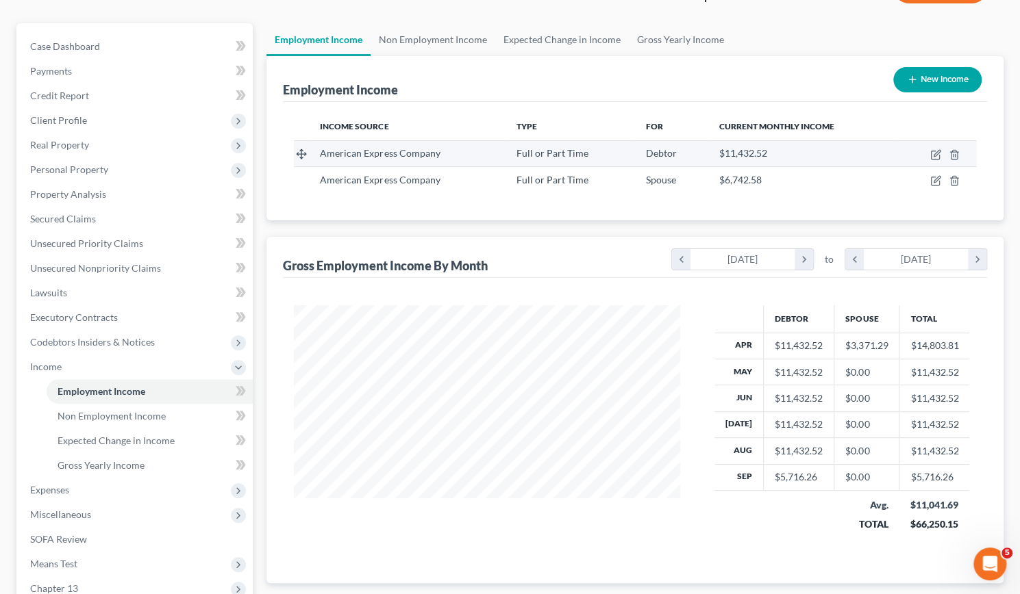
click at [941, 155] on td at bounding box center [936, 153] width 79 height 26
click at [936, 154] on icon "button" at bounding box center [937, 153] width 6 height 6
select select "0"
select select "3"
select select "1"
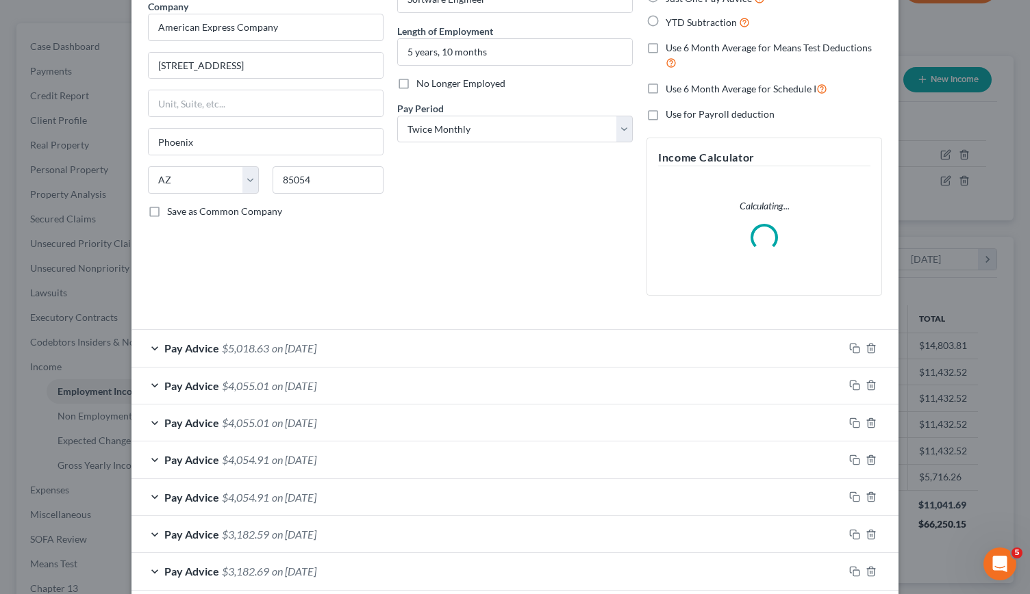
scroll to position [125, 0]
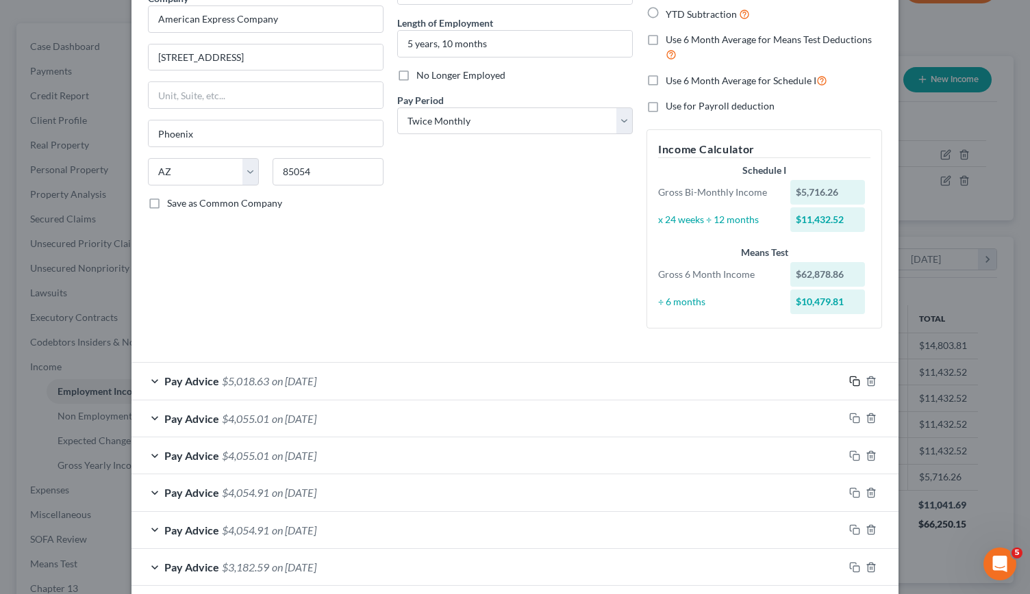
click at [850, 379] on icon "button" at bounding box center [853, 380] width 6 height 6
click at [849, 379] on icon "button" at bounding box center [854, 381] width 11 height 11
click at [844, 378] on div at bounding box center [871, 382] width 55 height 22
click at [314, 376] on span "on 09/30/2205" at bounding box center [294, 381] width 45 height 13
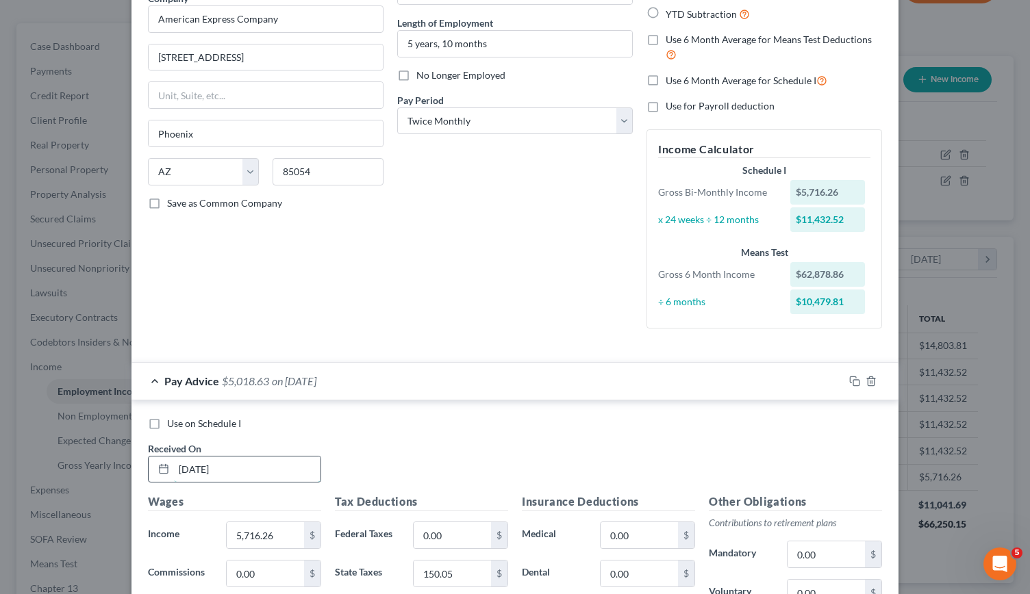
drag, startPoint x: 210, startPoint y: 468, endPoint x: 231, endPoint y: 467, distance: 21.2
click at [231, 467] on input "09/30/2205" at bounding box center [247, 470] width 147 height 26
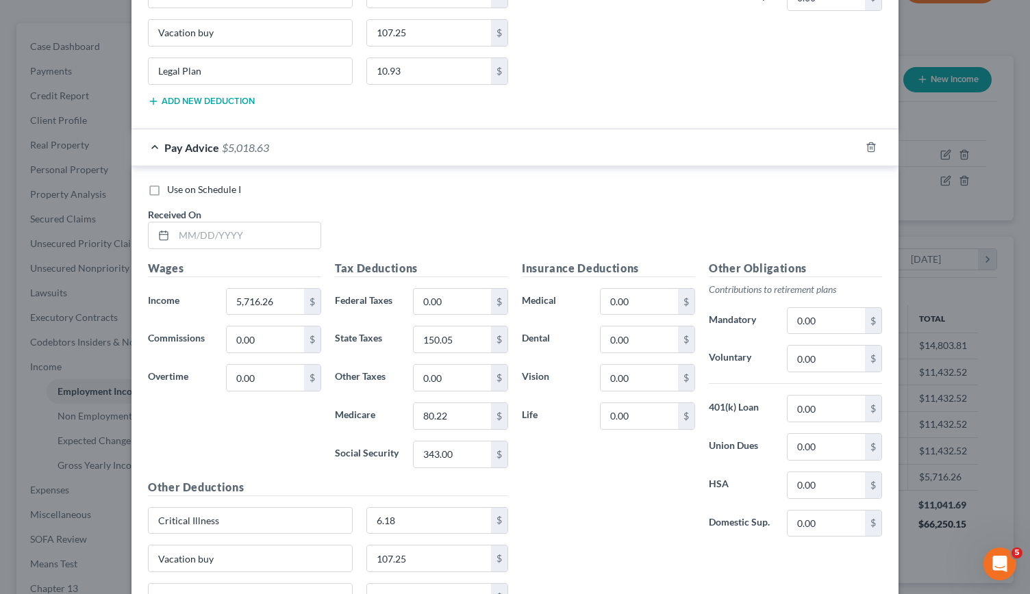
scroll to position [1938, 0]
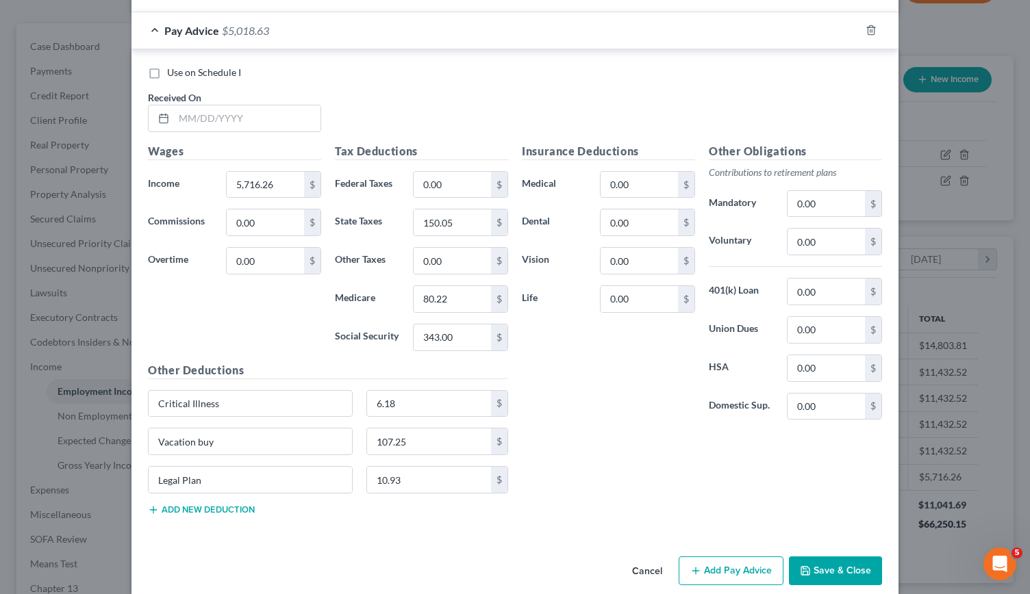
type input "09/30/2025"
click at [852, 557] on button "Save & Close" at bounding box center [835, 571] width 93 height 29
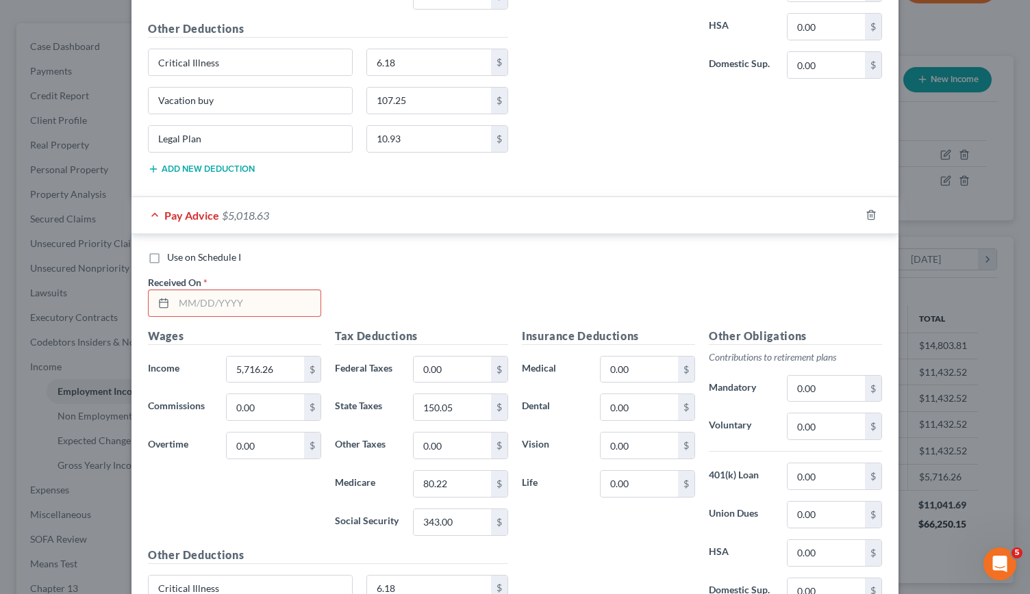
scroll to position [1737, 0]
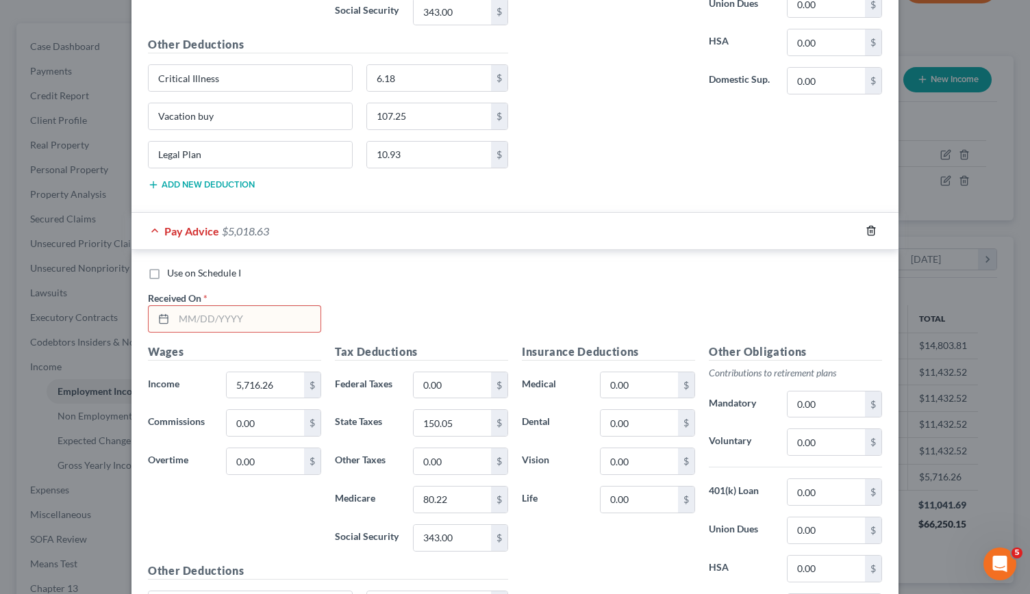
click at [868, 227] on icon "button" at bounding box center [871, 231] width 6 height 9
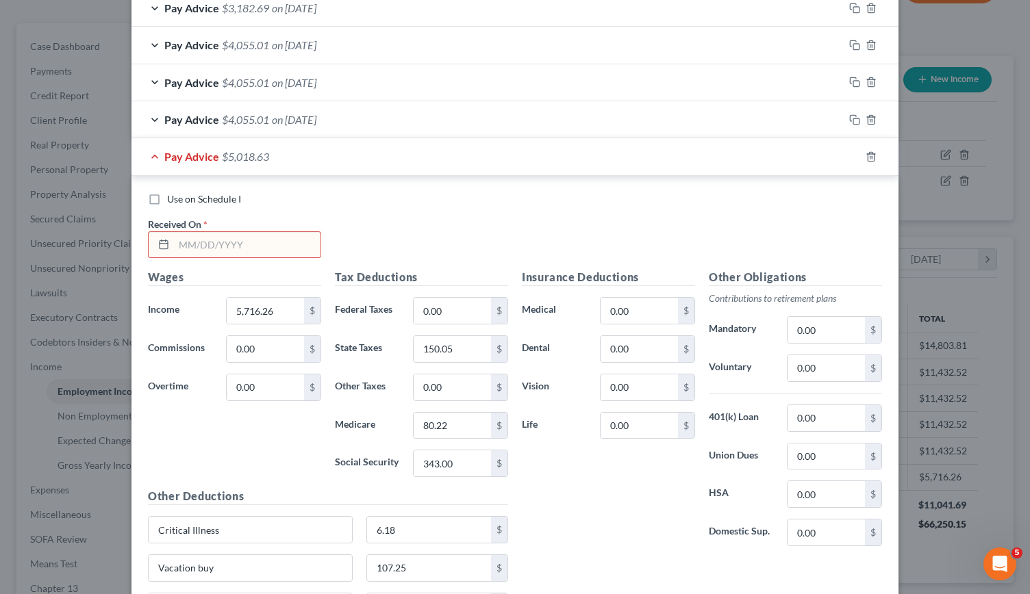
scroll to position [1284, 0]
click at [866, 153] on icon "button" at bounding box center [871, 158] width 11 height 11
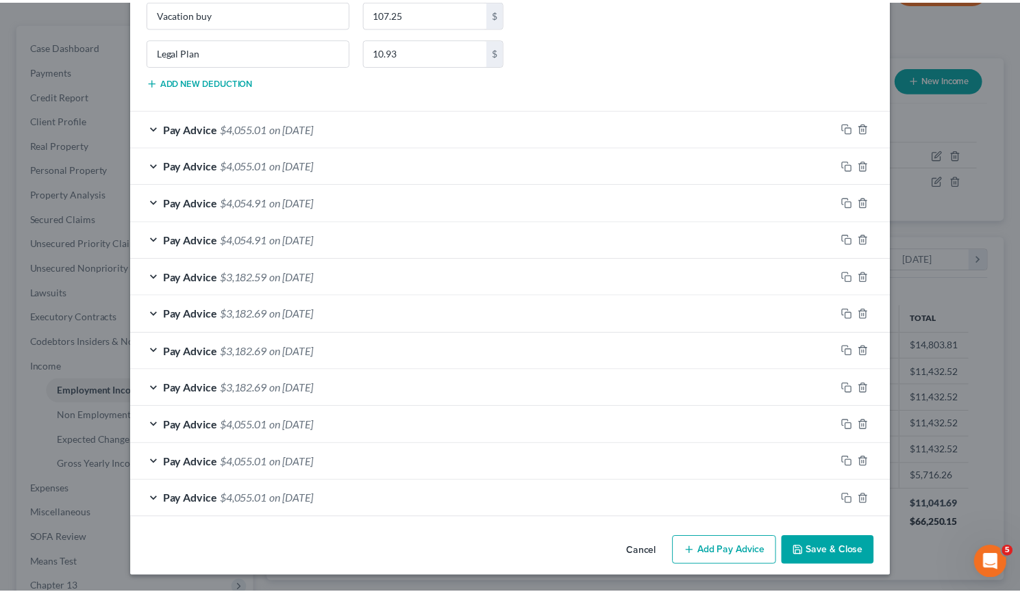
scroll to position [895, 0]
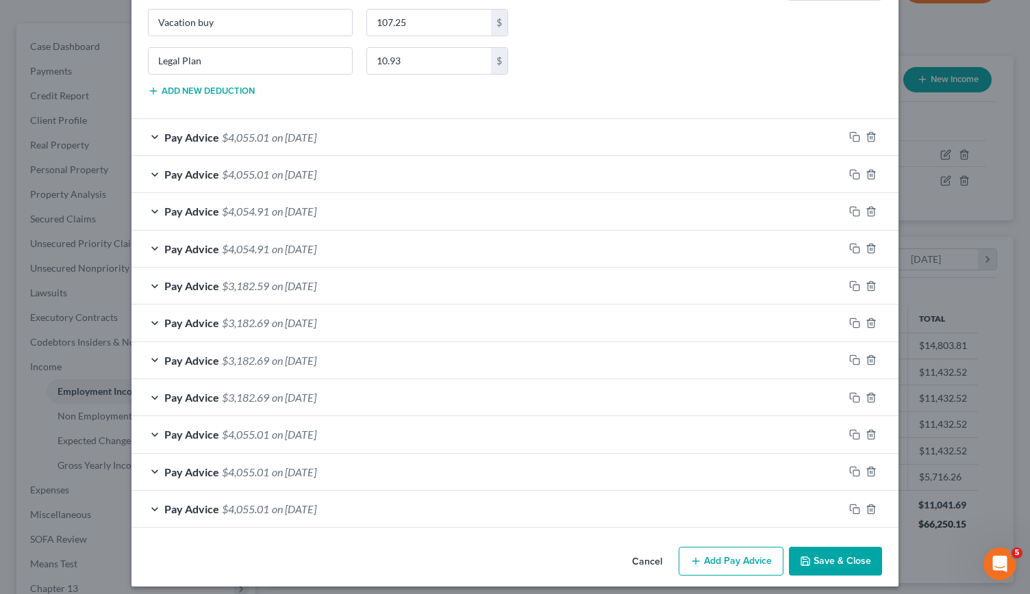
click at [831, 561] on button "Save & Close" at bounding box center [835, 561] width 93 height 29
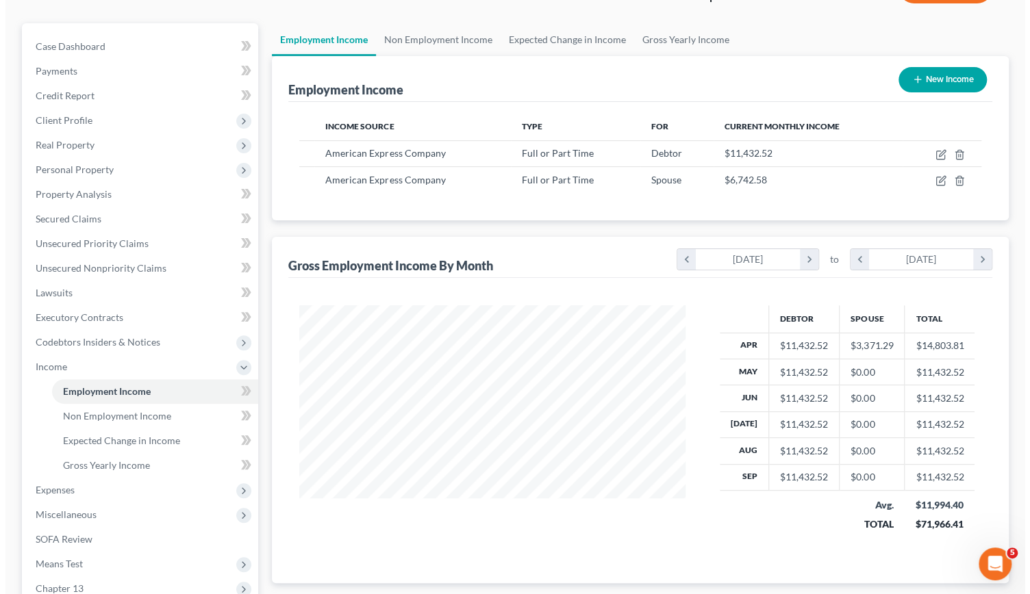
scroll to position [684664, 684494]
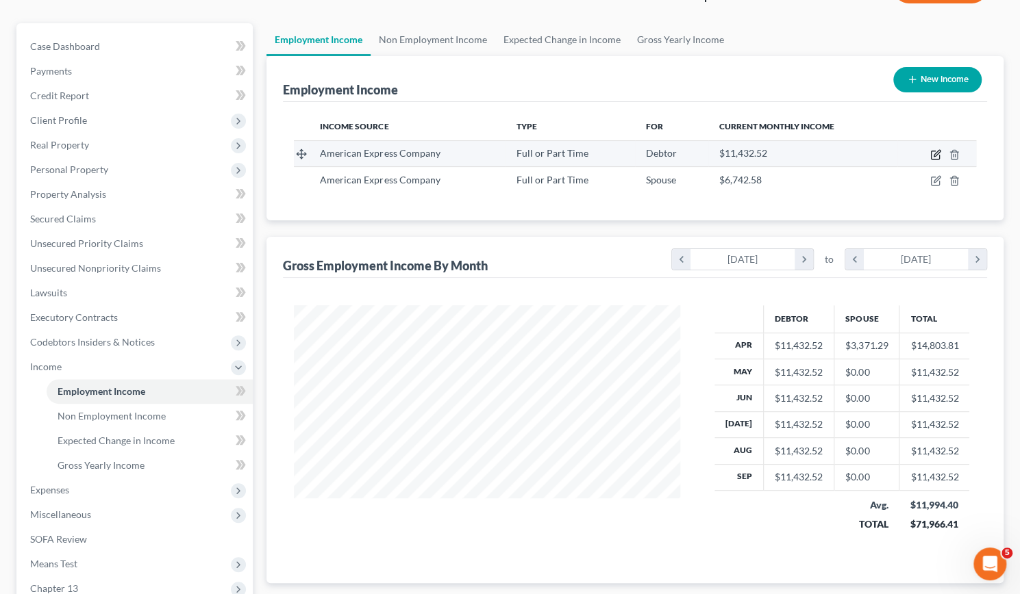
click at [936, 149] on icon "button" at bounding box center [935, 154] width 11 height 11
select select "0"
select select "3"
select select "1"
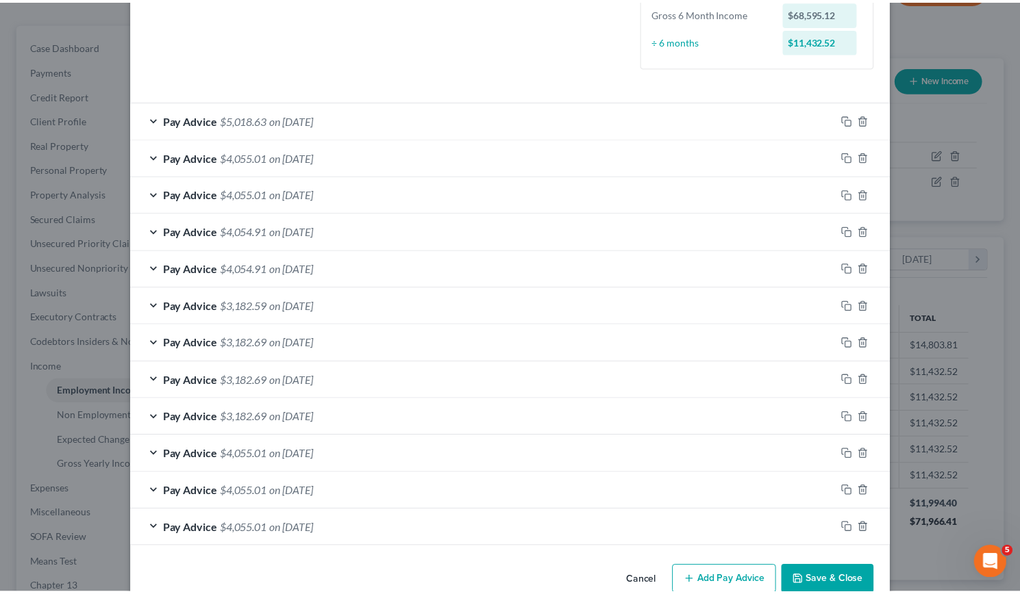
scroll to position [411, 0]
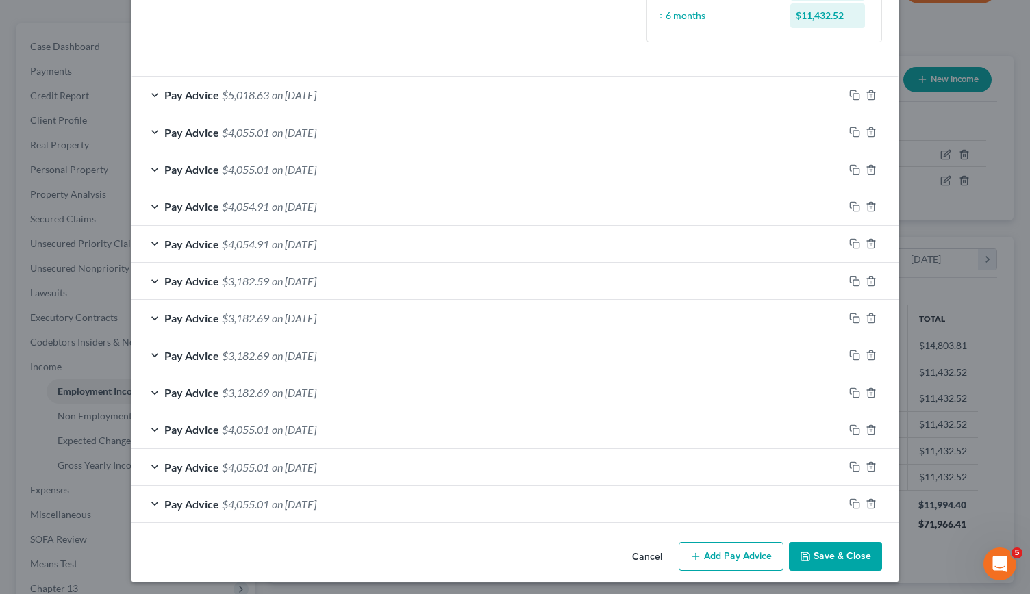
click at [823, 550] on button "Save & Close" at bounding box center [835, 556] width 93 height 29
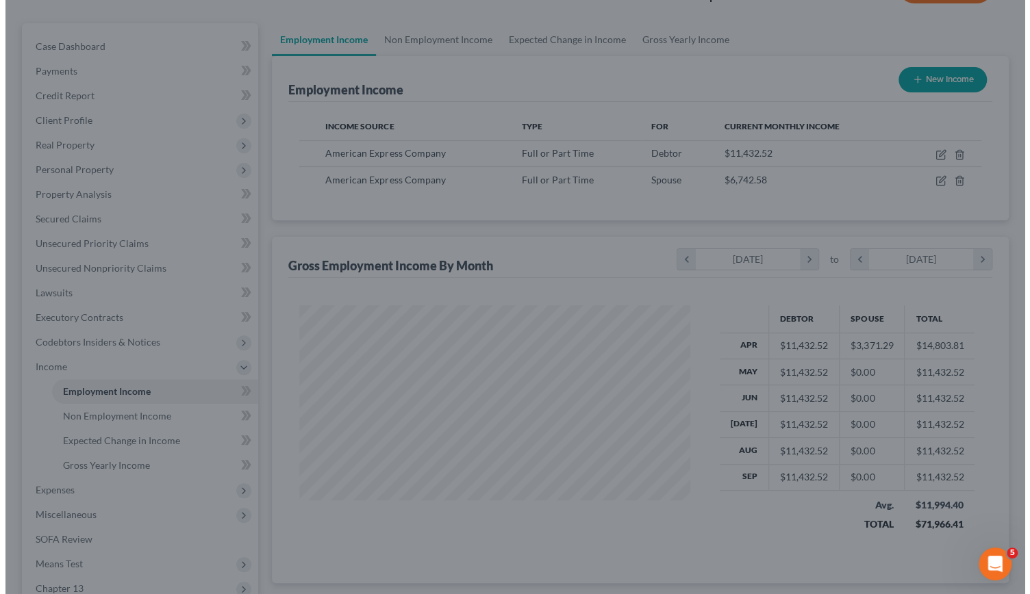
scroll to position [684664, 684494]
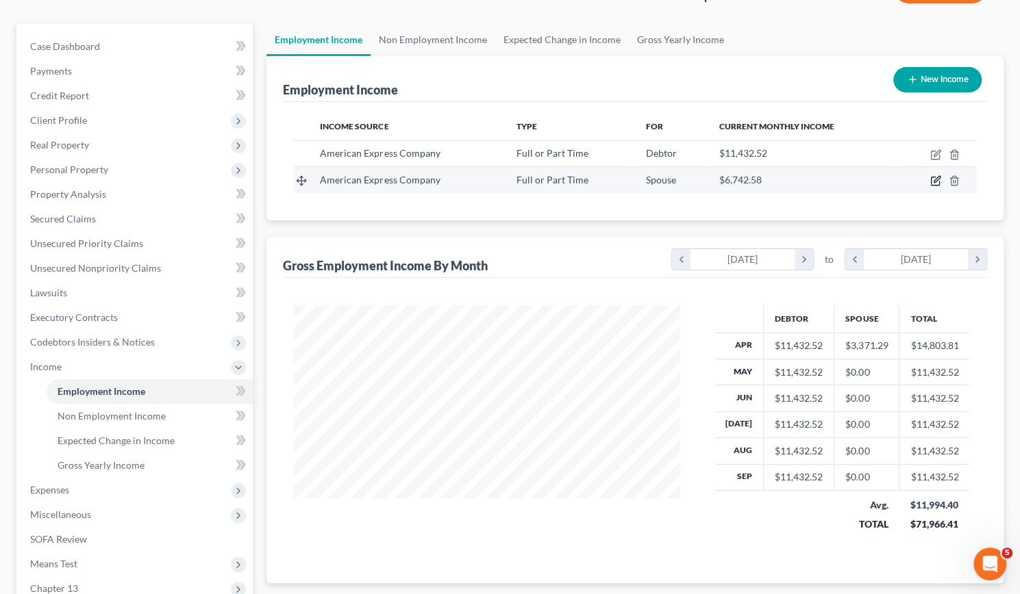
click at [936, 180] on icon "button" at bounding box center [935, 180] width 11 height 11
select select "0"
select select "3"
select select "1"
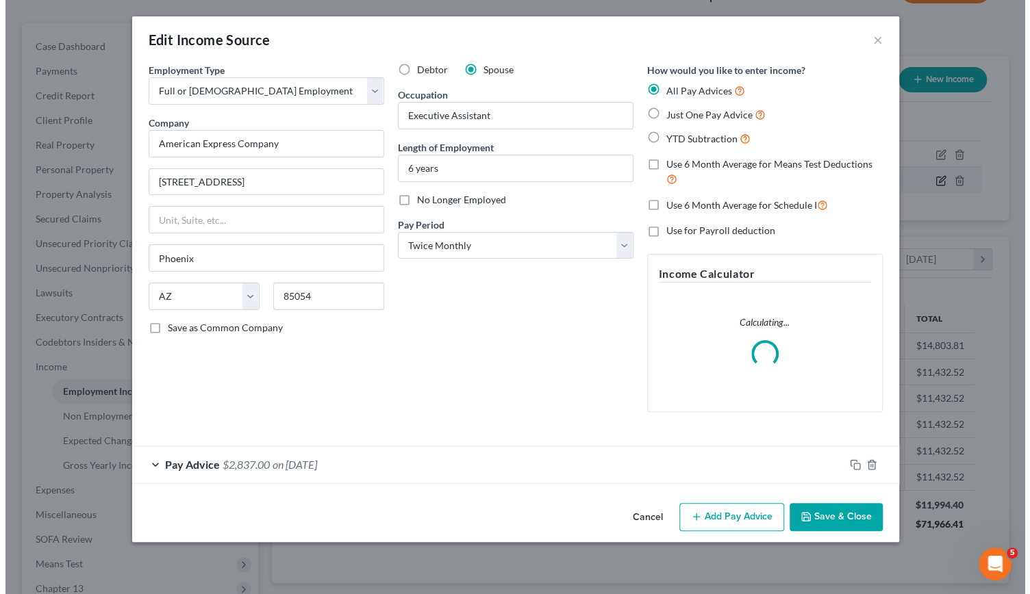
scroll to position [244, 418]
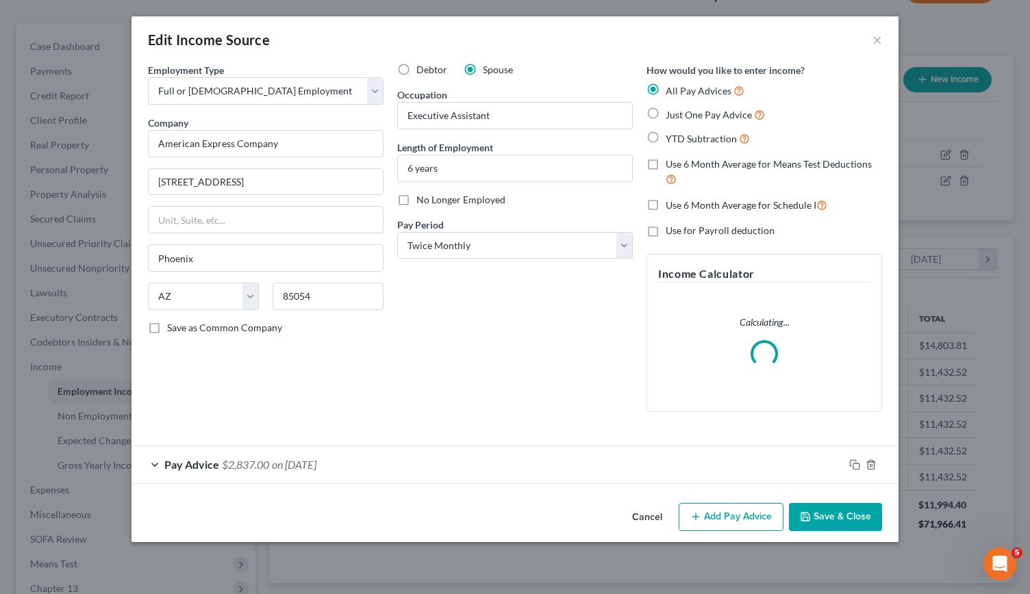
click at [298, 464] on span "on 04/15/2025" at bounding box center [294, 464] width 45 height 13
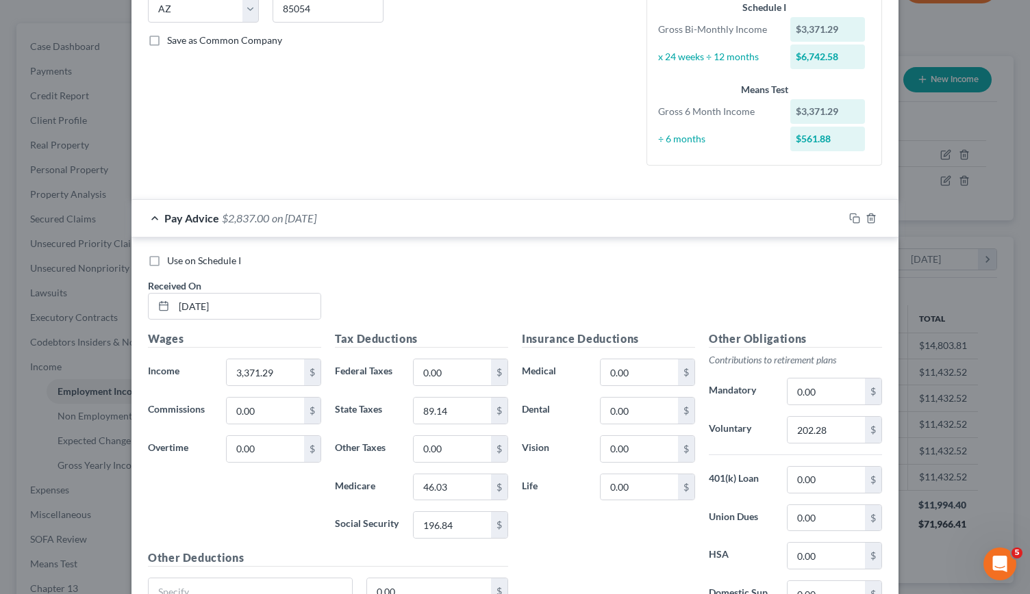
scroll to position [412, 0]
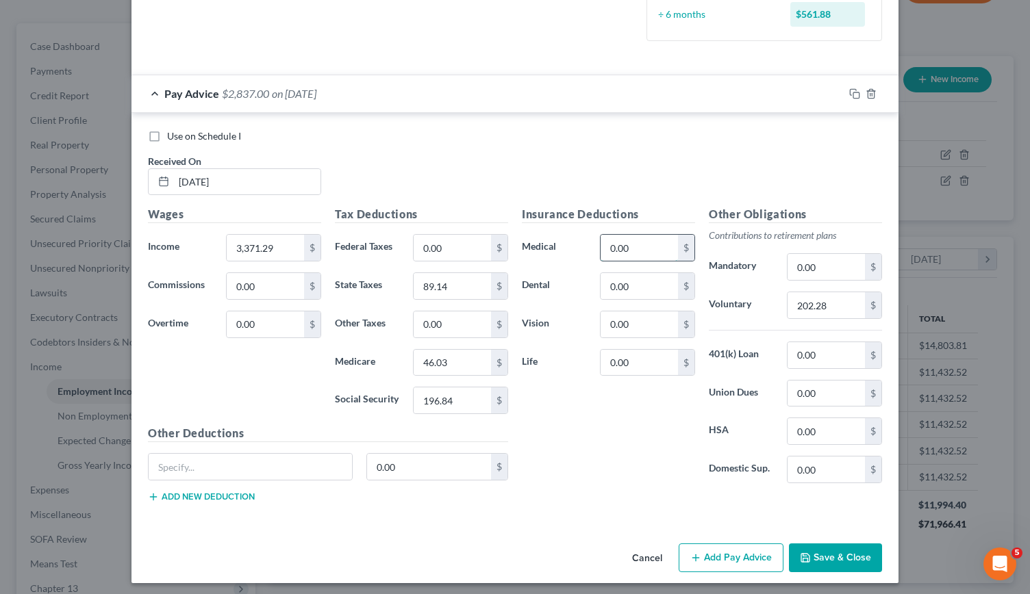
click at [610, 240] on input "0.00" at bounding box center [639, 248] width 77 height 26
click at [868, 88] on icon "button" at bounding box center [871, 93] width 11 height 11
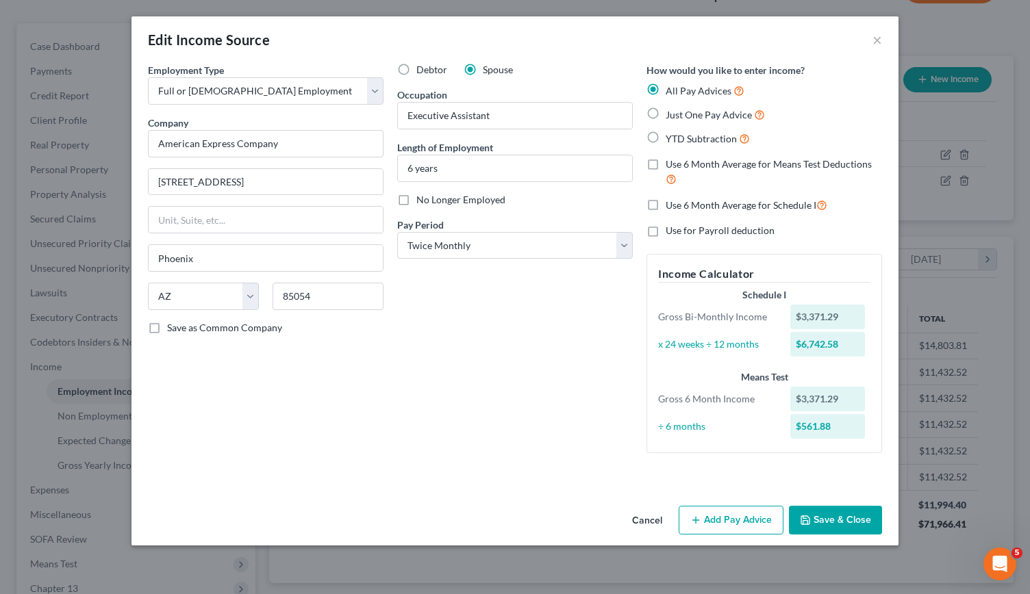
scroll to position [0, 0]
click at [717, 522] on button "Add Pay Advice" at bounding box center [731, 520] width 105 height 29
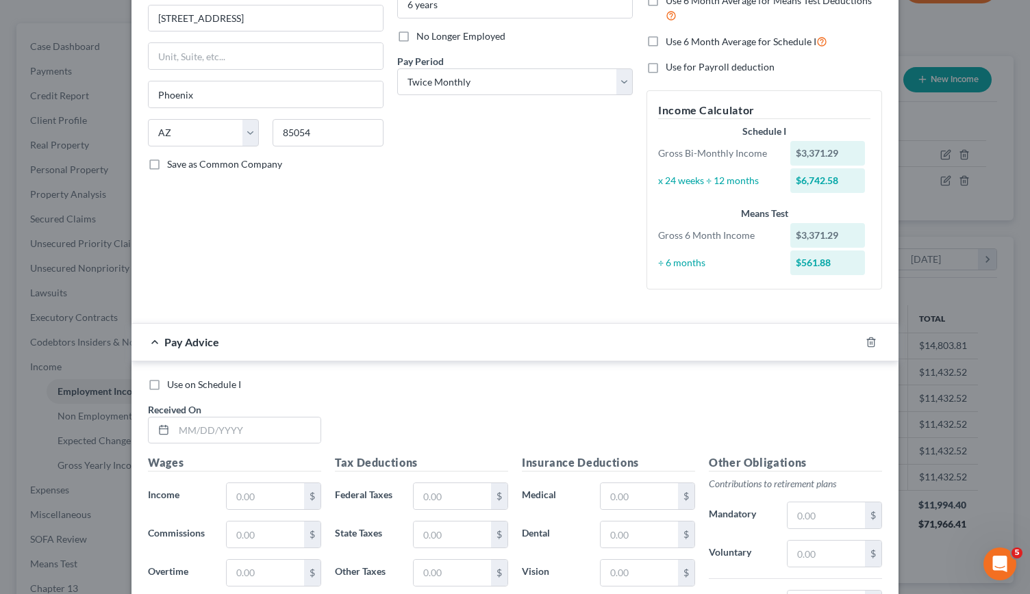
scroll to position [174, 0]
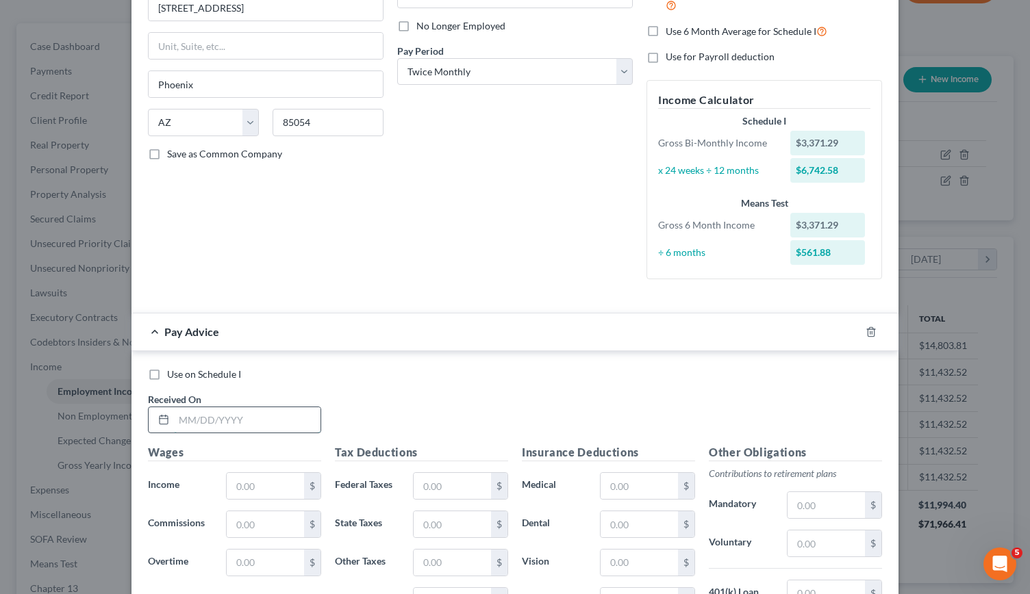
click at [205, 416] on input "text" at bounding box center [247, 421] width 147 height 26
type input "04/15/2025"
click at [236, 481] on input "text" at bounding box center [265, 486] width 77 height 26
type input "3,371.29"
click at [453, 491] on input "text" at bounding box center [452, 486] width 77 height 26
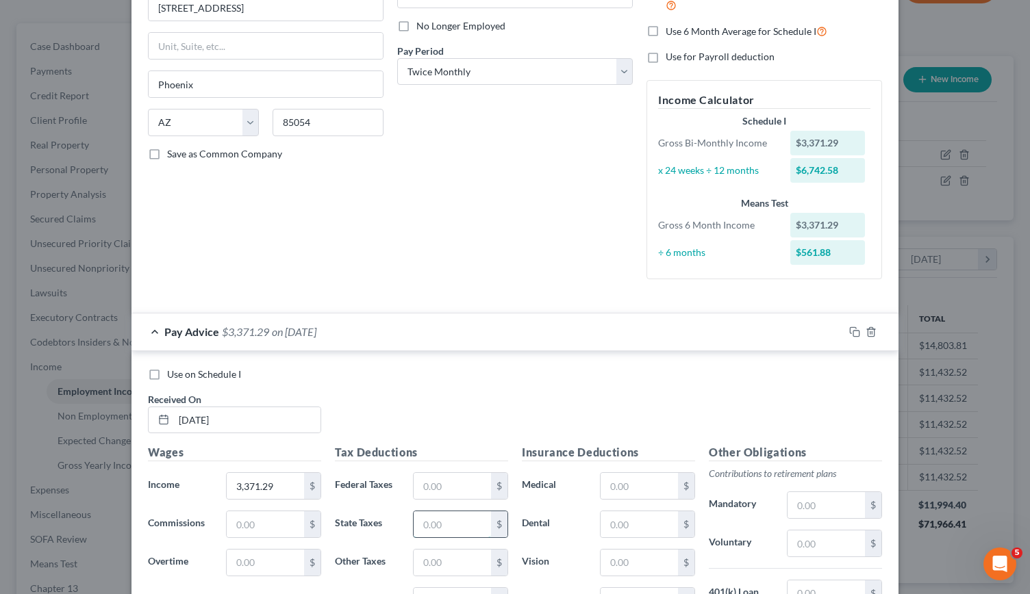
click at [438, 525] on input "text" at bounding box center [452, 525] width 77 height 26
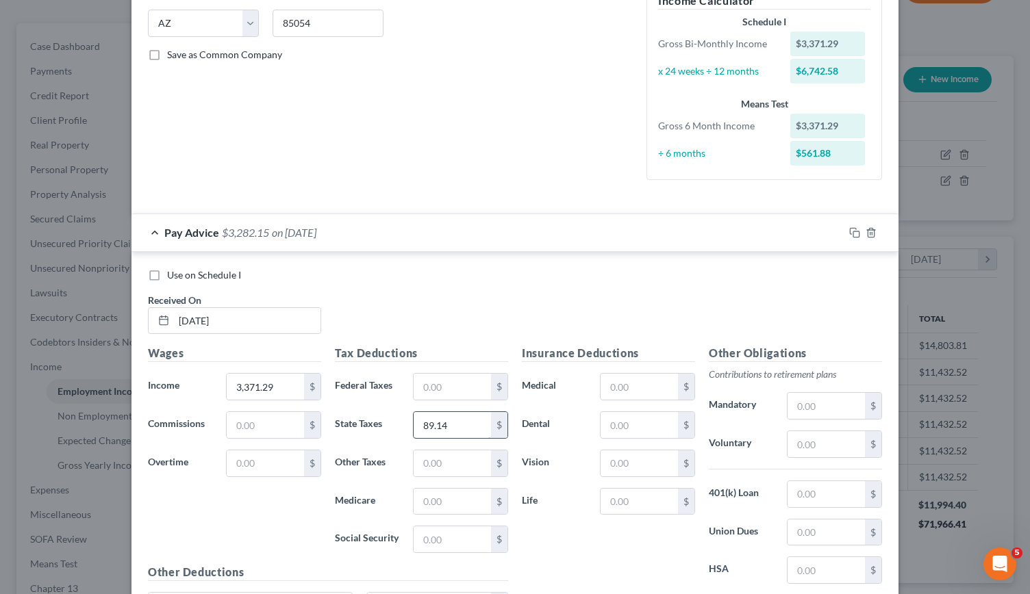
scroll to position [282, 0]
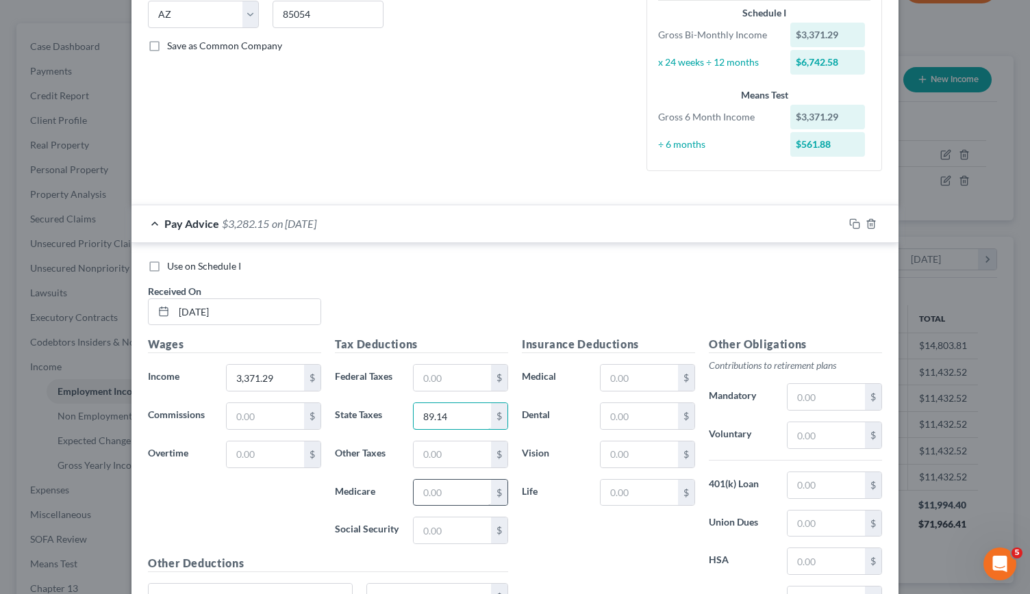
type input "89.14"
click at [427, 487] on input "text" at bounding box center [452, 493] width 77 height 26
type input "46.03"
click at [421, 525] on input "text" at bounding box center [452, 531] width 77 height 26
type input "196.84"
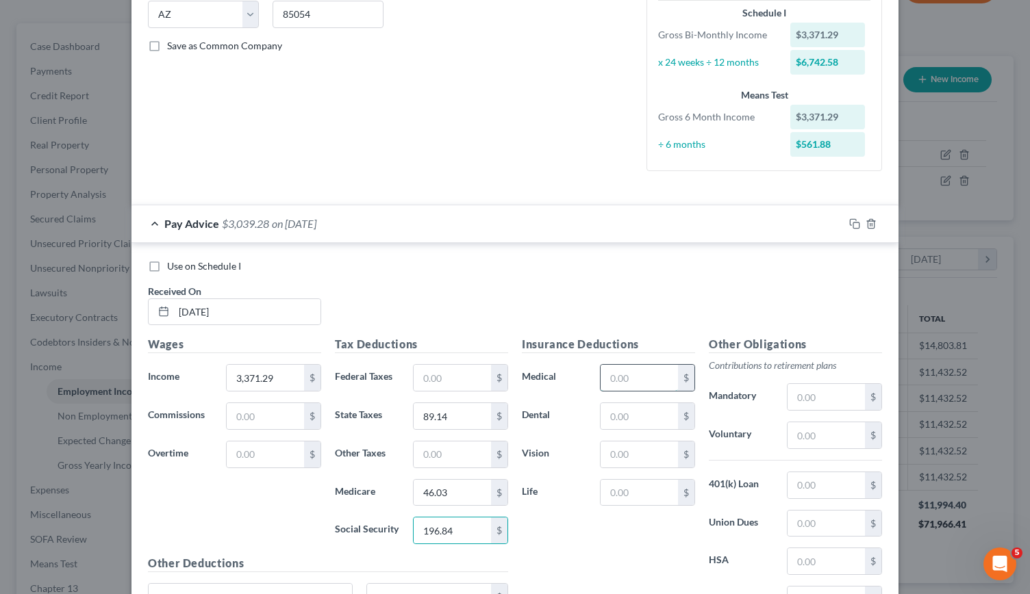
click at [601, 376] on input "text" at bounding box center [639, 378] width 77 height 26
type input "111.55"
click at [630, 410] on input "text" at bounding box center [639, 416] width 77 height 26
click at [616, 451] on input "text" at bounding box center [639, 455] width 77 height 26
type input "7.33"
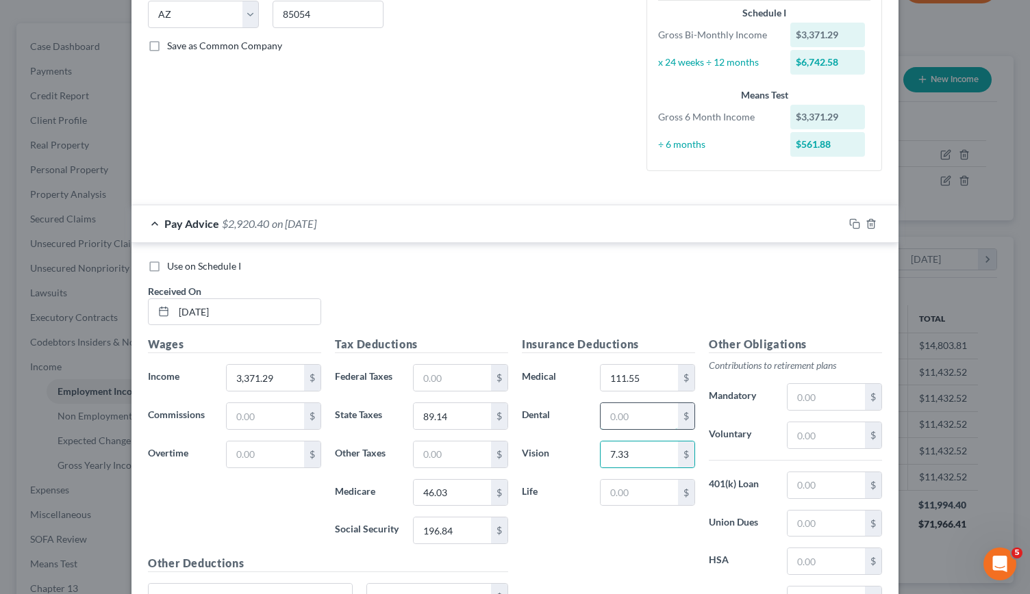
click at [611, 414] on input "text" at bounding box center [639, 416] width 77 height 26
type input "18.71"
click at [626, 501] on input "text" at bounding box center [639, 493] width 77 height 26
click at [815, 438] on input "text" at bounding box center [826, 436] width 77 height 26
type input "202.28"
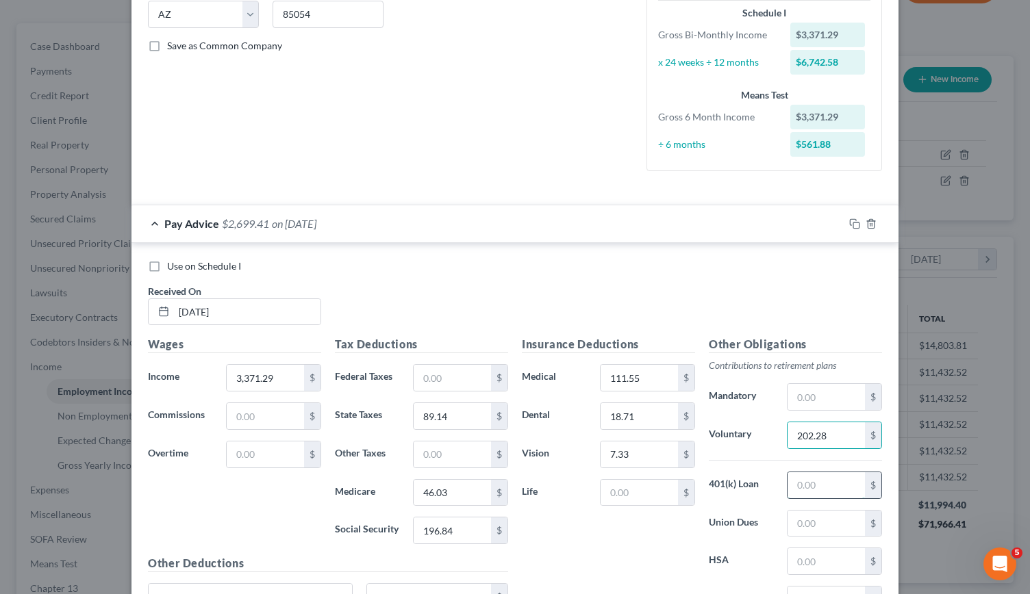
click at [812, 485] on input "text" at bounding box center [826, 486] width 77 height 26
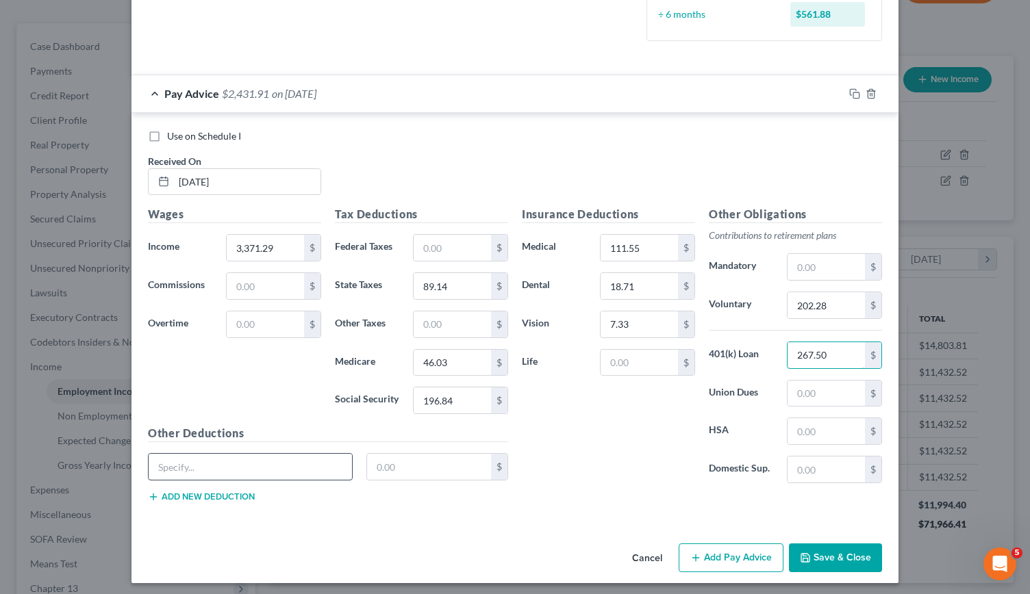
type input "267.50"
click at [248, 455] on input "text" at bounding box center [250, 467] width 203 height 26
type input "Critical Illness"
type input "5.86"
click at [207, 501] on div "Other Deductions Critical Illness 5.86 $ Add new deduction" at bounding box center [328, 469] width 374 height 88
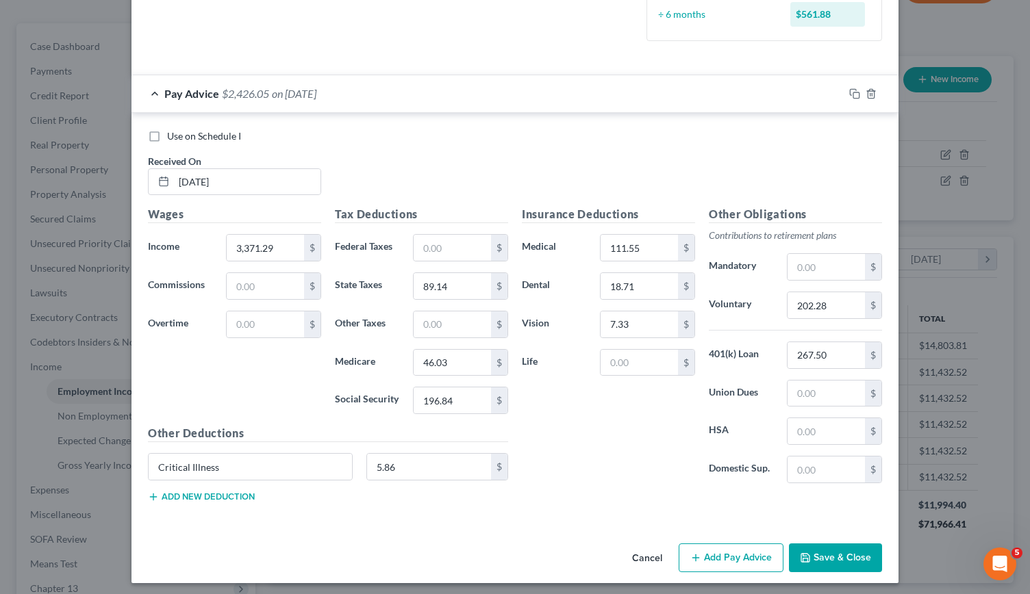
click at [203, 492] on button "Add new deduction" at bounding box center [201, 497] width 107 height 11
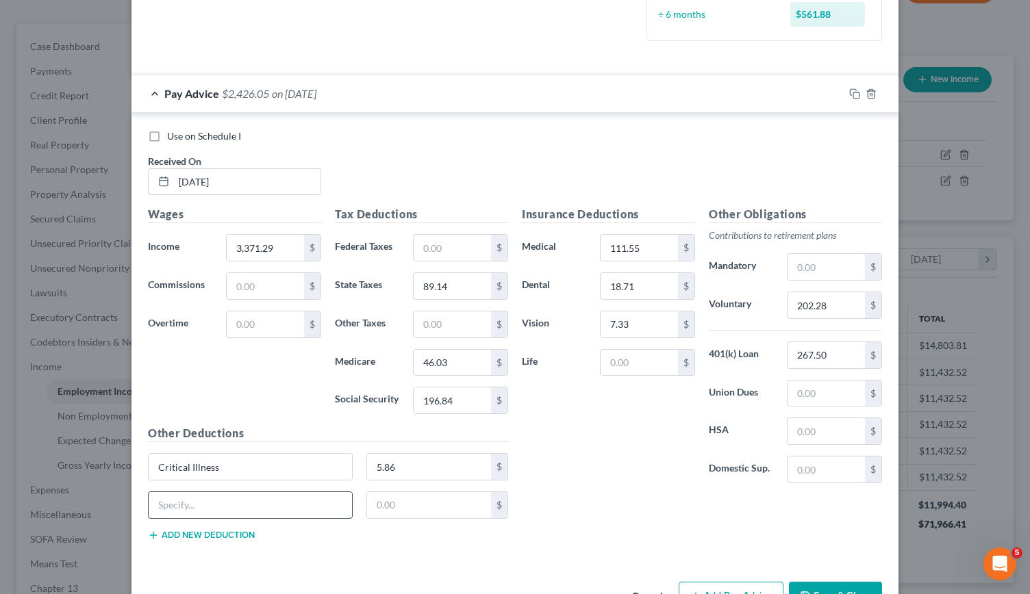
click at [191, 497] on input "text" at bounding box center [250, 505] width 203 height 26
type input "Vacation Buy"
type input "6"
type input "59.67"
click at [178, 530] on button "Add new deduction" at bounding box center [201, 535] width 107 height 11
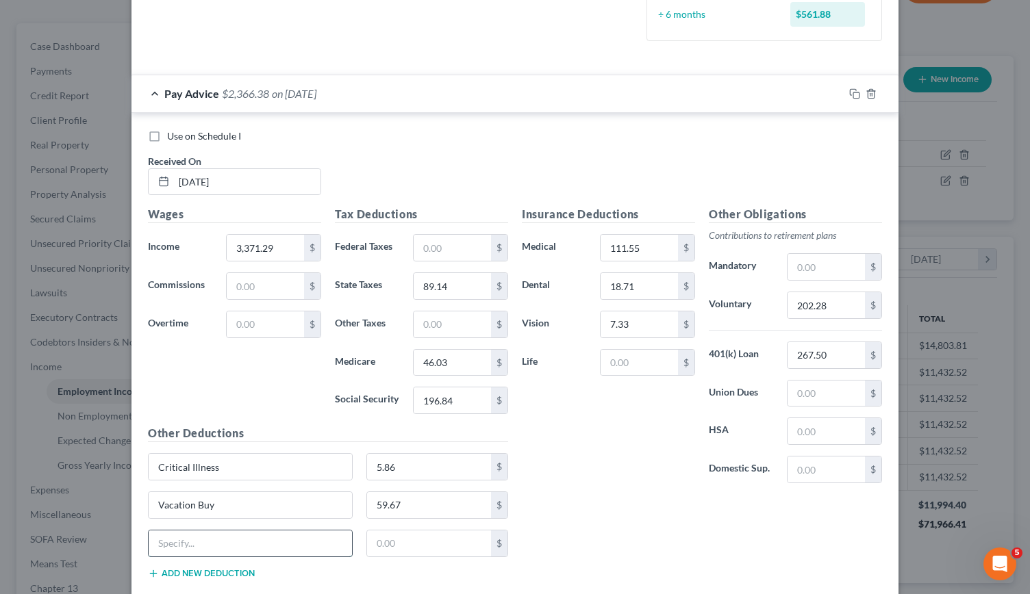
click at [175, 532] on input "text" at bounding box center [250, 544] width 203 height 26
type input "AD&D"
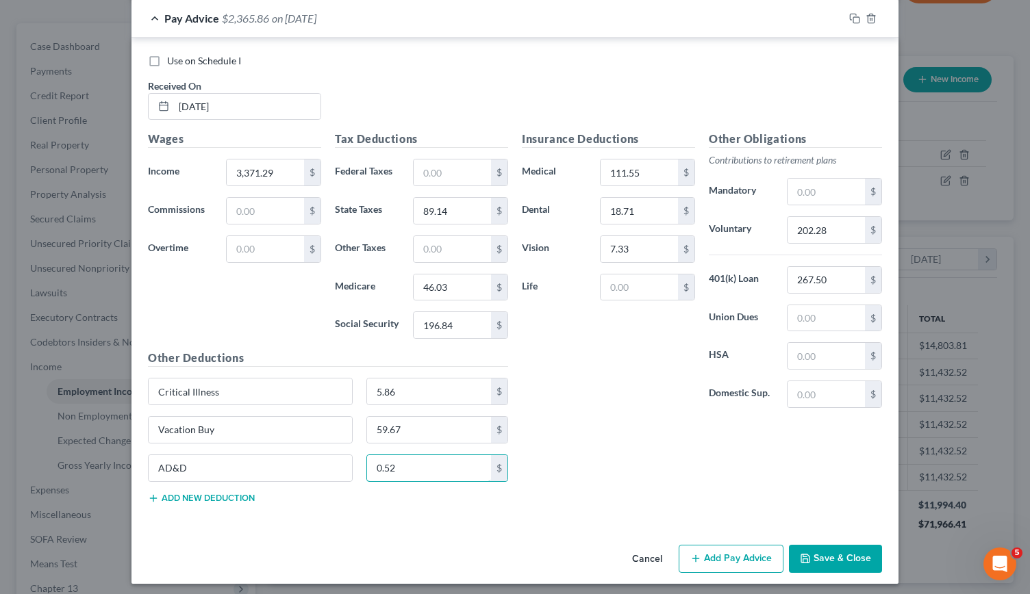
type input "0.52"
click at [690, 553] on icon "button" at bounding box center [695, 558] width 11 height 11
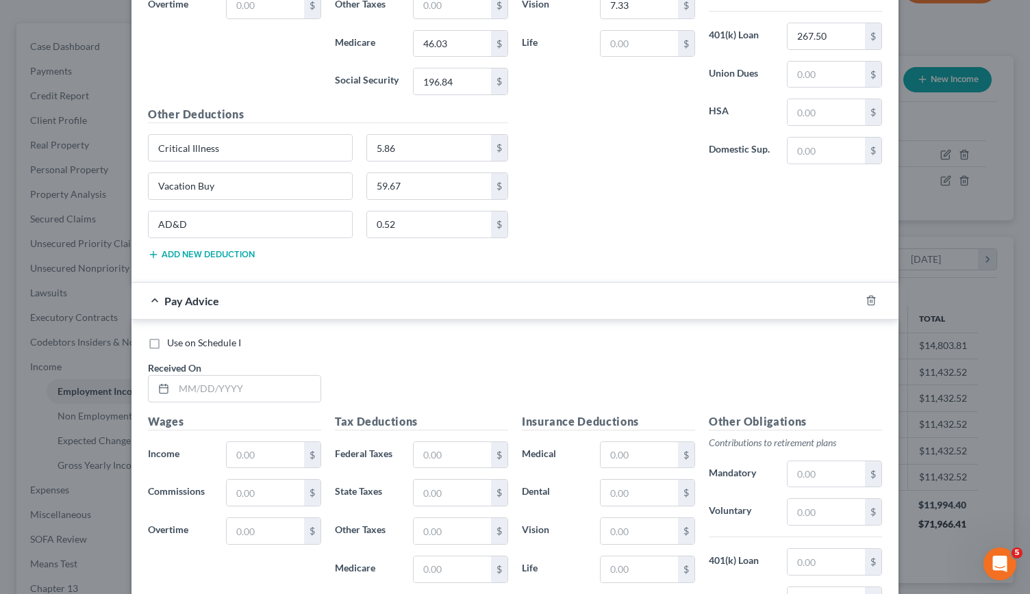
scroll to position [762, 0]
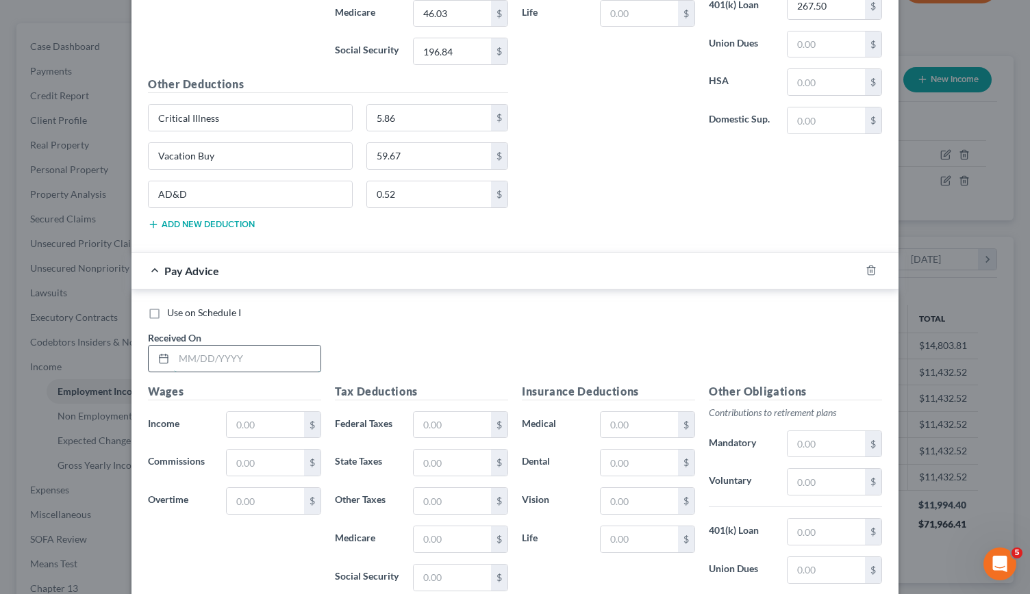
click at [181, 351] on input "text" at bounding box center [247, 359] width 147 height 26
type input "04/30/2025"
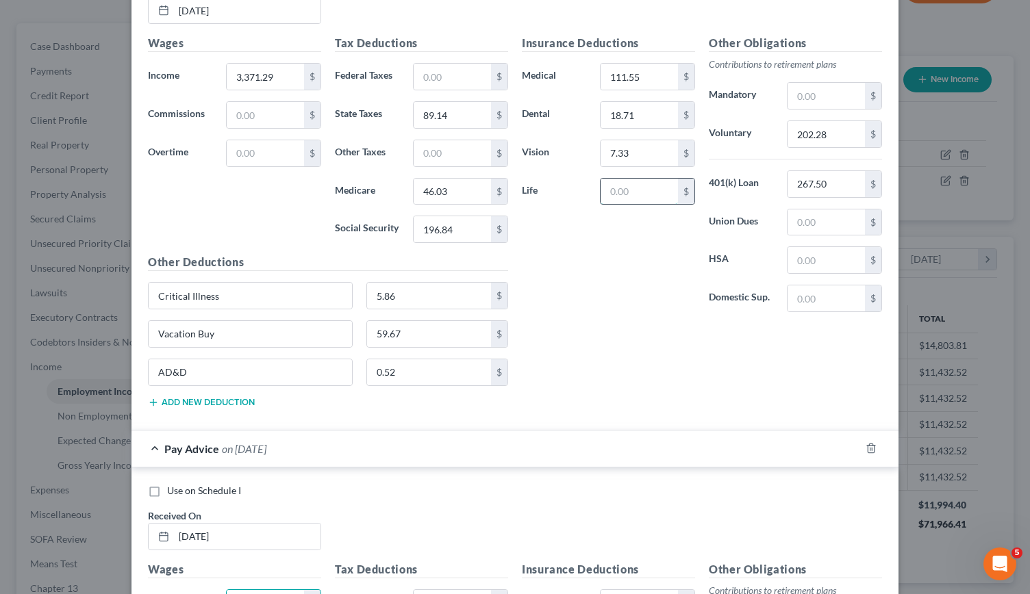
click at [616, 190] on input "text" at bounding box center [639, 192] width 77 height 26
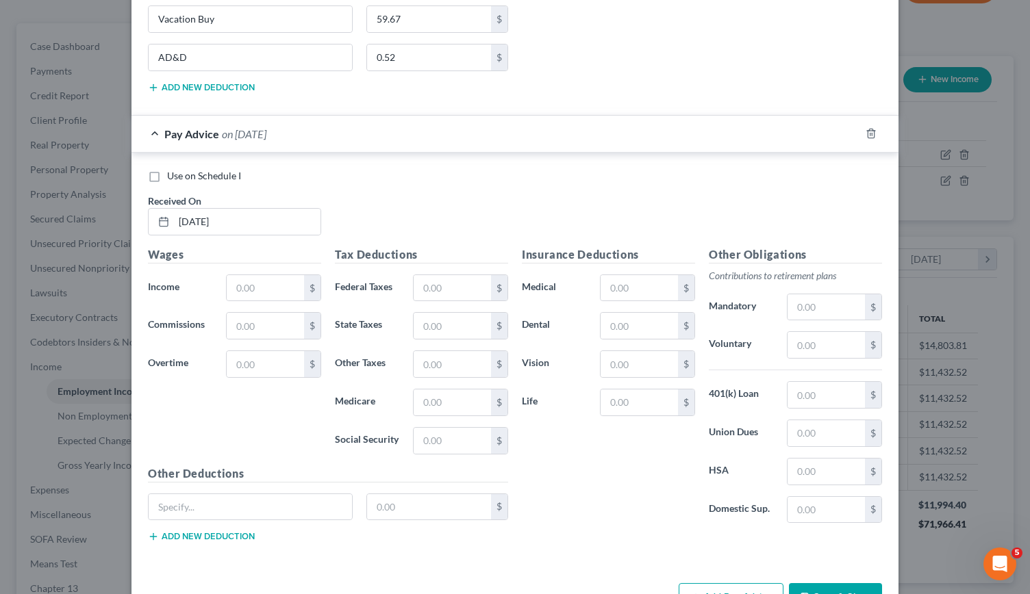
scroll to position [897, 0]
type input "1.35"
click at [241, 279] on input "text" at bounding box center [265, 290] width 77 height 26
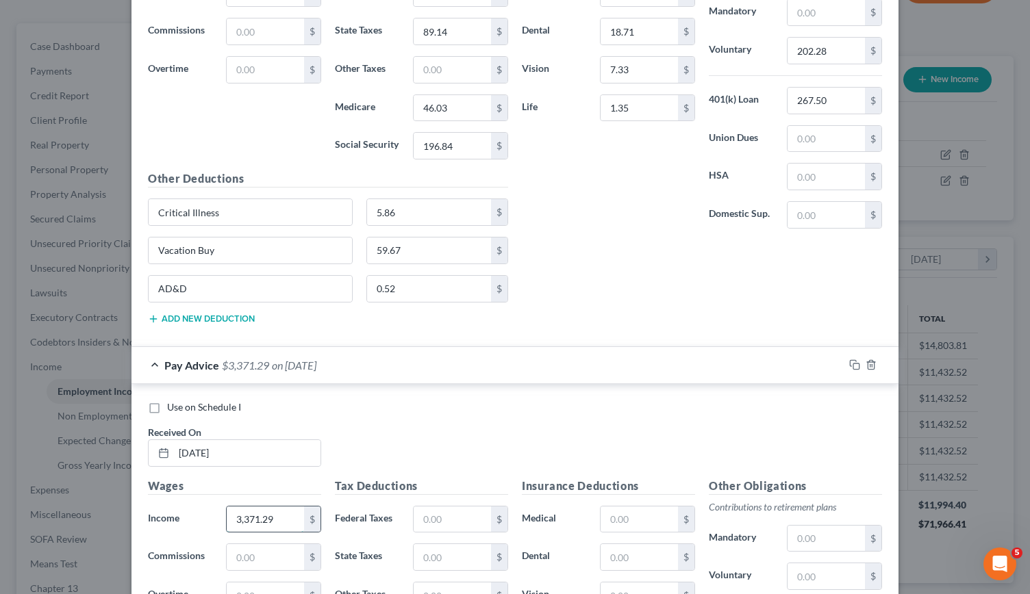
scroll to position [668, 0]
type input "3,371.29"
click at [434, 553] on input "text" at bounding box center [452, 556] width 77 height 26
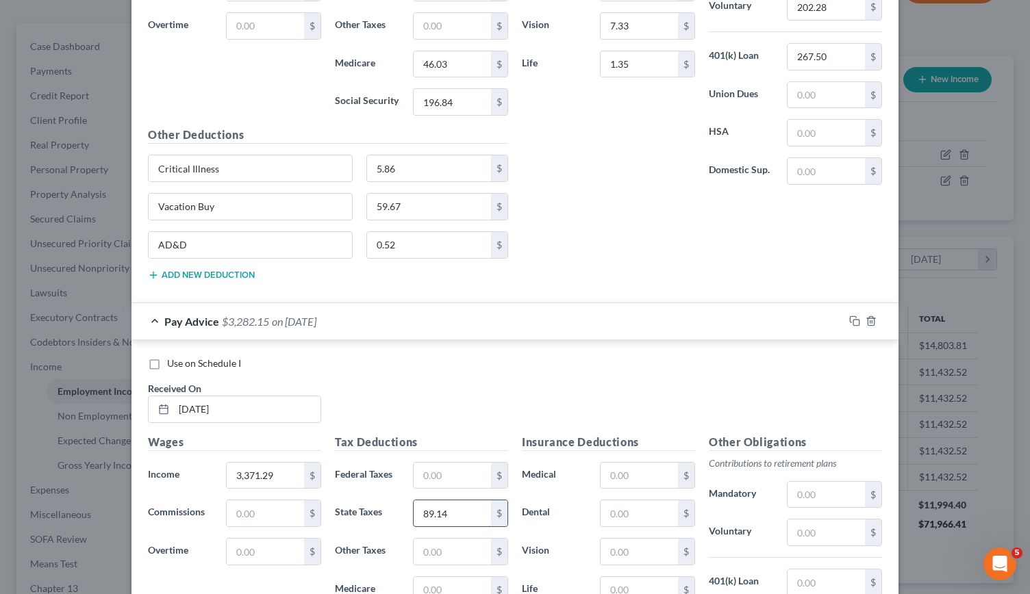
scroll to position [714, 0]
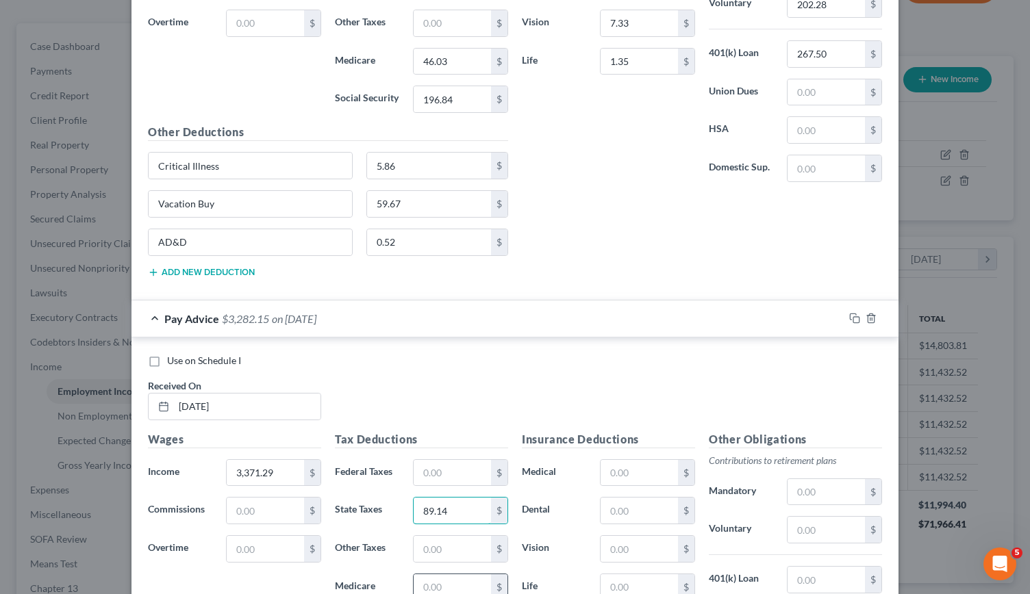
type input "89.14"
click at [442, 575] on input "text" at bounding box center [452, 588] width 77 height 26
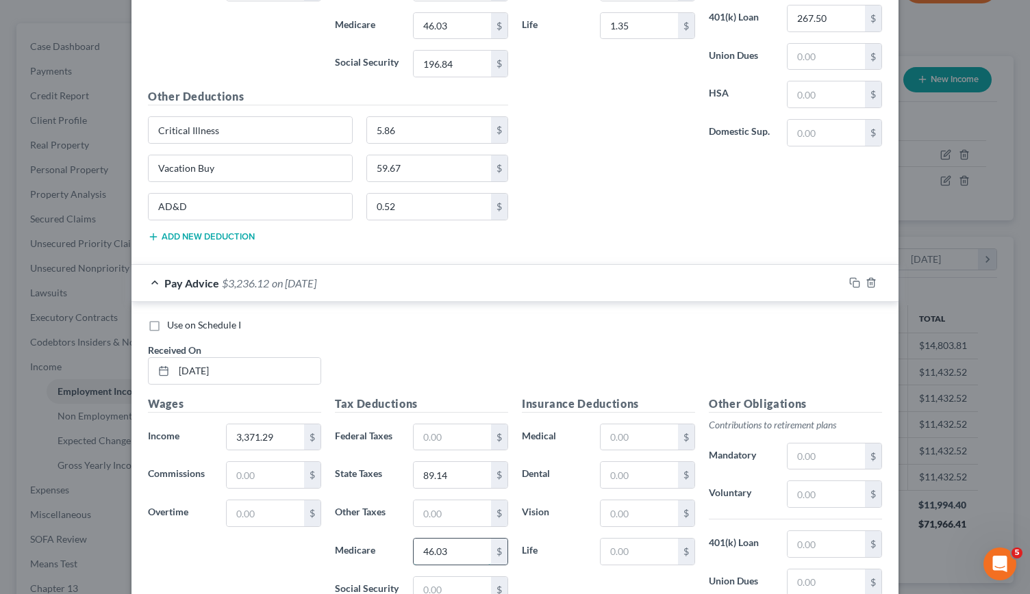
scroll to position [751, 0]
type input "46.03"
click at [427, 583] on input "text" at bounding box center [452, 589] width 77 height 26
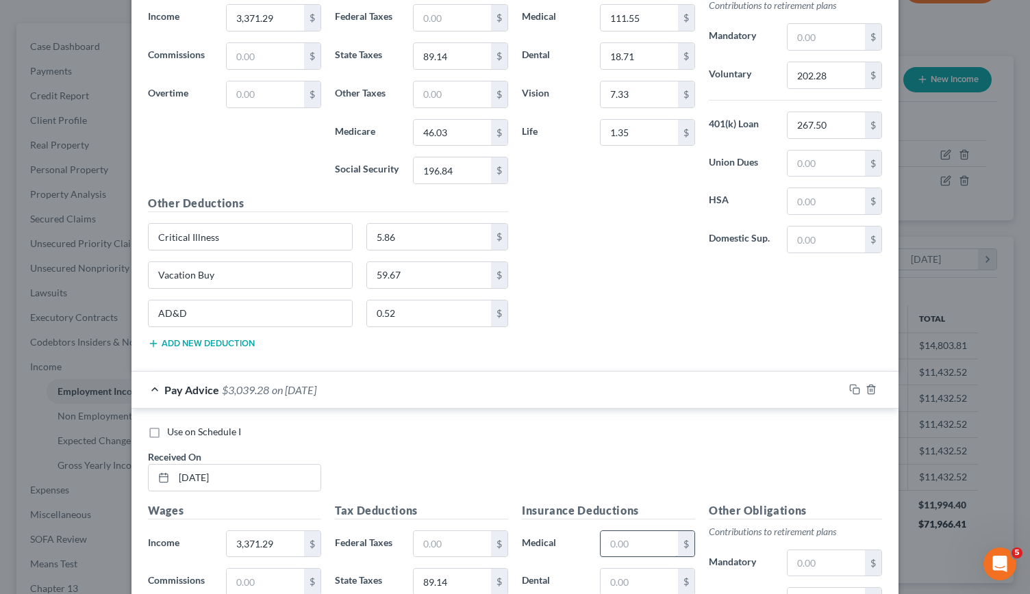
scroll to position [642, 0]
type input "196.84"
click at [615, 542] on input "text" at bounding box center [639, 544] width 77 height 26
type input "111.55"
type input "18.71"
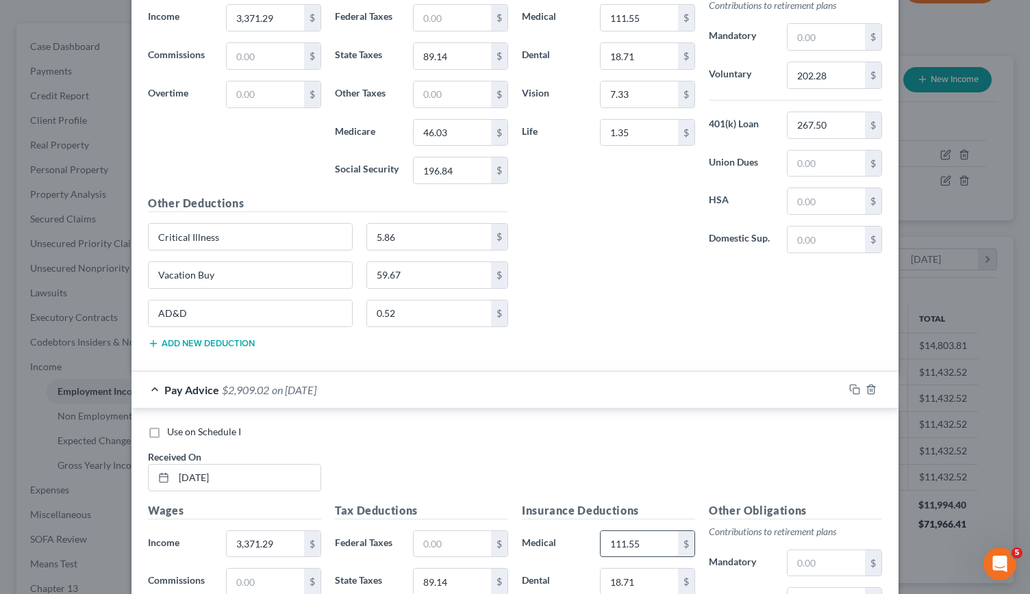
scroll to position [934, 0]
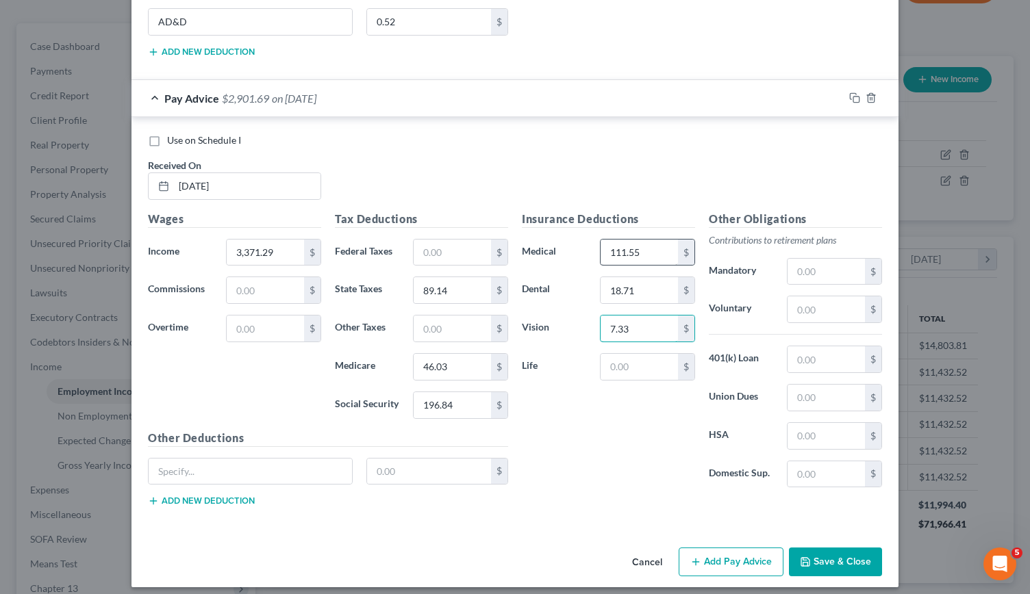
type input "7.33"
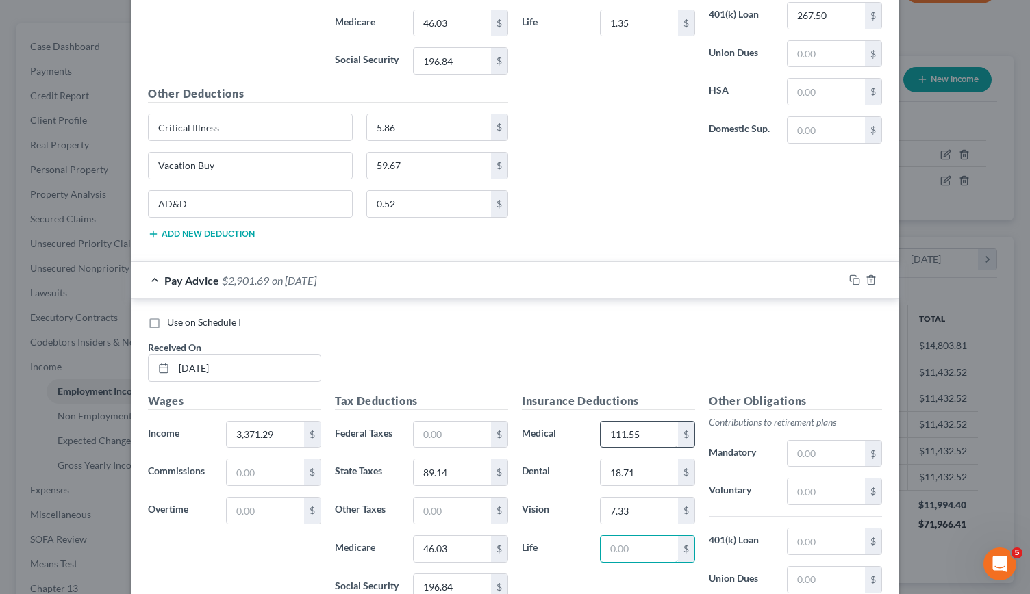
scroll to position [751, 0]
type input "1.35"
click at [799, 489] on input "text" at bounding box center [826, 493] width 77 height 26
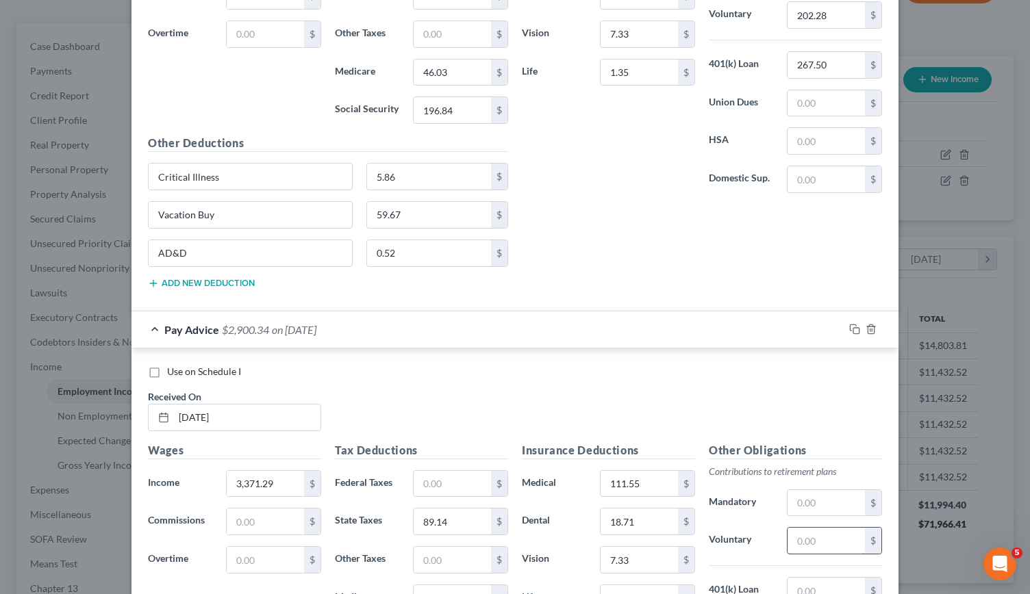
scroll to position [703, 0]
type input "202.28"
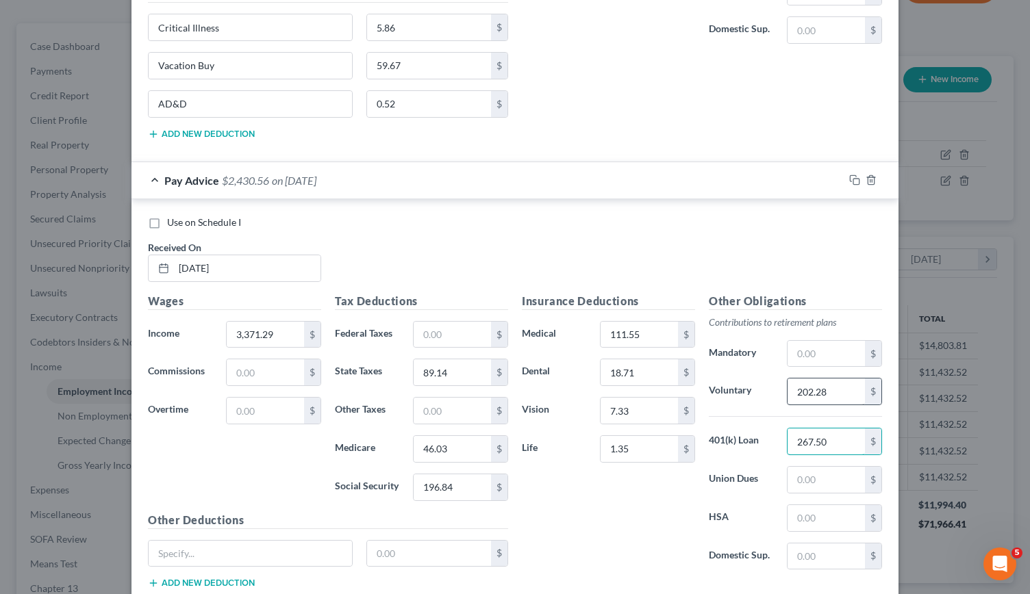
scroll to position [853, 0]
type input "267.50"
click at [205, 547] on input "text" at bounding box center [250, 553] width 203 height 26
type input "Critical Illness"
type input "5.86"
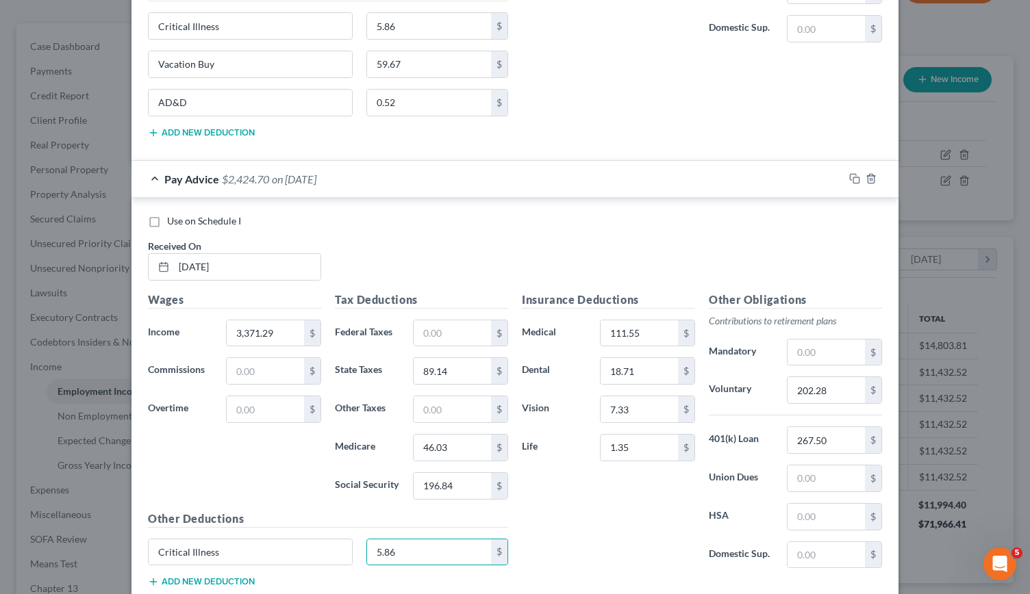
click at [186, 577] on button "Add new deduction" at bounding box center [201, 582] width 107 height 11
click at [161, 579] on input "text" at bounding box center [250, 590] width 203 height 26
type input "Vacation Buy"
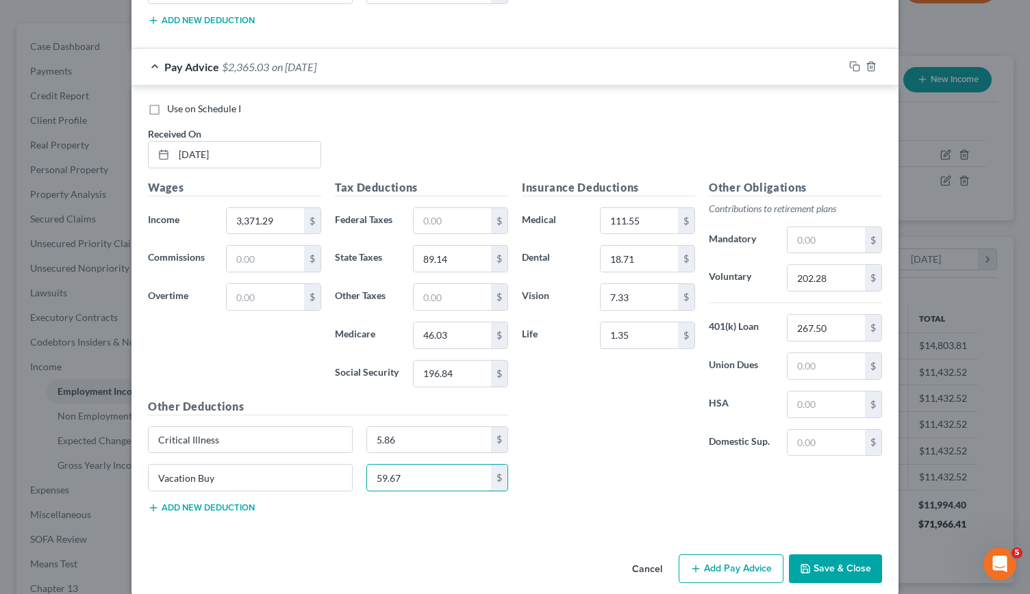
scroll to position [967, 0]
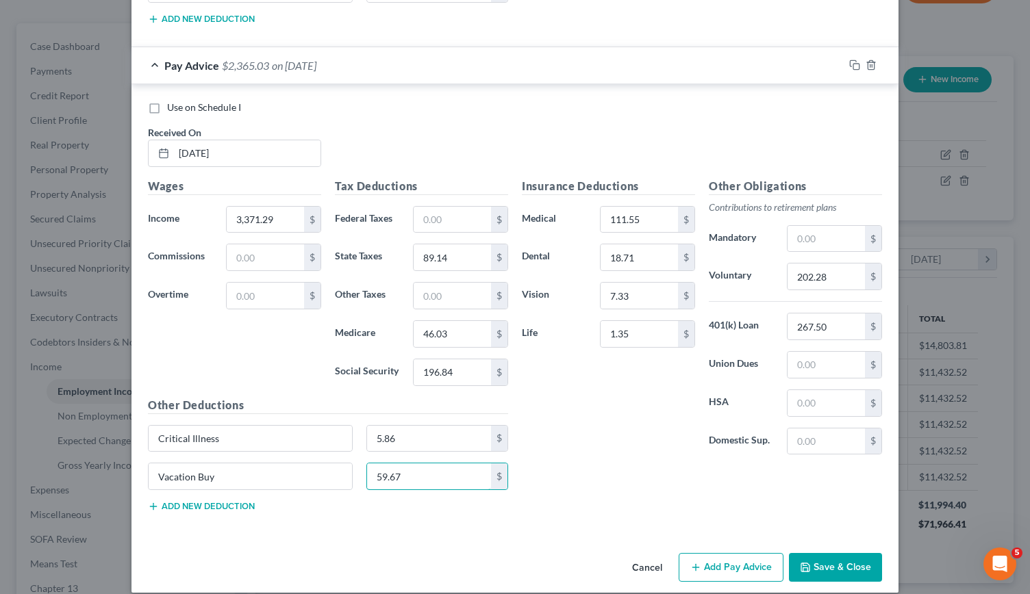
type input "59.67"
click at [166, 501] on button "Add new deduction" at bounding box center [201, 506] width 107 height 11
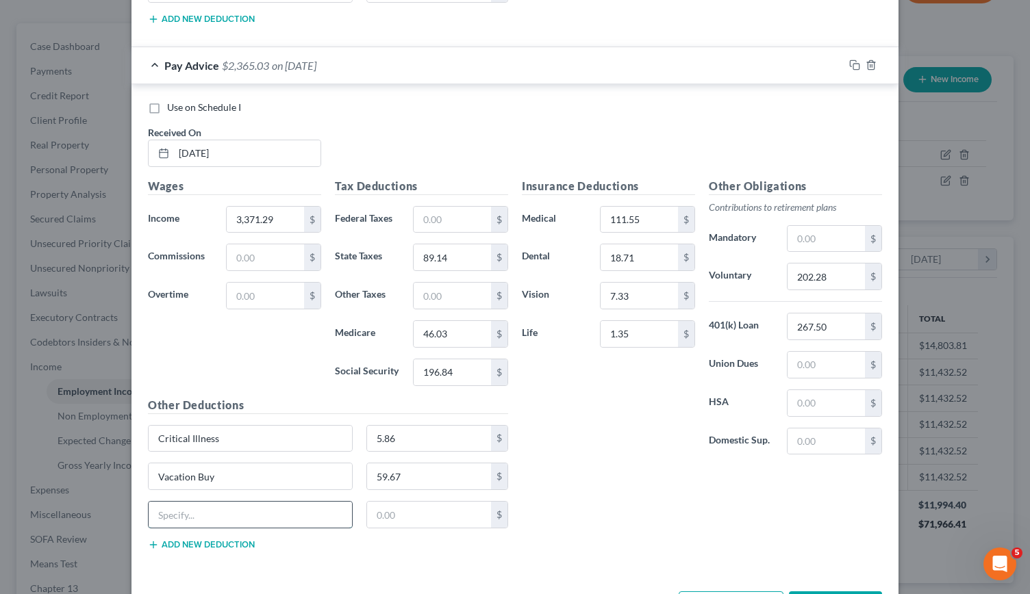
click at [166, 502] on input "text" at bounding box center [250, 515] width 203 height 26
type input "AD&D"
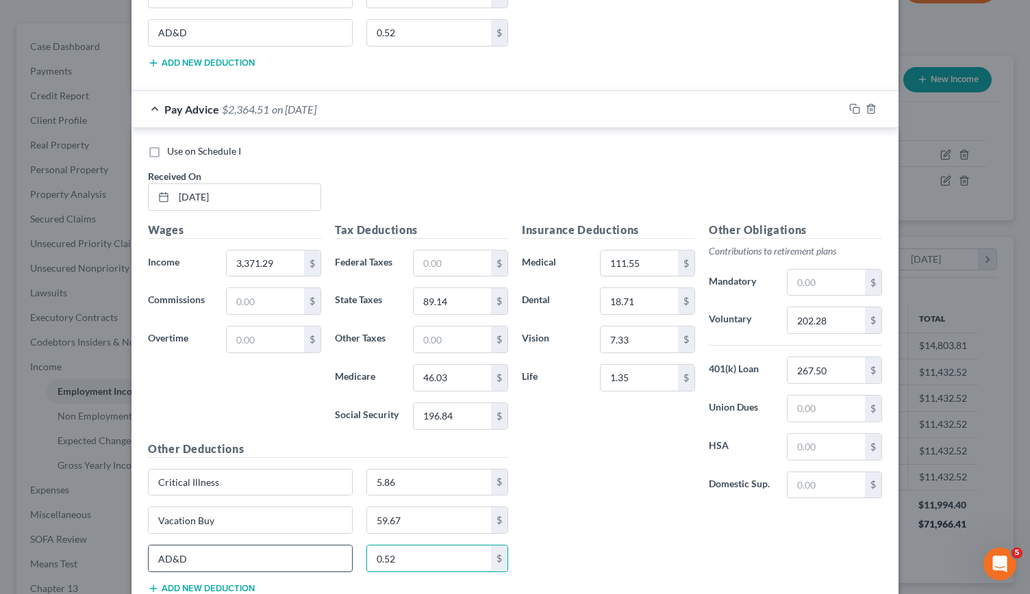
scroll to position [1010, 0]
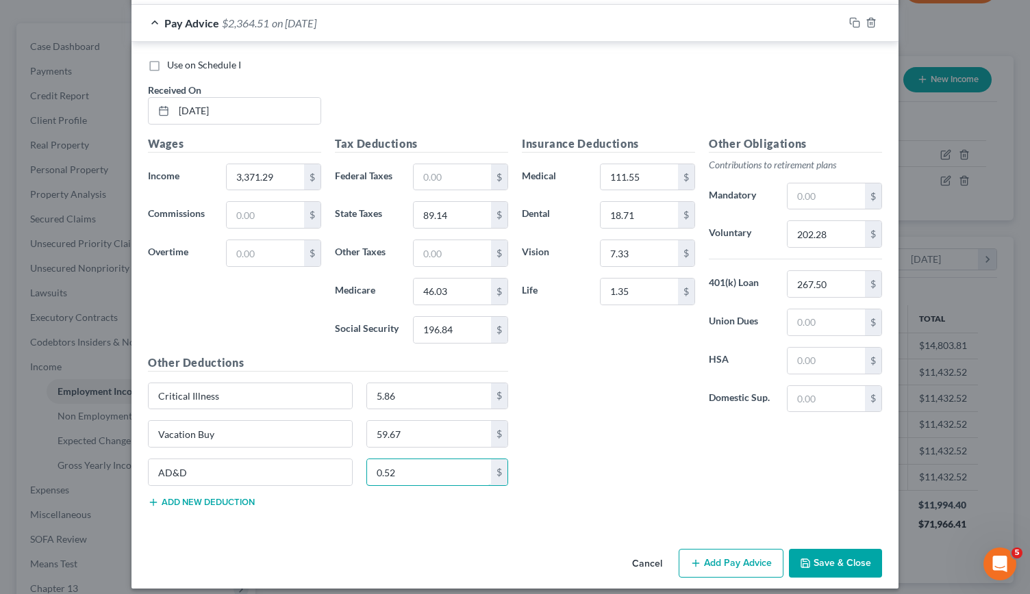
type input "0.52"
click at [745, 550] on button "Add Pay Advice" at bounding box center [731, 563] width 105 height 29
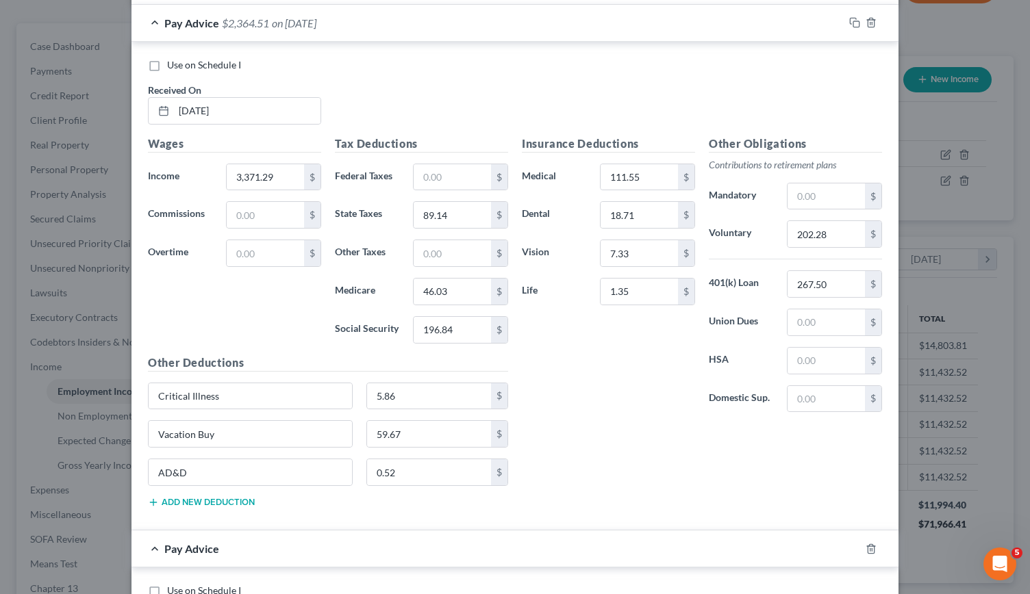
scroll to position [1371, 0]
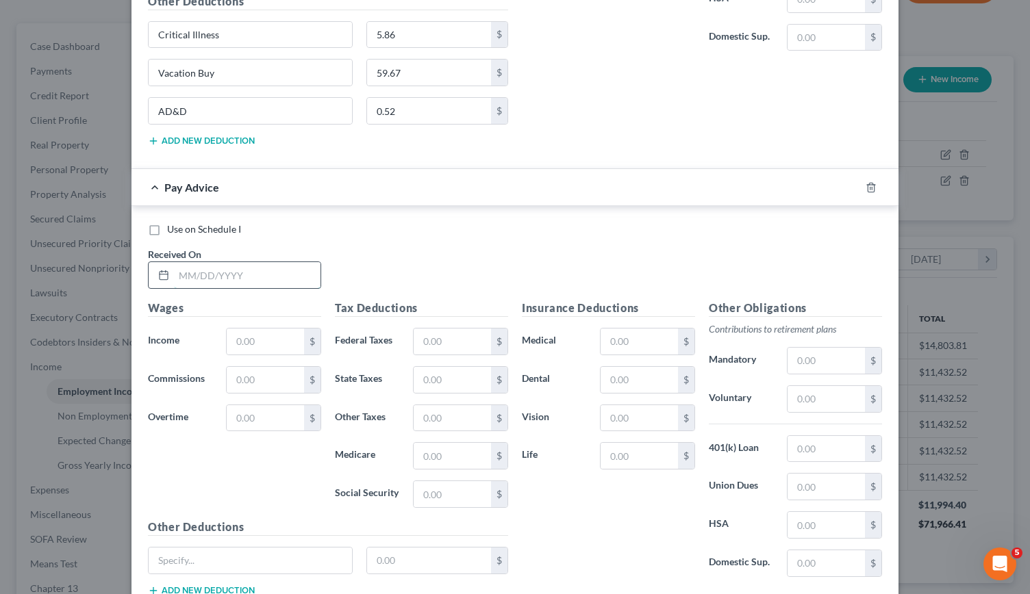
click at [181, 264] on input "text" at bounding box center [247, 275] width 147 height 26
type input "05/15/2025"
type input "2"
type input "3,371.29"
click at [427, 367] on input "text" at bounding box center [452, 380] width 77 height 26
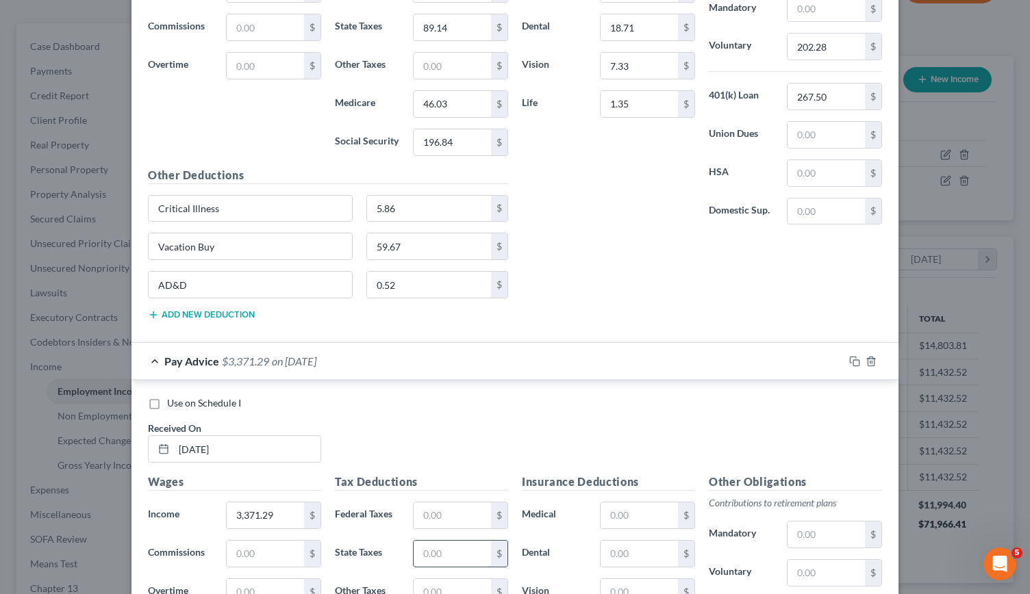
scroll to position [1195, 0]
type input "89.14"
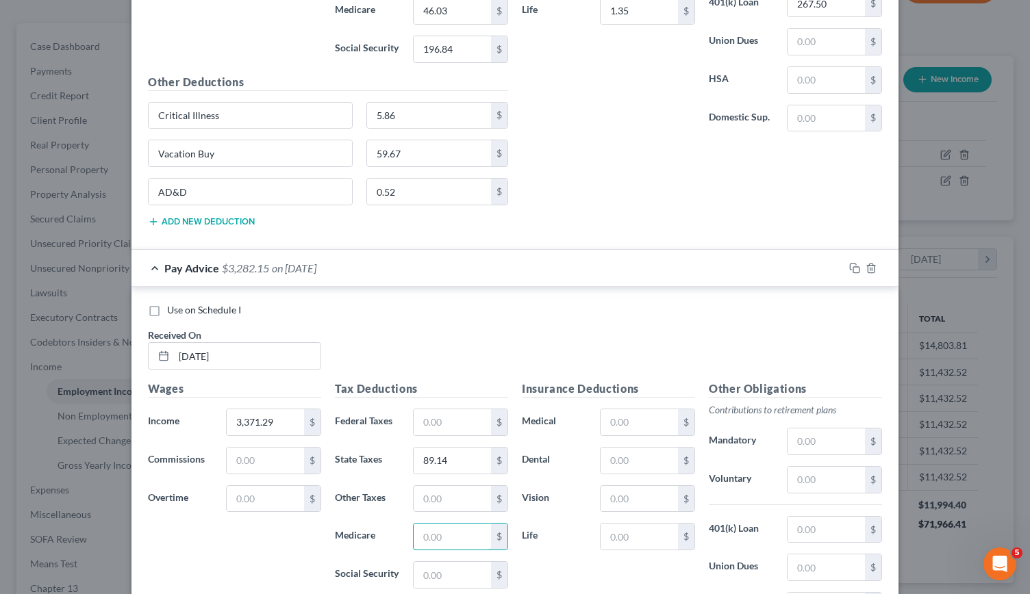
scroll to position [1290, 0]
type input "46.03"
click at [424, 562] on input "text" at bounding box center [452, 575] width 77 height 26
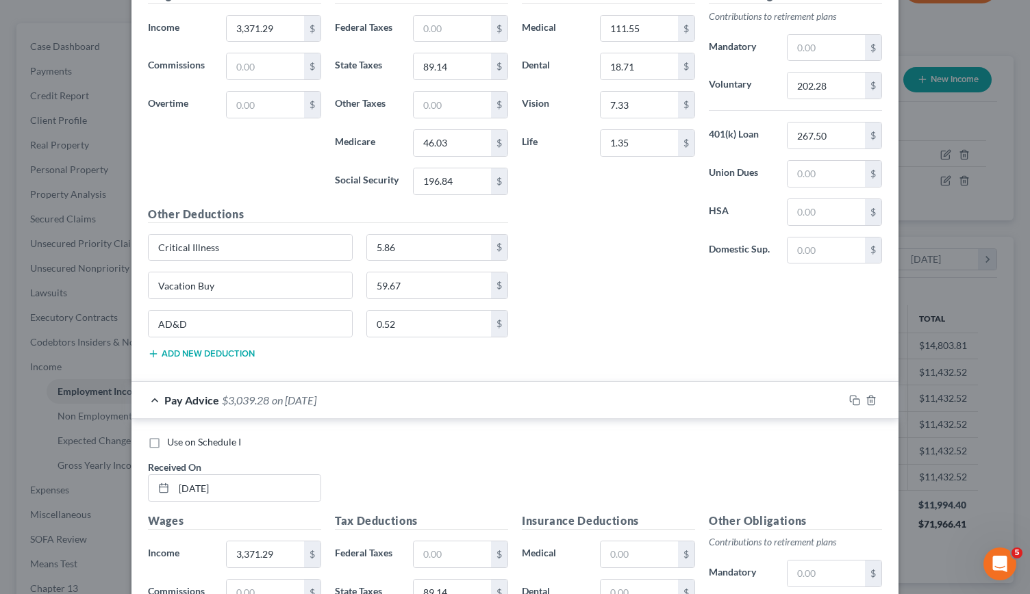
scroll to position [1152, 0]
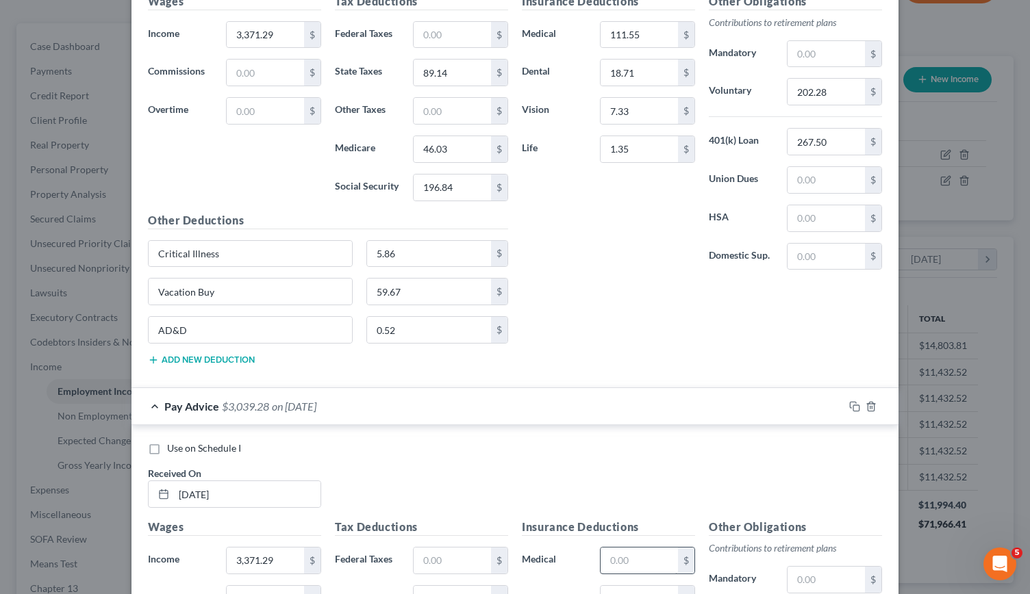
type input "196.84"
click at [611, 549] on input "text" at bounding box center [639, 561] width 77 height 26
type input "111.55"
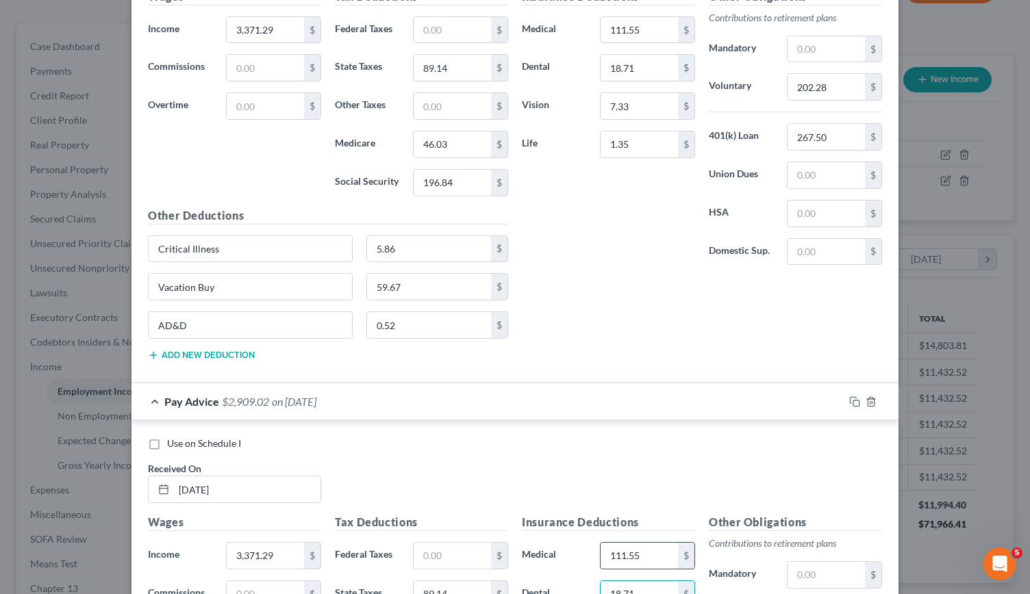
type input "18.71"
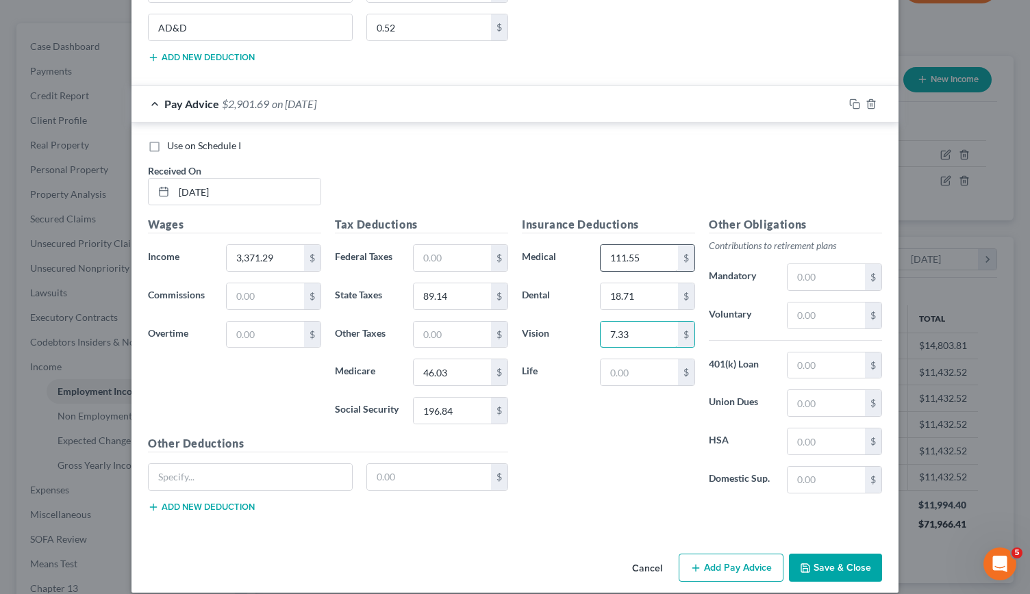
type input "7.33"
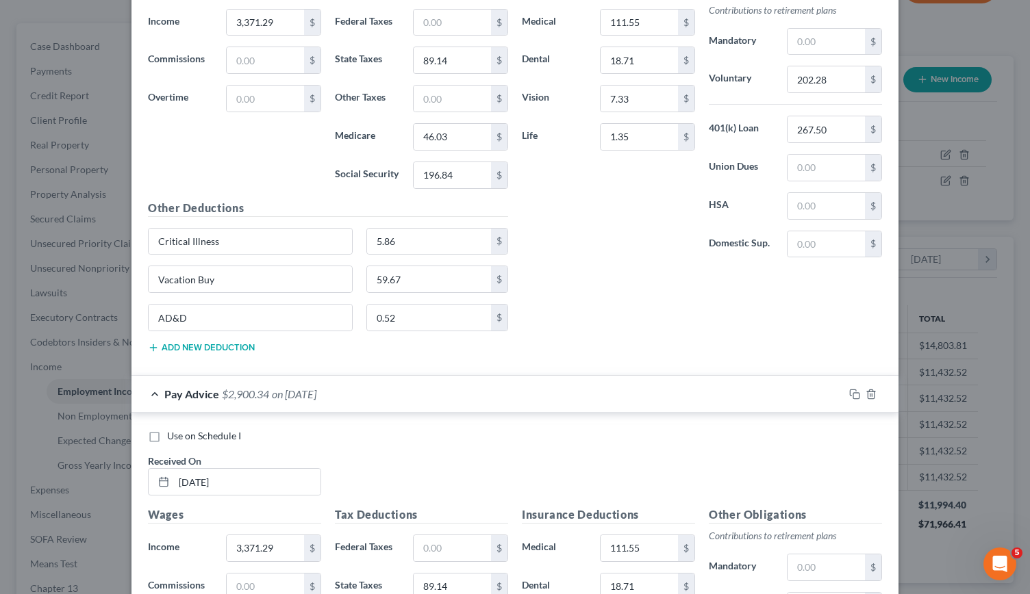
scroll to position [1197, 0]
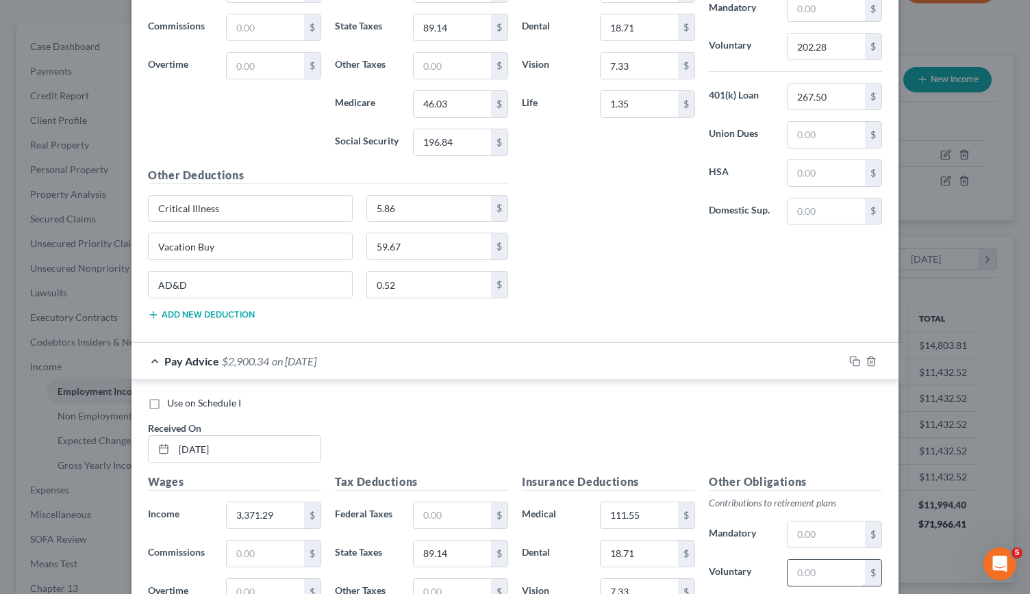
type input "1.35"
click at [799, 565] on input "text" at bounding box center [826, 573] width 77 height 26
type input "202.28"
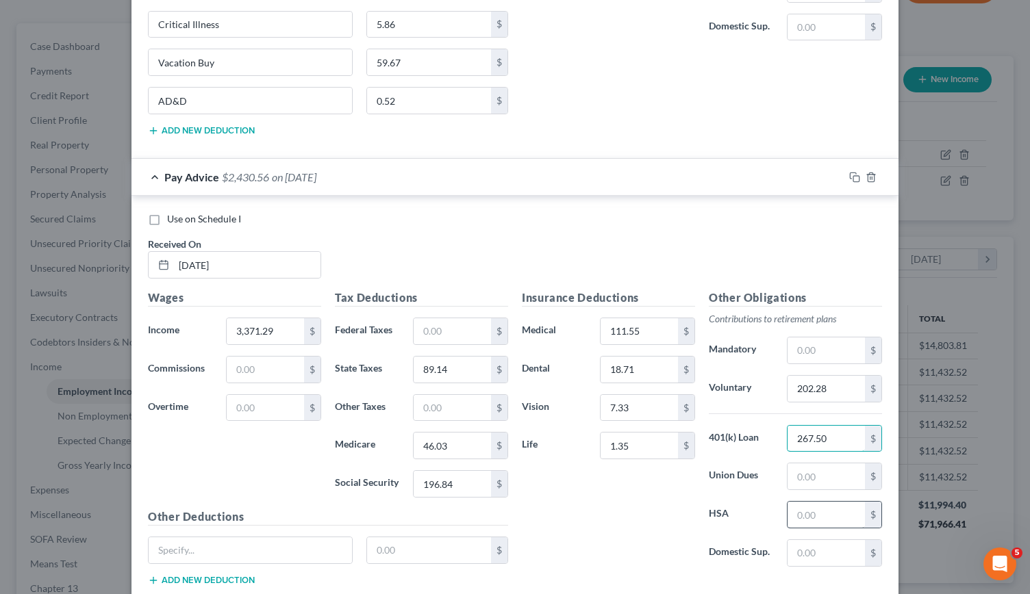
scroll to position [1381, 0]
type input "267.50"
click at [232, 538] on input "text" at bounding box center [250, 551] width 203 height 26
click at [190, 575] on button "Add new deduction" at bounding box center [201, 580] width 107 height 11
click at [190, 576] on input "text" at bounding box center [250, 589] width 203 height 26
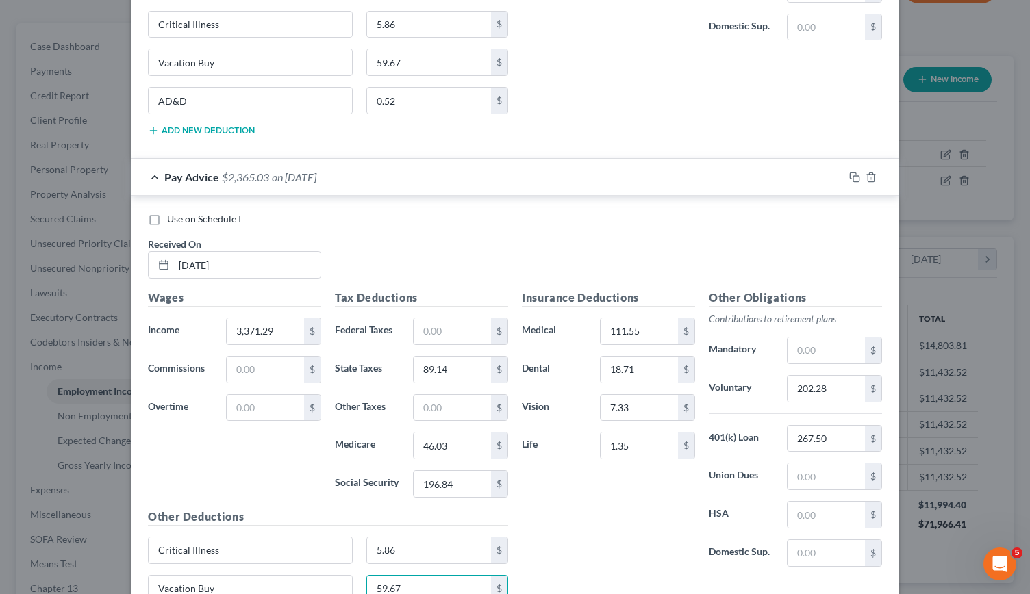
scroll to position [1428, 0]
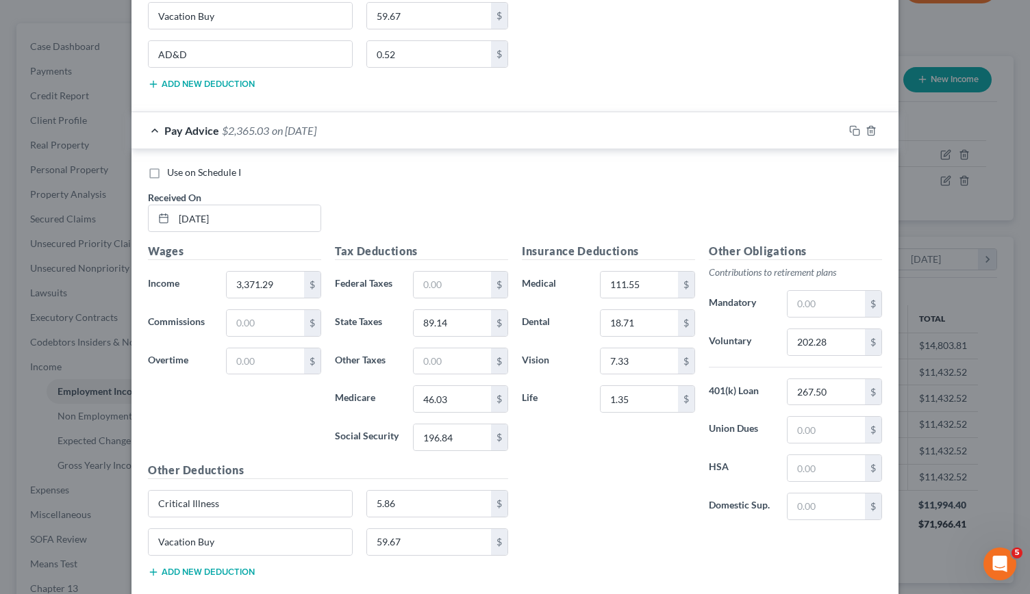
click at [189, 567] on button "Add new deduction" at bounding box center [201, 572] width 107 height 11
click at [189, 568] on input "text" at bounding box center [250, 581] width 203 height 26
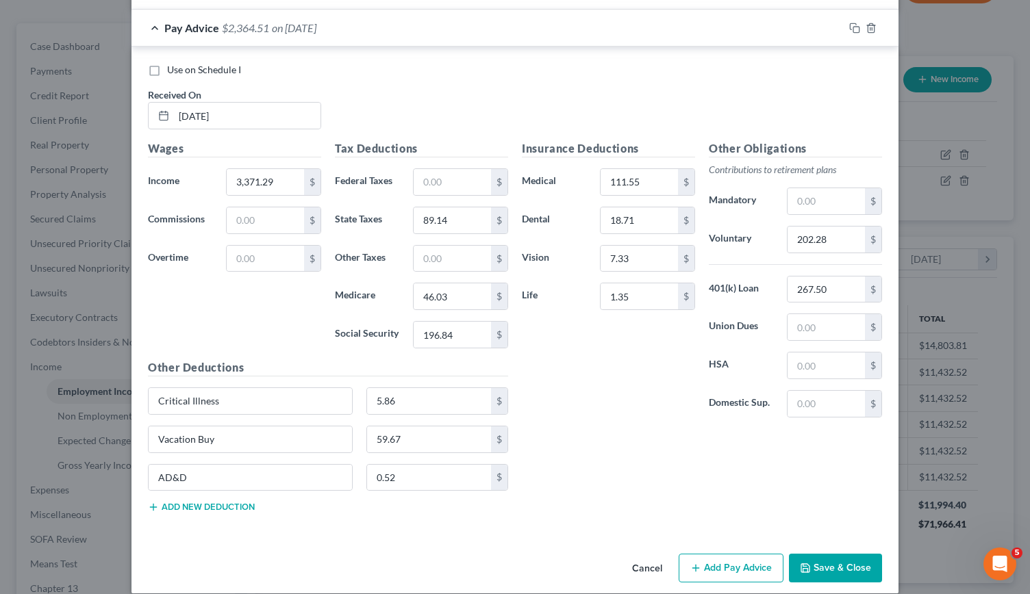
click at [733, 554] on button "Add Pay Advice" at bounding box center [731, 568] width 105 height 29
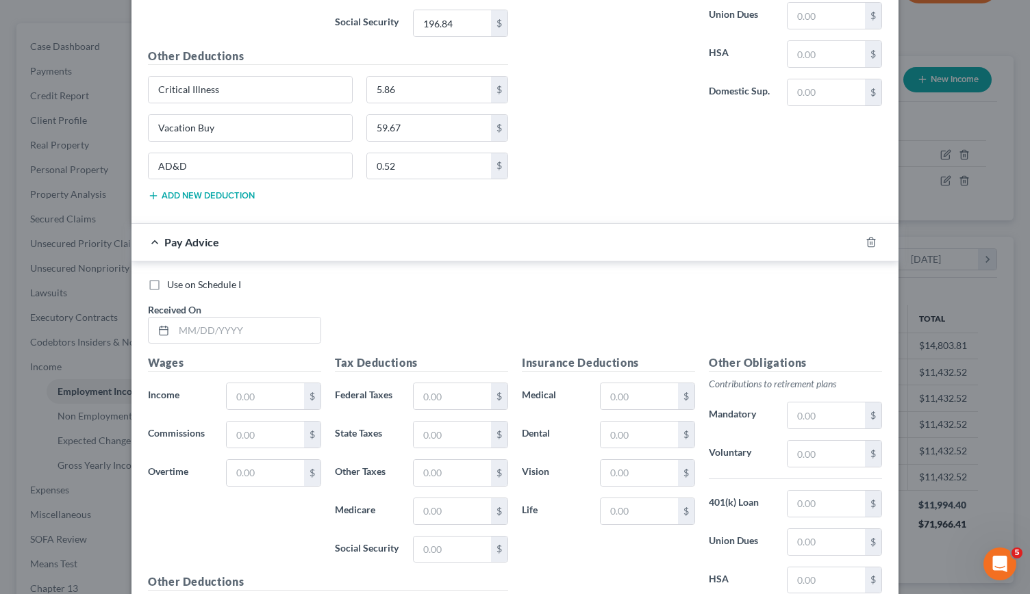
scroll to position [1843, 0]
click at [197, 321] on input "text" at bounding box center [247, 330] width 147 height 26
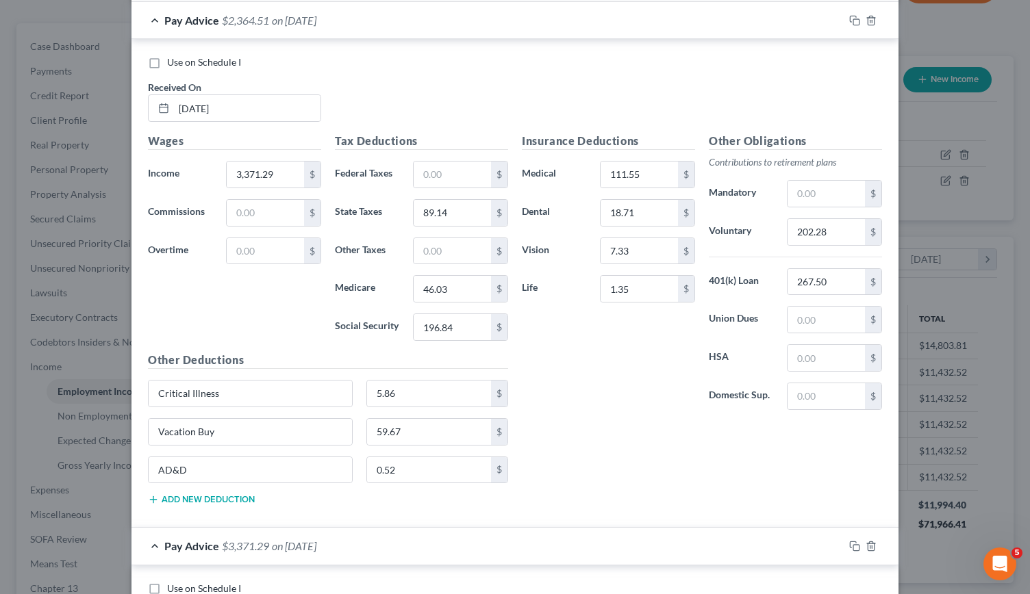
scroll to position [1538, 0]
click at [455, 201] on input "89.14" at bounding box center [452, 214] width 77 height 26
click at [447, 277] on input "46.03" at bounding box center [452, 290] width 77 height 26
click at [456, 321] on input "196.84" at bounding box center [452, 328] width 77 height 26
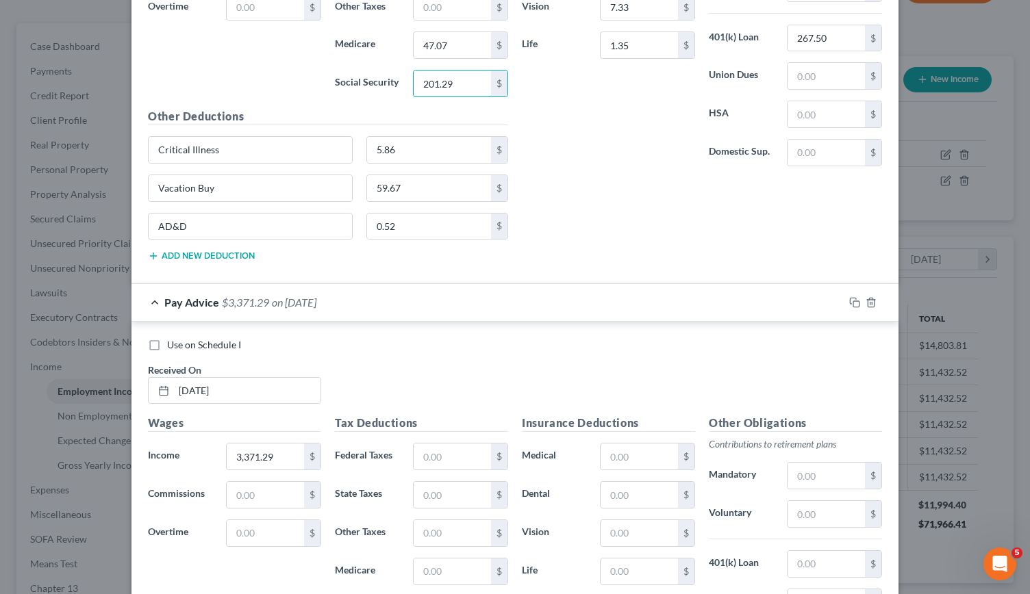
scroll to position [1780, 0]
click at [440, 448] on input "text" at bounding box center [452, 459] width 77 height 26
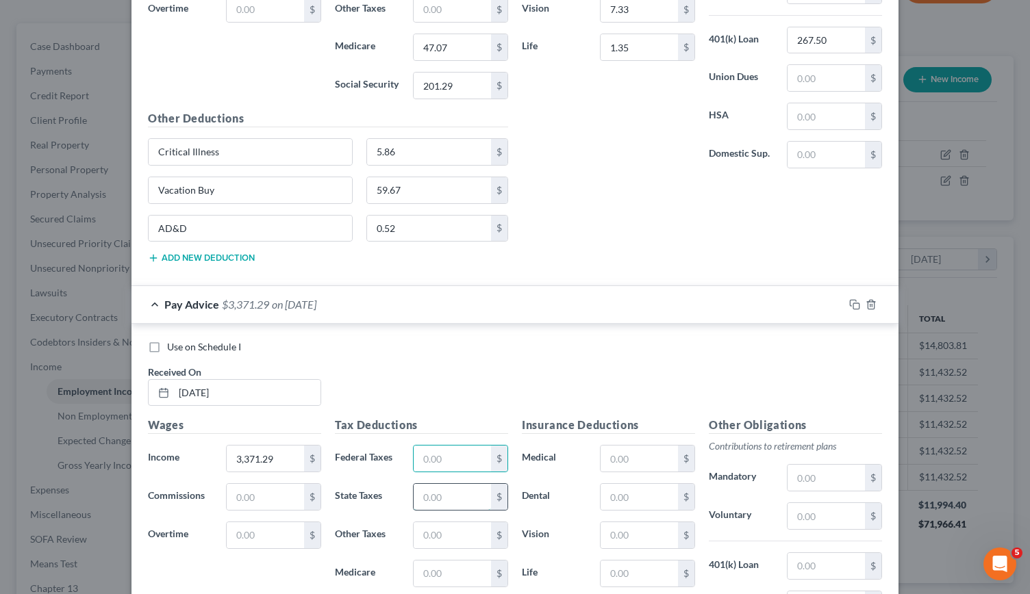
click at [427, 484] on input "text" at bounding box center [452, 497] width 77 height 26
click at [429, 561] on input "text" at bounding box center [452, 574] width 77 height 26
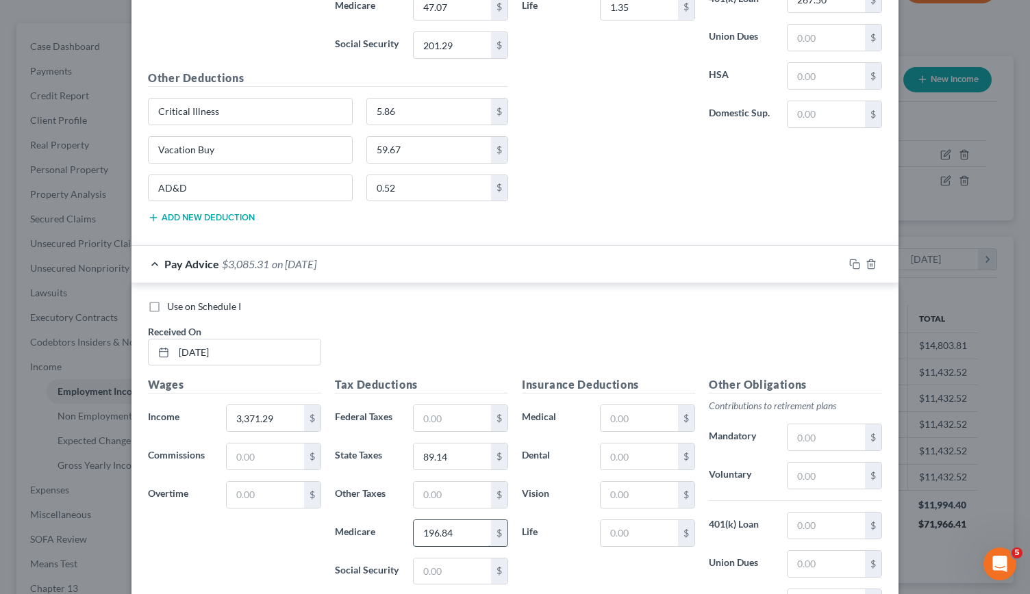
scroll to position [1822, 0]
click at [428, 558] on input "text" at bounding box center [452, 571] width 77 height 26
click at [618, 404] on input "text" at bounding box center [639, 417] width 77 height 26
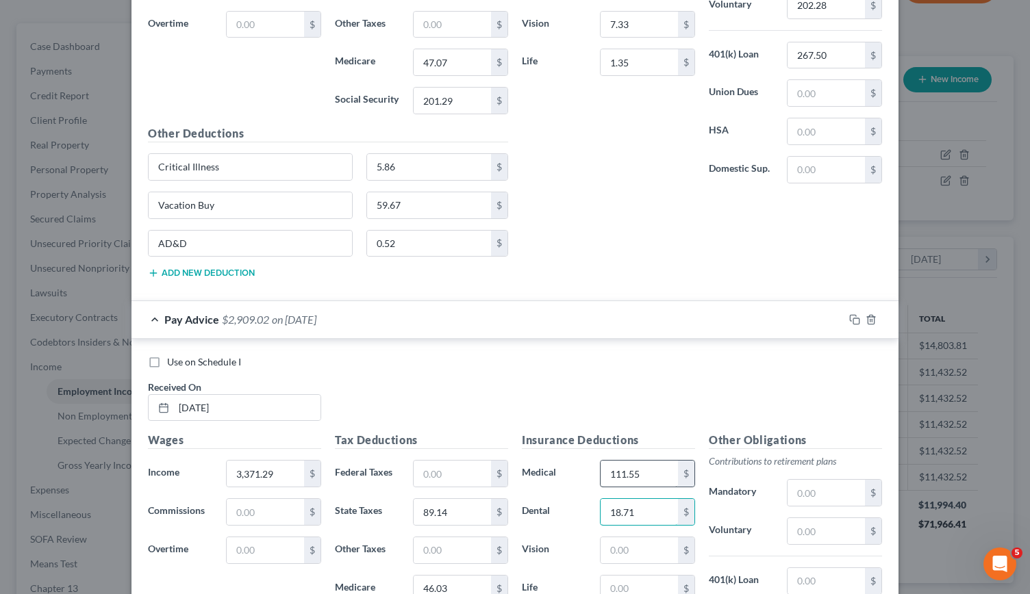
scroll to position [1766, 0]
click at [623, 537] on input "text" at bounding box center [639, 550] width 77 height 26
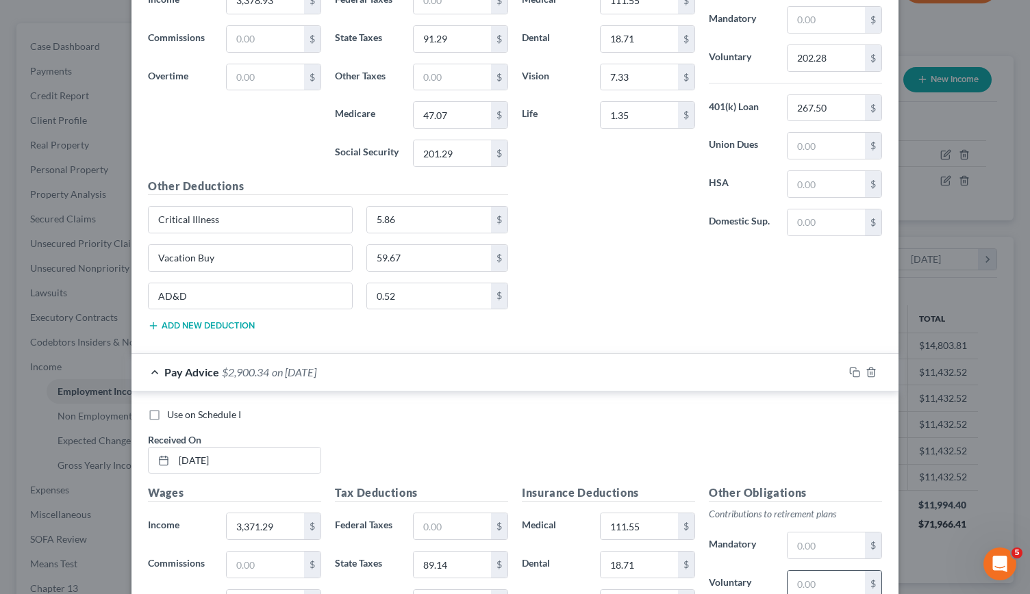
scroll to position [1707, 0]
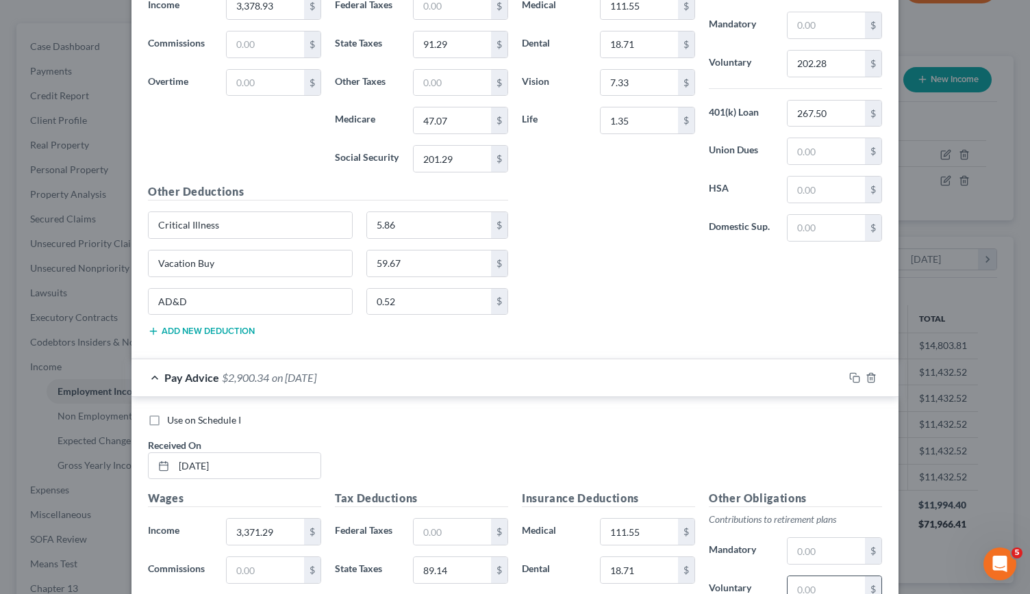
click at [812, 577] on input "text" at bounding box center [826, 590] width 77 height 26
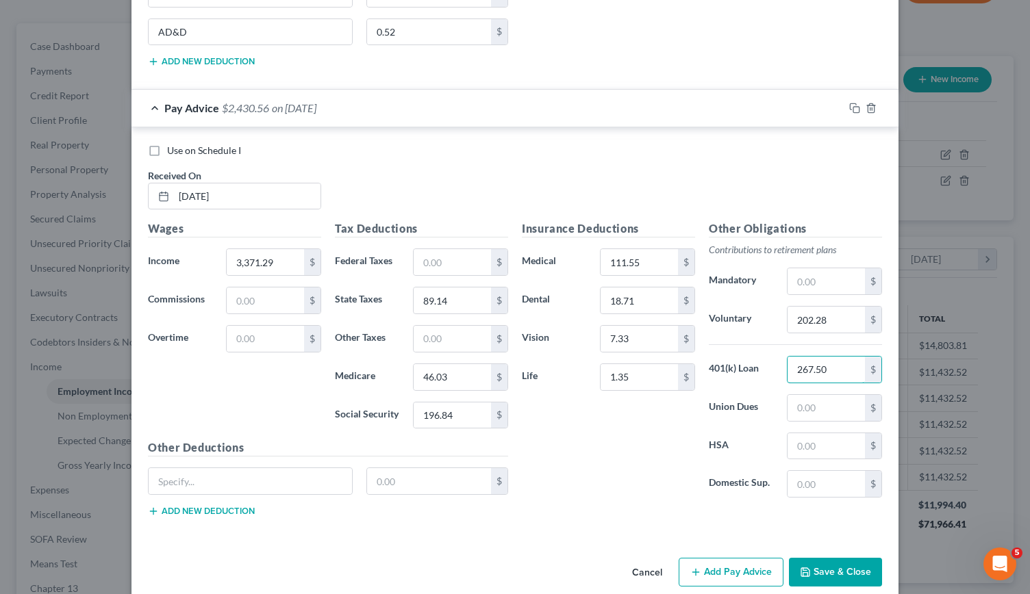
scroll to position [1904, 0]
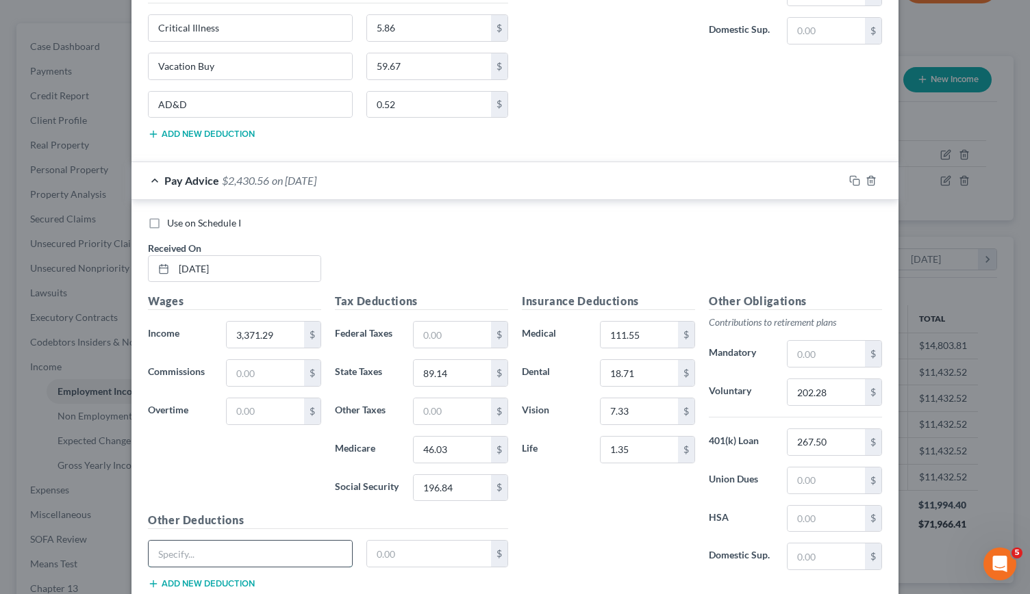
click at [192, 541] on input "text" at bounding box center [250, 554] width 203 height 26
click at [198, 579] on button "Add new deduction" at bounding box center [201, 584] width 107 height 11
click at [196, 579] on input "text" at bounding box center [250, 592] width 203 height 26
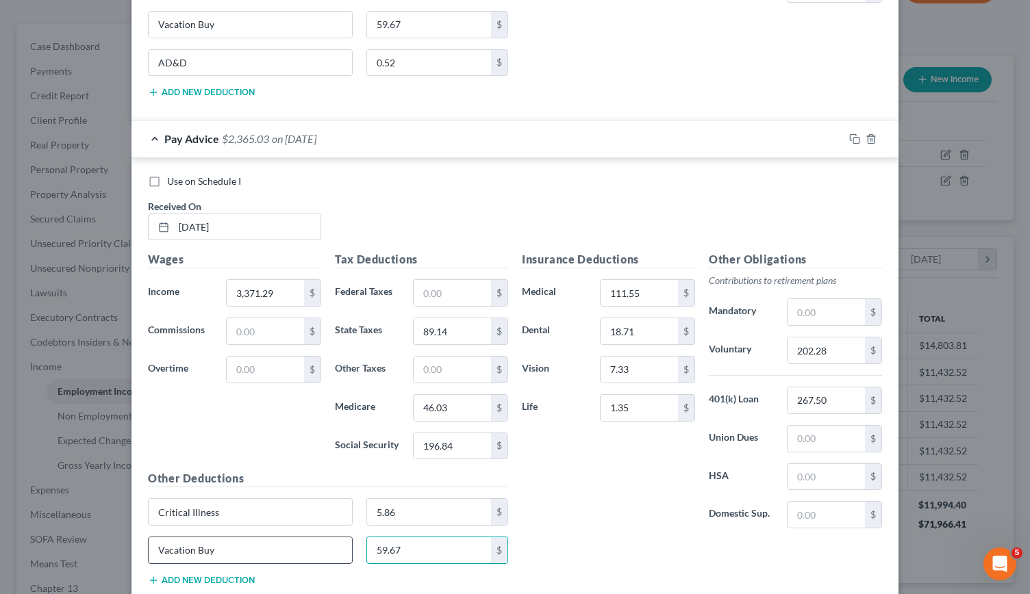
scroll to position [1947, 0]
click at [189, 575] on button "Add new deduction" at bounding box center [201, 580] width 107 height 11
click at [188, 575] on input "text" at bounding box center [250, 588] width 203 height 26
click at [175, 575] on input "AD%D" at bounding box center [250, 588] width 203 height 26
click at [378, 575] on input "text" at bounding box center [429, 588] width 125 height 26
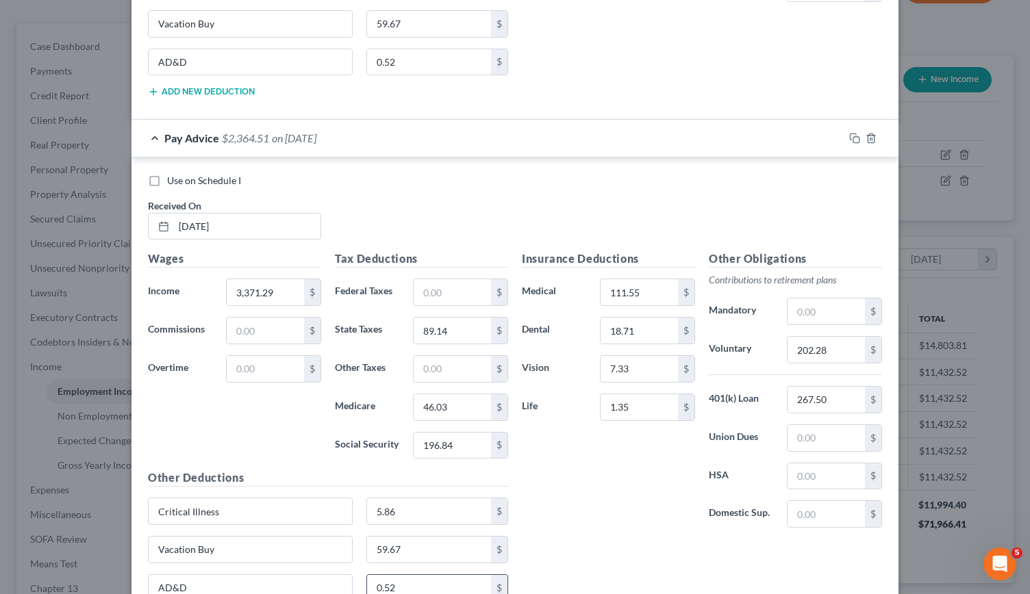
scroll to position [2052, 0]
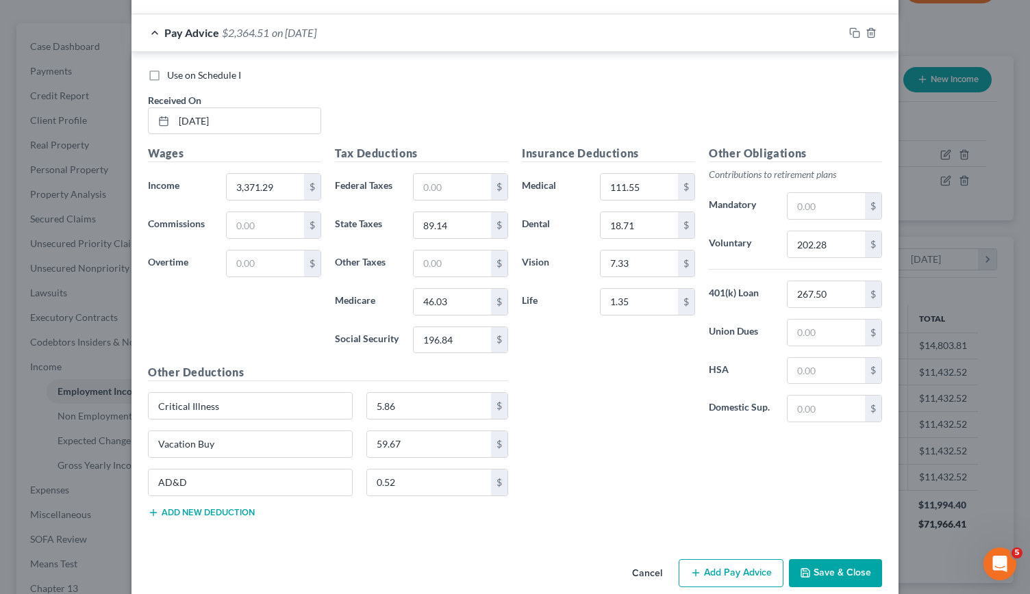
click at [740, 560] on button "Add Pay Advice" at bounding box center [731, 574] width 105 height 29
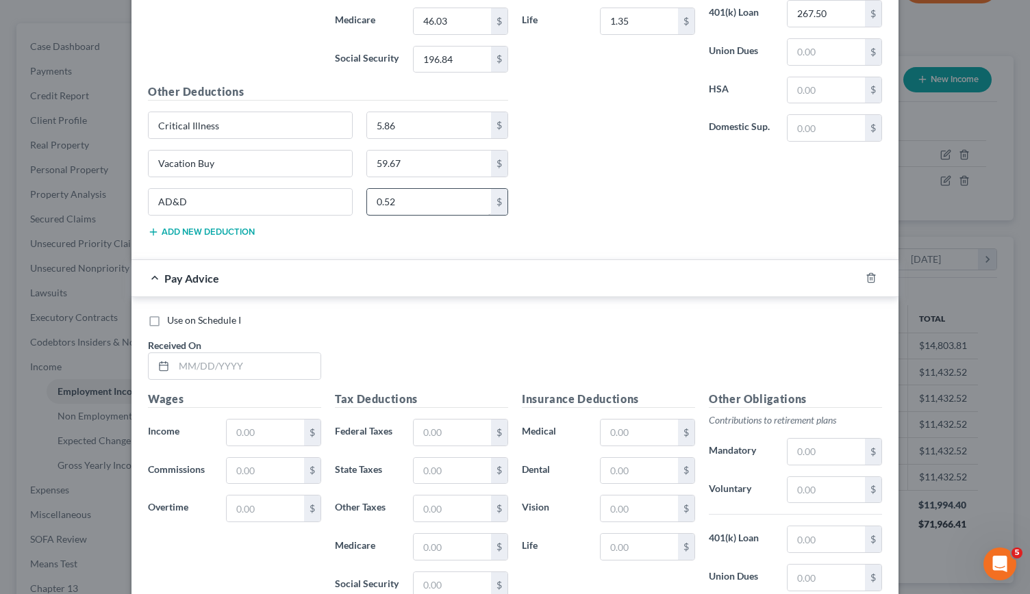
scroll to position [2333, 0]
click at [190, 353] on input "text" at bounding box center [247, 366] width 147 height 26
click at [429, 420] on input "text" at bounding box center [452, 433] width 77 height 26
click at [414, 458] on input "text" at bounding box center [452, 471] width 77 height 26
click at [636, 420] on input "text" at bounding box center [639, 433] width 77 height 26
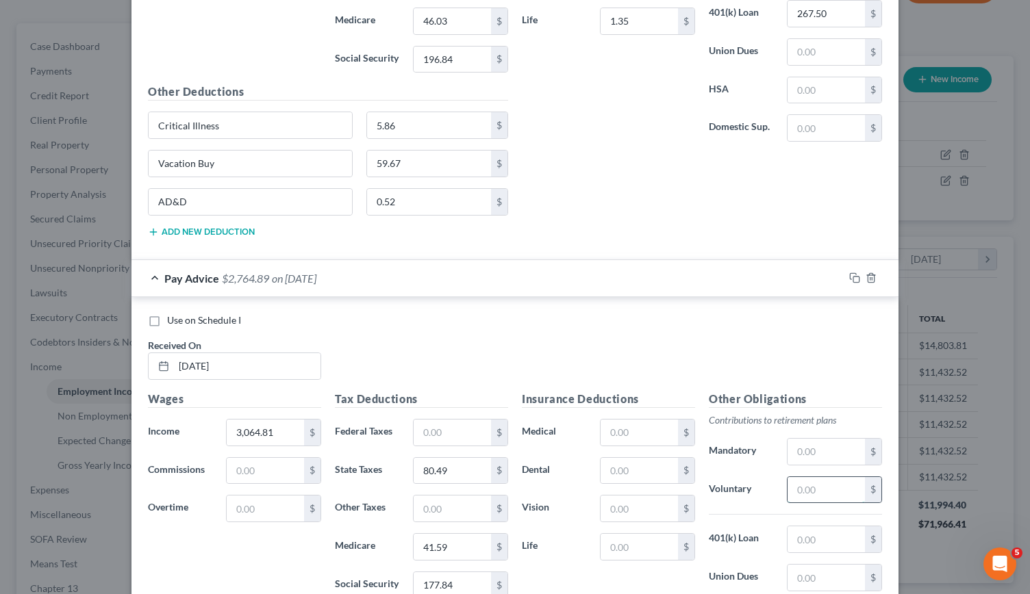
click at [825, 477] on input "text" at bounding box center [826, 490] width 77 height 26
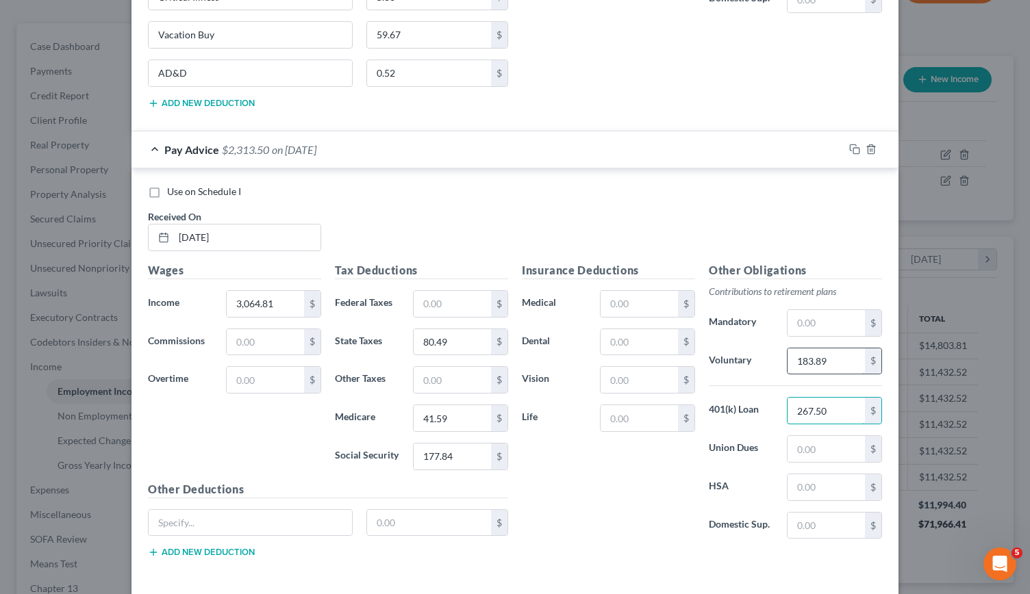
scroll to position [2462, 0]
click at [628, 291] on input "text" at bounding box center [639, 304] width 77 height 26
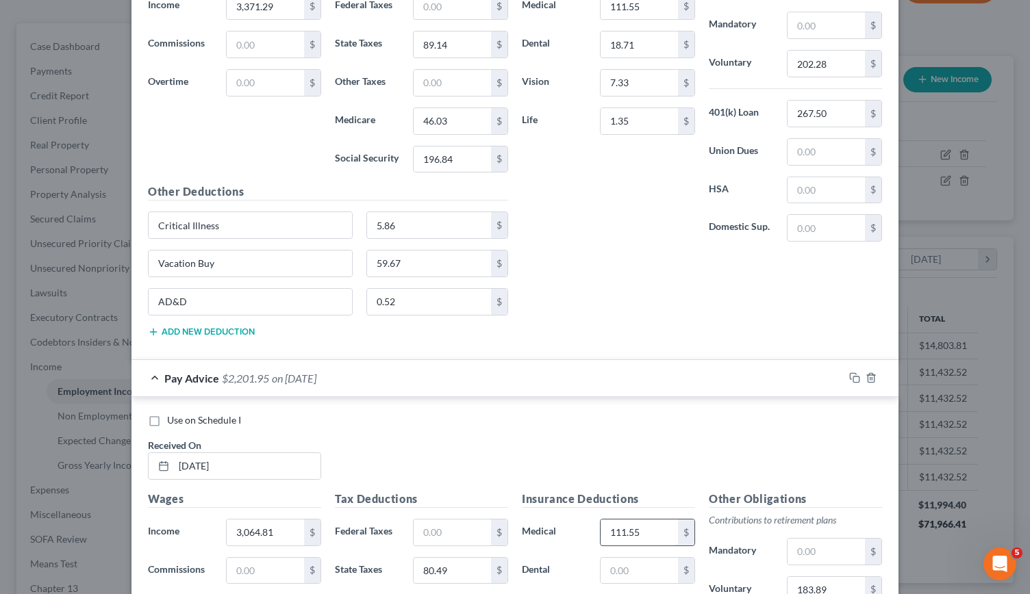
scroll to position [2231, 0]
click at [606, 560] on input "text" at bounding box center [639, 573] width 77 height 26
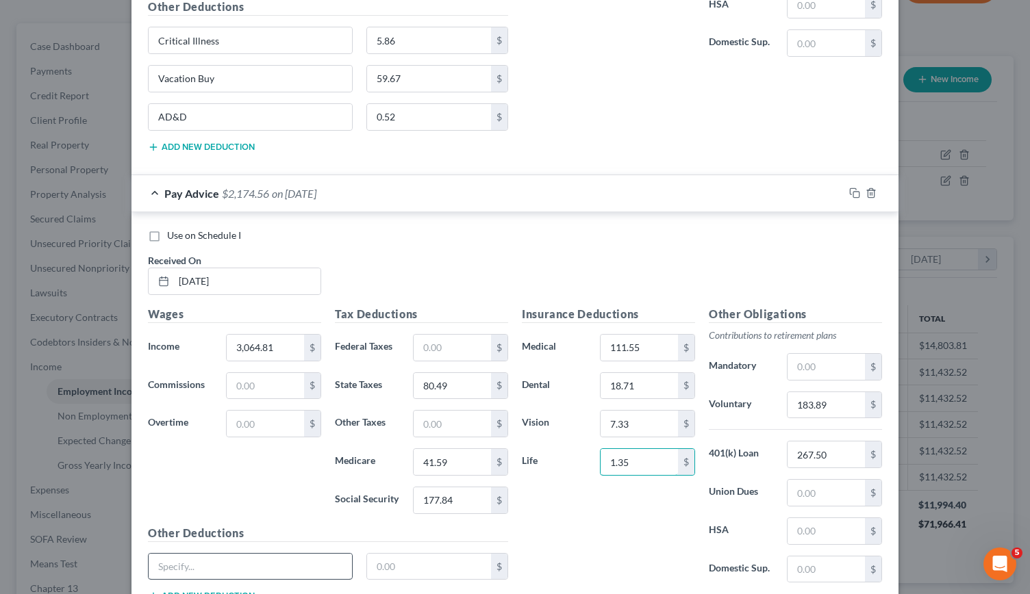
scroll to position [2417, 0]
click at [184, 555] on input "text" at bounding box center [250, 568] width 203 height 26
click at [185, 592] on button "Add new deduction" at bounding box center [201, 597] width 107 height 11
click at [166, 592] on input "text" at bounding box center [250, 605] width 203 height 26
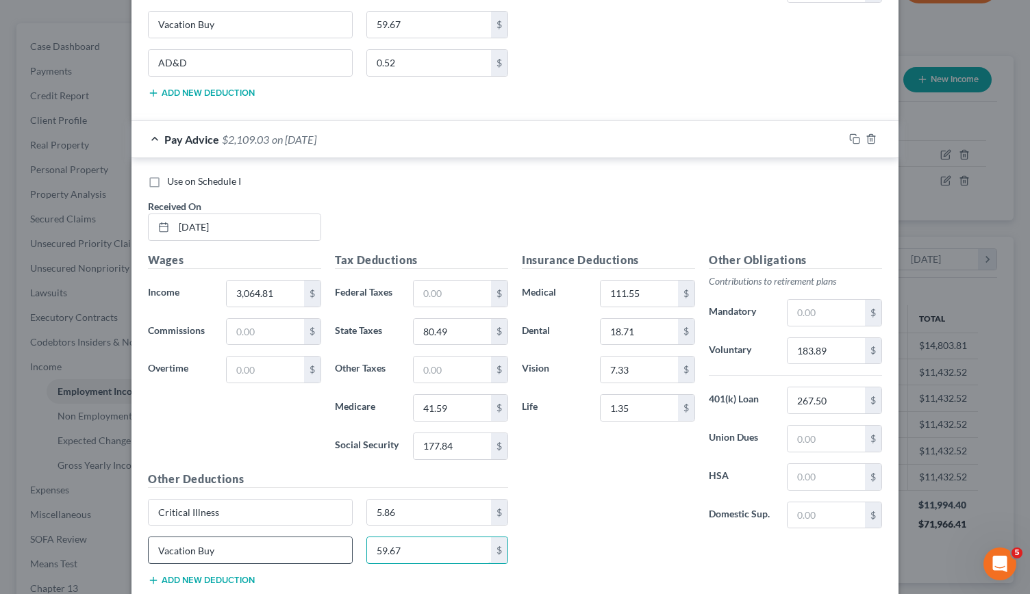
scroll to position [2475, 0]
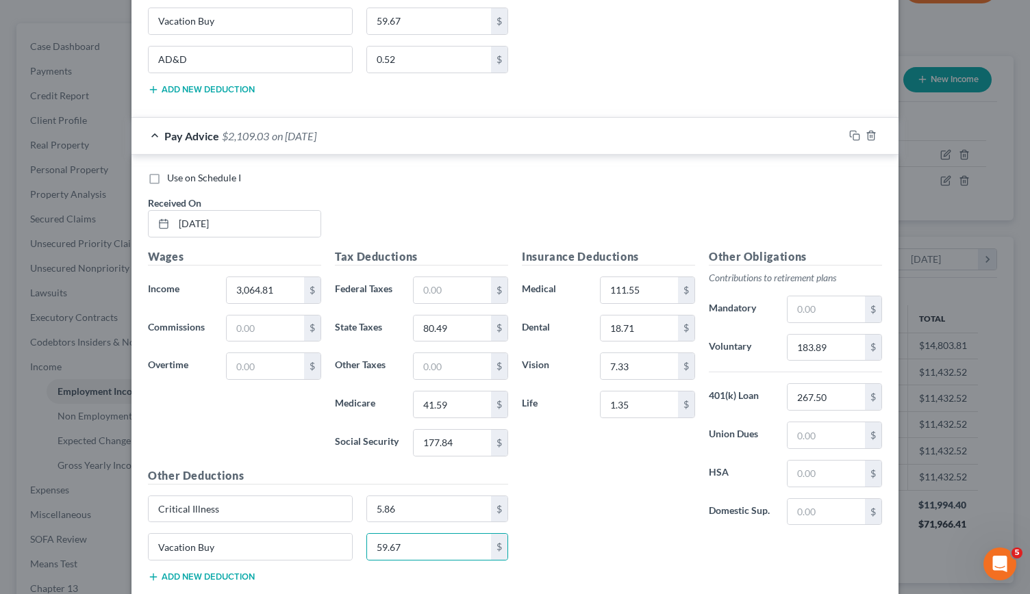
click at [175, 572] on button "Add new deduction" at bounding box center [201, 577] width 107 height 11
click at [175, 573] on input "text" at bounding box center [250, 586] width 203 height 26
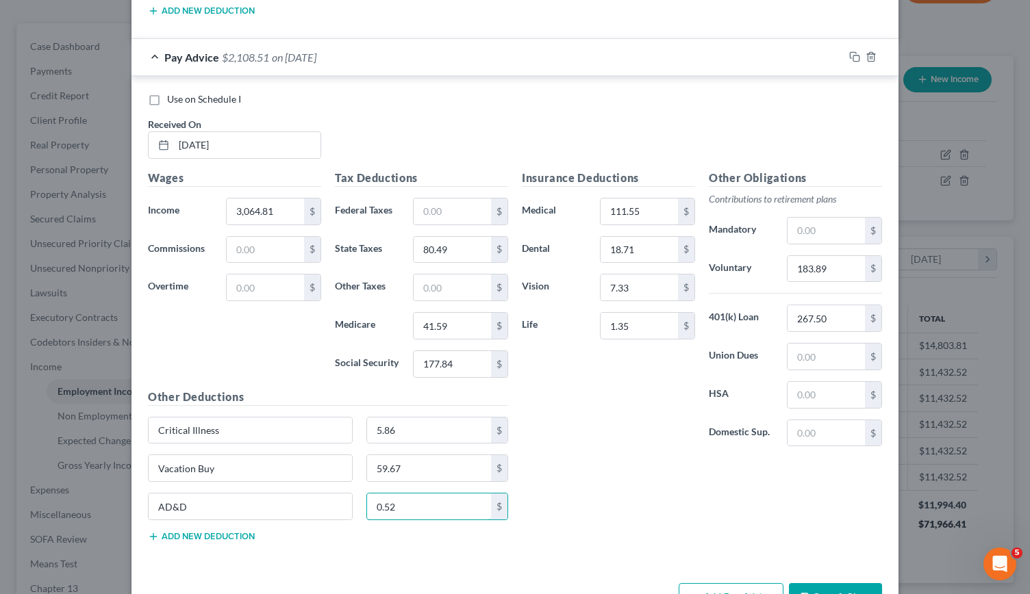
scroll to position [2553, 0]
click at [723, 584] on button "Add Pay Advice" at bounding box center [731, 598] width 105 height 29
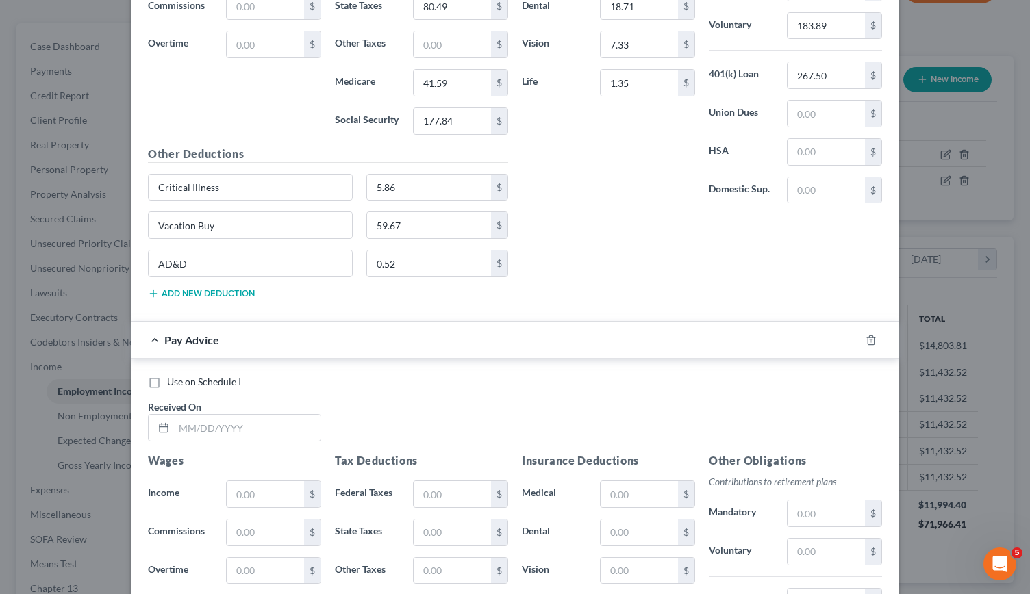
scroll to position [2825, 0]
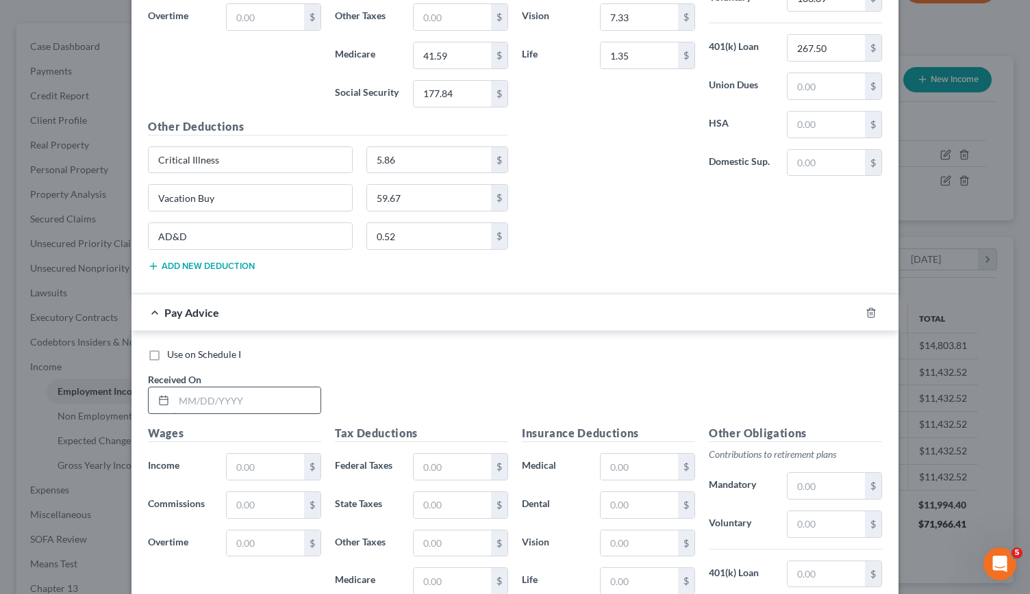
click at [175, 388] on input "text" at bounding box center [247, 401] width 147 height 26
click at [437, 454] on input "text" at bounding box center [452, 467] width 77 height 26
click at [434, 492] on input "text" at bounding box center [452, 505] width 77 height 26
click at [432, 568] on input "text" at bounding box center [452, 581] width 77 height 26
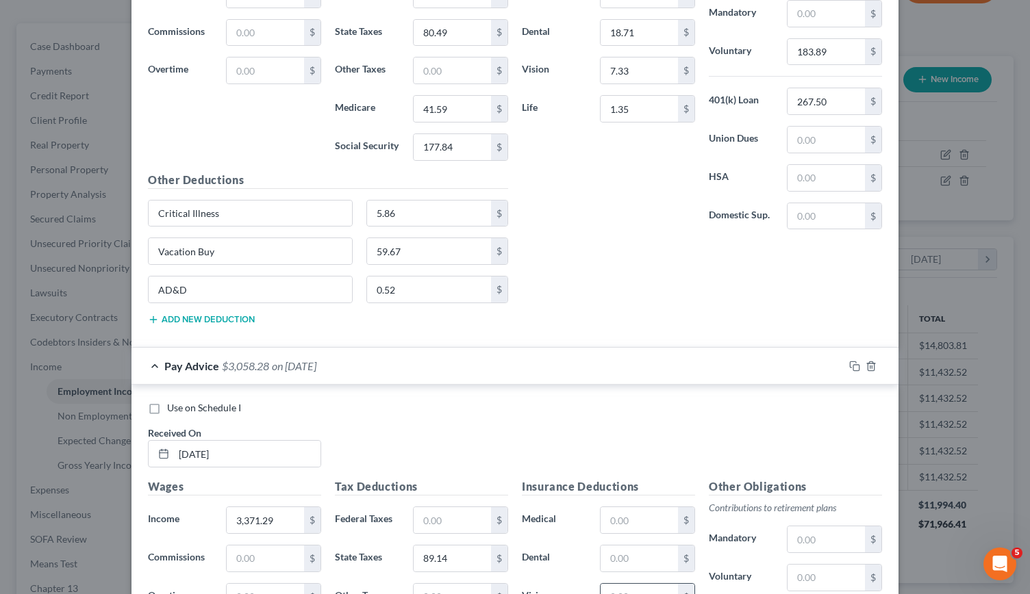
scroll to position [2773, 0]
click at [615, 506] on input "text" at bounding box center [639, 519] width 77 height 26
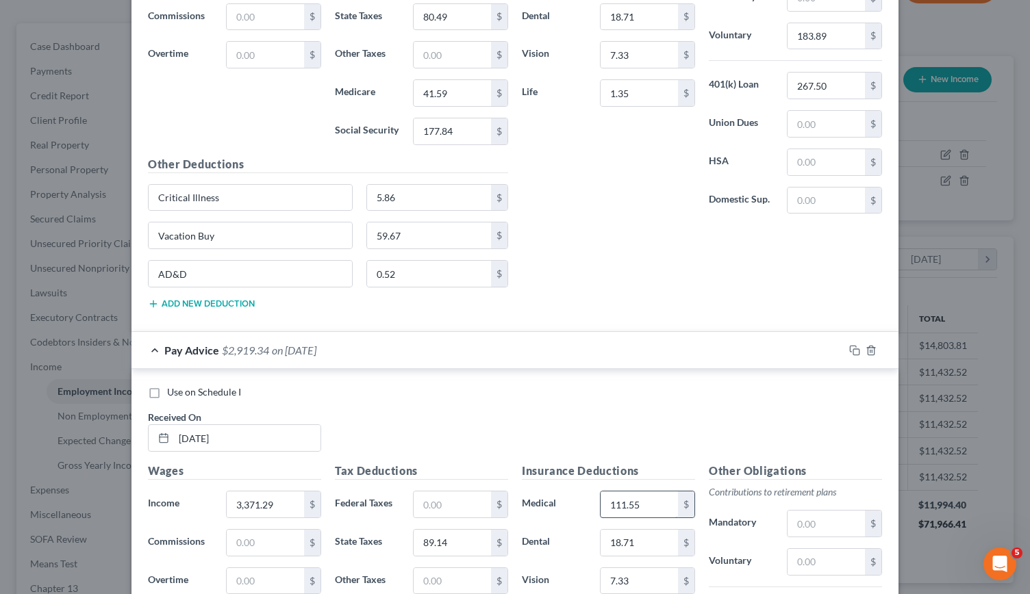
scroll to position [2786, 0]
click at [808, 550] on input "text" at bounding box center [826, 563] width 77 height 26
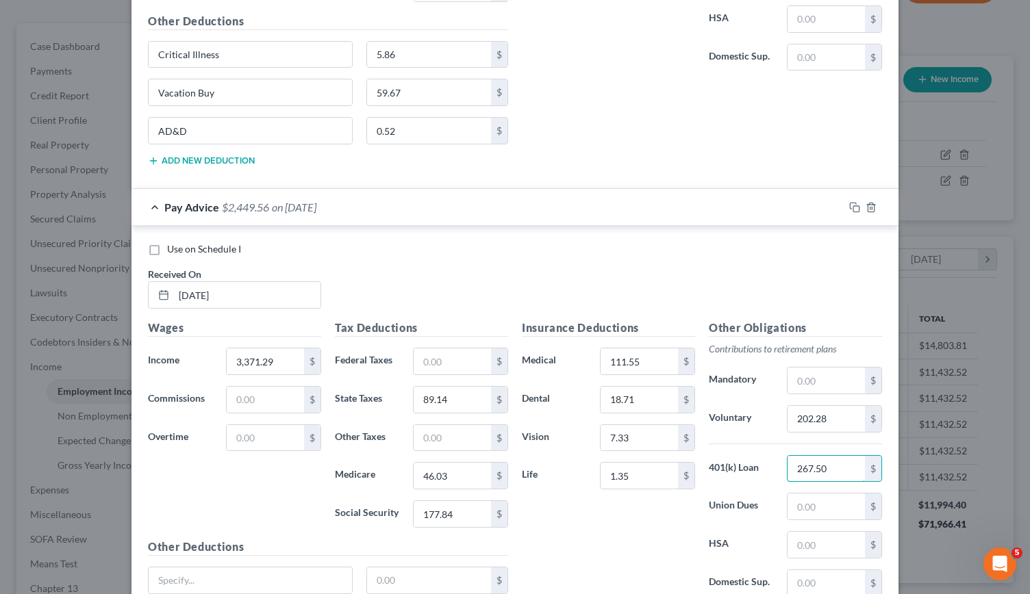
scroll to position [2929, 0]
click at [163, 569] on input "text" at bounding box center [250, 582] width 203 height 26
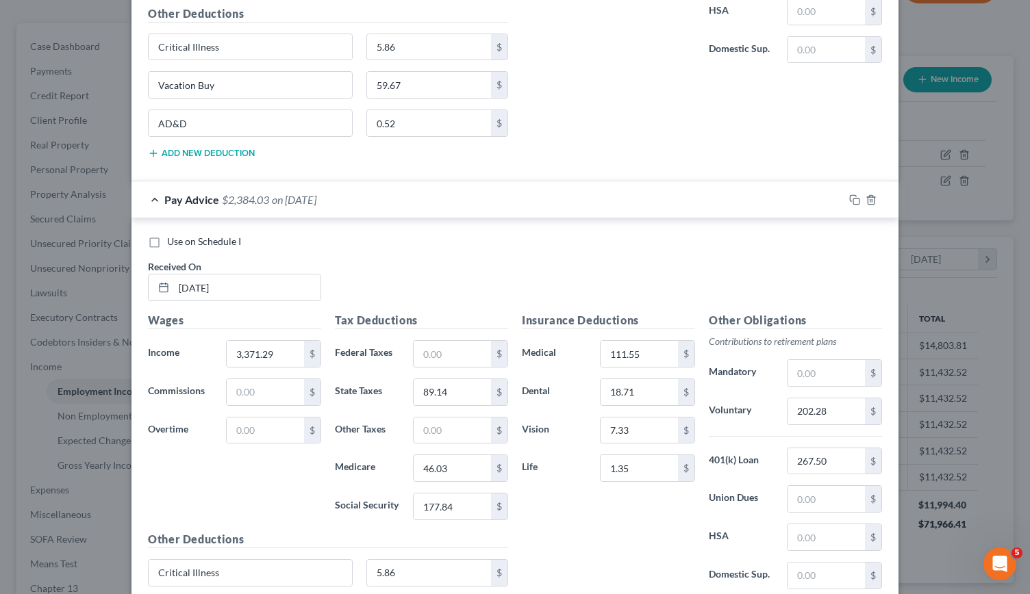
scroll to position [3057, 0]
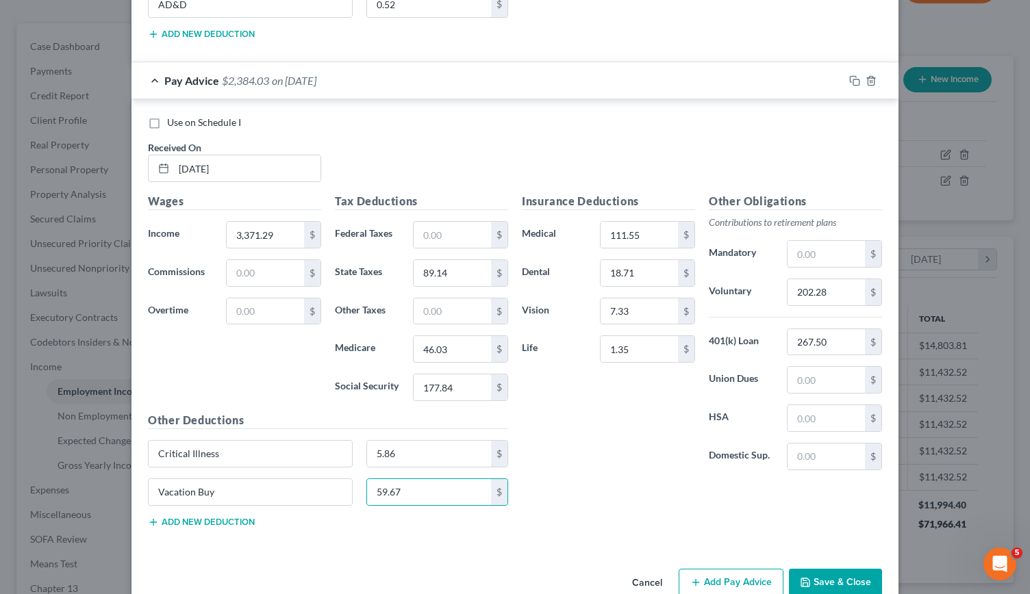
click at [172, 517] on button "Add new deduction" at bounding box center [201, 522] width 107 height 11
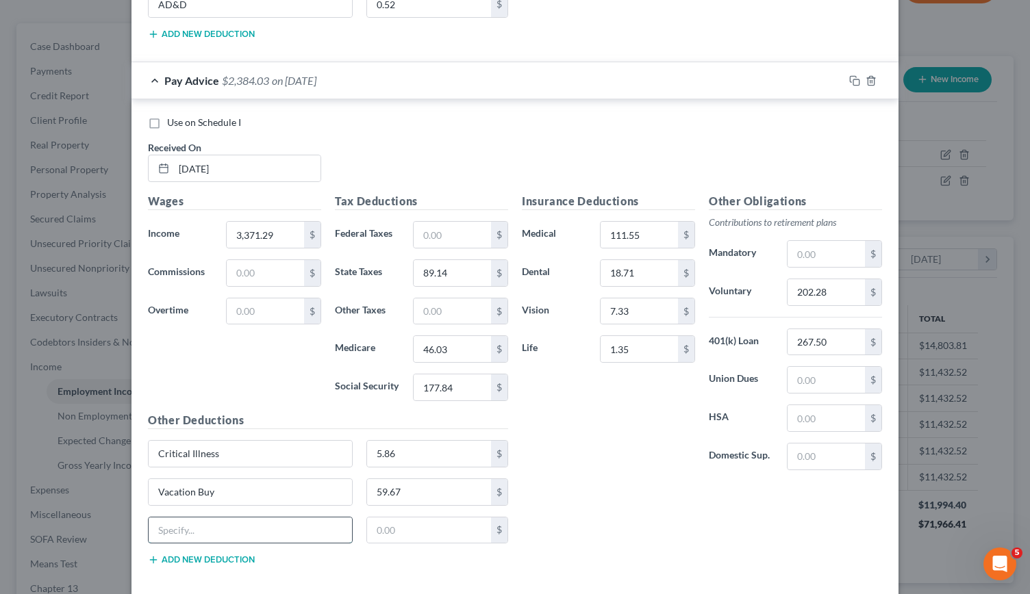
click at [171, 518] on input "text" at bounding box center [250, 531] width 203 height 26
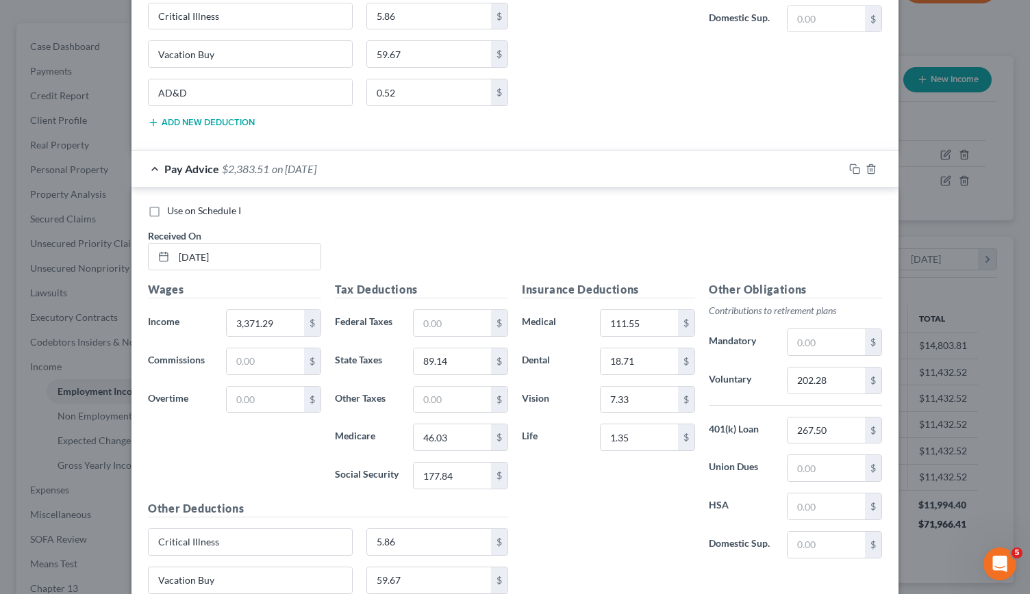
scroll to position [3094, 0]
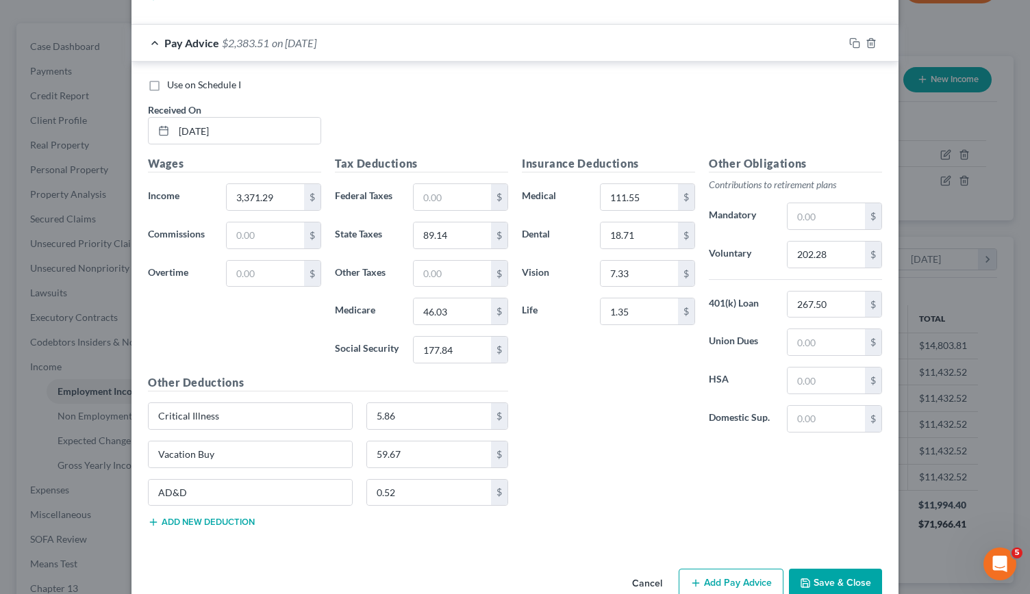
click at [712, 569] on button "Add Pay Advice" at bounding box center [731, 583] width 105 height 29
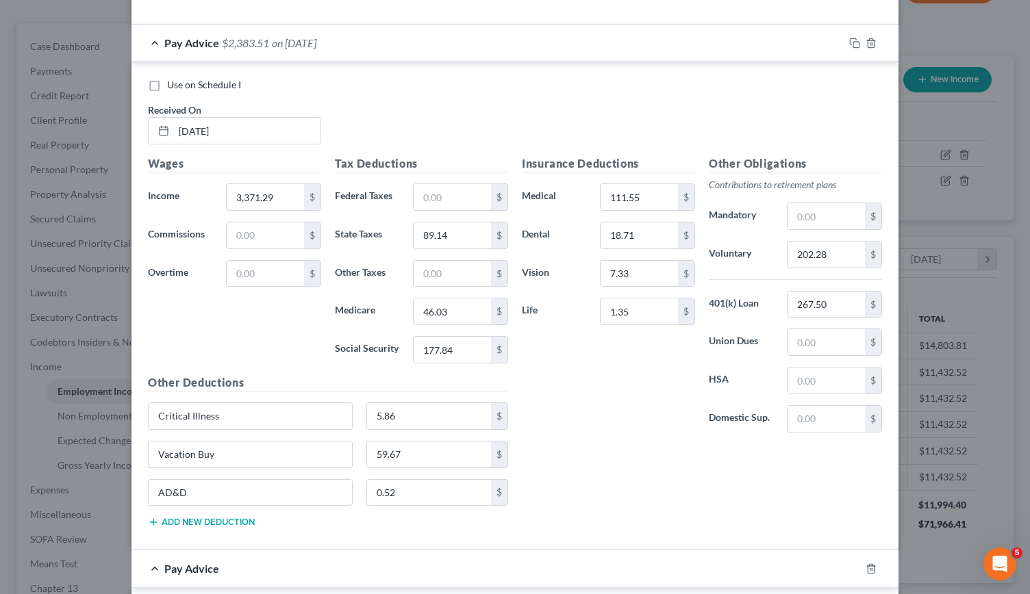
scroll to position [3207, 0]
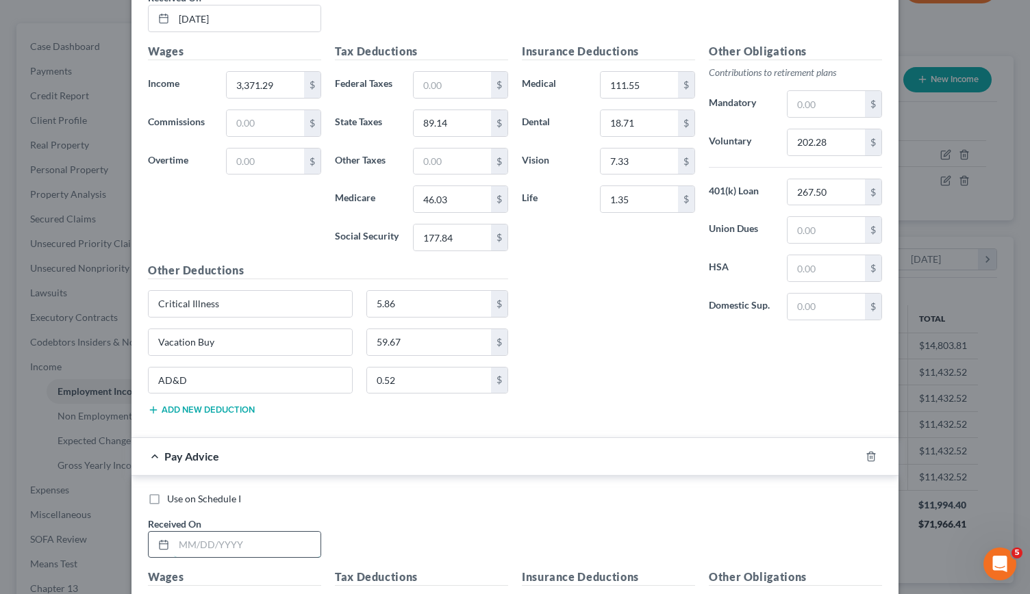
click at [197, 532] on input "text" at bounding box center [247, 545] width 147 height 26
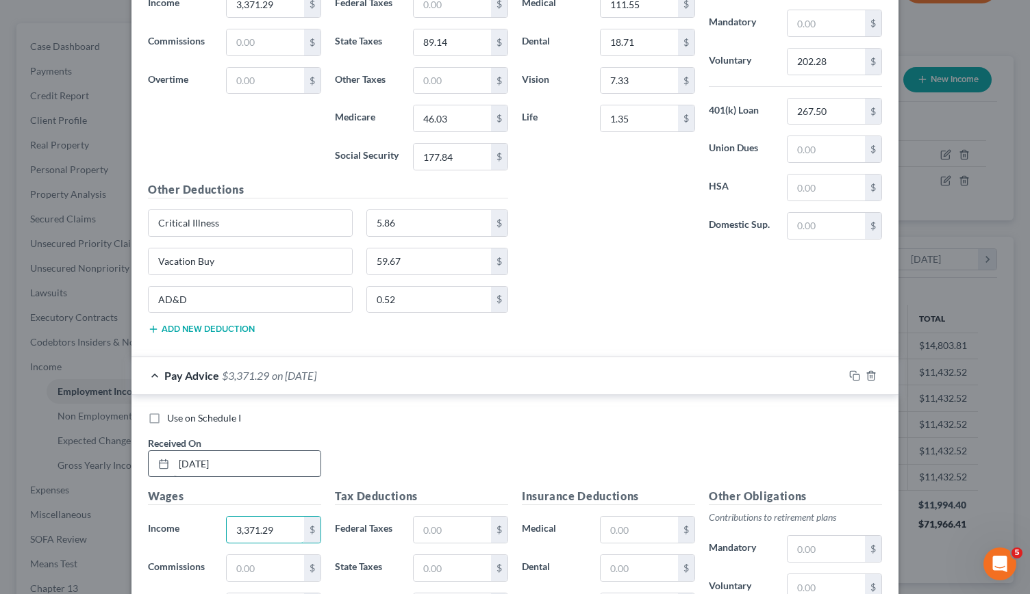
scroll to position [3288, 0]
click at [414, 555] on input "text" at bounding box center [452, 568] width 77 height 26
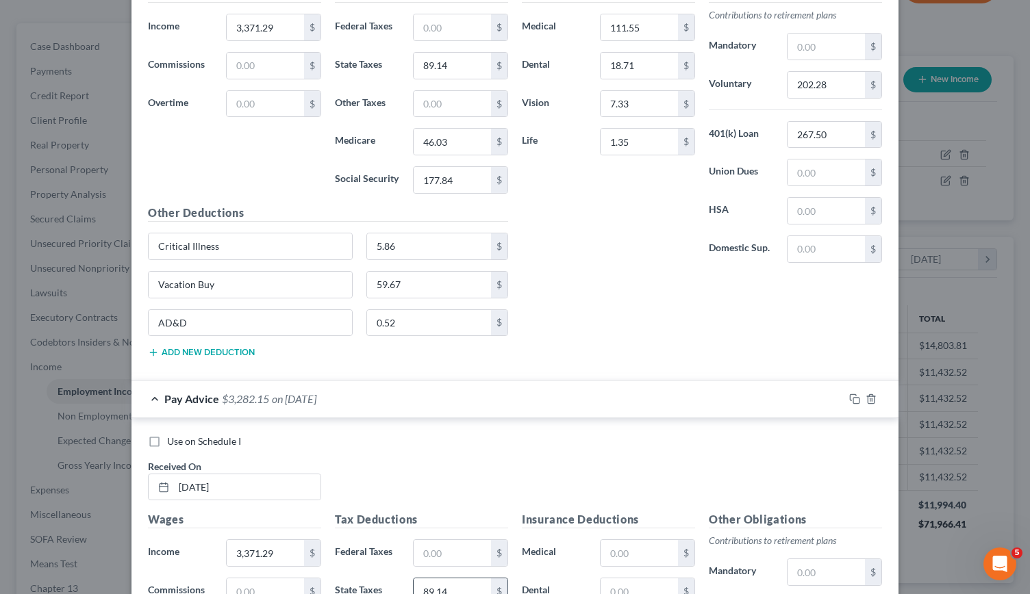
scroll to position [3307, 0]
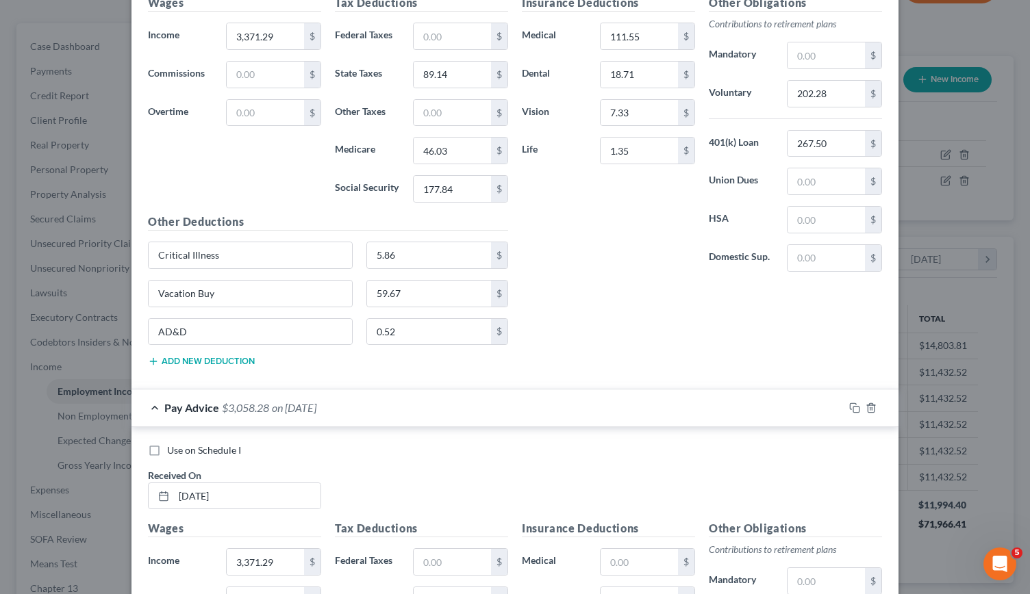
scroll to position [3256, 0]
click at [618, 549] on input "text" at bounding box center [639, 562] width 77 height 26
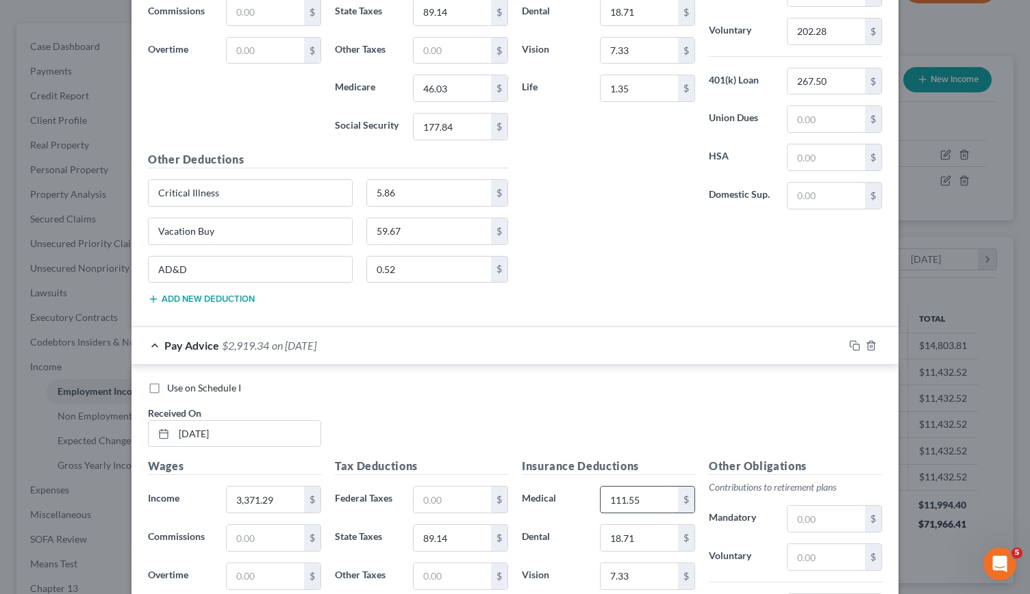
scroll to position [3317, 0]
click at [805, 545] on input "text" at bounding box center [826, 558] width 77 height 26
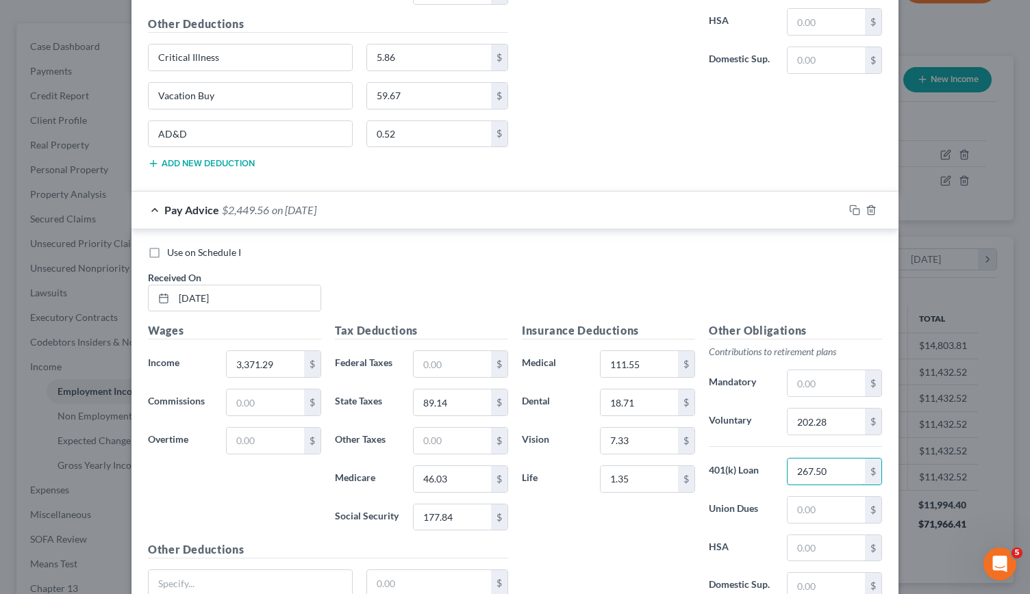
scroll to position [3451, 0]
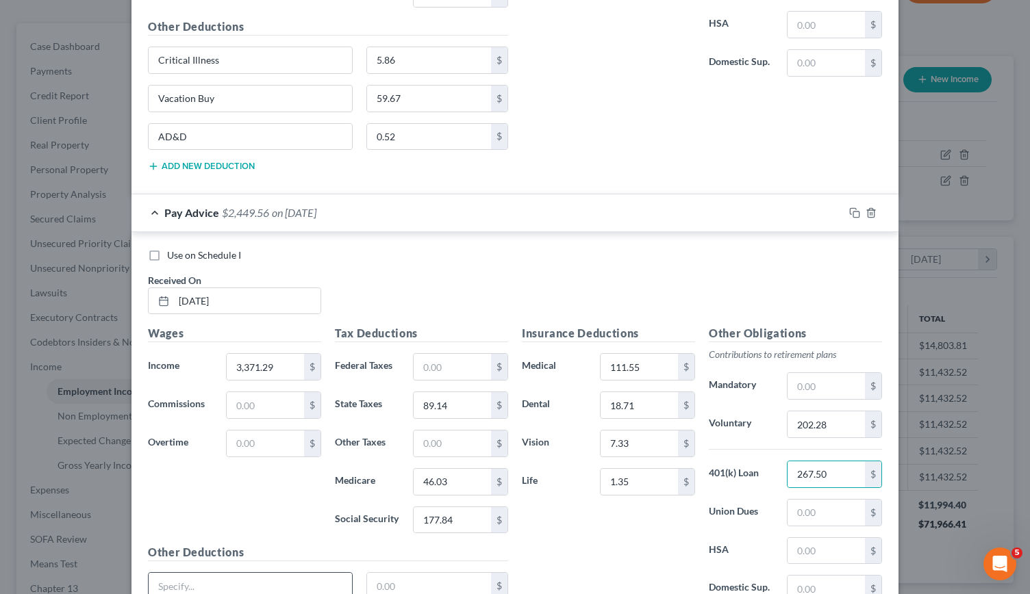
click at [238, 573] on input "text" at bounding box center [250, 586] width 203 height 26
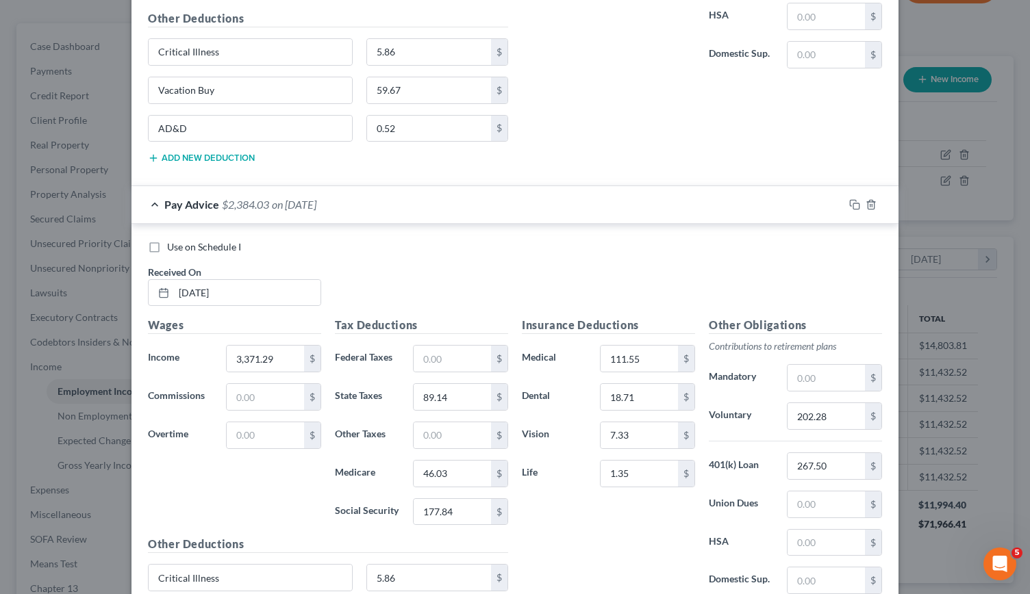
scroll to position [3578, 0]
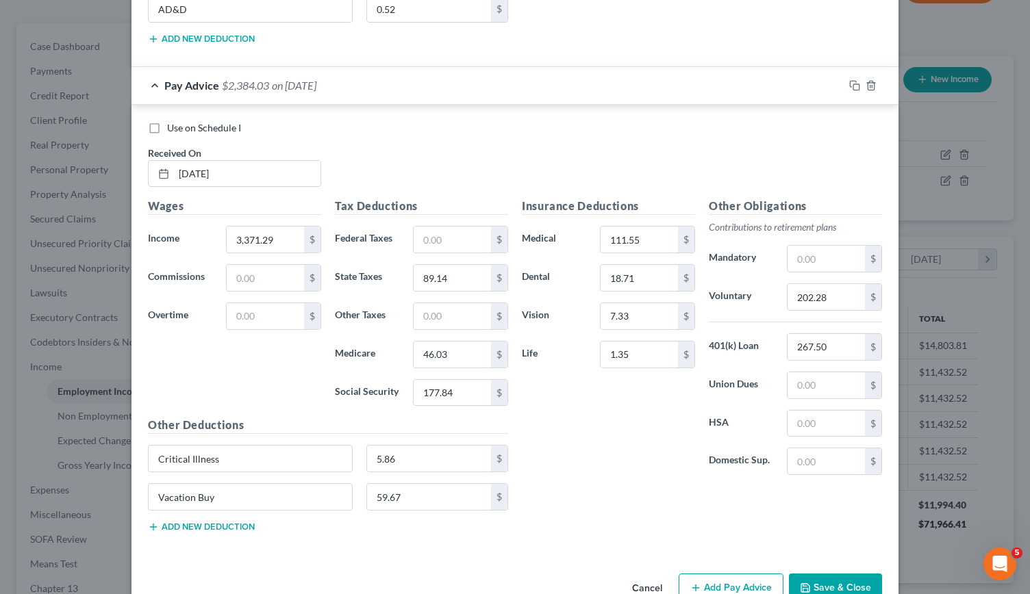
click at [216, 522] on button "Add new deduction" at bounding box center [201, 527] width 107 height 11
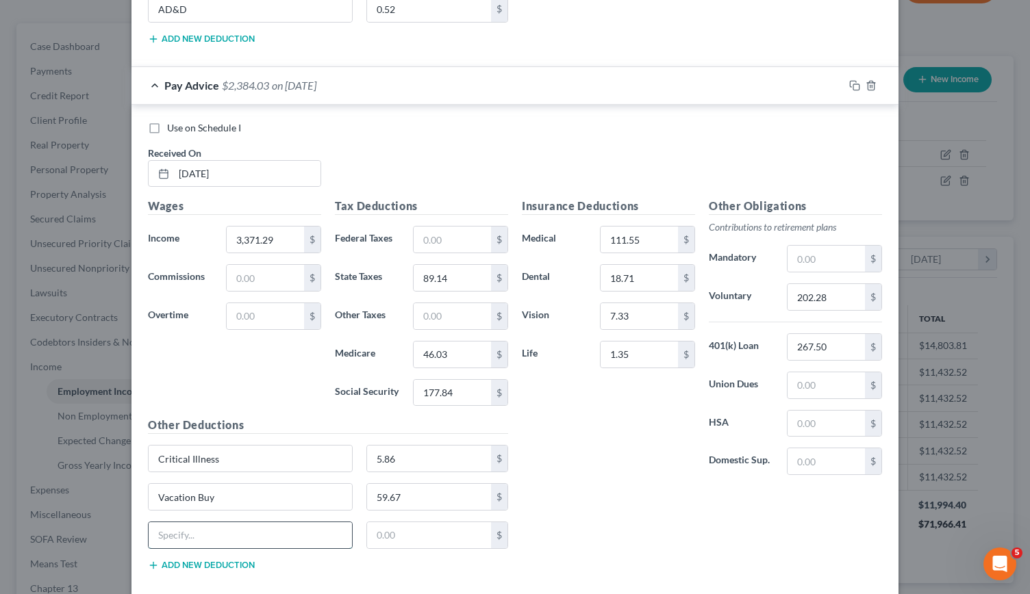
click at [193, 523] on input "text" at bounding box center [250, 536] width 203 height 26
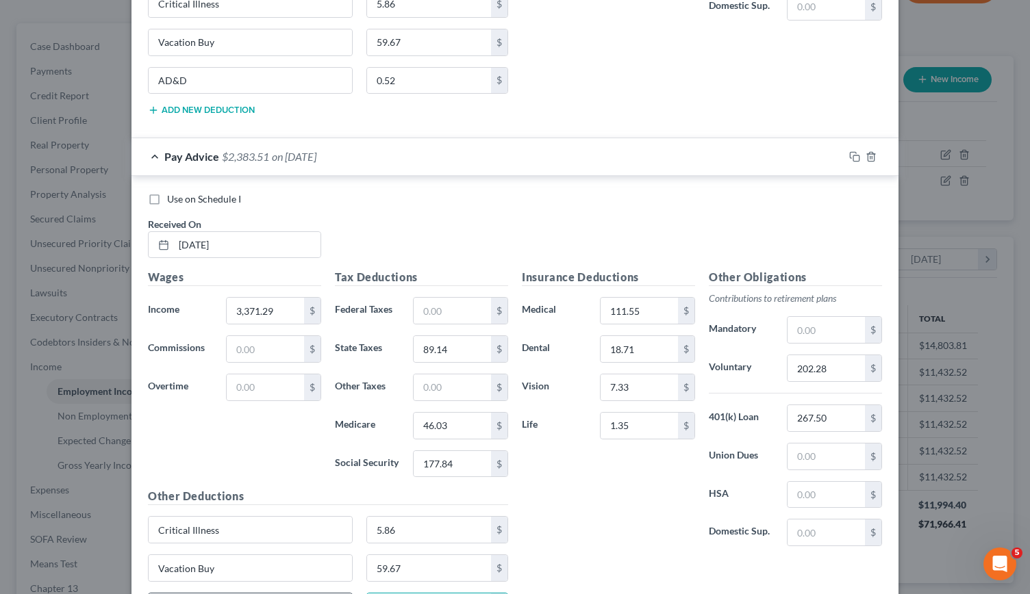
scroll to position [3616, 0]
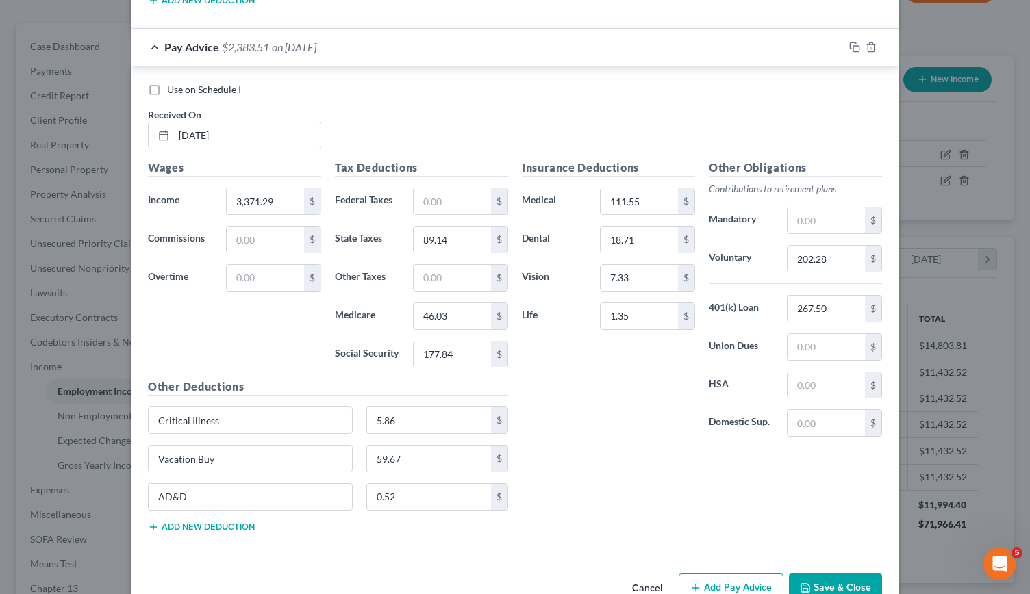
click at [721, 574] on button "Add Pay Advice" at bounding box center [731, 588] width 105 height 29
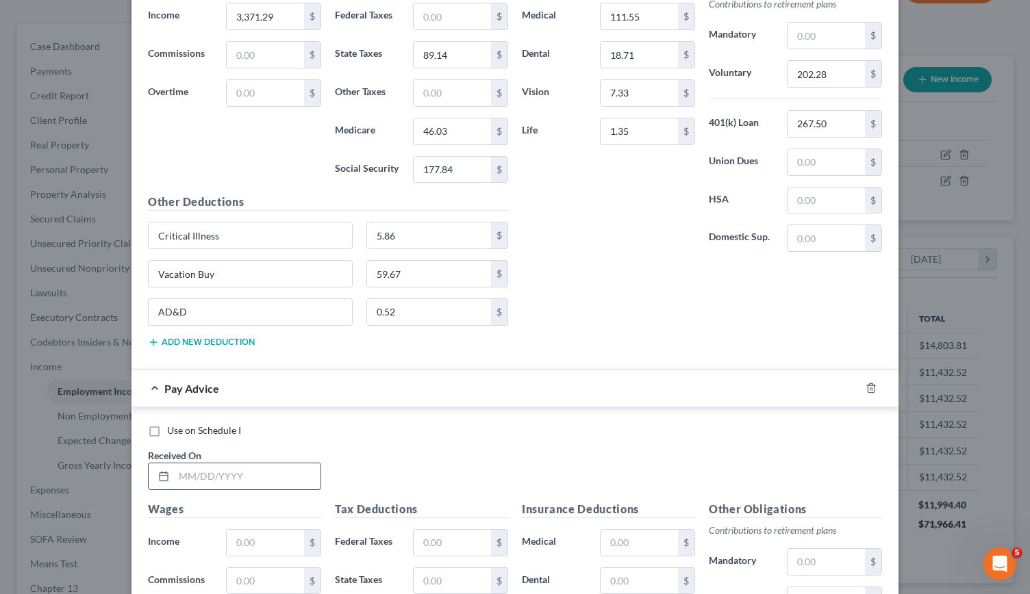
click at [182, 464] on input "text" at bounding box center [247, 477] width 147 height 26
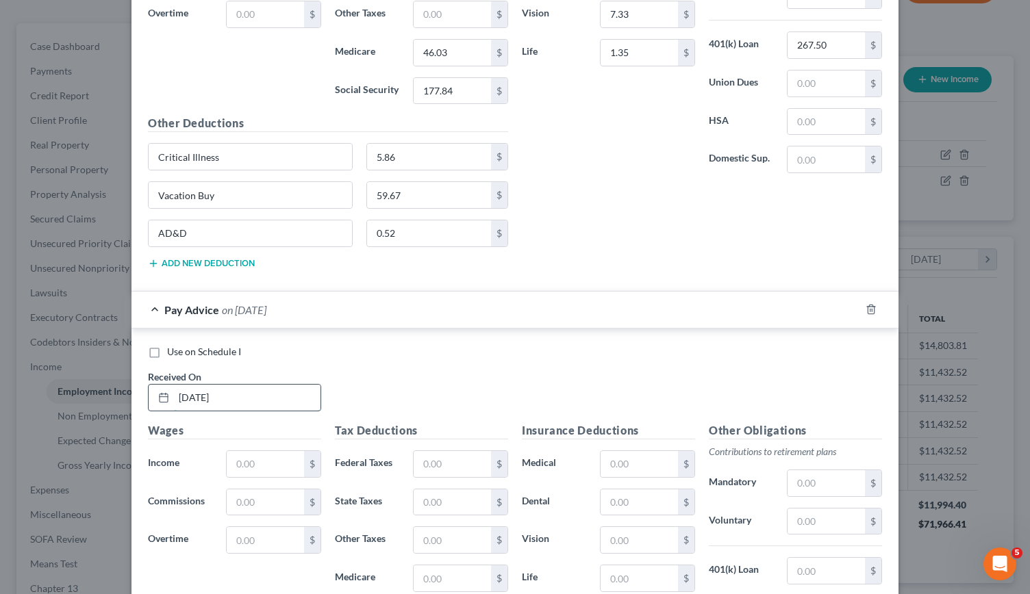
scroll to position [3882, 0]
click at [242, 449] on input "text" at bounding box center [265, 462] width 77 height 26
click at [430, 488] on input "text" at bounding box center [452, 501] width 77 height 26
click at [627, 449] on input "text" at bounding box center [639, 462] width 77 height 26
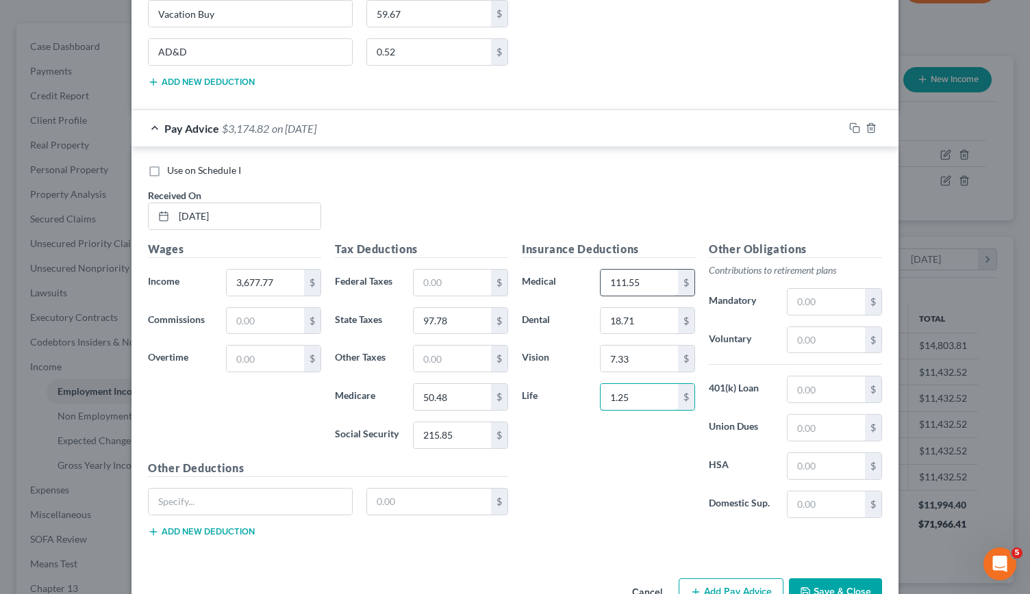
scroll to position [4033, 0]
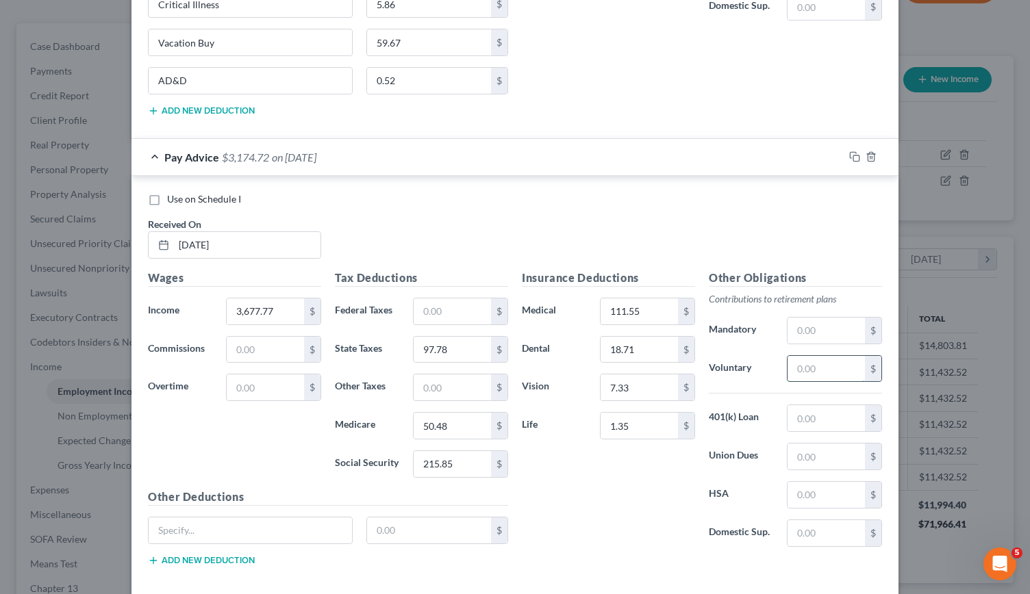
click at [808, 356] on input "text" at bounding box center [826, 369] width 77 height 26
click at [818, 405] on input "text" at bounding box center [826, 418] width 77 height 26
click at [208, 518] on input "text" at bounding box center [250, 531] width 203 height 26
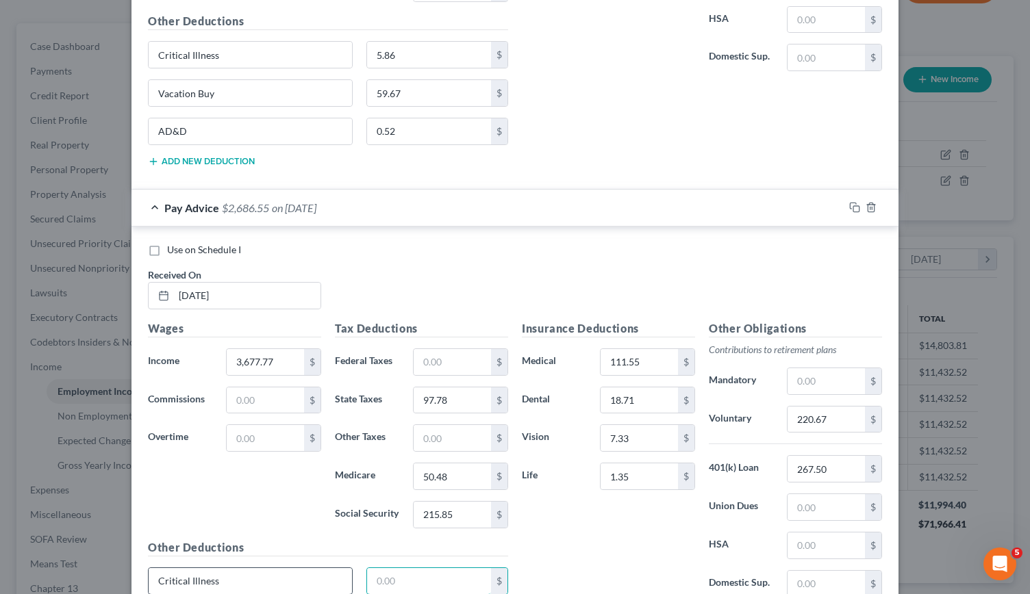
scroll to position [3981, 0]
click at [160, 569] on div "Critical Illness 5.86 $" at bounding box center [328, 588] width 374 height 38
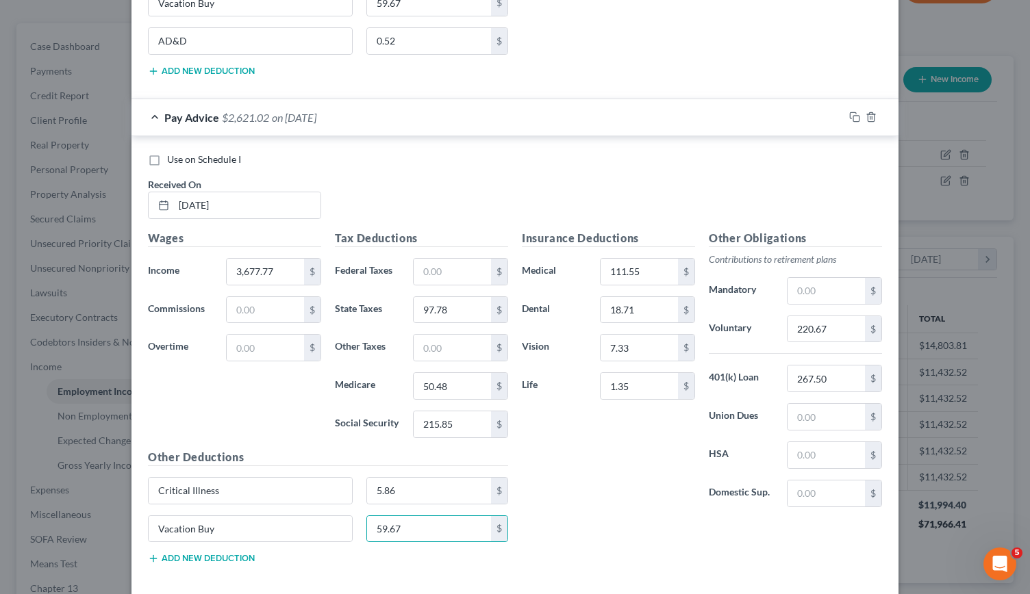
click at [188, 553] on button "Add new deduction" at bounding box center [201, 558] width 107 height 11
click at [188, 554] on input "text" at bounding box center [250, 567] width 203 height 26
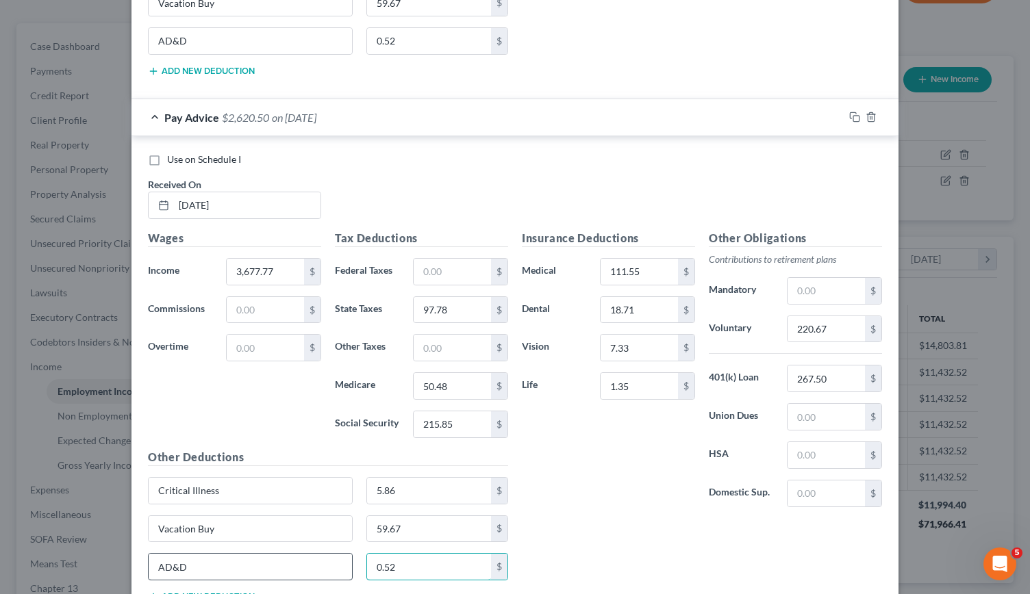
scroll to position [4137, 0]
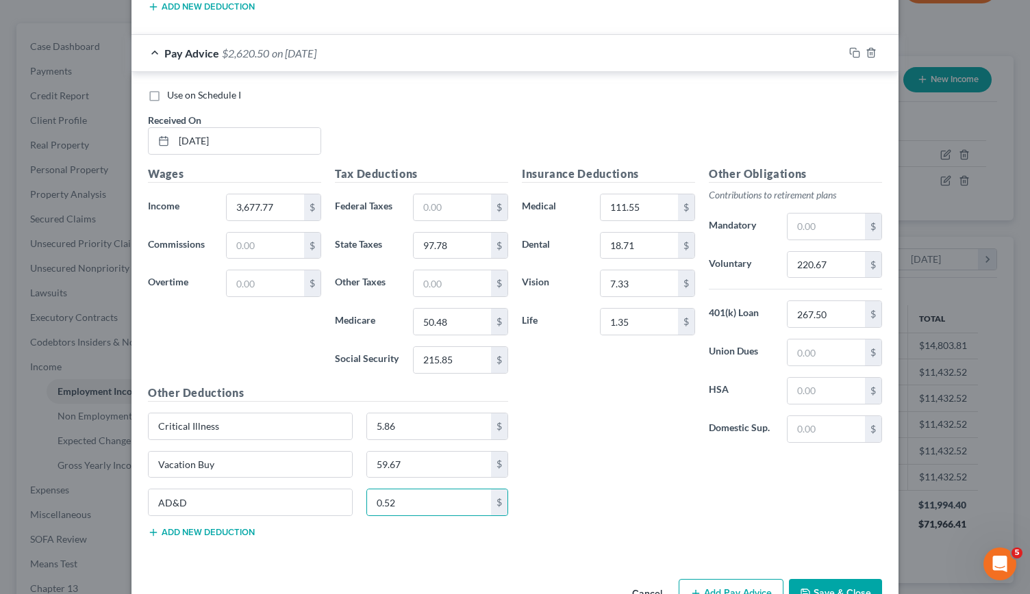
click at [717, 579] on button "Add Pay Advice" at bounding box center [731, 593] width 105 height 29
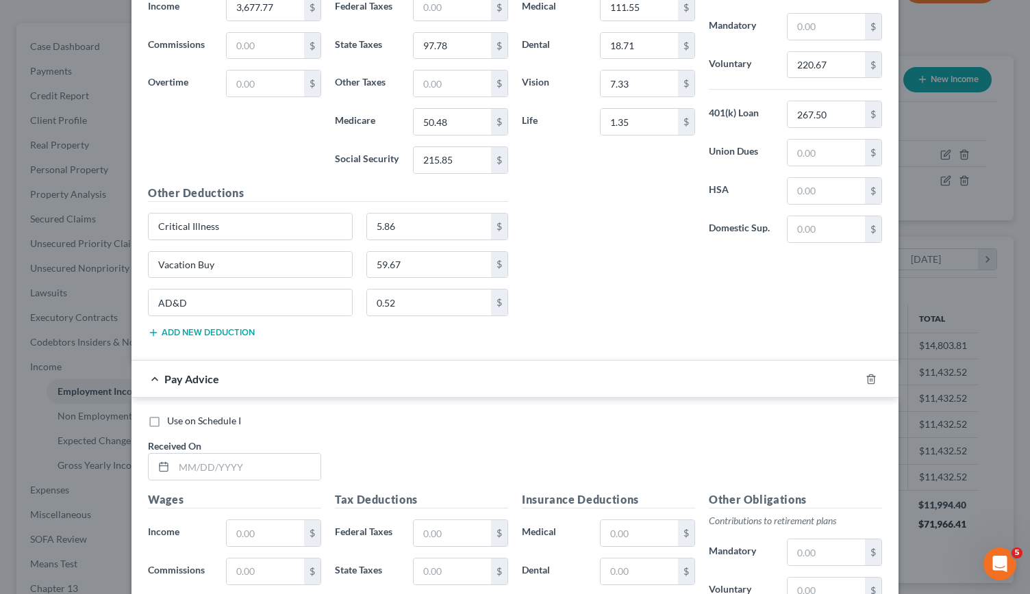
scroll to position [4351, 0]
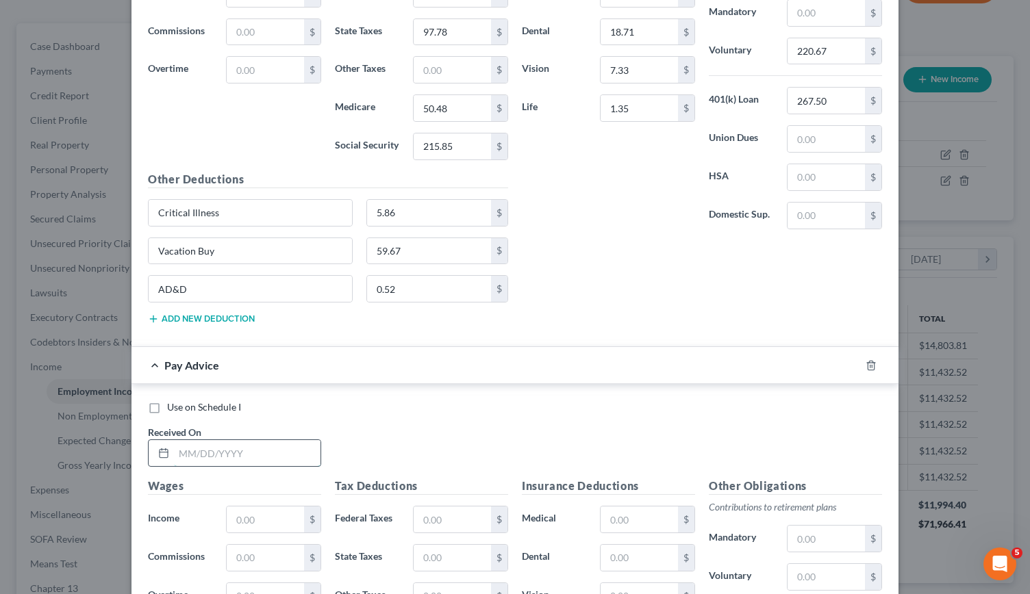
click at [190, 440] on input "text" at bounding box center [247, 453] width 147 height 26
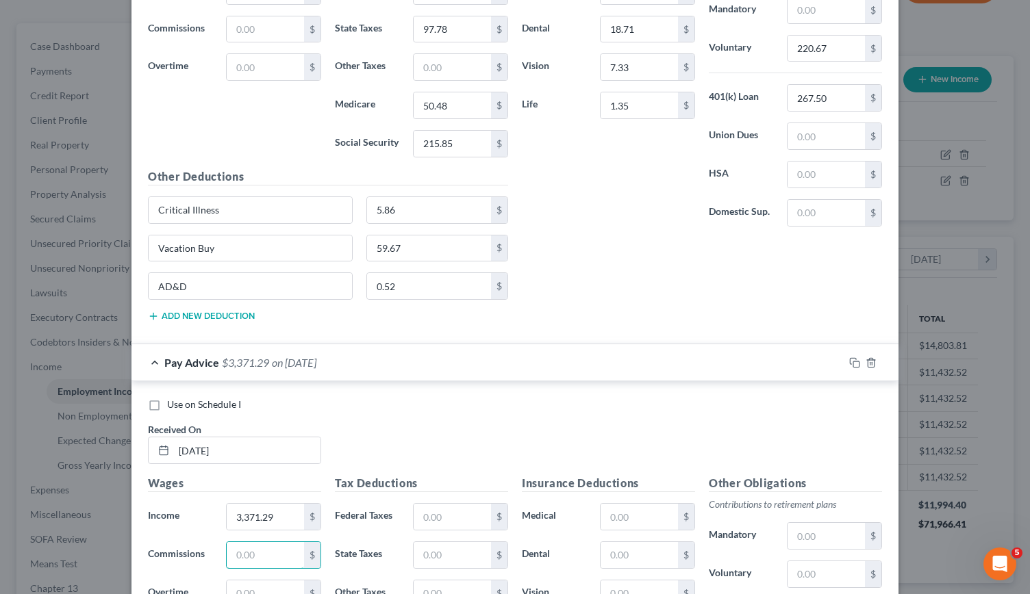
scroll to position [4356, 0]
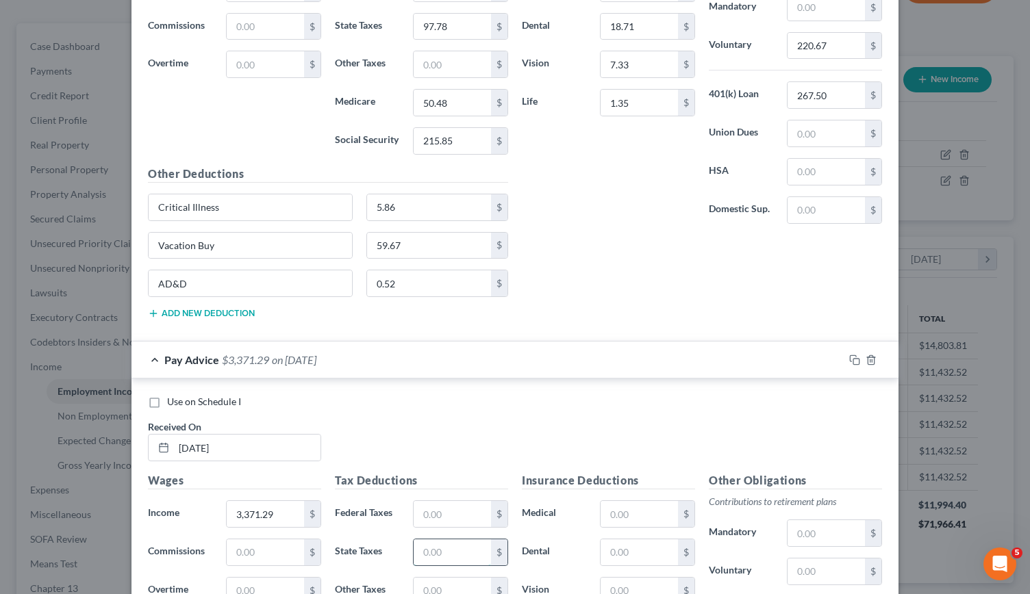
click at [429, 540] on input "text" at bounding box center [452, 553] width 77 height 26
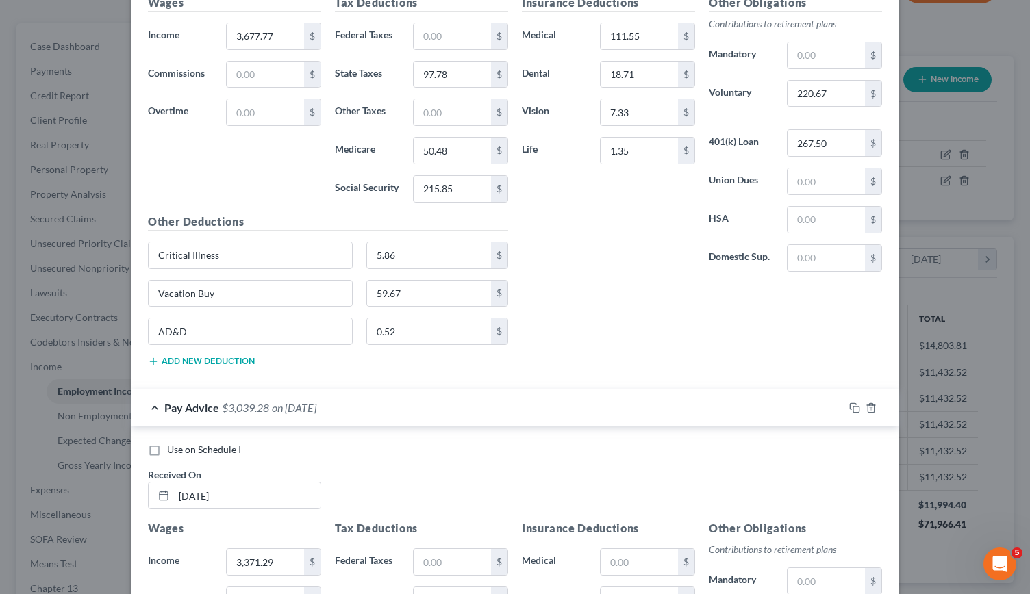
scroll to position [4309, 0]
click at [617, 549] on input "text" at bounding box center [639, 562] width 77 height 26
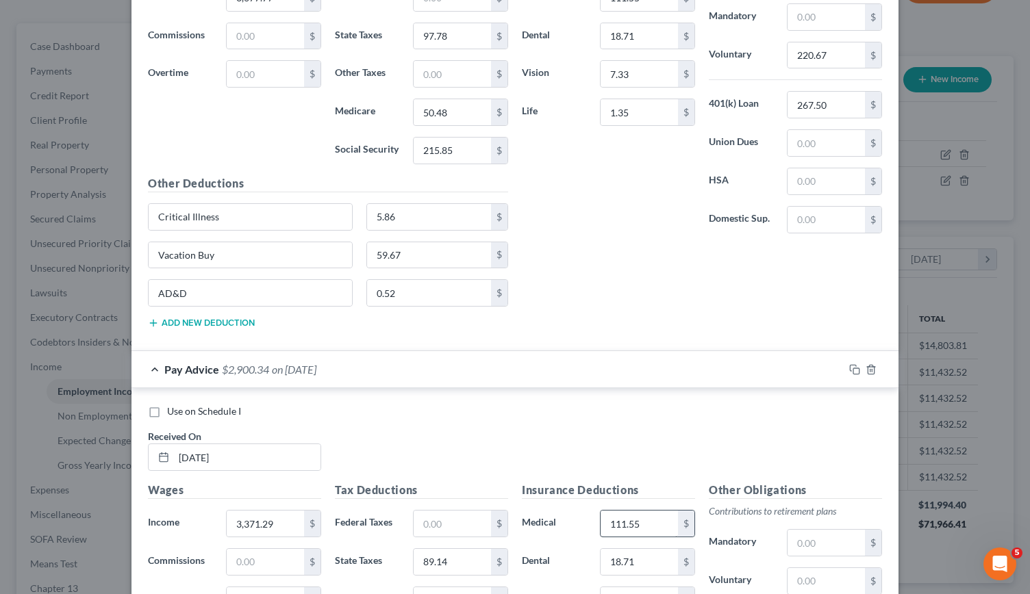
scroll to position [4345, 0]
click at [821, 570] on input "text" at bounding box center [826, 583] width 77 height 26
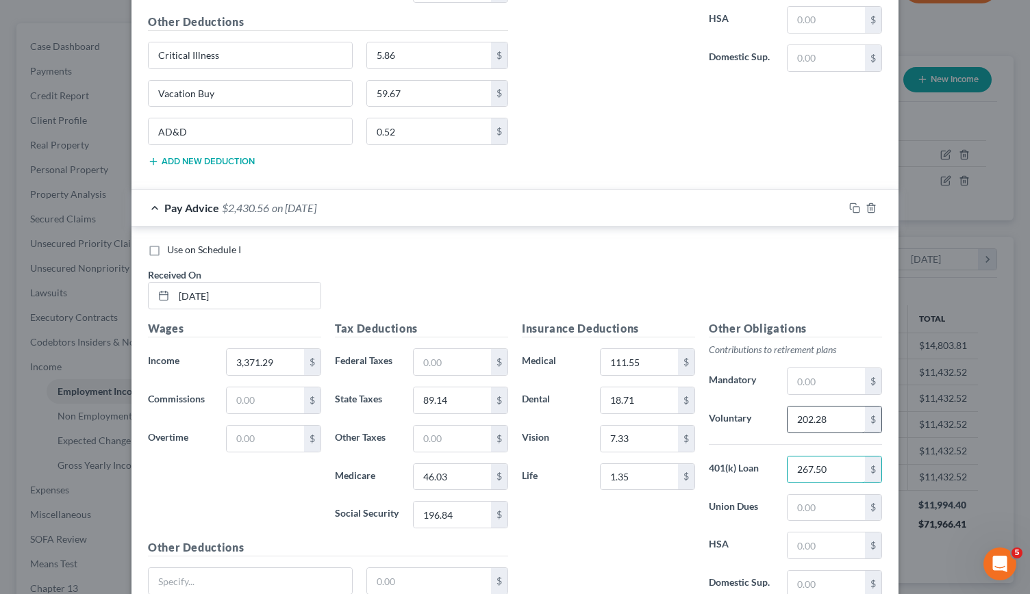
scroll to position [4509, 0]
click at [232, 568] on input "text" at bounding box center [250, 581] width 203 height 26
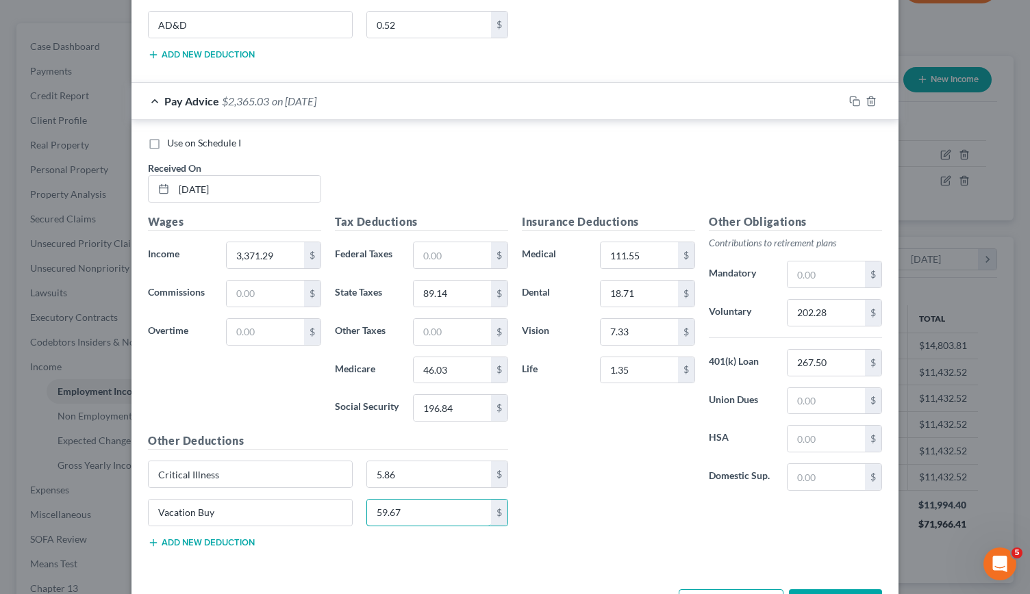
scroll to position [4616, 0]
click at [199, 537] on button "Add new deduction" at bounding box center [201, 542] width 107 height 11
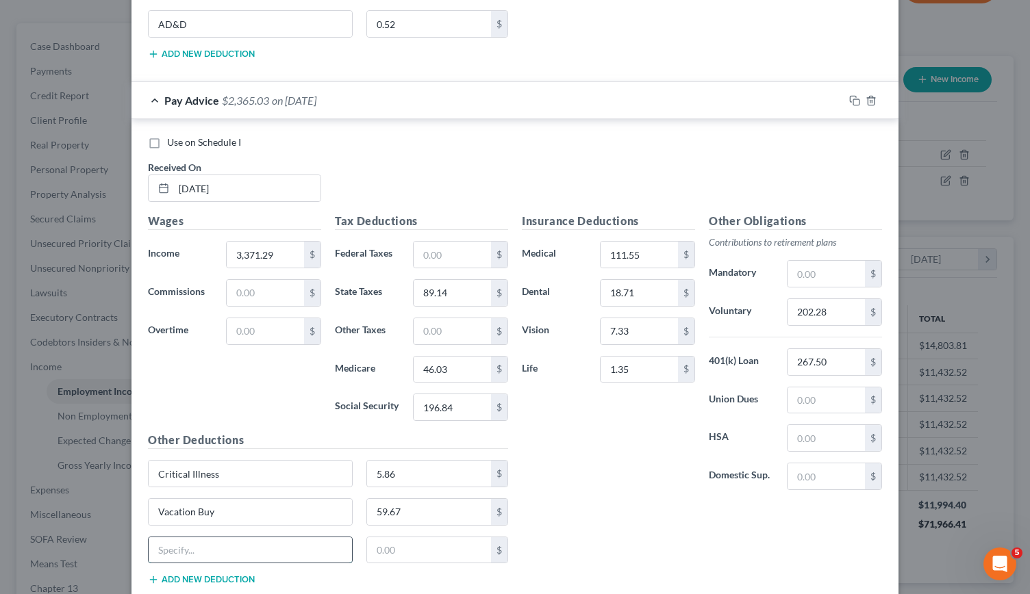
click at [175, 538] on input "text" at bounding box center [250, 551] width 203 height 26
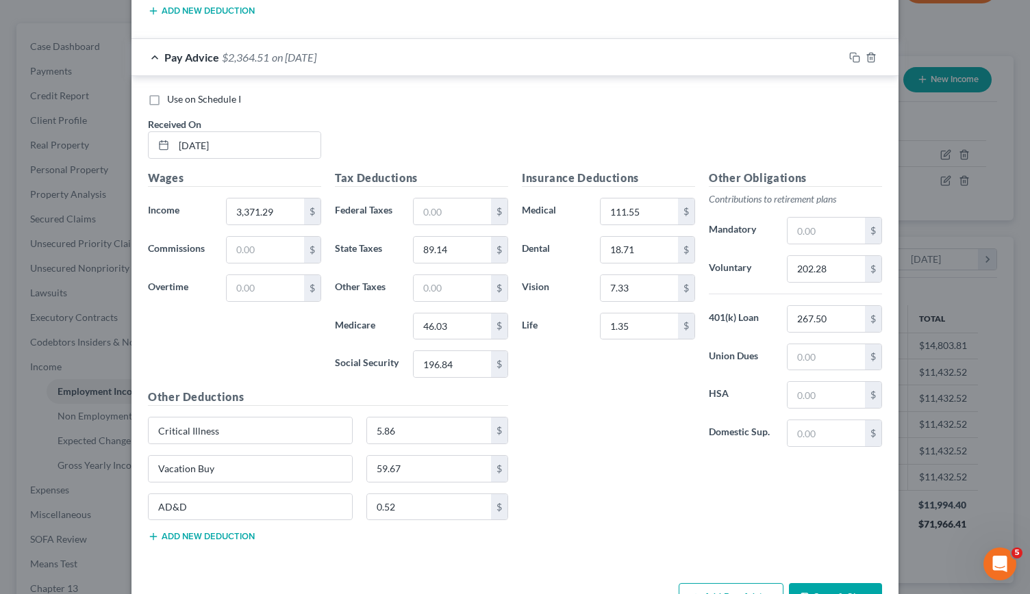
click at [722, 584] on button "Add Pay Advice" at bounding box center [731, 598] width 105 height 29
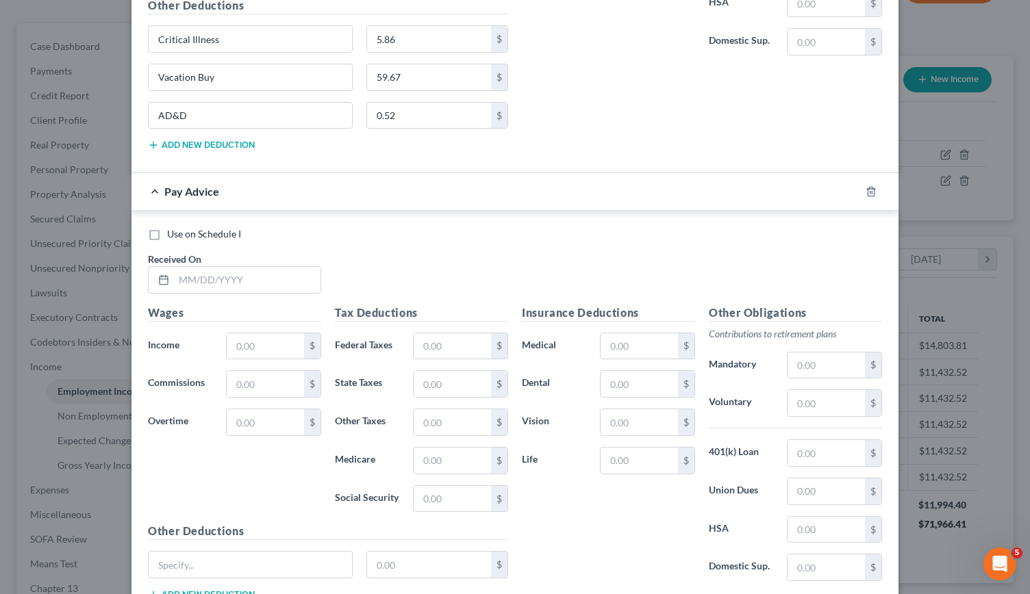
scroll to position [5054, 0]
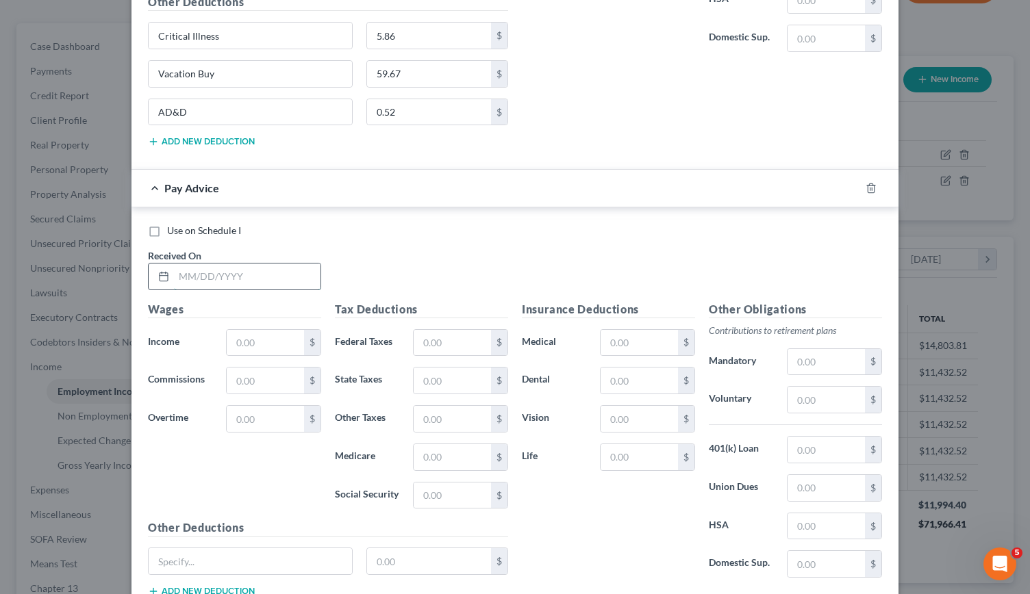
click at [178, 264] on input "text" at bounding box center [247, 277] width 147 height 26
click at [425, 368] on input "text" at bounding box center [452, 381] width 77 height 26
click at [623, 368] on input "text" at bounding box center [639, 381] width 77 height 26
click at [614, 330] on input "text" at bounding box center [639, 343] width 77 height 26
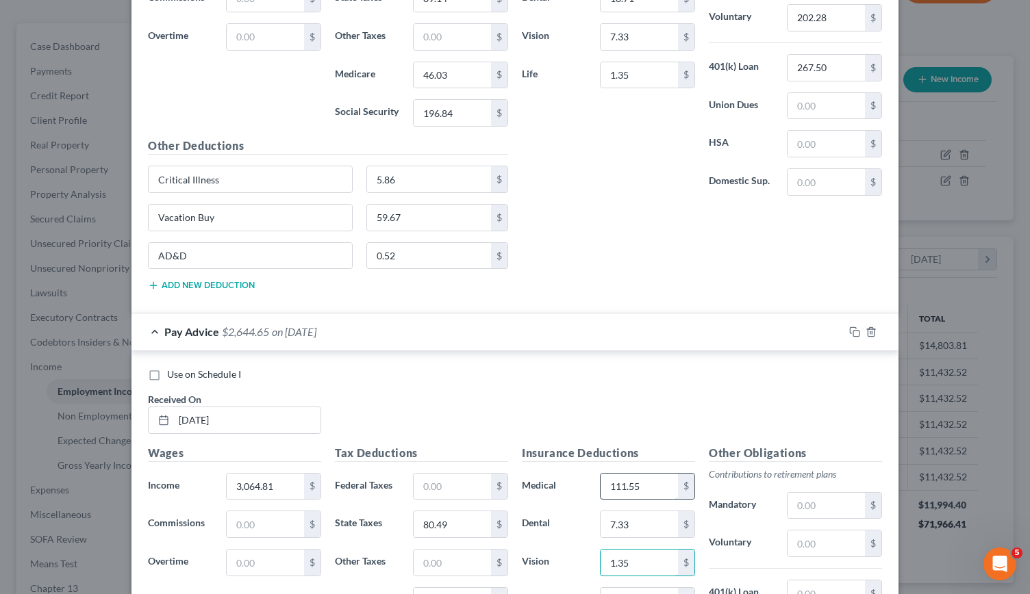
scroll to position [4860, 0]
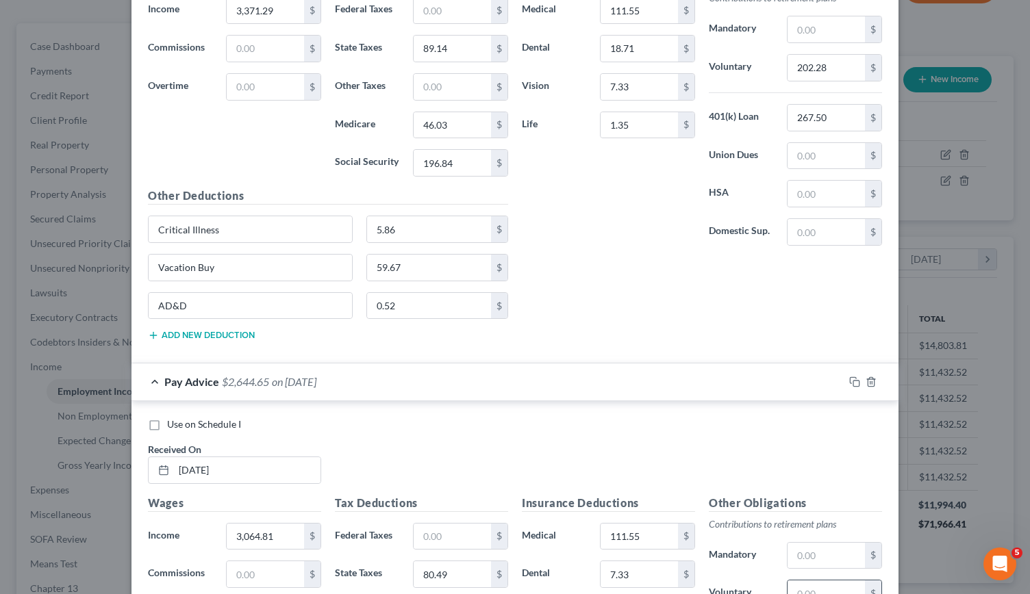
click at [802, 581] on input "text" at bounding box center [826, 594] width 77 height 26
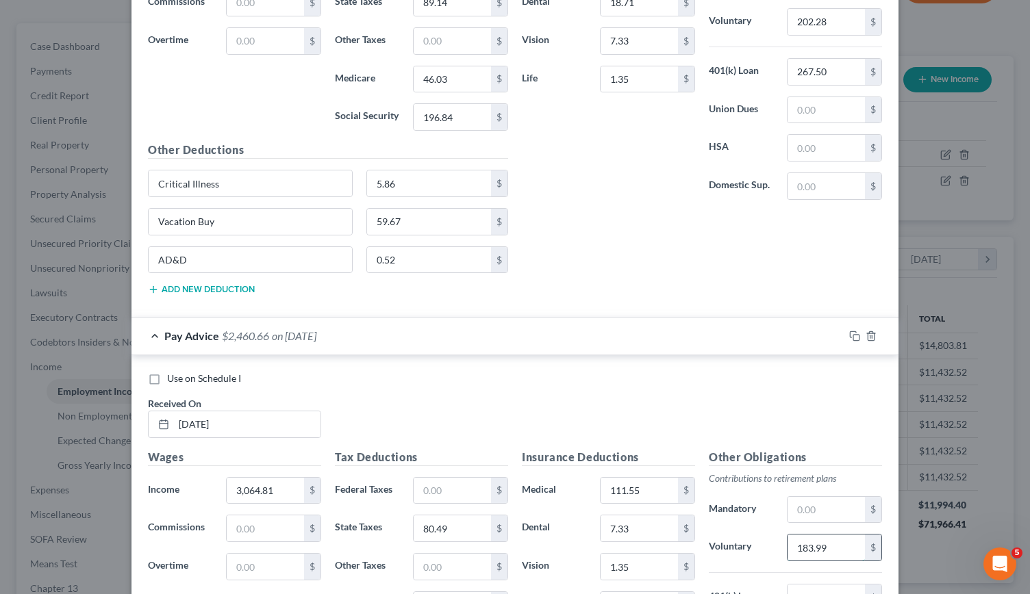
scroll to position [4907, 0]
click at [800, 584] on input "text" at bounding box center [826, 597] width 77 height 26
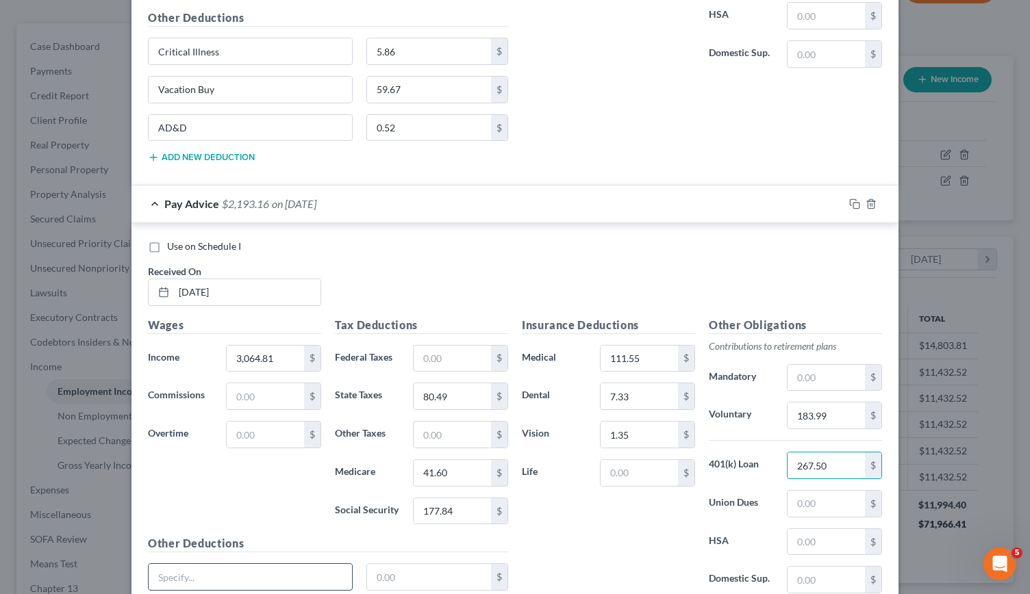
scroll to position [5034, 0]
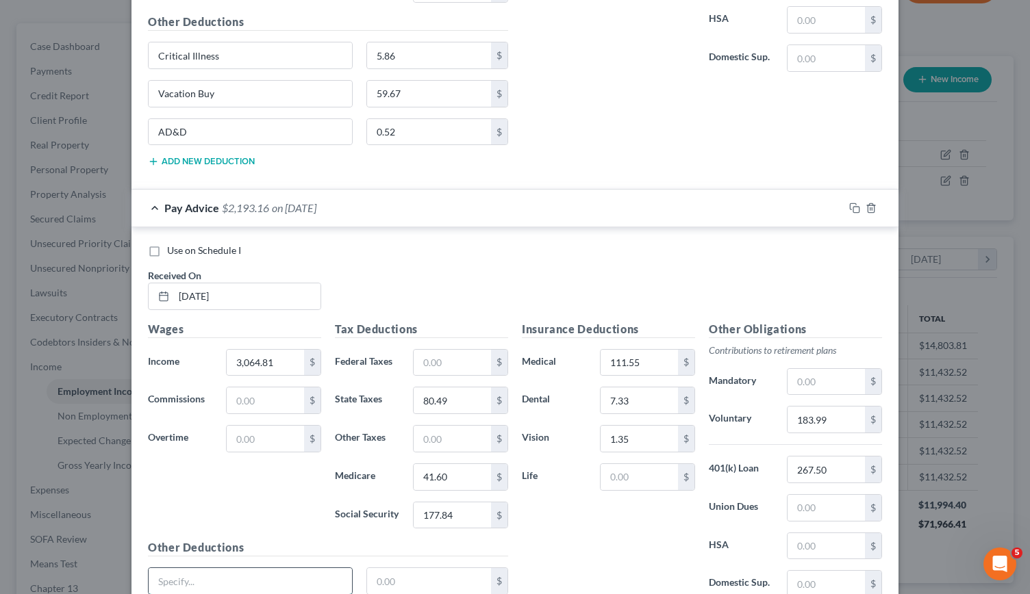
click at [175, 568] on input "text" at bounding box center [250, 581] width 203 height 26
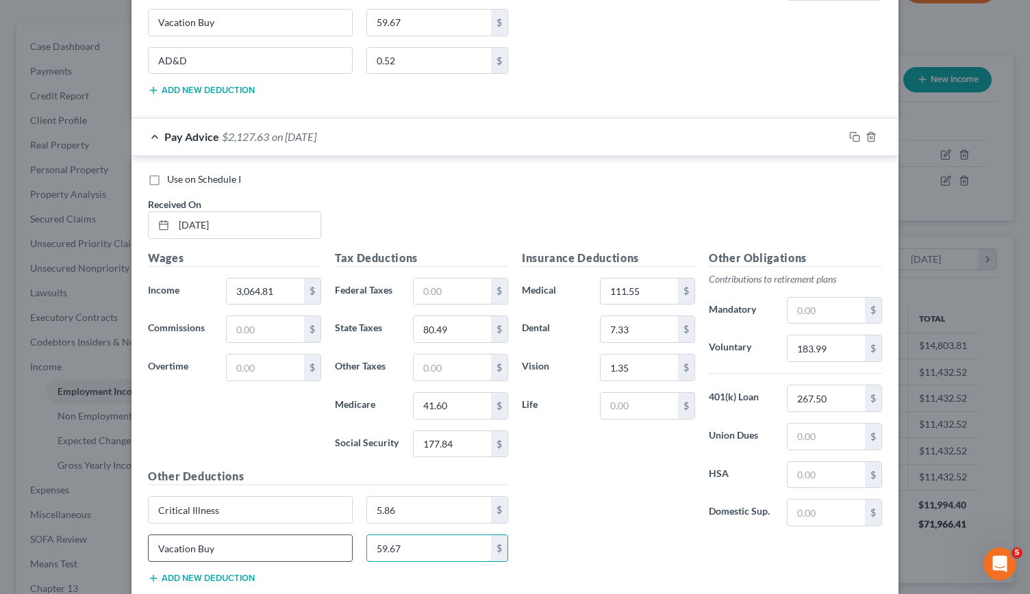
scroll to position [5119, 0]
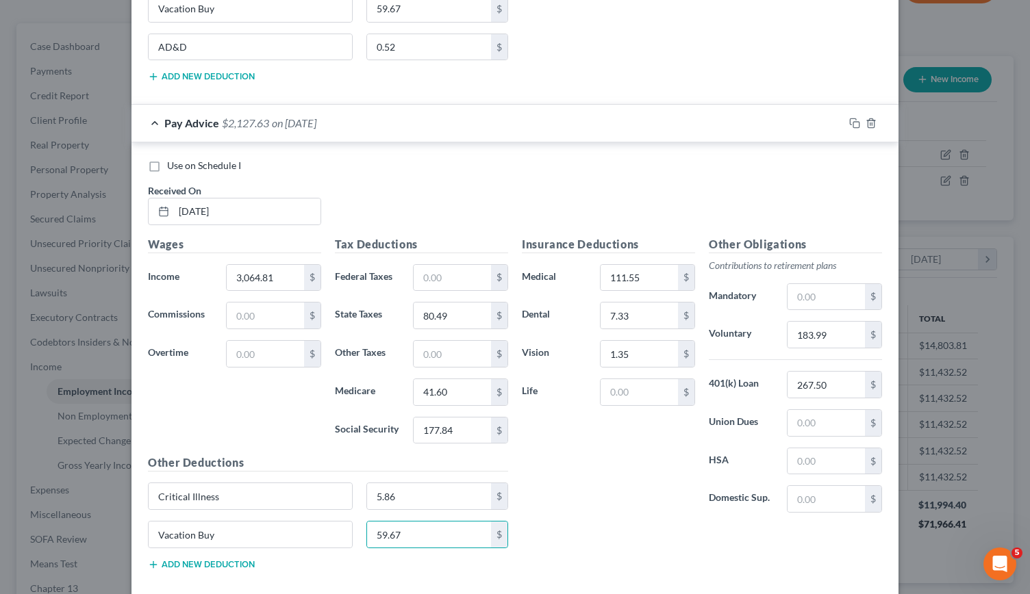
click at [196, 560] on button "Add new deduction" at bounding box center [201, 565] width 107 height 11
click at [181, 560] on input "text" at bounding box center [250, 573] width 203 height 26
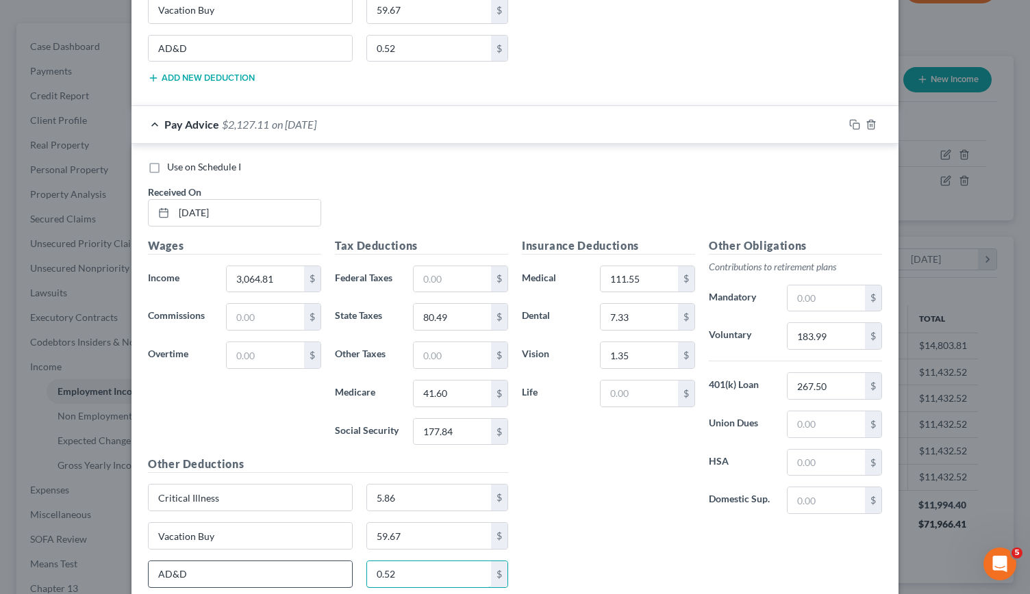
scroll to position [5180, 0]
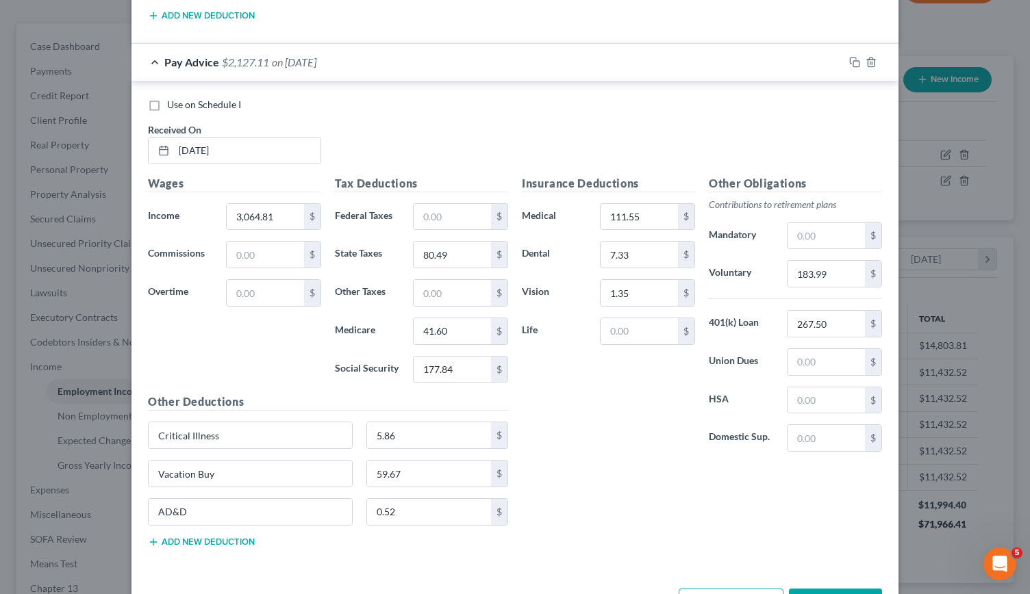
click at [721, 589] on button "Add Pay Advice" at bounding box center [731, 603] width 105 height 29
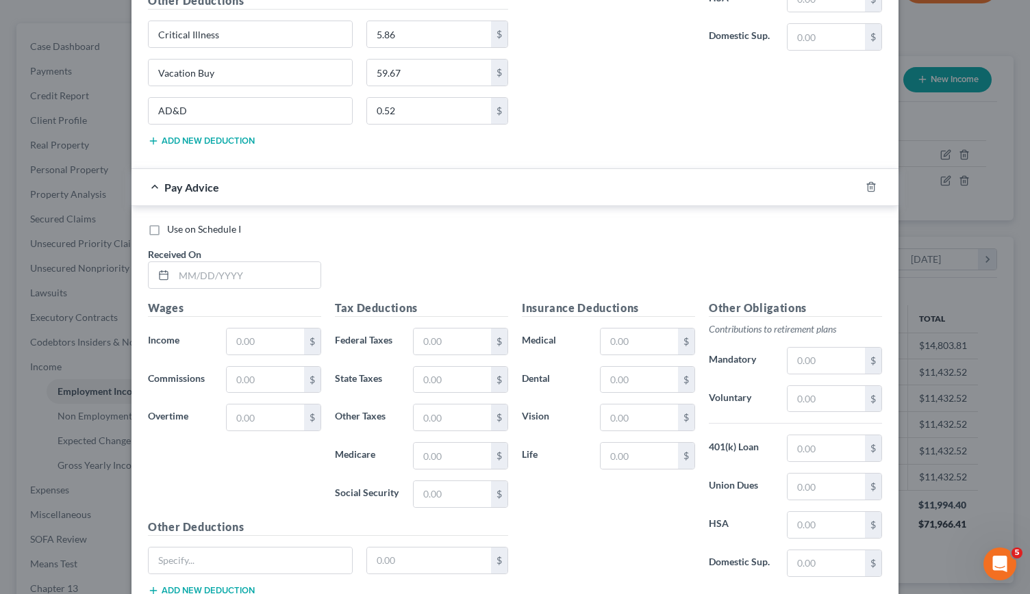
scroll to position [5626, 0]
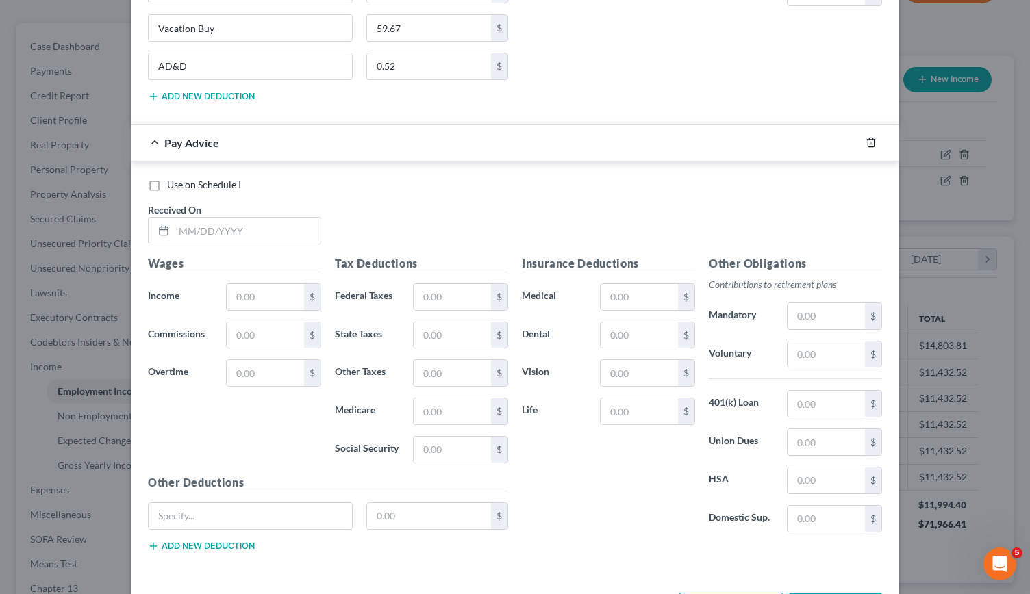
click at [866, 137] on icon "button" at bounding box center [871, 142] width 11 height 11
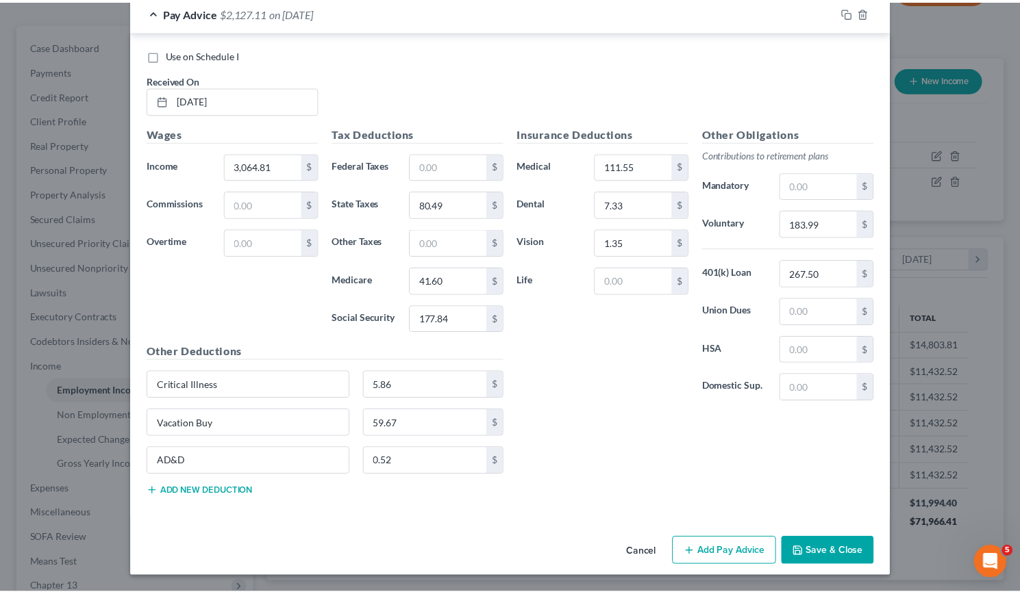
scroll to position [5180, 0]
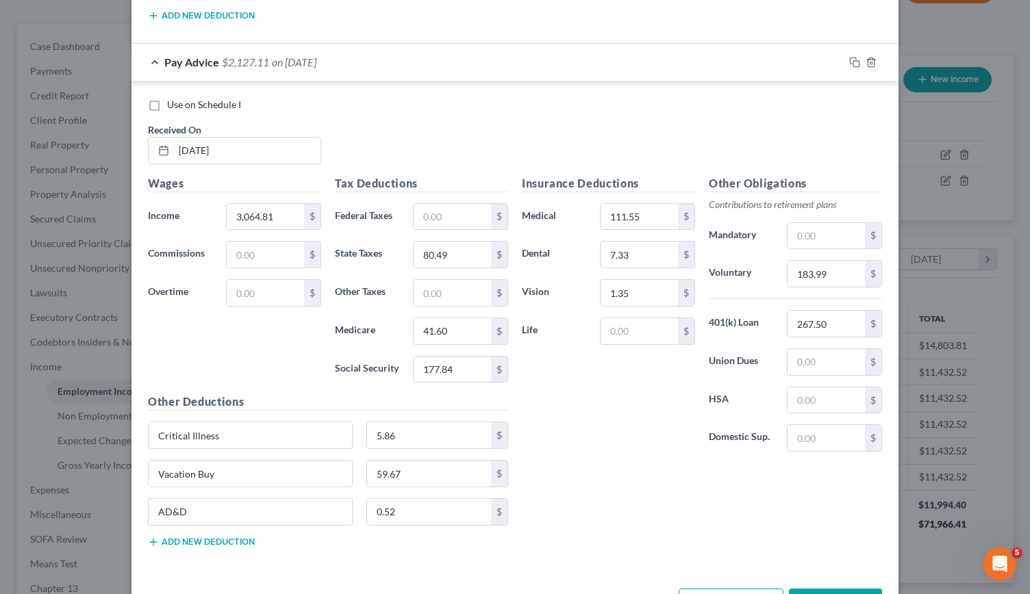
click at [836, 589] on button "Save & Close" at bounding box center [835, 603] width 93 height 29
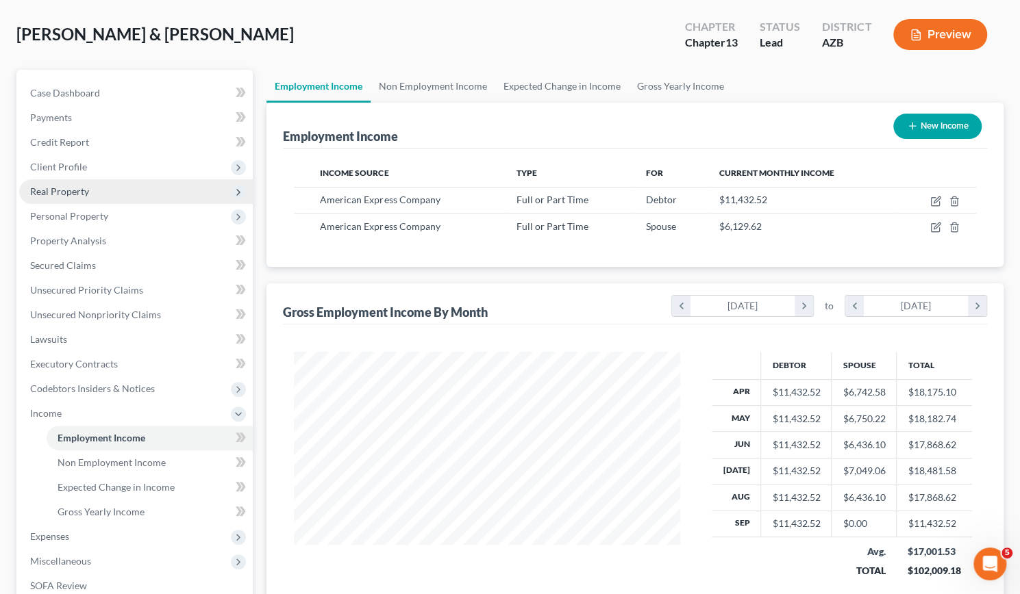
scroll to position [61, 0]
click at [52, 190] on span "Real Property" at bounding box center [59, 192] width 59 height 12
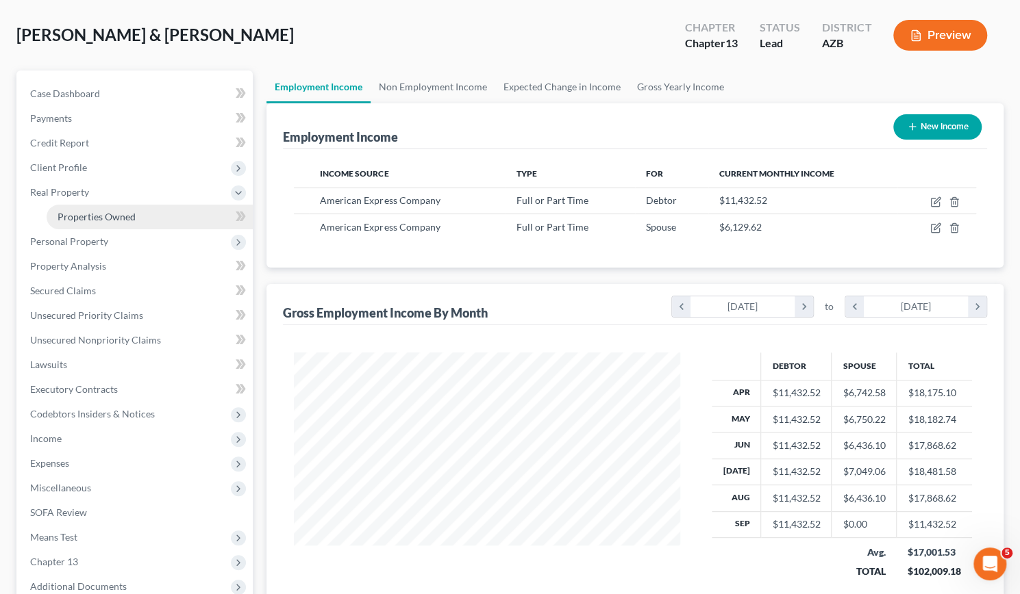
click at [88, 218] on span "Properties Owned" at bounding box center [97, 217] width 78 height 12
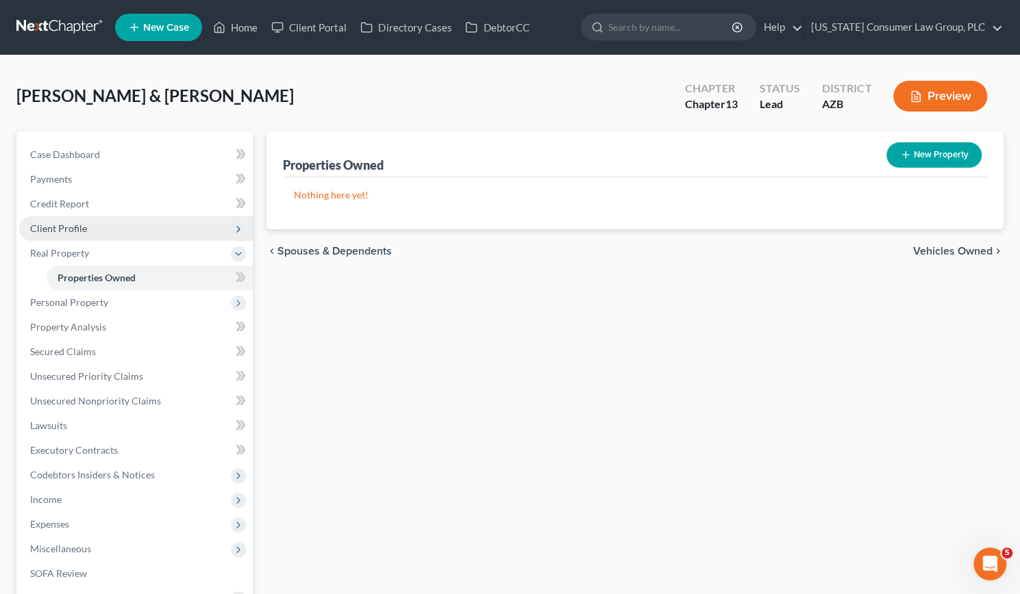
click at [66, 224] on span "Client Profile" at bounding box center [58, 229] width 57 height 12
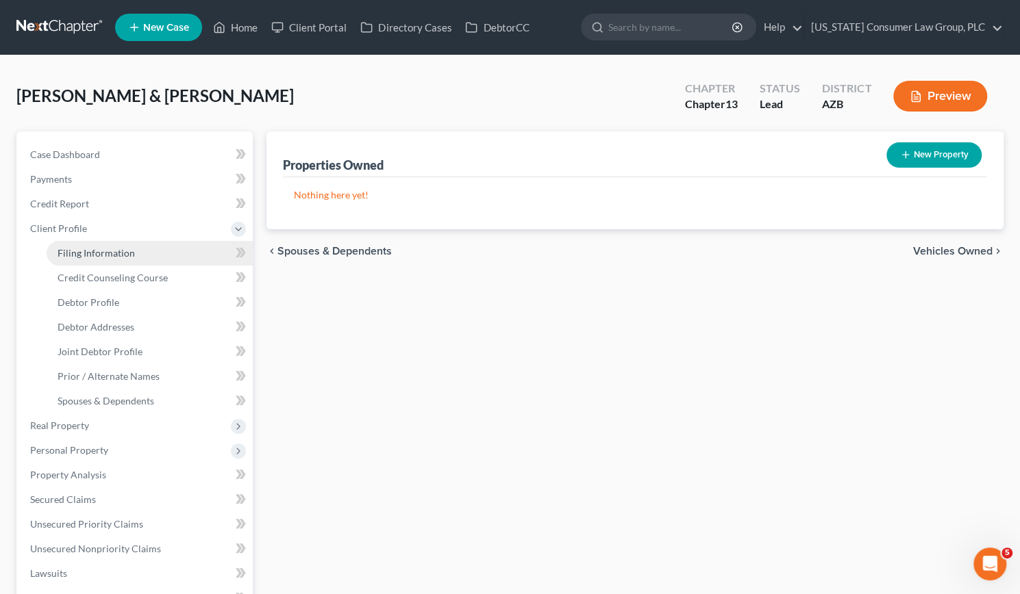
click at [84, 244] on link "Filing Information" at bounding box center [150, 253] width 206 height 25
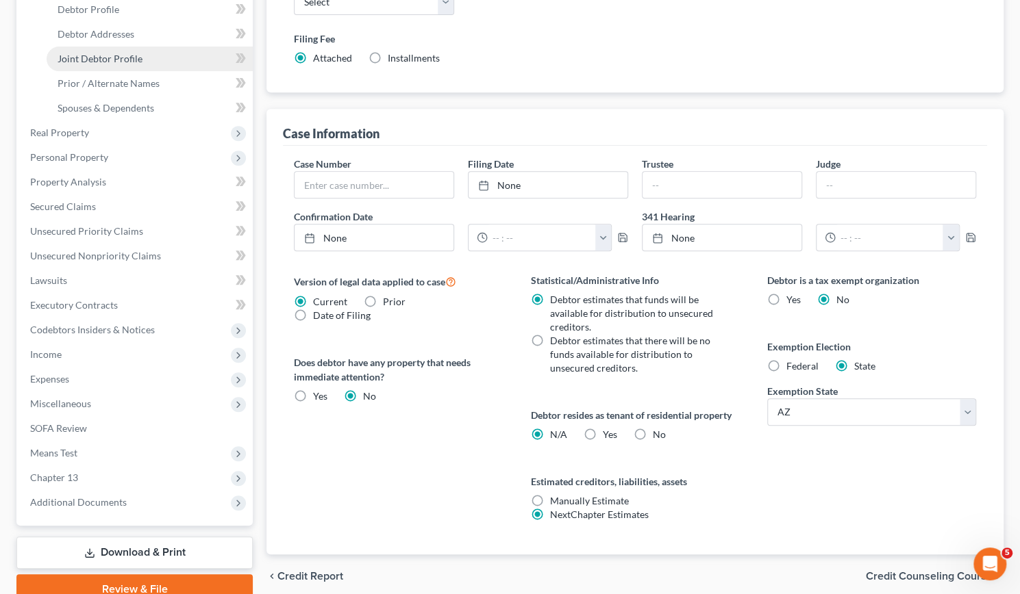
scroll to position [307, 0]
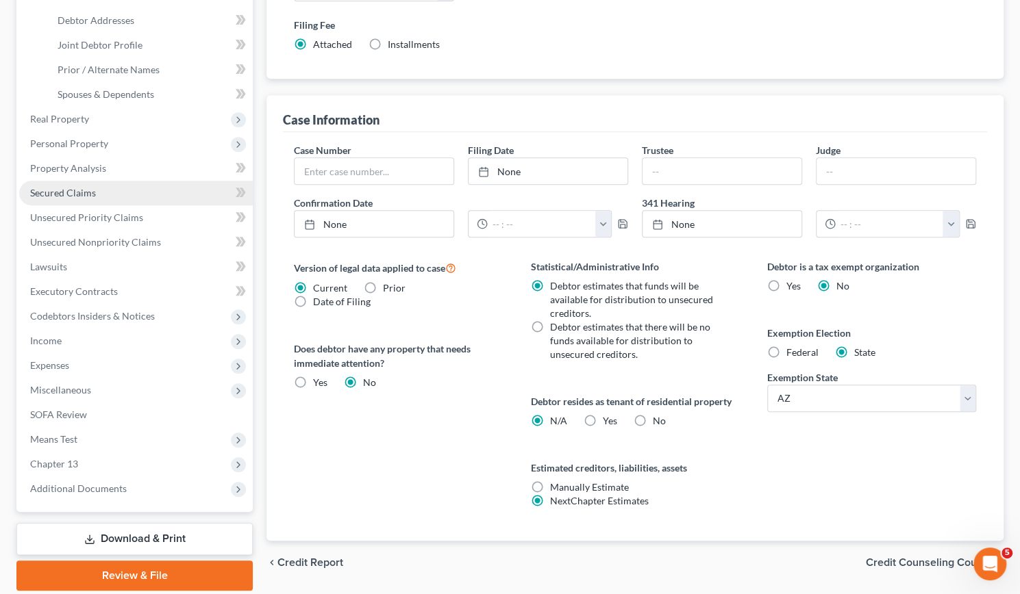
click at [90, 194] on span "Secured Claims" at bounding box center [63, 193] width 66 height 12
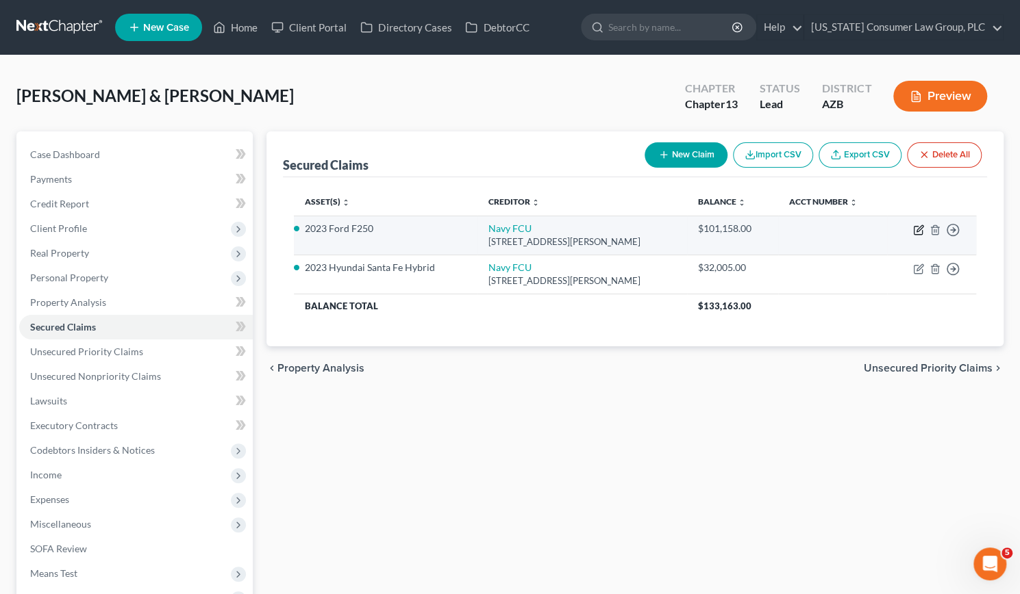
click at [918, 229] on icon "button" at bounding box center [918, 230] width 11 height 11
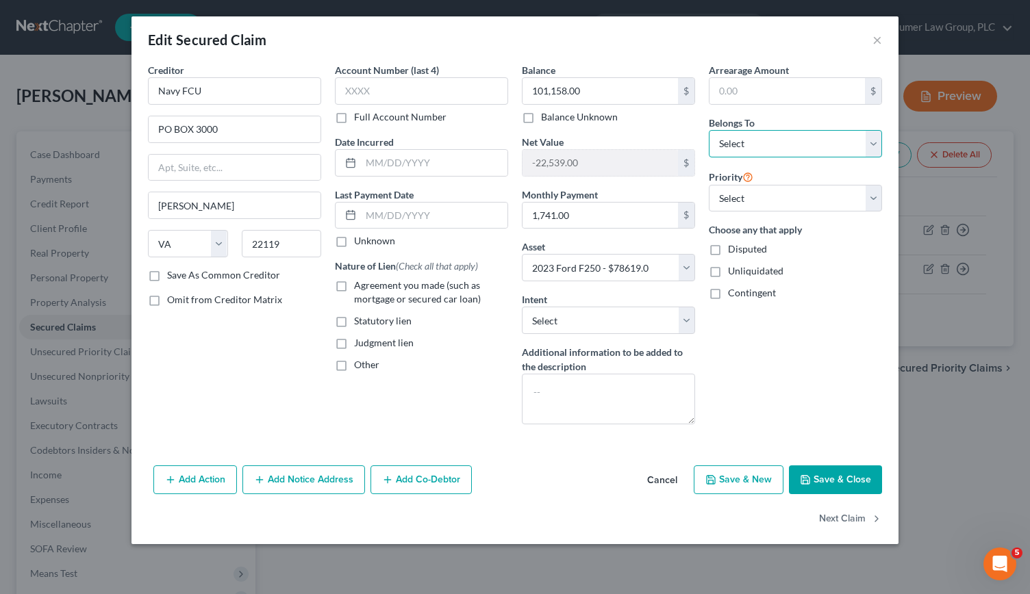
click at [877, 142] on select "Select Debtor 1 Only Debtor 2 Only Debtor 1 And Debtor 2 Only At Least One Of T…" at bounding box center [795, 143] width 173 height 27
click at [709, 130] on select "Select Debtor 1 Only Debtor 2 Only Debtor 1 And Debtor 2 Only At Least One Of T…" at bounding box center [795, 143] width 173 height 27
click at [875, 43] on button "×" at bounding box center [878, 40] width 10 height 16
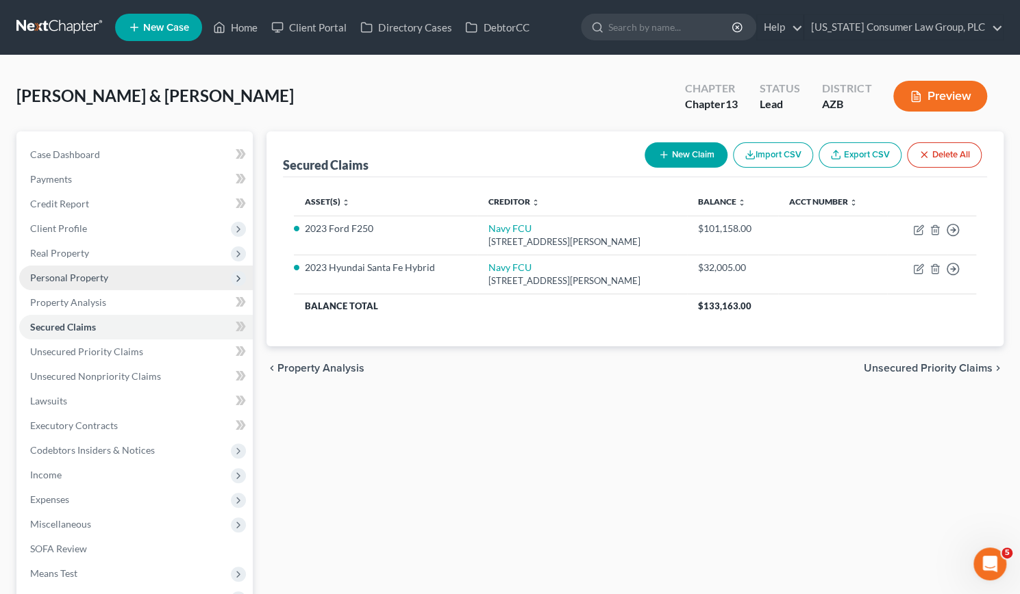
click at [63, 273] on span "Personal Property" at bounding box center [69, 278] width 78 height 12
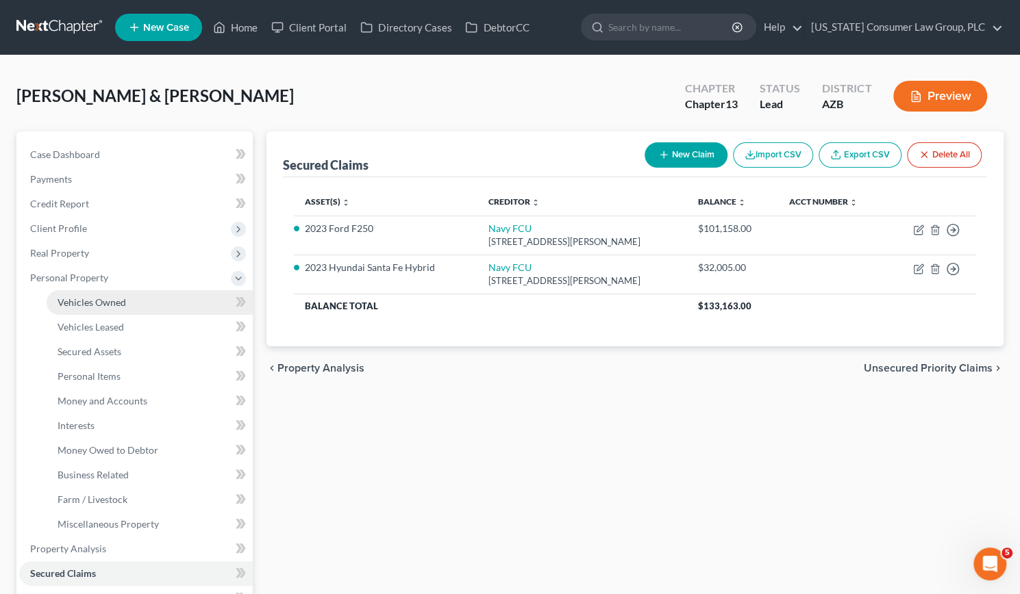
click at [70, 301] on span "Vehicles Owned" at bounding box center [92, 303] width 68 height 12
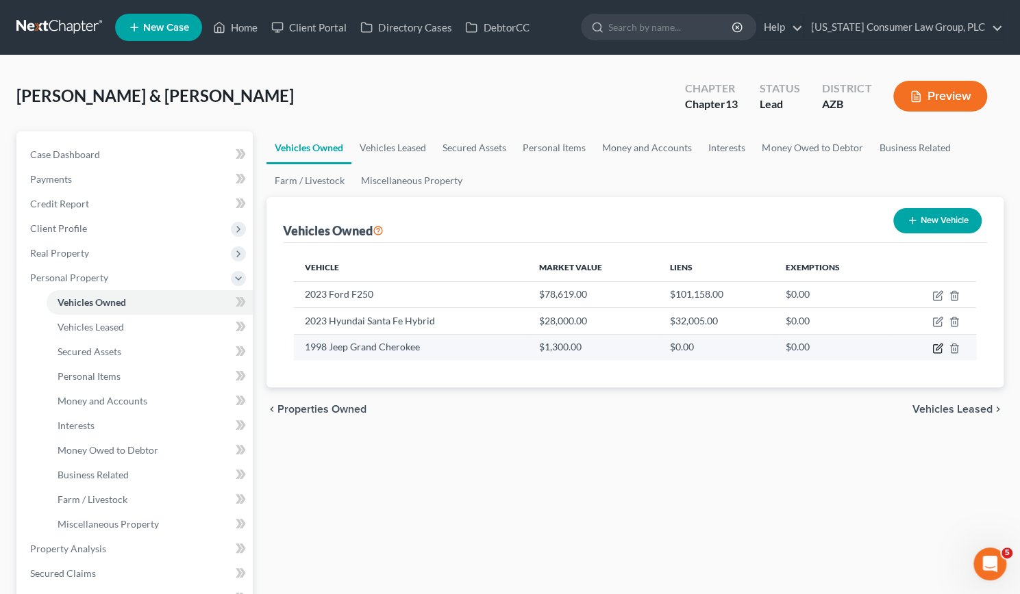
click at [936, 345] on icon "button" at bounding box center [937, 348] width 11 height 11
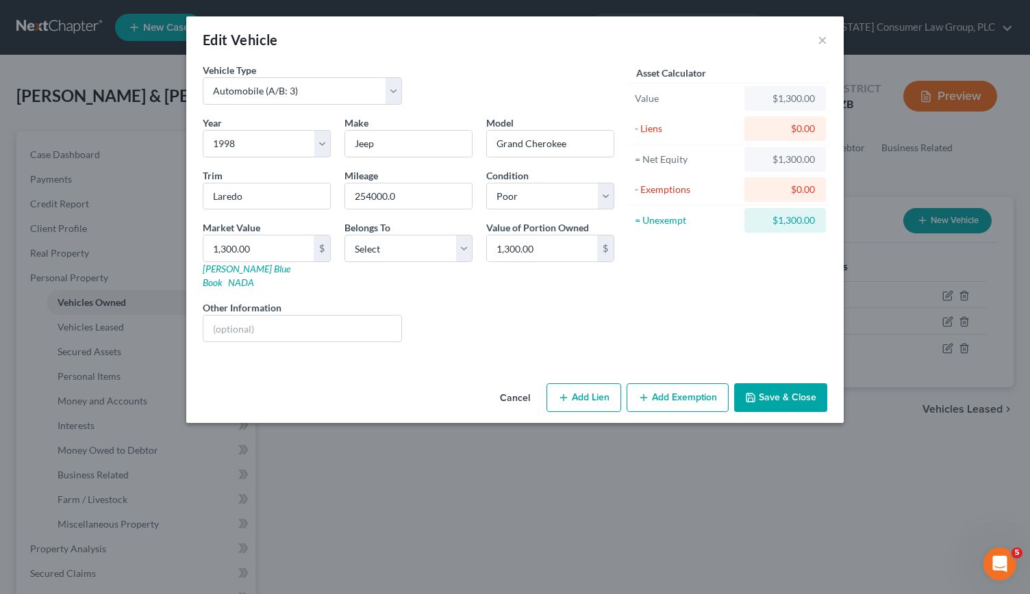
click at [698, 384] on button "Add Exemption" at bounding box center [678, 398] width 102 height 29
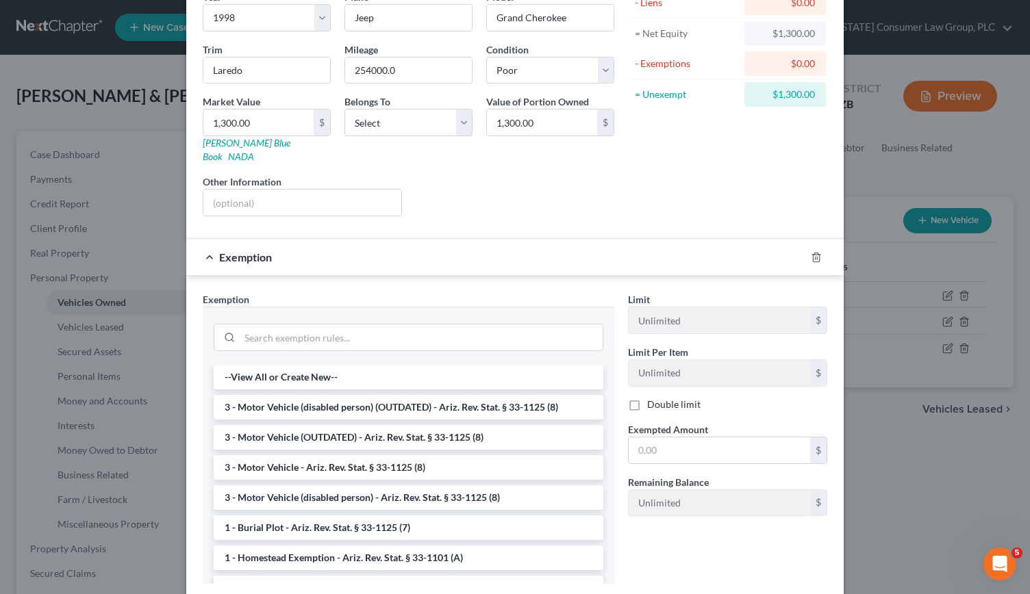
scroll to position [134, 0]
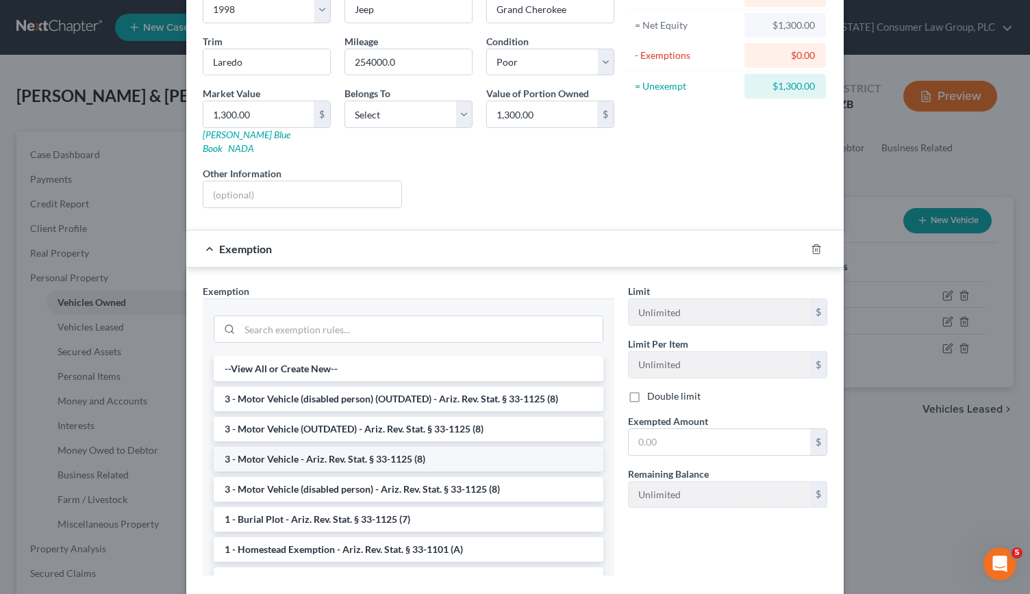
click at [373, 447] on li "3 - Motor Vehicle - Ariz. Rev. Stat. § 33-1125 (8)" at bounding box center [409, 459] width 390 height 25
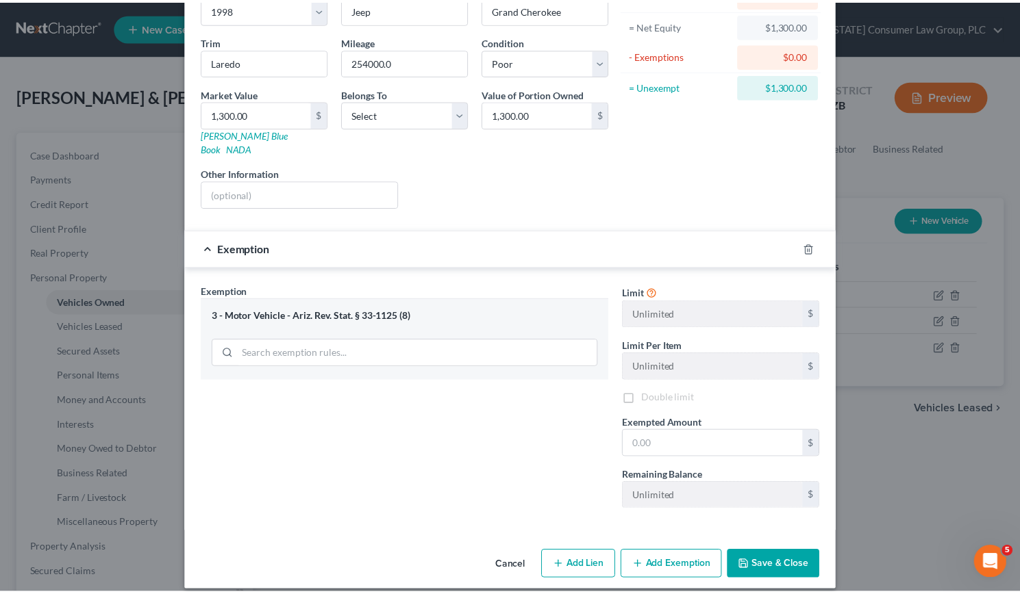
scroll to position [129, 0]
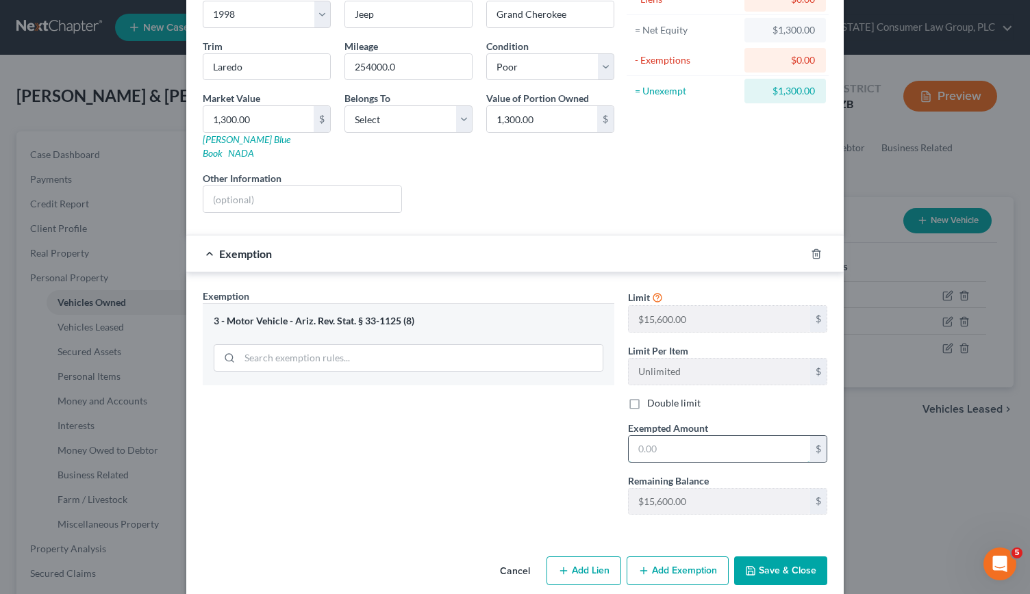
click at [653, 436] on input "text" at bounding box center [720, 449] width 182 height 26
click at [772, 557] on button "Save & Close" at bounding box center [780, 571] width 93 height 29
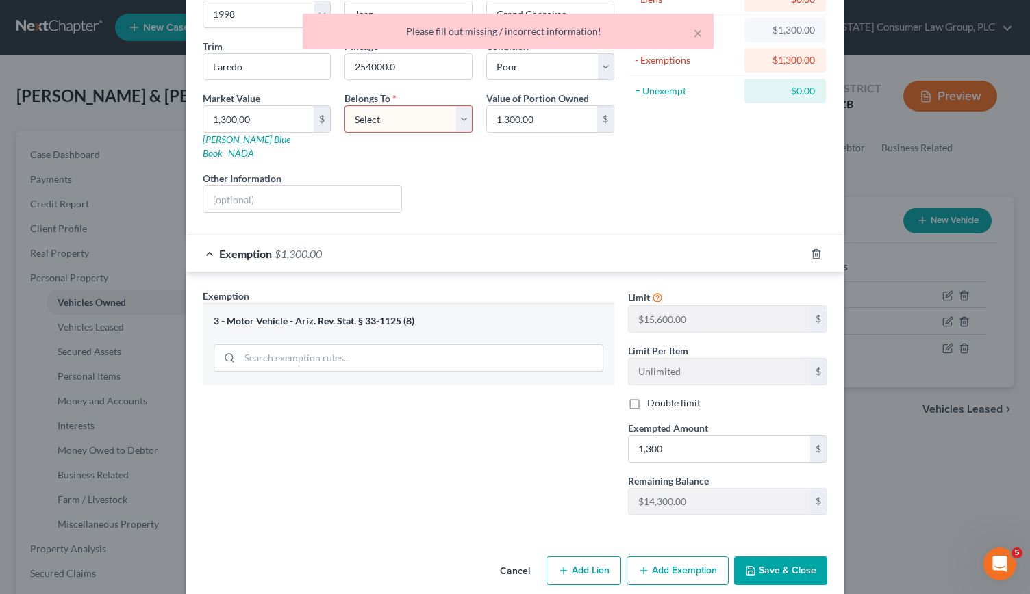
click at [451, 125] on select "Select Debtor 1 Only Debtor 2 Only Debtor 1 And Debtor 2 Only At Least One Of T…" at bounding box center [409, 118] width 128 height 27
click at [345, 105] on select "Select Debtor 1 Only Debtor 2 Only Debtor 1 And Debtor 2 Only At Least One Of T…" at bounding box center [409, 118] width 128 height 27
click at [786, 557] on button "Save & Close" at bounding box center [780, 571] width 93 height 29
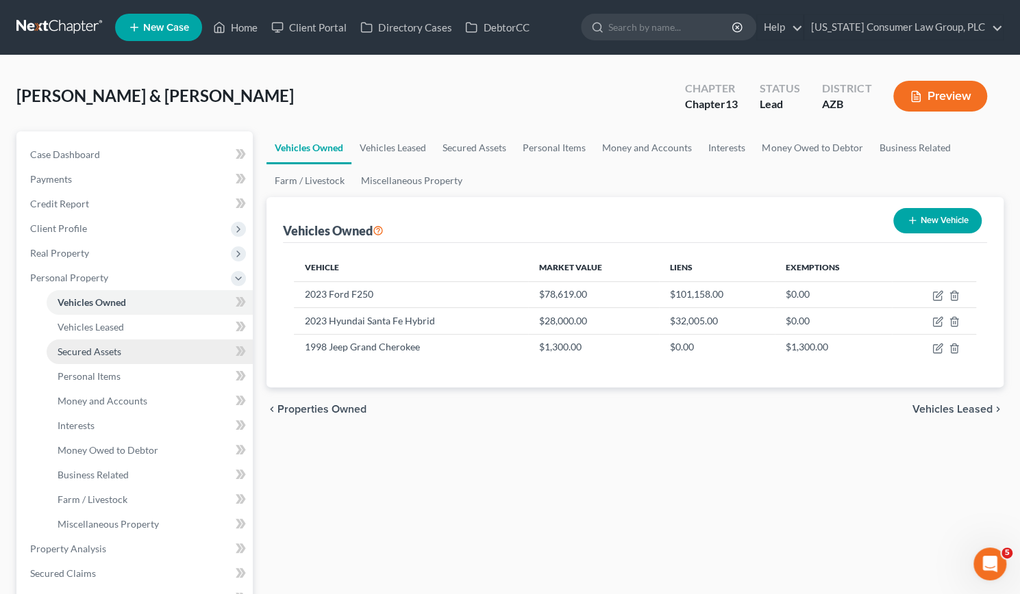
click at [95, 353] on span "Secured Assets" at bounding box center [90, 352] width 64 height 12
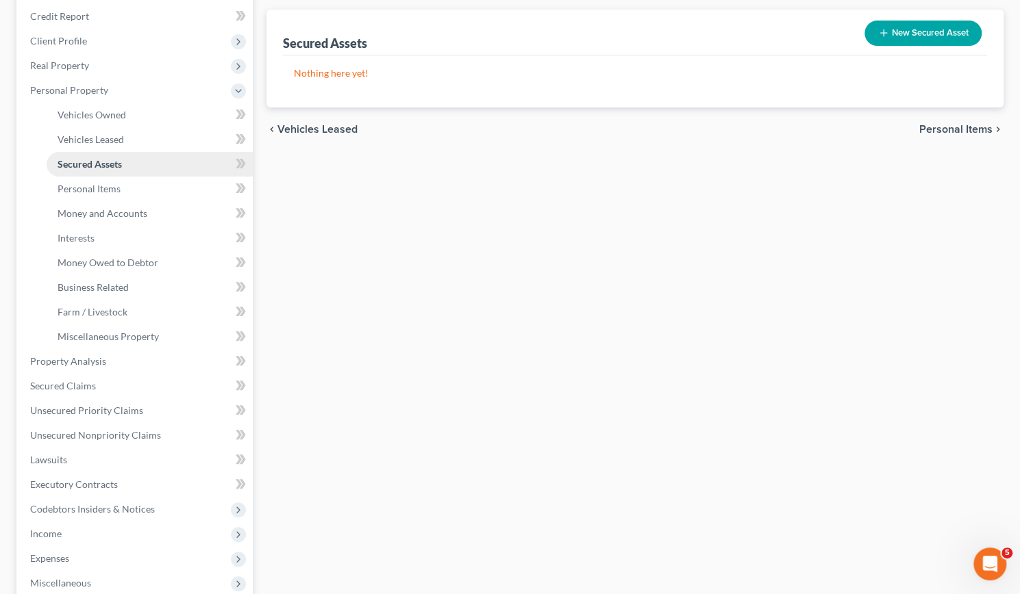
scroll to position [189, 0]
click at [71, 383] on span "Secured Claims" at bounding box center [63, 385] width 66 height 12
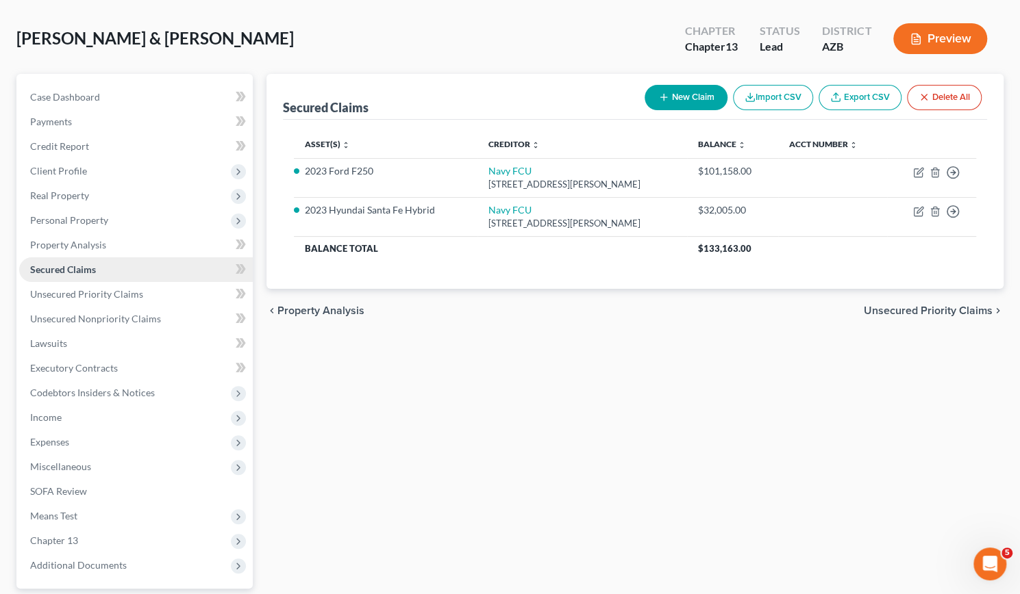
scroll to position [56, 0]
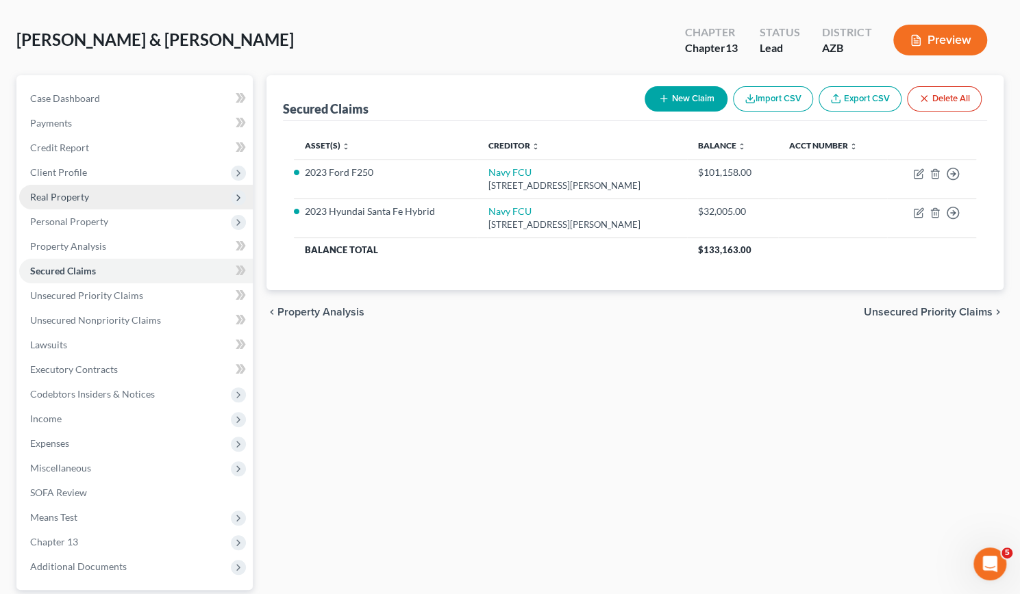
click at [71, 200] on span "Real Property" at bounding box center [59, 197] width 59 height 12
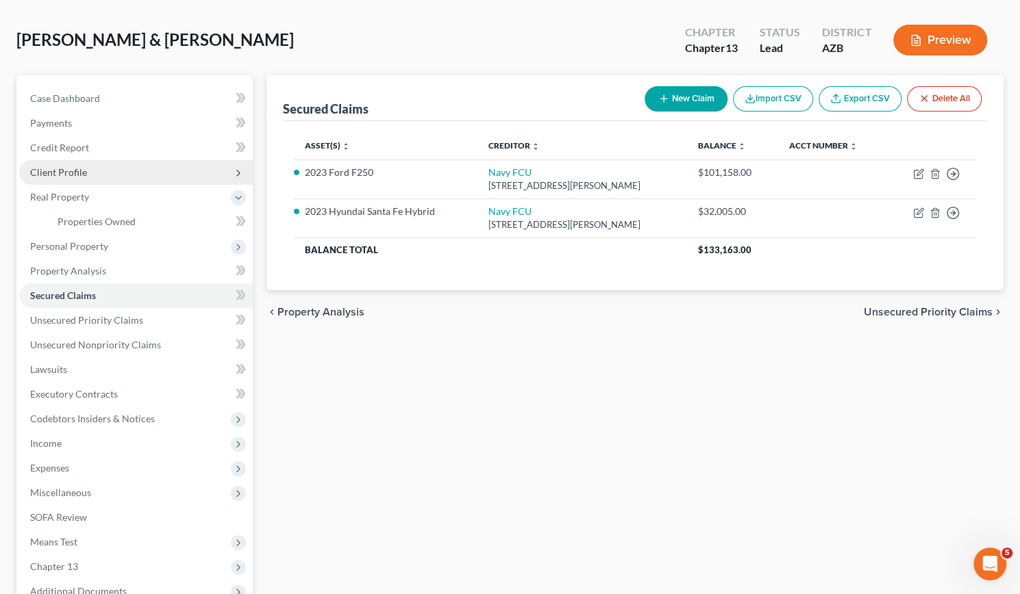
click at [59, 173] on span "Client Profile" at bounding box center [58, 172] width 57 height 12
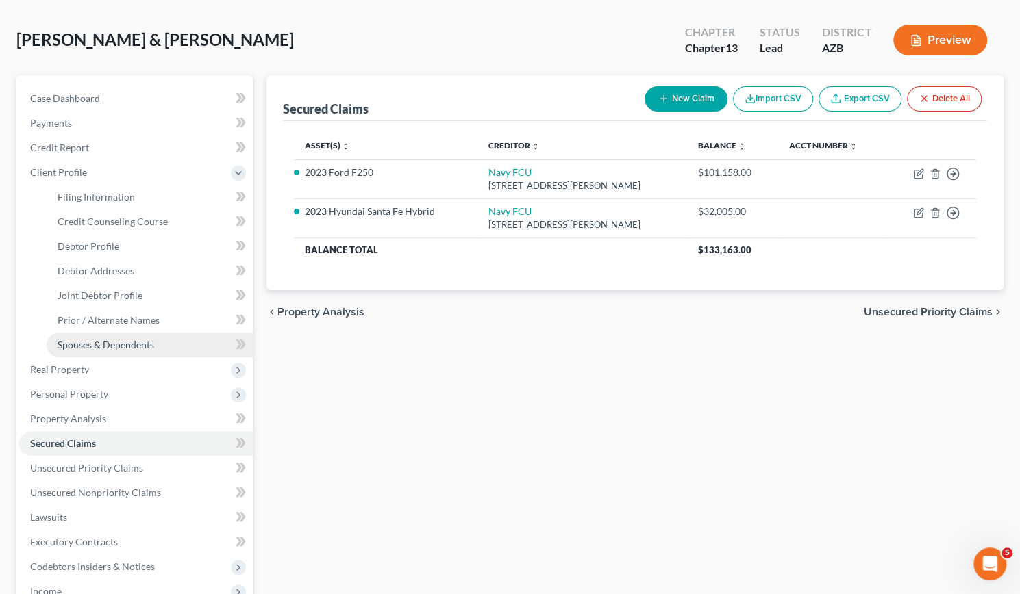
click at [91, 344] on span "Spouses & Dependents" at bounding box center [106, 345] width 97 height 12
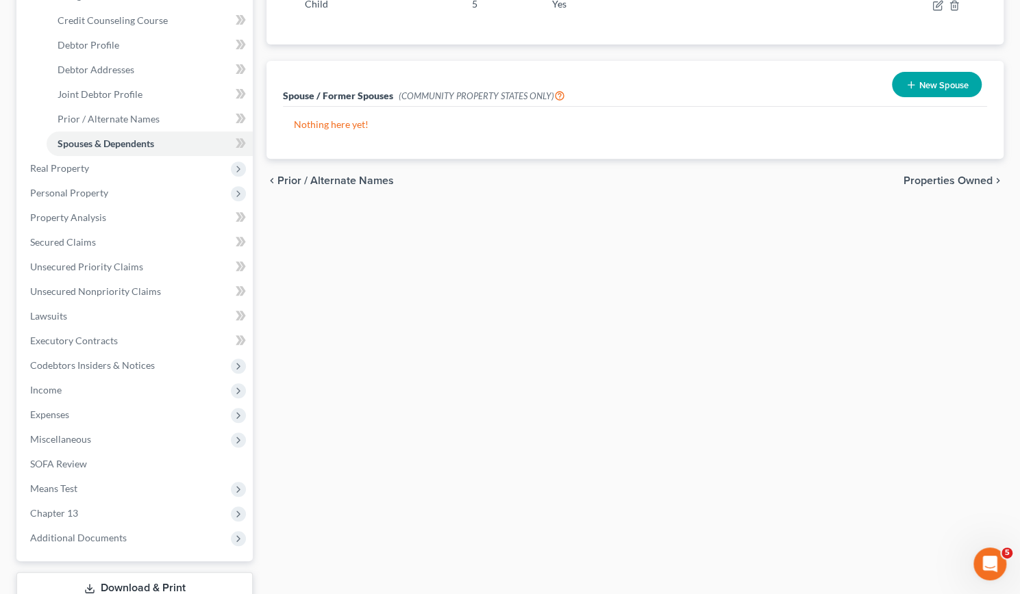
scroll to position [256, 0]
click at [53, 321] on span "Lawsuits" at bounding box center [48, 318] width 37 height 12
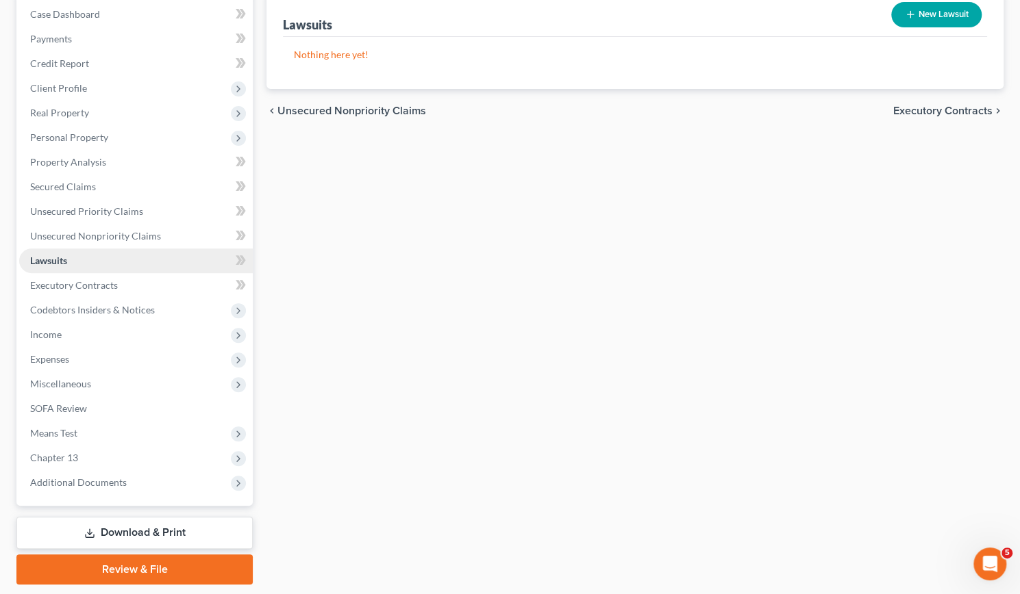
scroll to position [181, 0]
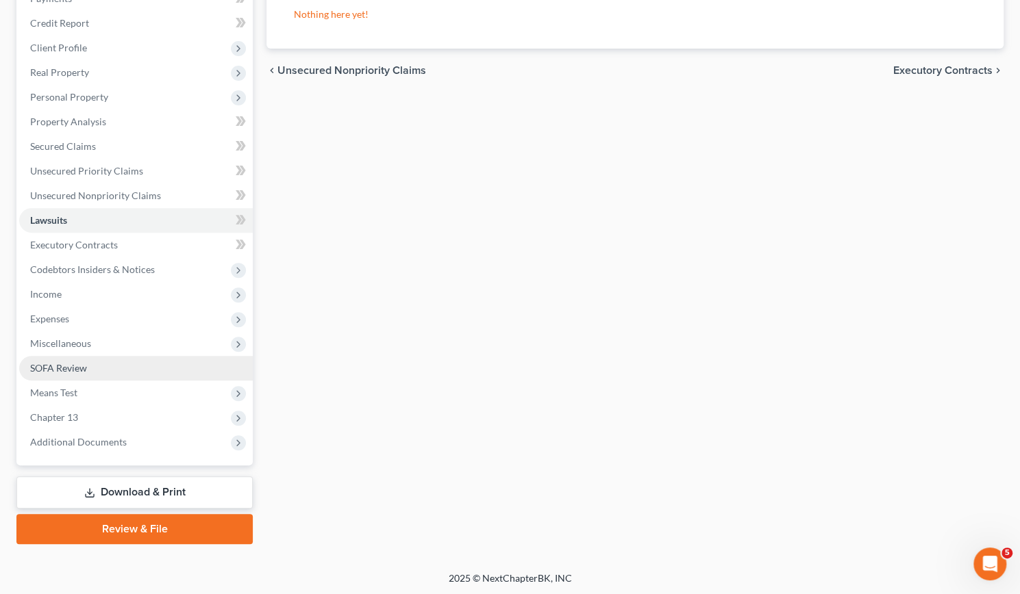
click at [49, 367] on span "SOFA Review" at bounding box center [58, 368] width 57 height 12
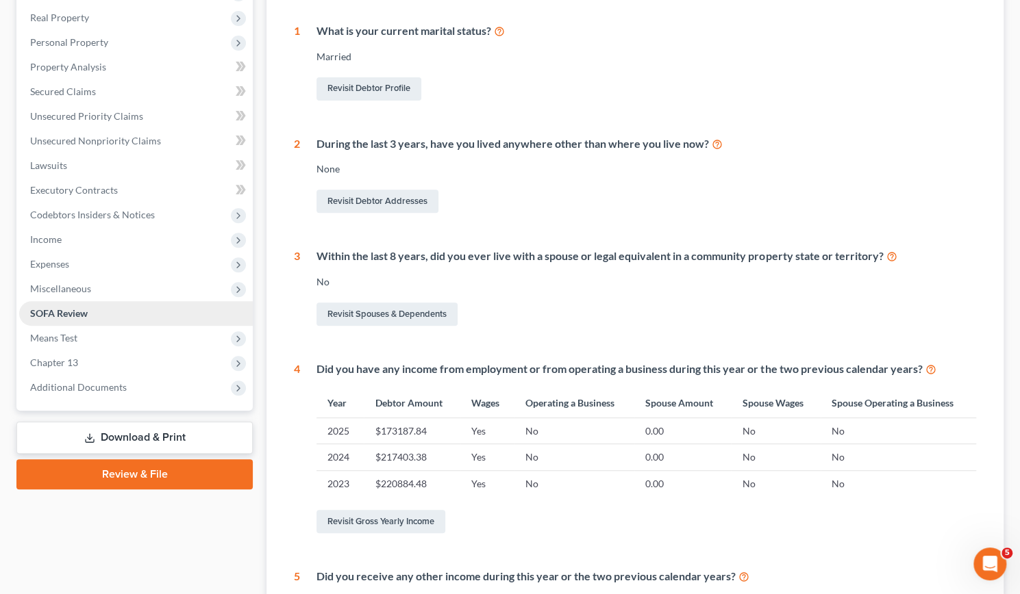
scroll to position [234, 0]
